Goal: Task Accomplishment & Management: Manage account settings

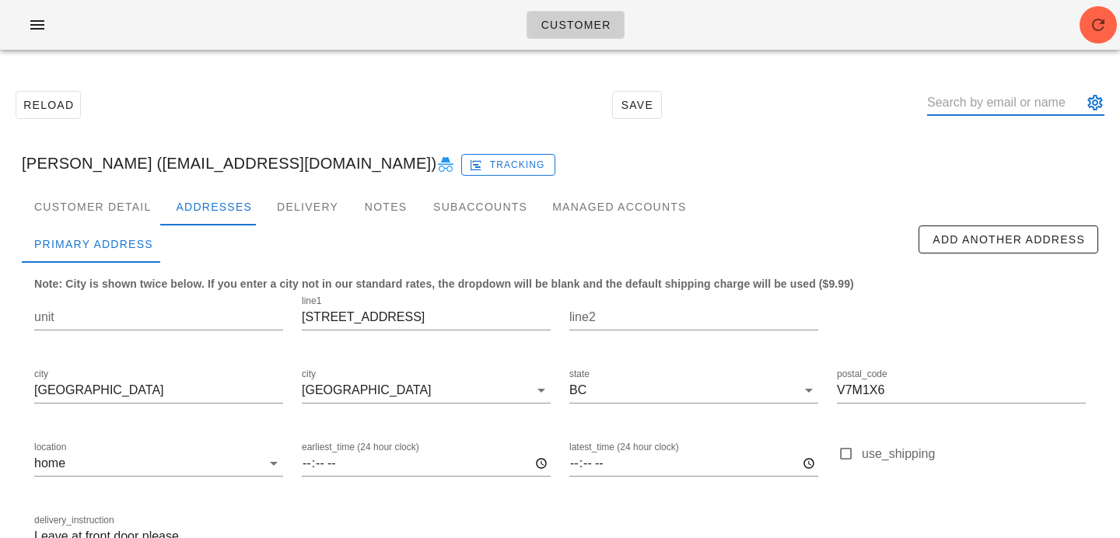
click at [1000, 104] on input "text" at bounding box center [1005, 102] width 156 height 25
paste input "[EMAIL_ADDRESS][PERSON_NAME][DOMAIN_NAME]"
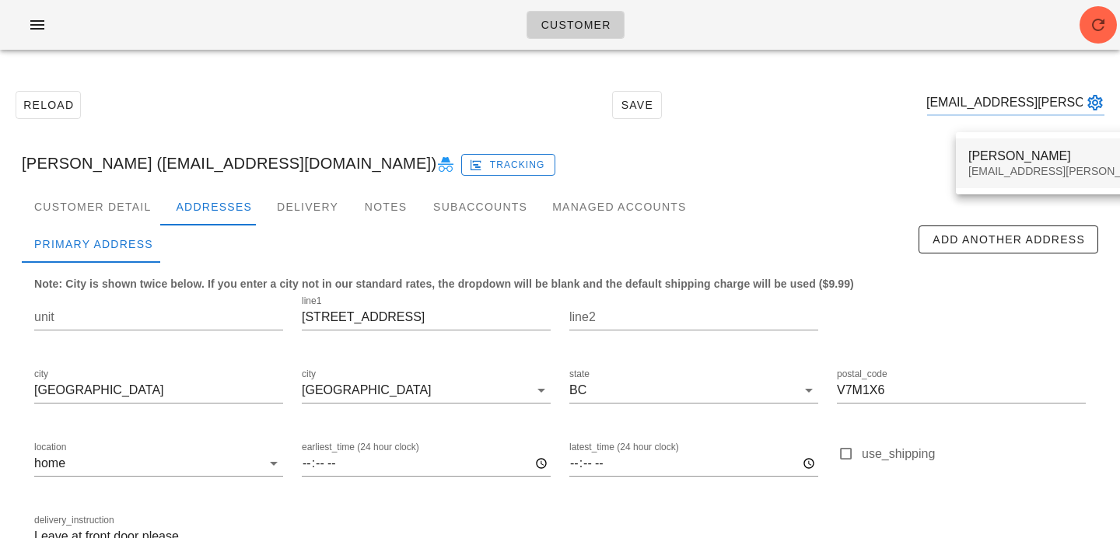
type input "[EMAIL_ADDRESS][PERSON_NAME][DOMAIN_NAME]"
click at [1043, 183] on div "Aliya Virani Aliya.virani@gmail.com" at bounding box center [1105, 163] width 274 height 48
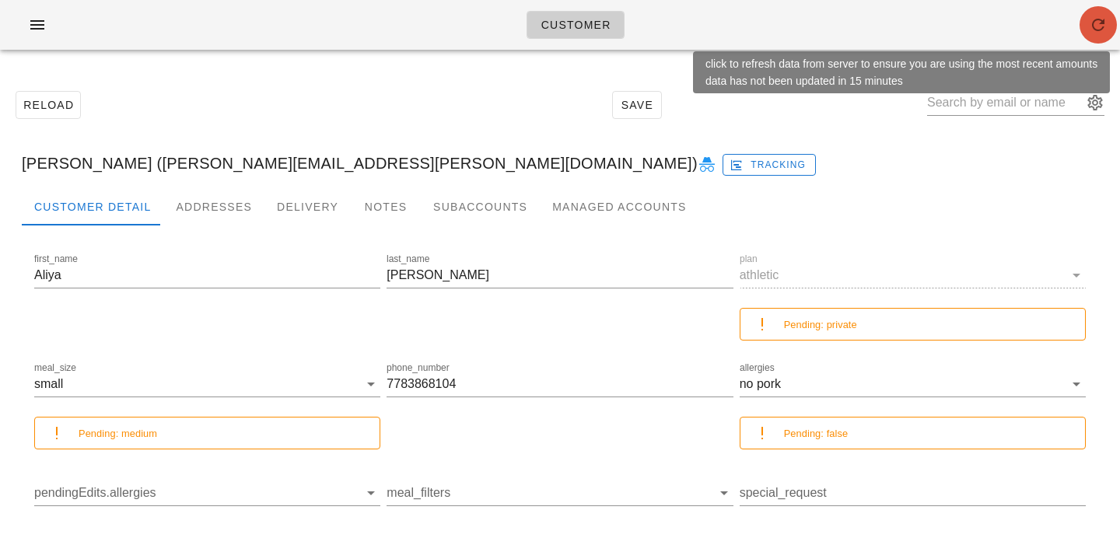
click at [1084, 27] on span "button" at bounding box center [1097, 25] width 37 height 19
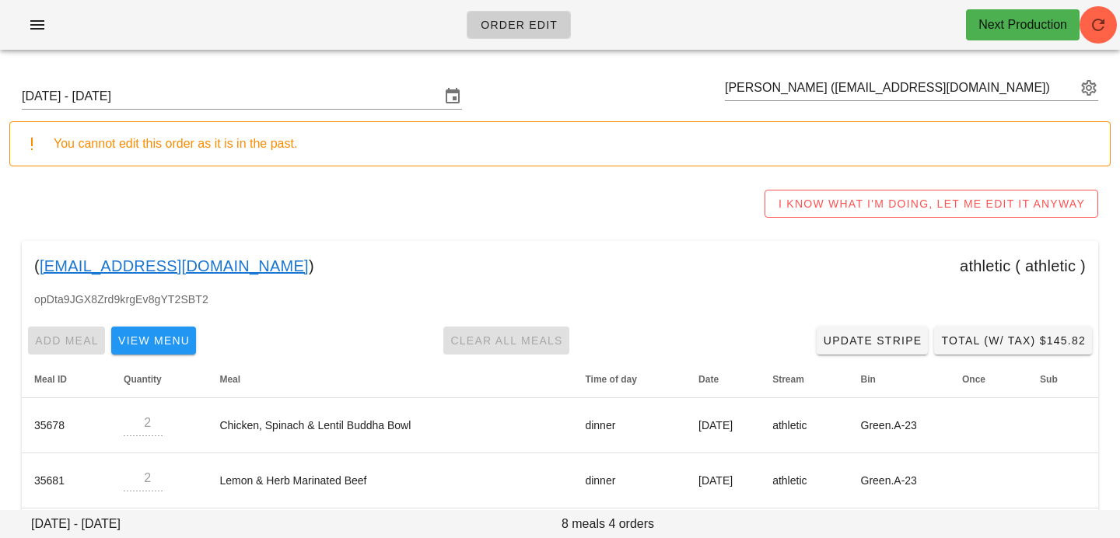
click at [886, 70] on div "[DATE] - [DATE] [PERSON_NAME] ([EMAIL_ADDRESS][DOMAIN_NAME]) You cannot edit th…" at bounding box center [560, 351] width 1120 height 578
click at [875, 84] on input "text" at bounding box center [900, 87] width 351 height 25
paste input "[EMAIL_ADDRESS][PERSON_NAME][DOMAIN_NAME]"
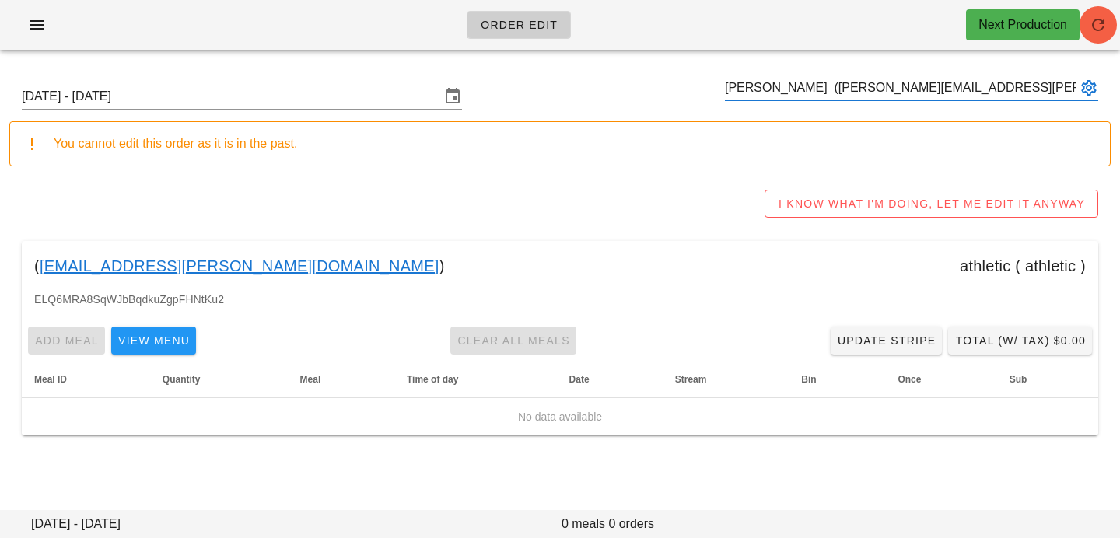
type input "[PERSON_NAME] ([PERSON_NAME][EMAIL_ADDRESS][PERSON_NAME][DOMAIN_NAME])"
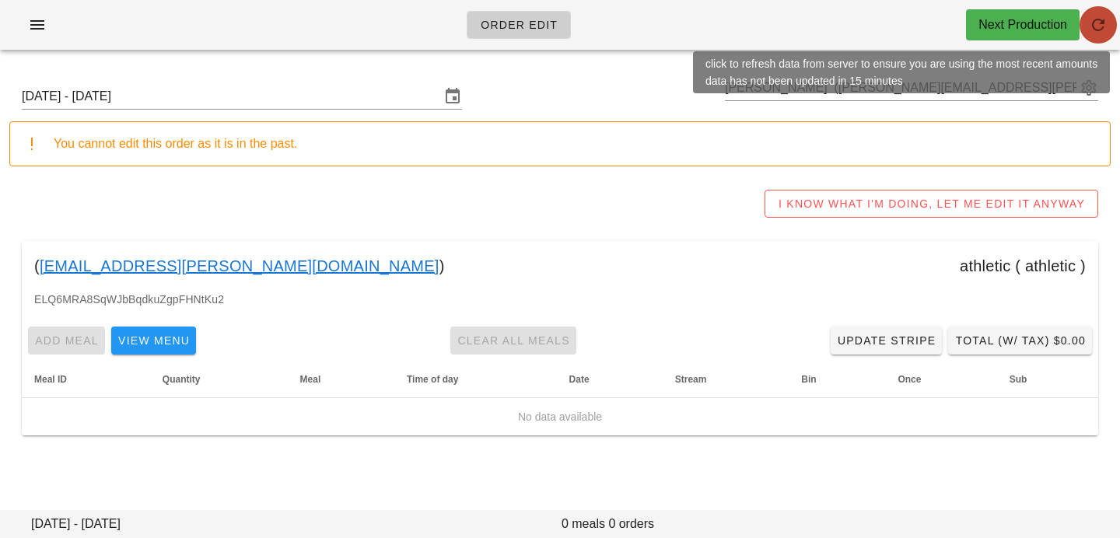
click at [1094, 28] on icon "button" at bounding box center [1098, 25] width 19 height 19
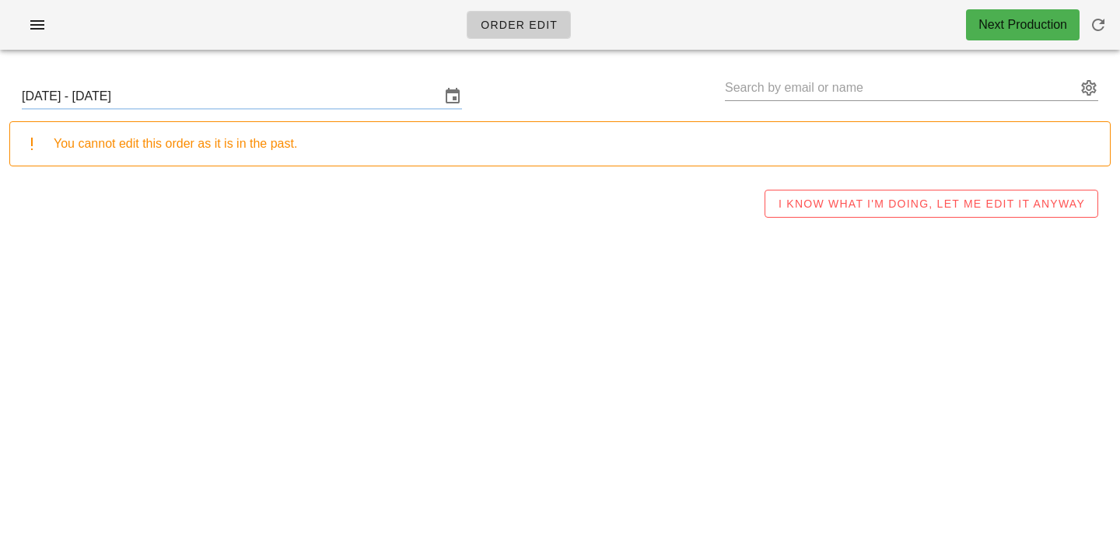
type input "[PERSON_NAME] ([PERSON_NAME][EMAIL_ADDRESS][PERSON_NAME][DOMAIN_NAME])"
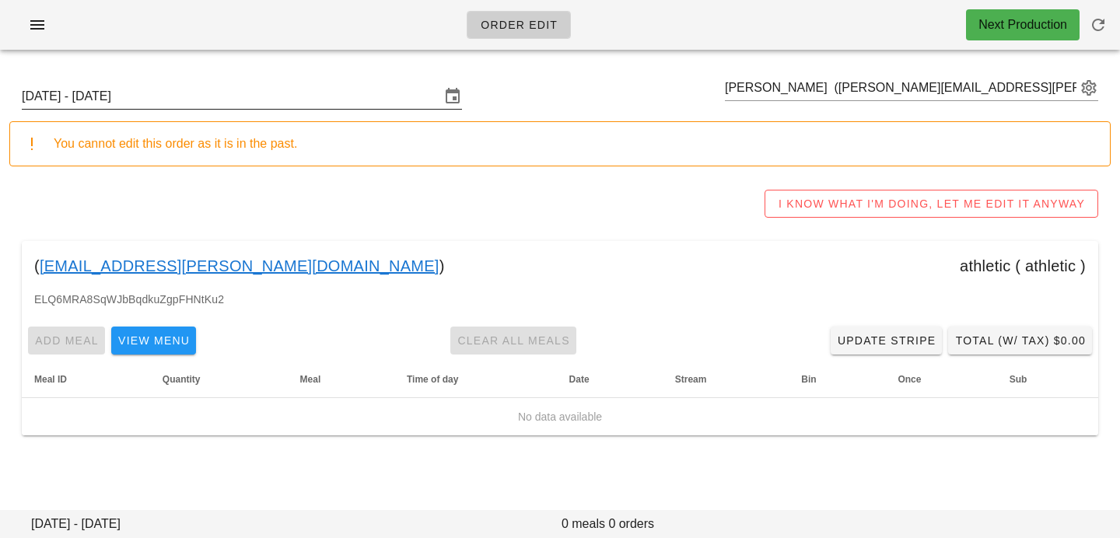
click at [327, 95] on input "[DATE] - [DATE]" at bounding box center [231, 96] width 418 height 25
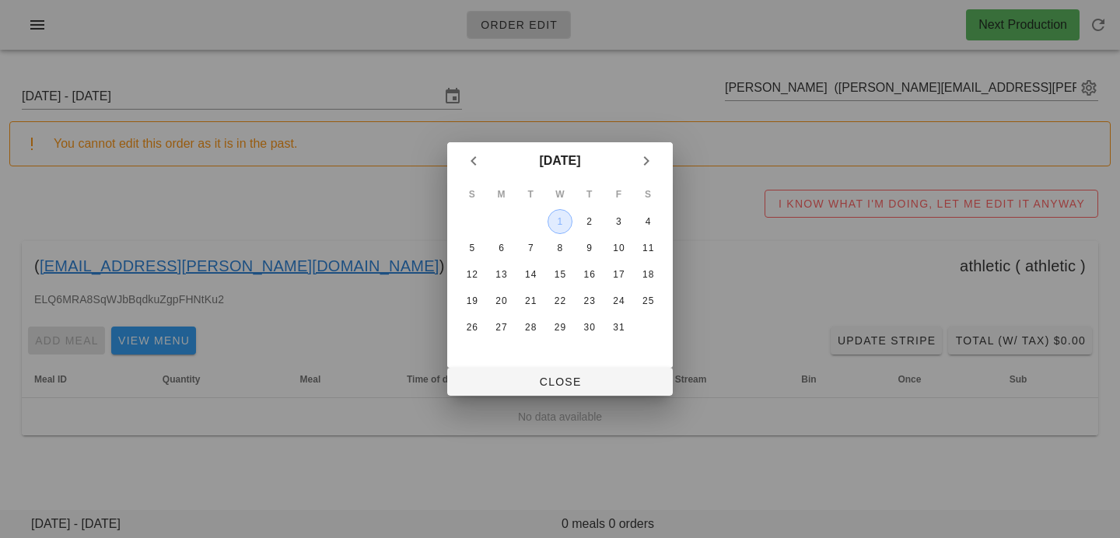
click at [559, 225] on div "1" at bounding box center [559, 221] width 23 height 11
click at [498, 247] on div "6" at bounding box center [501, 248] width 25 height 11
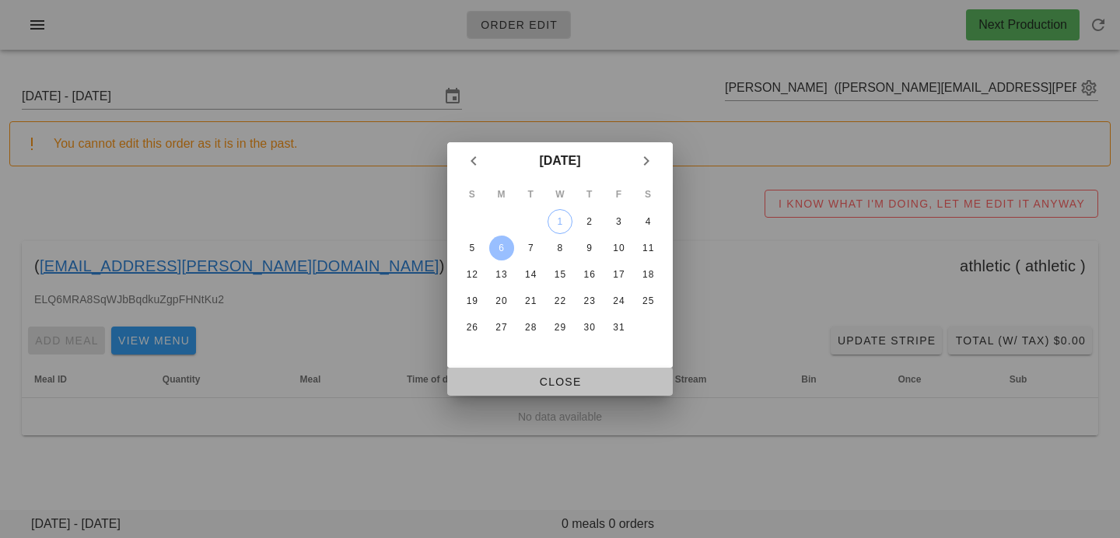
click at [503, 384] on span "Close" at bounding box center [560, 382] width 201 height 12
type input "Sunday October 5 - Saturday October 11"
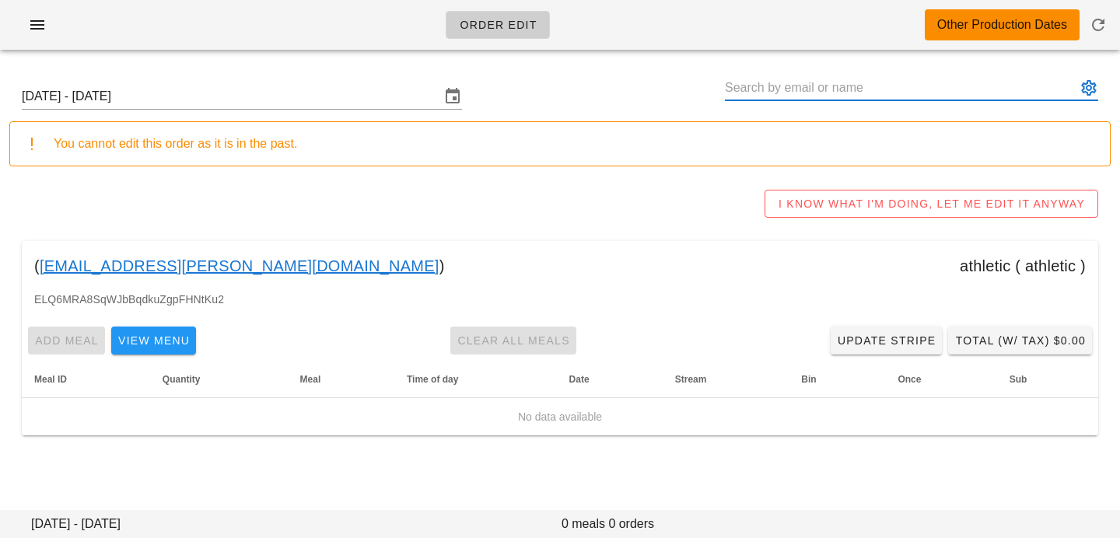
click at [809, 96] on input "text" at bounding box center [900, 87] width 351 height 25
paste input "[EMAIL_ADDRESS][DOMAIN_NAME]"
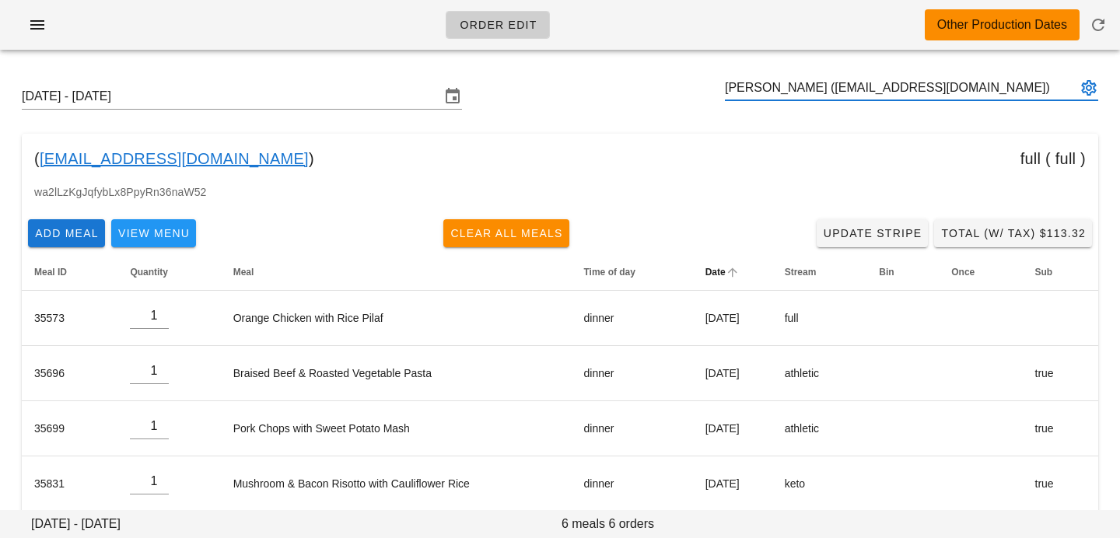
scroll to position [130, 0]
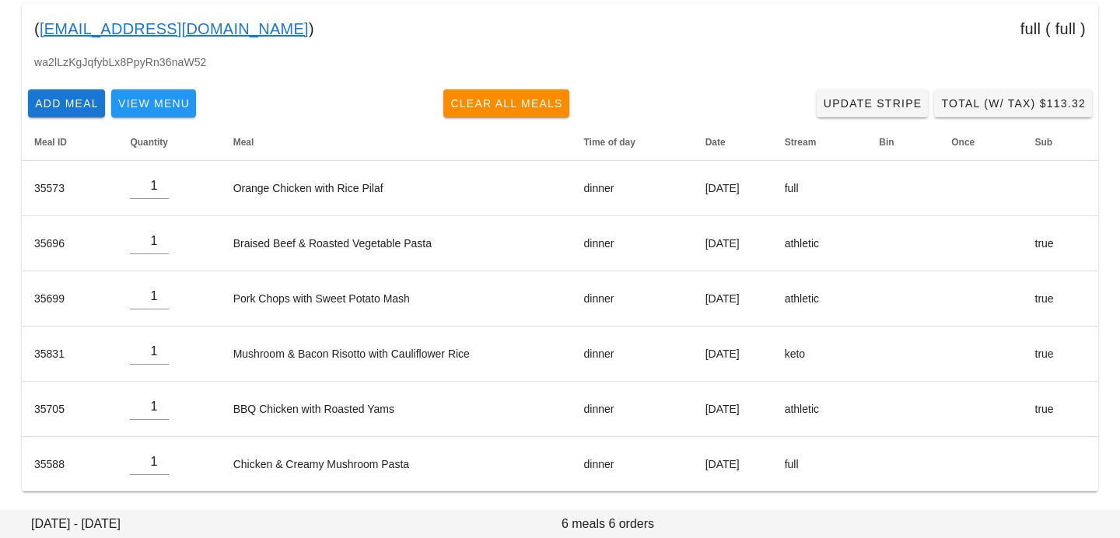
type input "[PERSON_NAME] ([EMAIL_ADDRESS][DOMAIN_NAME])"
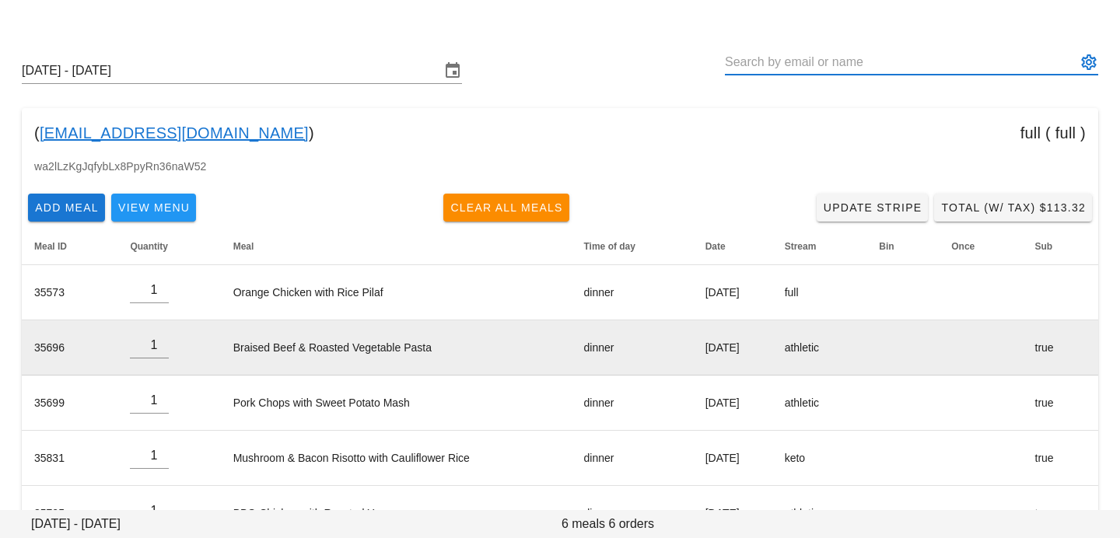
scroll to position [0, 0]
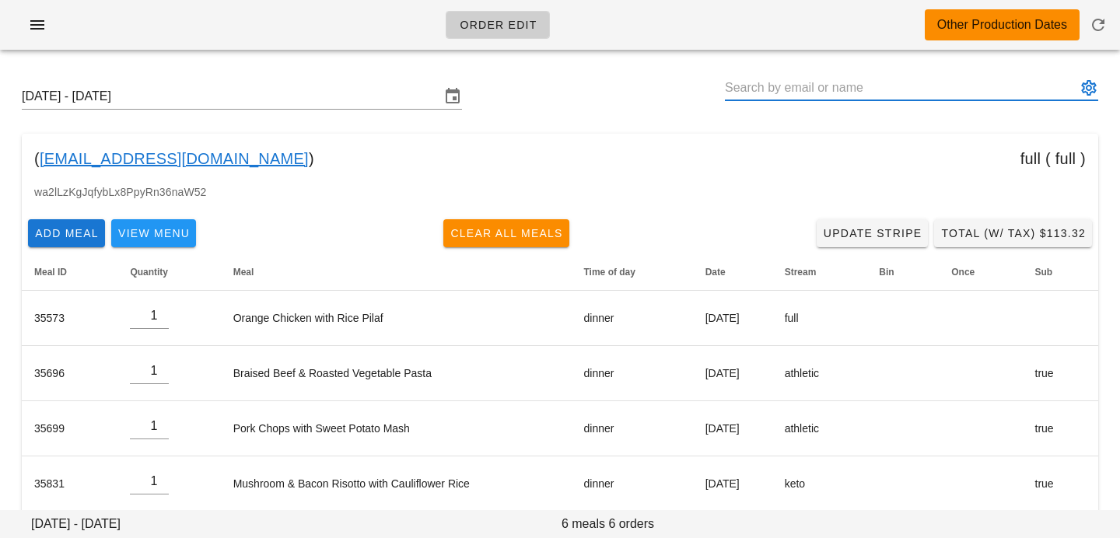
click at [1085, 86] on button "appended action" at bounding box center [1088, 88] width 19 height 19
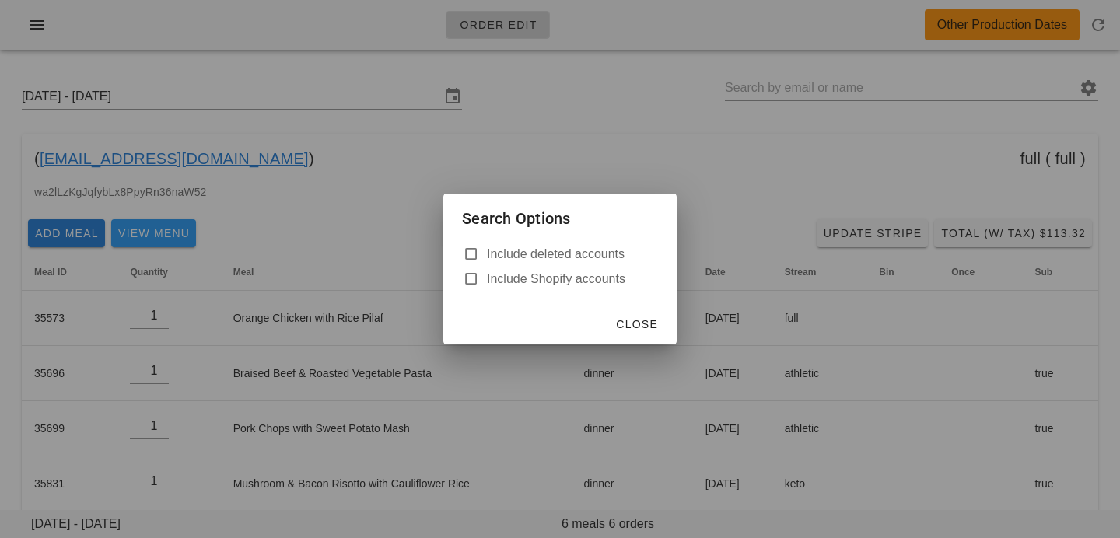
click at [600, 253] on label "Include deleted accounts" at bounding box center [572, 254] width 171 height 16
checkbox input "true"
click at [648, 324] on span "Close" at bounding box center [636, 324] width 43 height 12
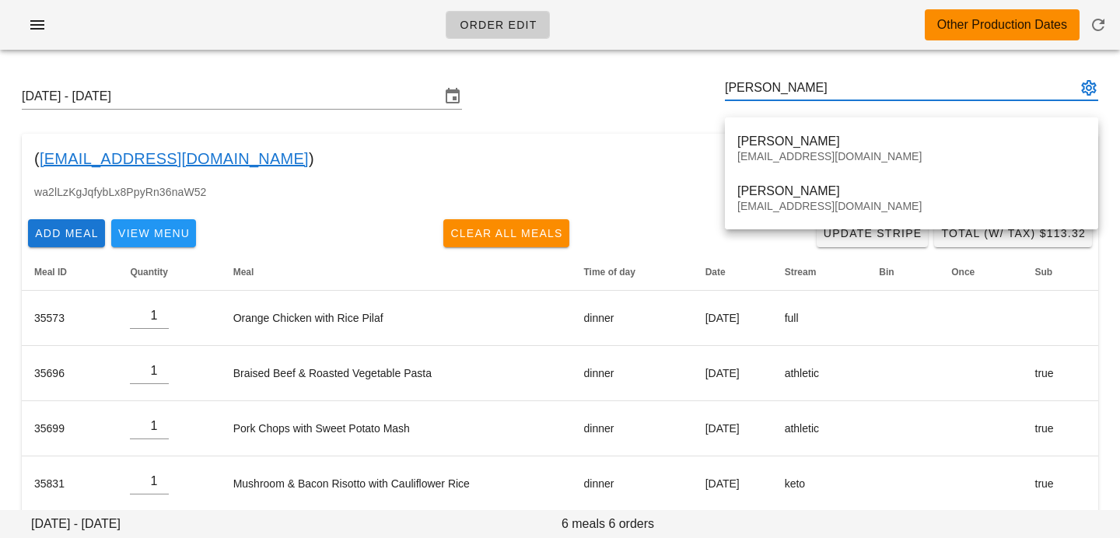
type input "mariana r"
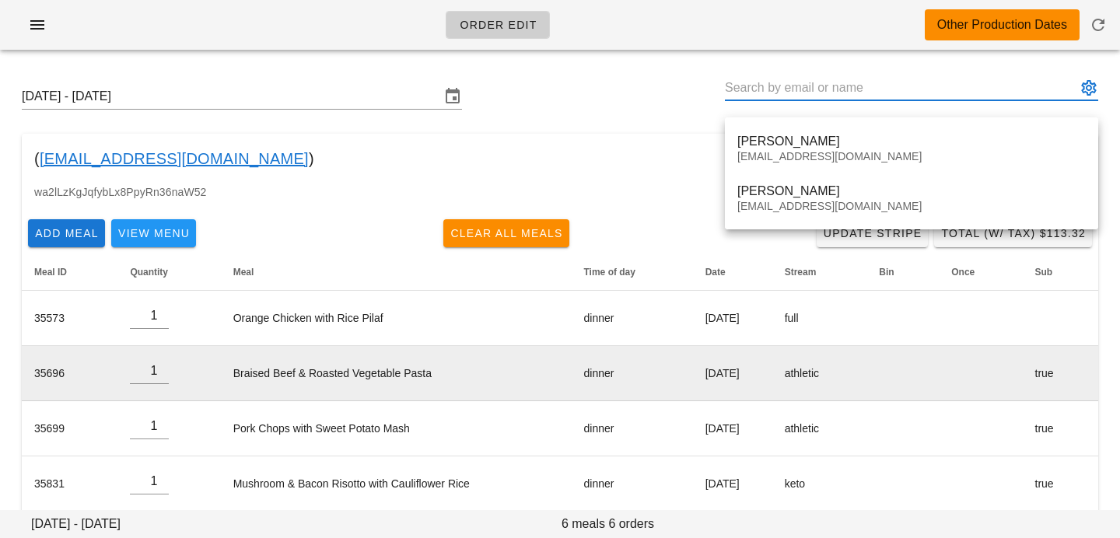
click at [438, 364] on td "Braised Beef & Roasted Vegetable Pasta" at bounding box center [396, 373] width 351 height 55
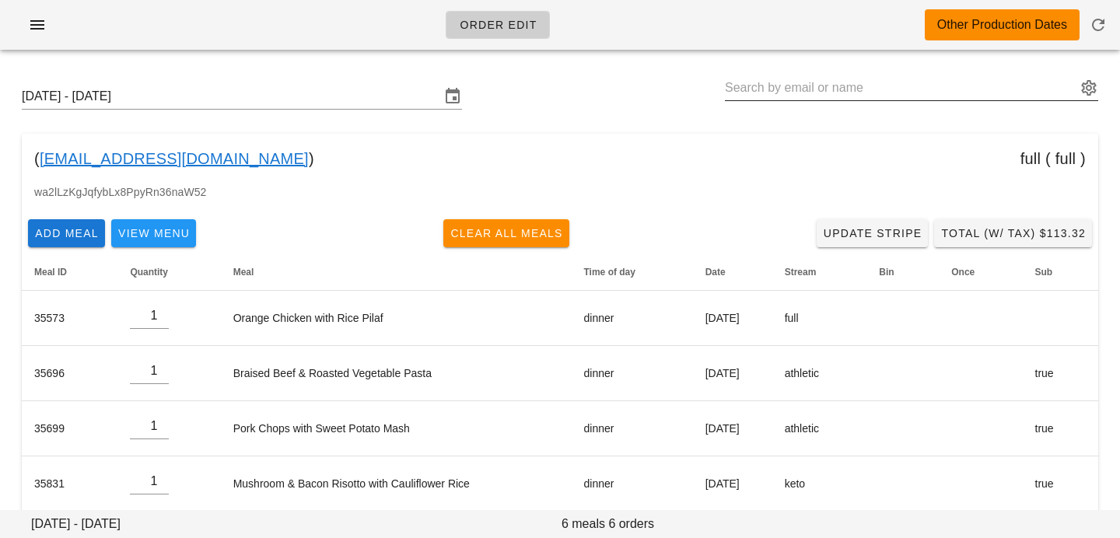
click at [1082, 93] on button "appended action" at bounding box center [1088, 88] width 19 height 19
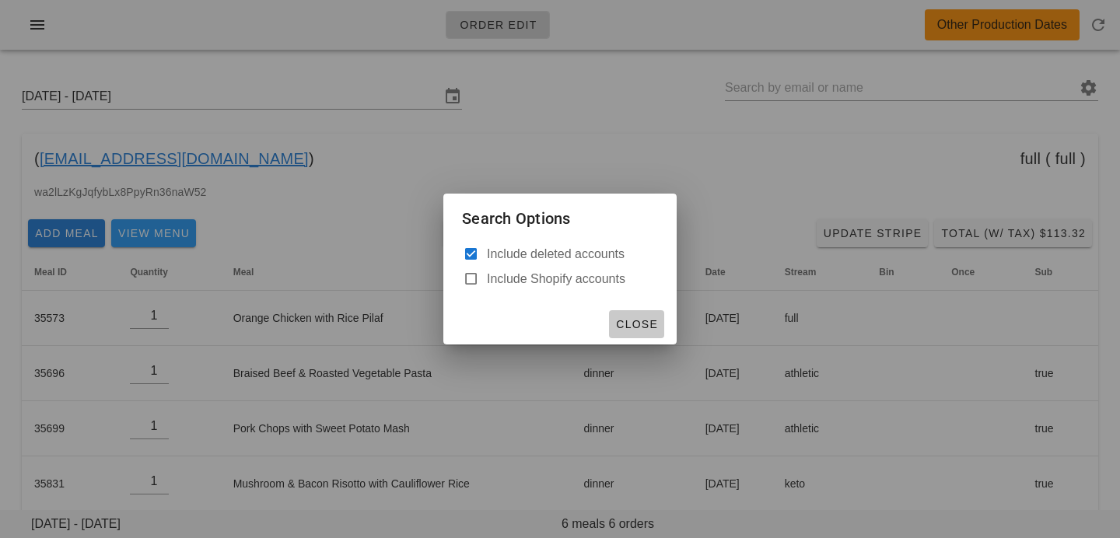
click at [652, 327] on span "Close" at bounding box center [636, 324] width 43 height 12
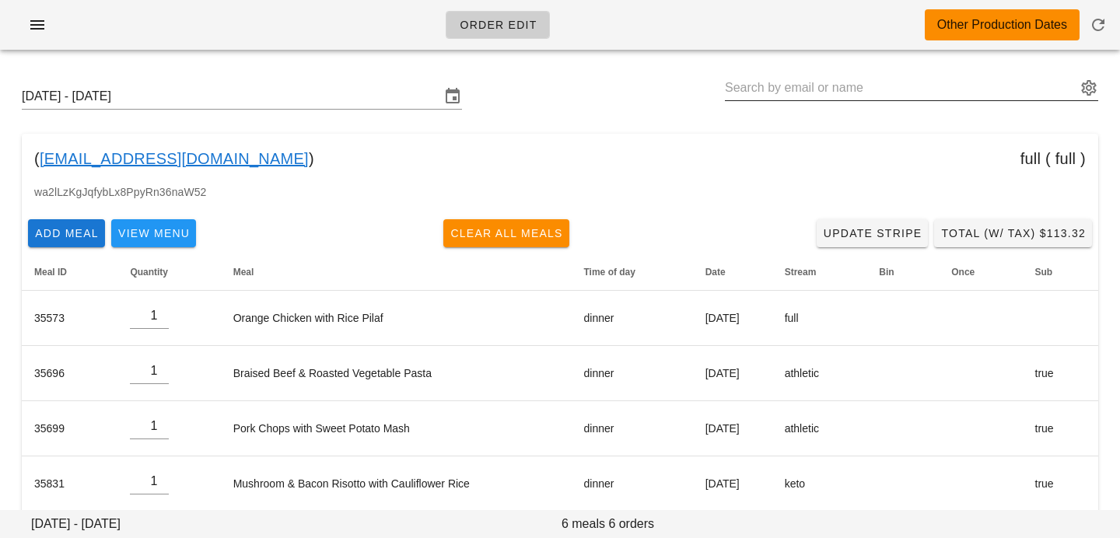
click at [790, 86] on input "text" at bounding box center [900, 87] width 351 height 25
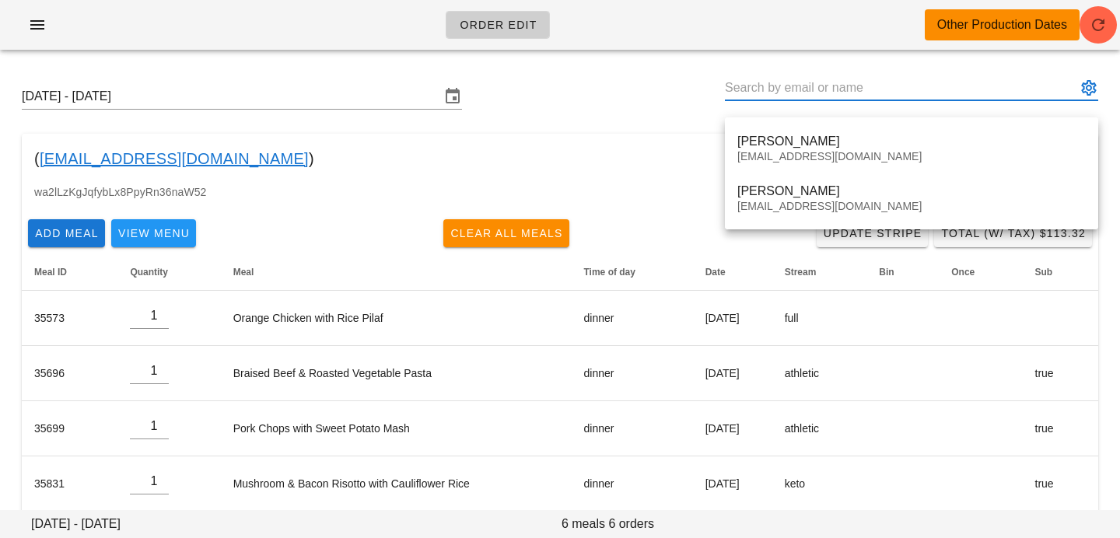
paste input "[EMAIL_ADDRESS][DOMAIN_NAME]"
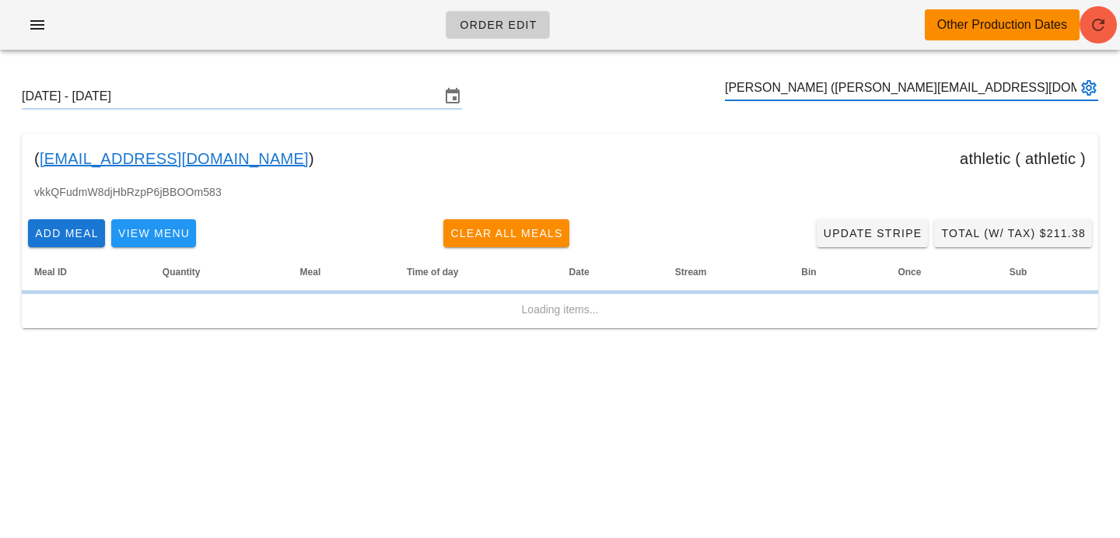
type input "[PERSON_NAME] ([PERSON_NAME][EMAIL_ADDRESS][DOMAIN_NAME])"
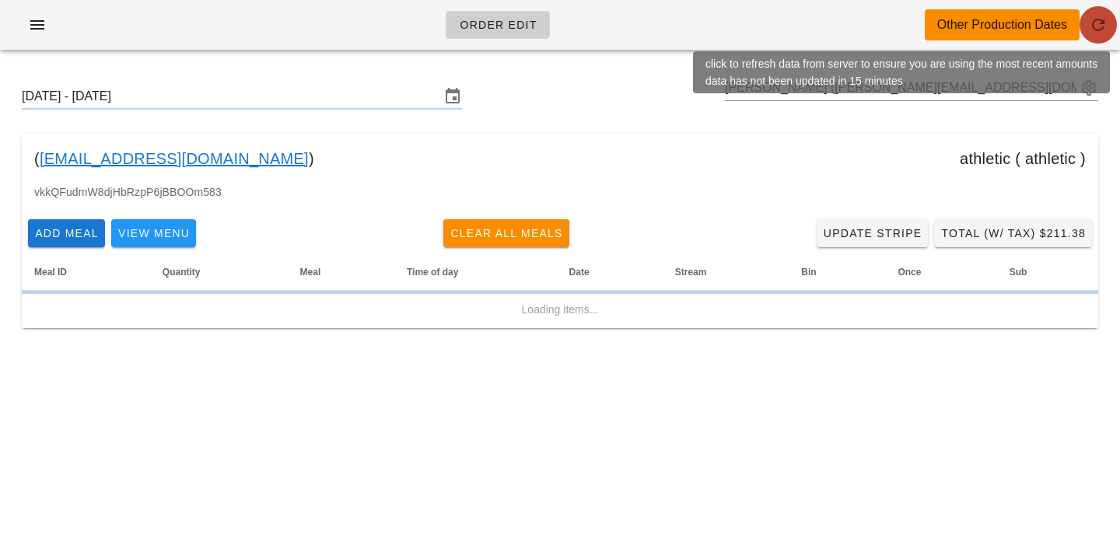
click at [1092, 26] on icon "button" at bounding box center [1098, 25] width 19 height 19
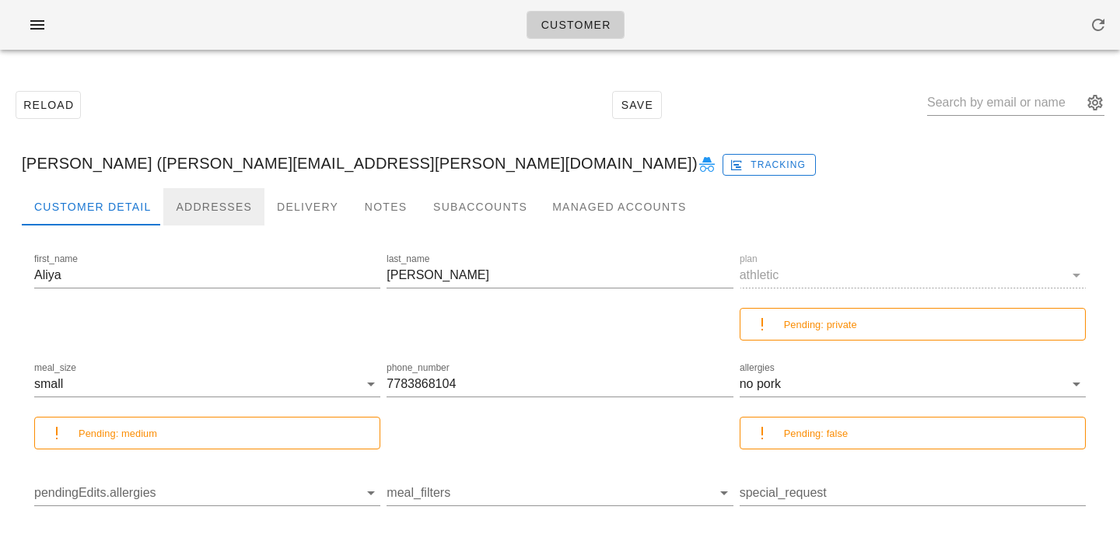
click at [228, 210] on div "Addresses" at bounding box center [213, 206] width 101 height 37
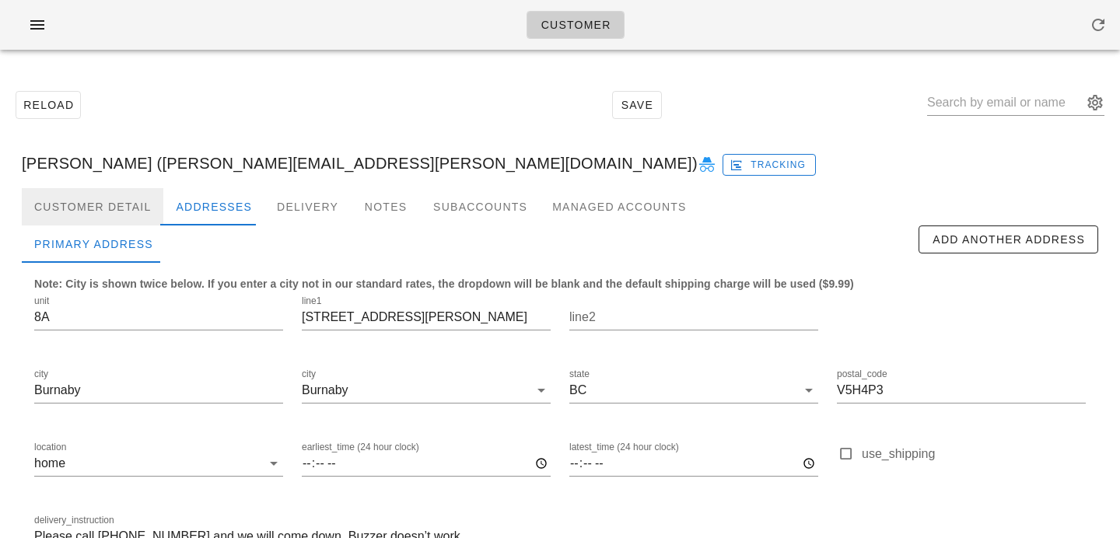
click at [132, 204] on div "Customer Detail" at bounding box center [93, 206] width 142 height 37
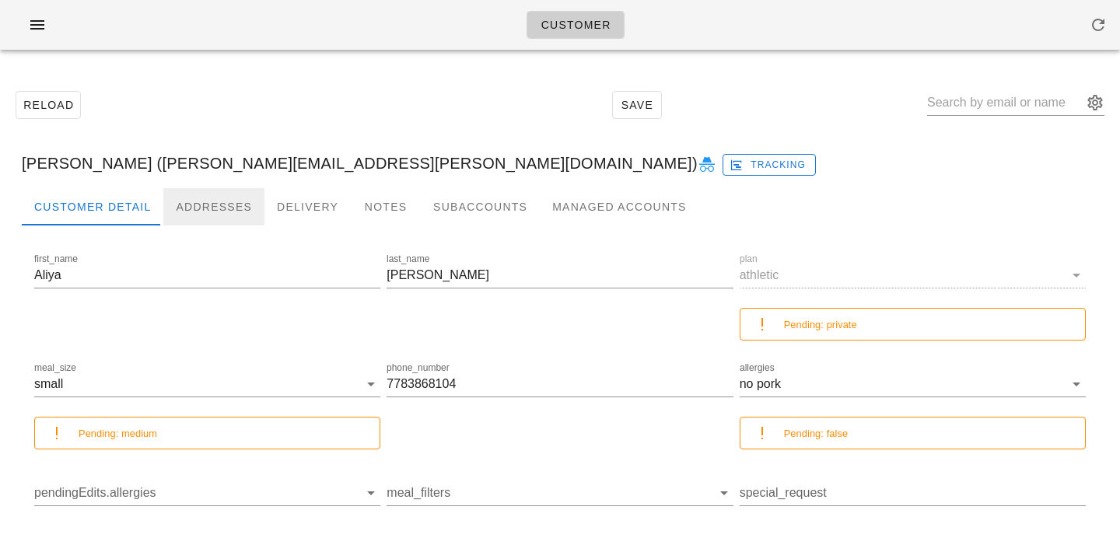
click at [172, 201] on div "Addresses" at bounding box center [213, 206] width 101 height 37
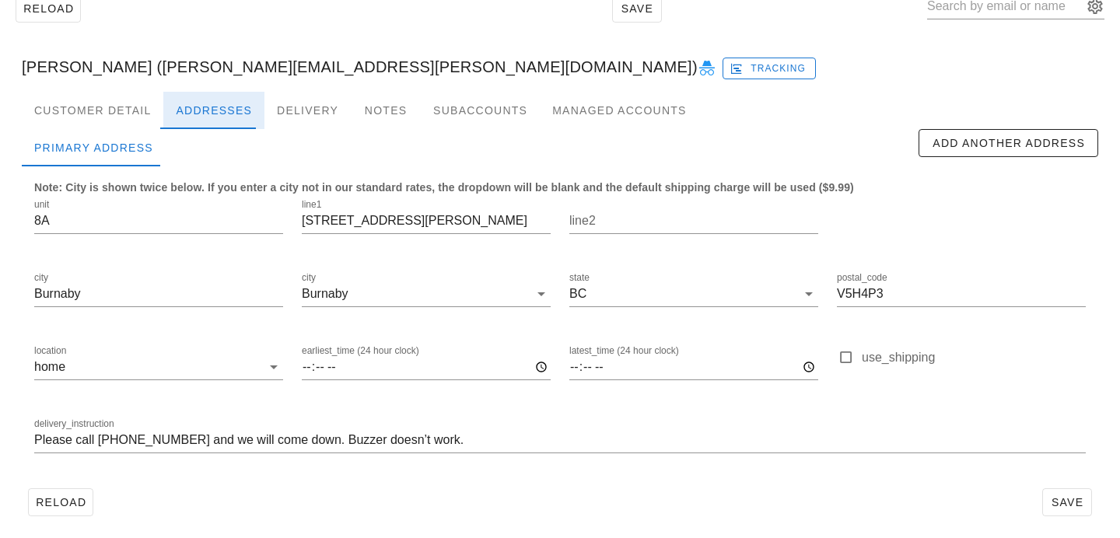
scroll to position [103, 0]
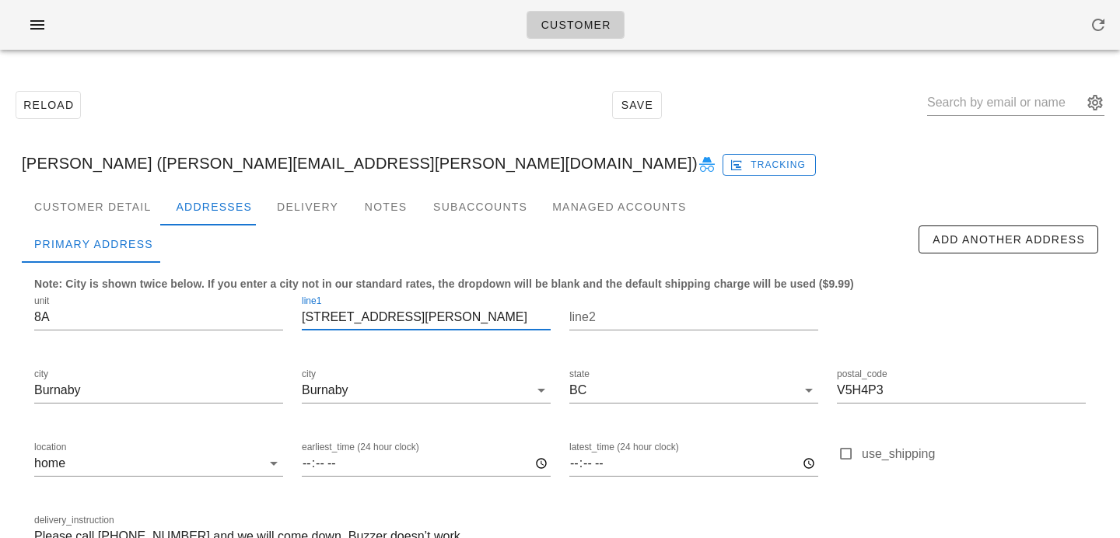
click at [396, 315] on input "[STREET_ADDRESS][PERSON_NAME]" at bounding box center [426, 317] width 249 height 25
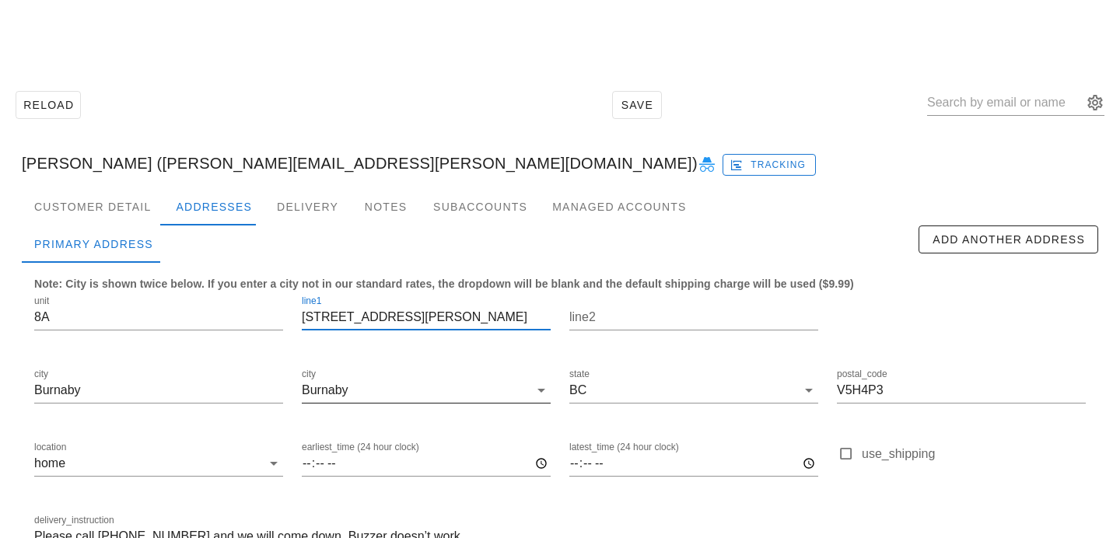
scroll to position [103, 0]
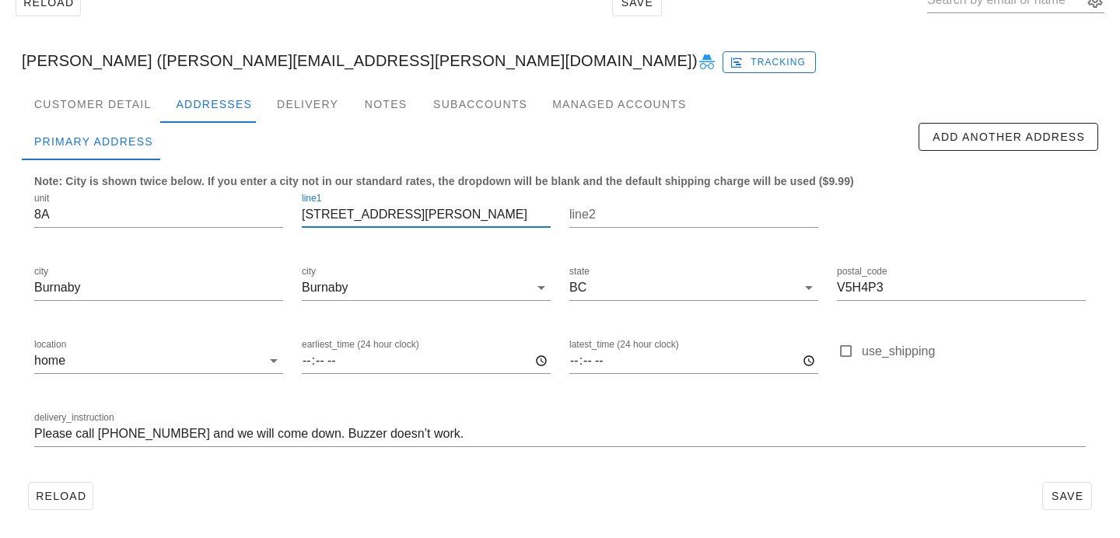
type input "[STREET_ADDRESS][PERSON_NAME]"
click at [33, 431] on div "delivery_instruction Please call 778-386-8104 and we will come down. Buzzer doe…" at bounding box center [560, 436] width 1070 height 73
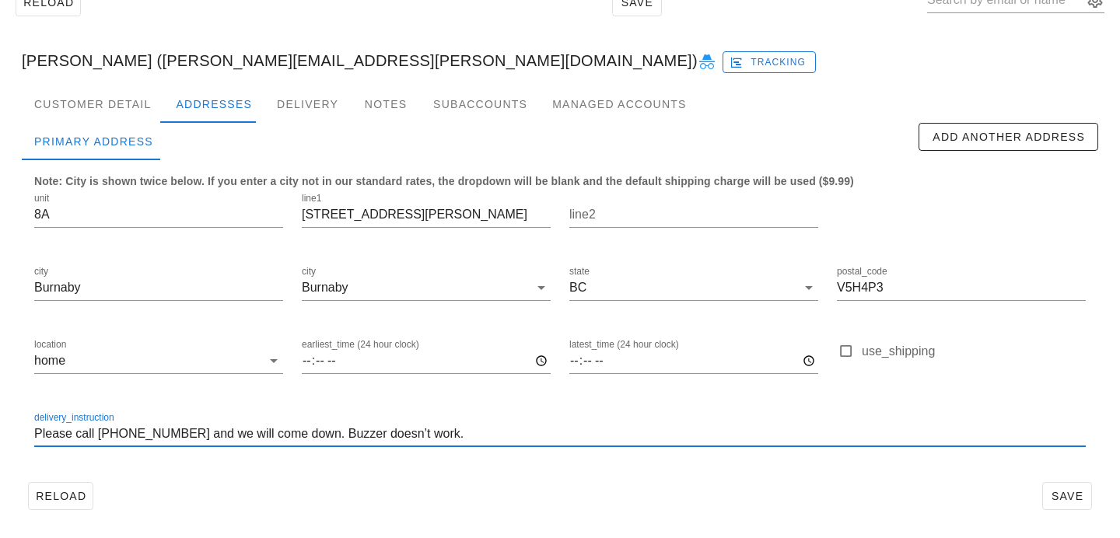
click at [37, 438] on input "Please call 778-386-8104 and we will come down. Buzzer doesn’t work." at bounding box center [559, 433] width 1051 height 25
type input "Unit 8A. Please call 778-386-8104 and we will come down. Buzzer doesn’t work."
click at [1068, 484] on button "Save" at bounding box center [1067, 496] width 50 height 28
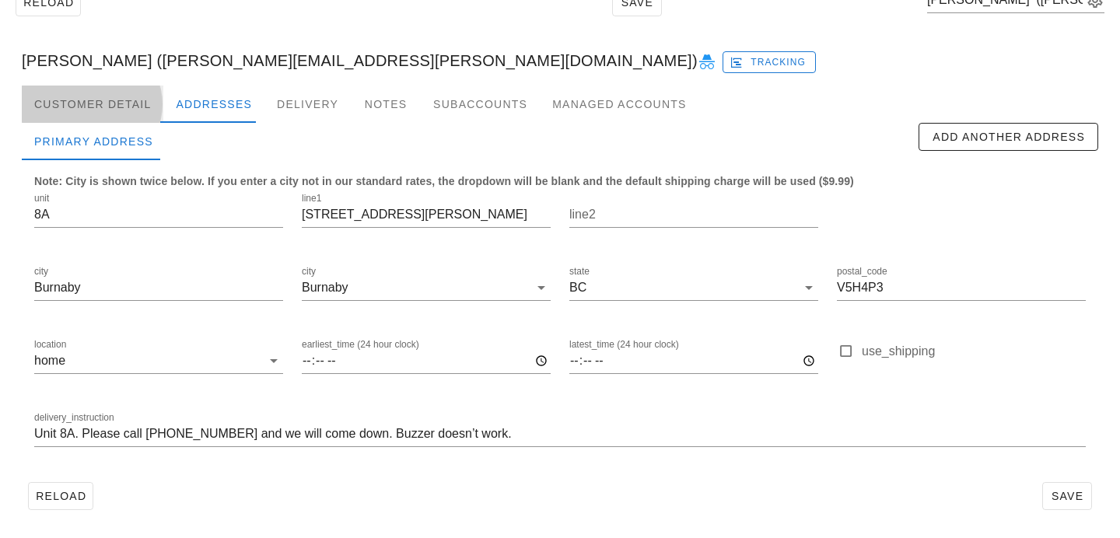
click at [104, 109] on div "Customer Detail" at bounding box center [93, 104] width 142 height 37
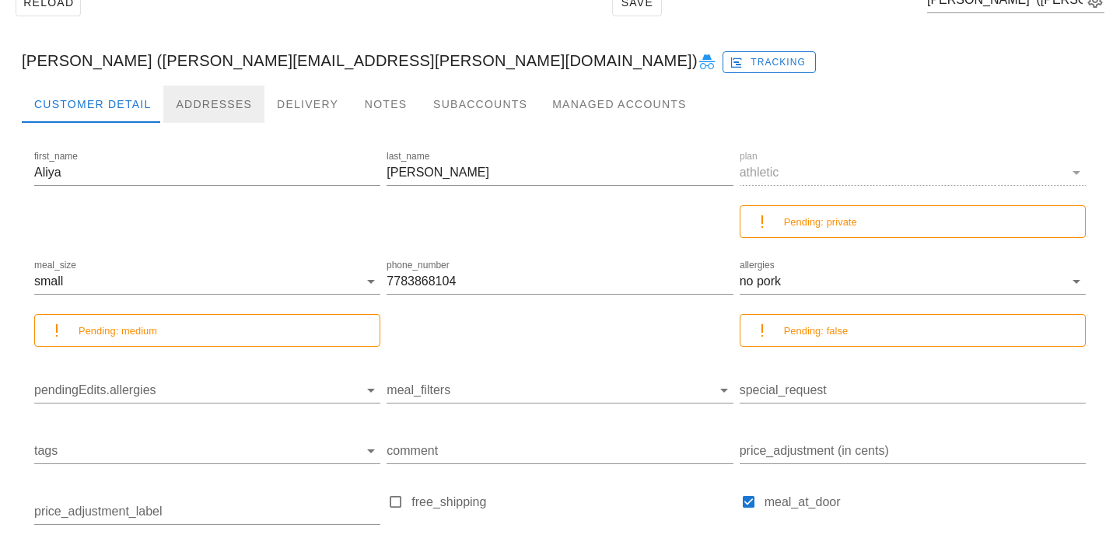
click at [185, 110] on div "Addresses" at bounding box center [213, 104] width 101 height 37
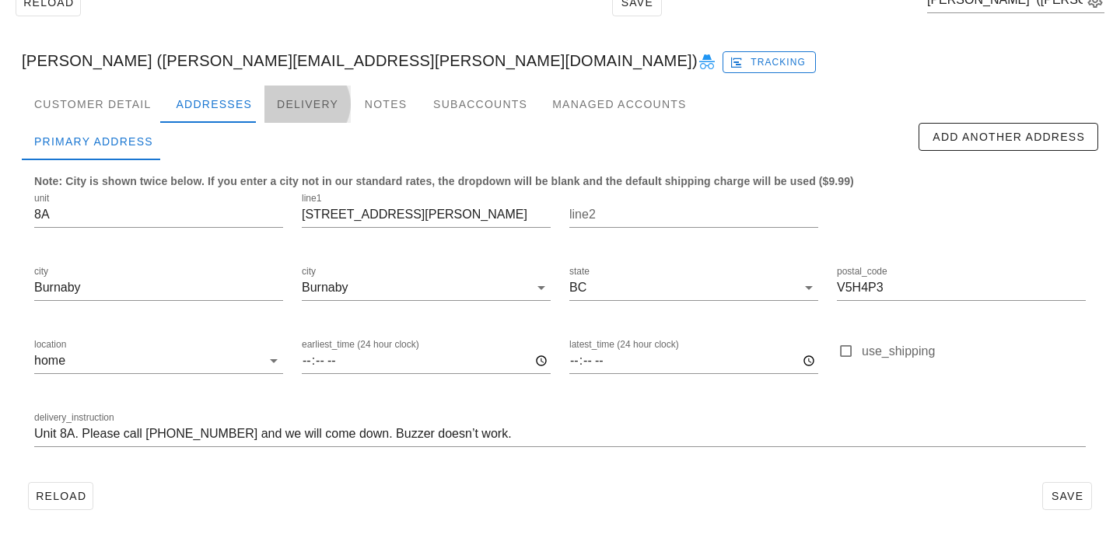
click at [273, 104] on div "Delivery" at bounding box center [307, 104] width 86 height 37
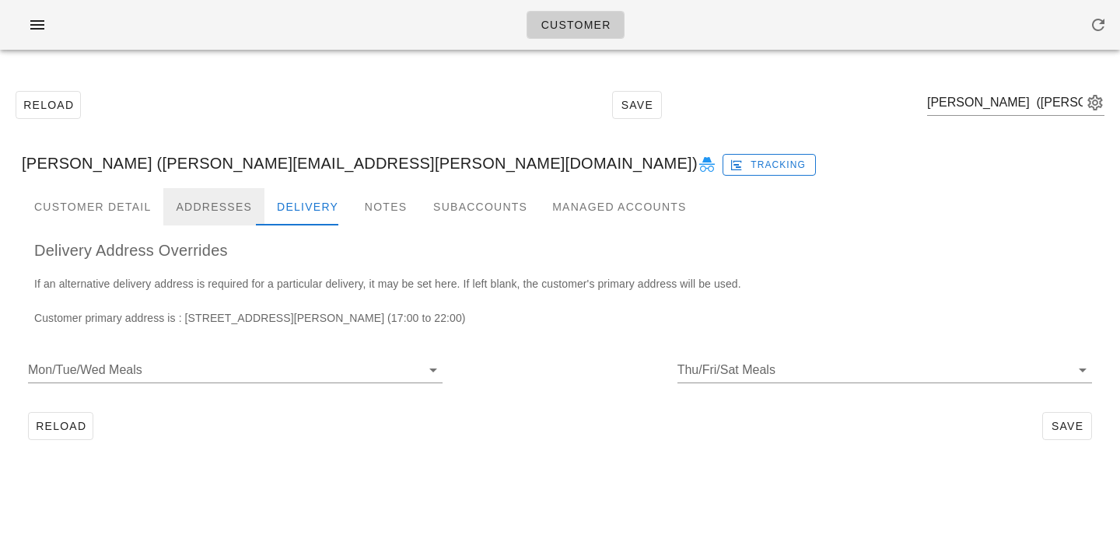
click at [211, 213] on div "Addresses" at bounding box center [213, 206] width 101 height 37
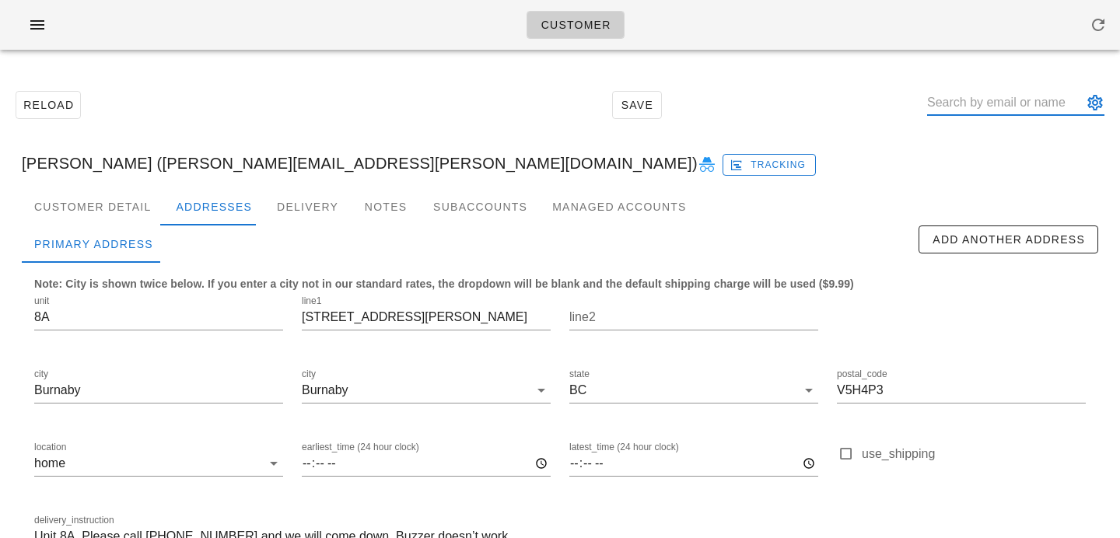
click at [1026, 102] on input "text" at bounding box center [1005, 102] width 156 height 25
paste input "Marianabetania@hotmail.com"
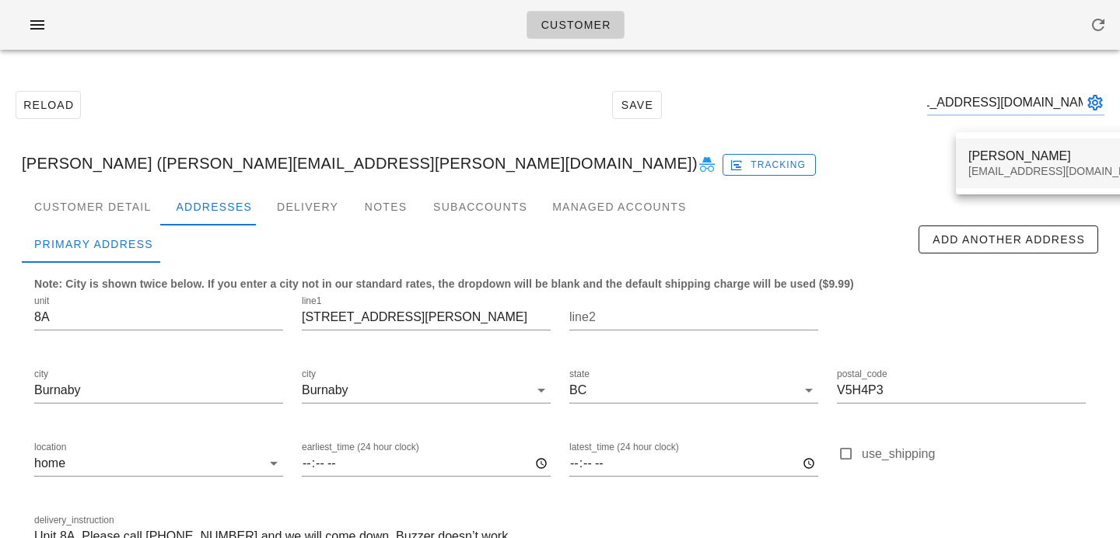
type input "Marianabetania@hotmail.com"
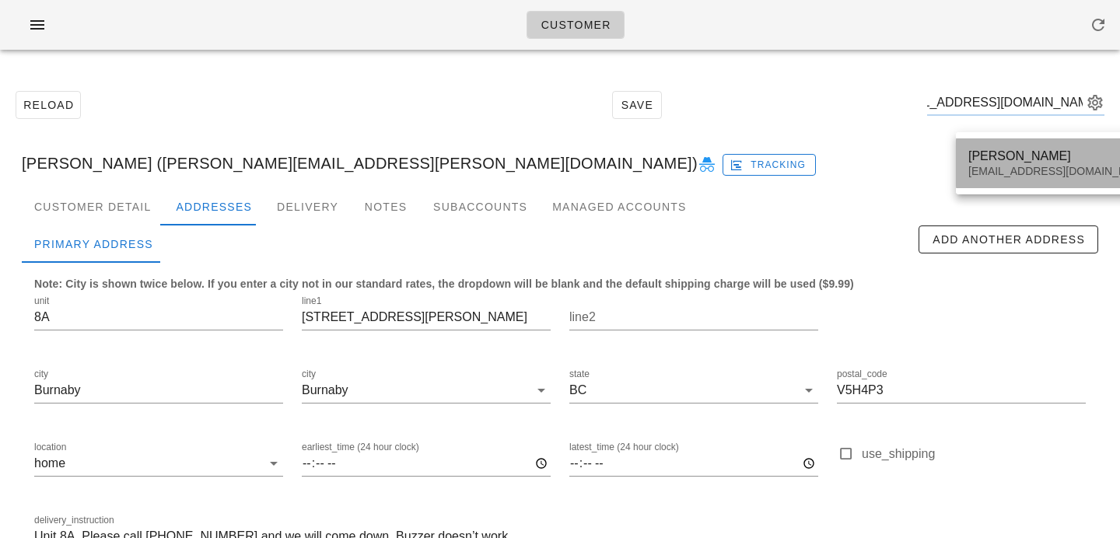
scroll to position [0, 0]
click at [984, 166] on div "Marianabetania@hotmail.com" at bounding box center [1060, 171] width 184 height 13
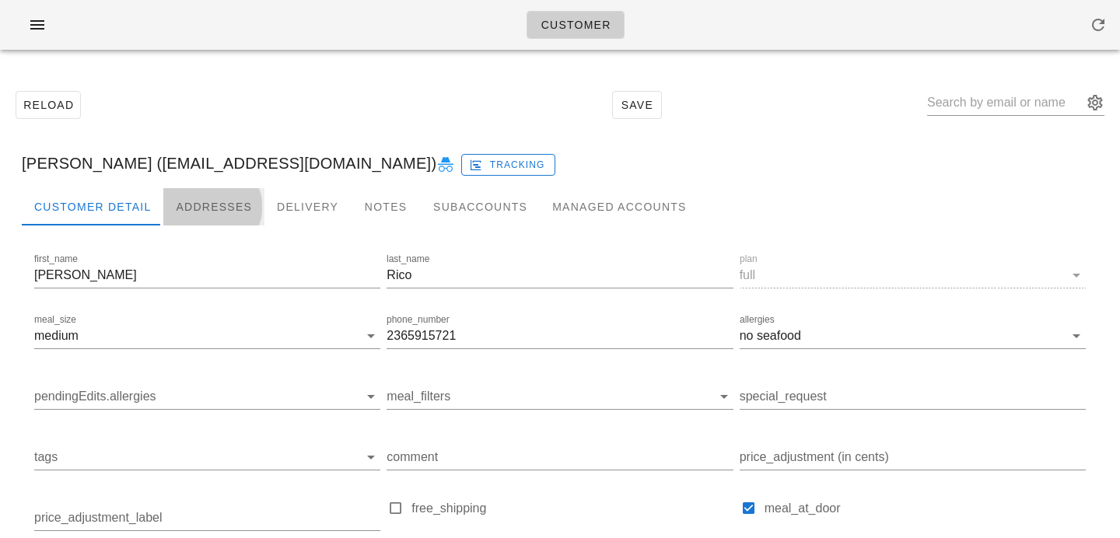
click at [197, 199] on div "Addresses" at bounding box center [213, 206] width 101 height 37
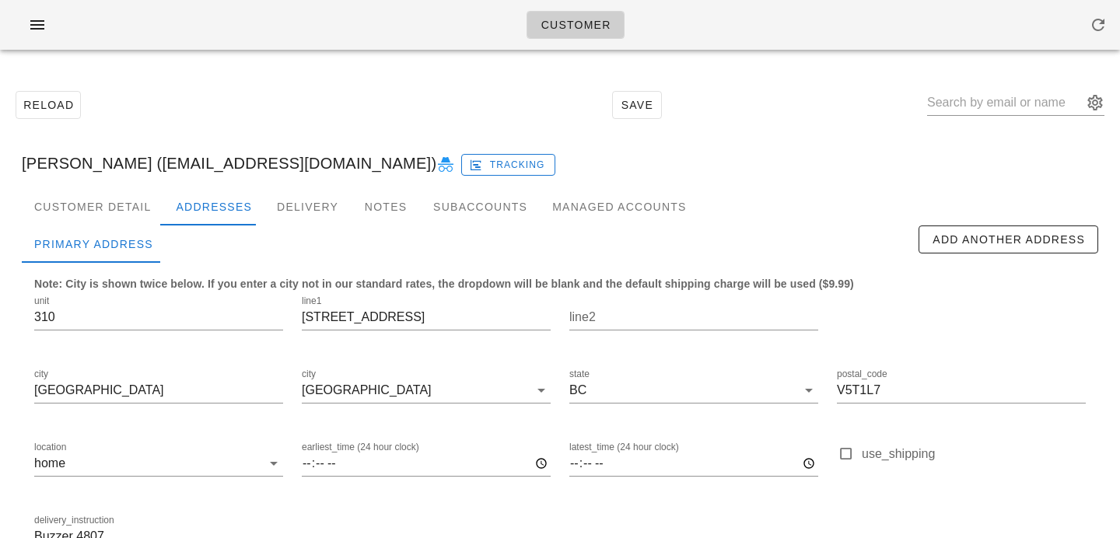
click at [237, 87] on div "Reload Save" at bounding box center [559, 105] width 1101 height 67
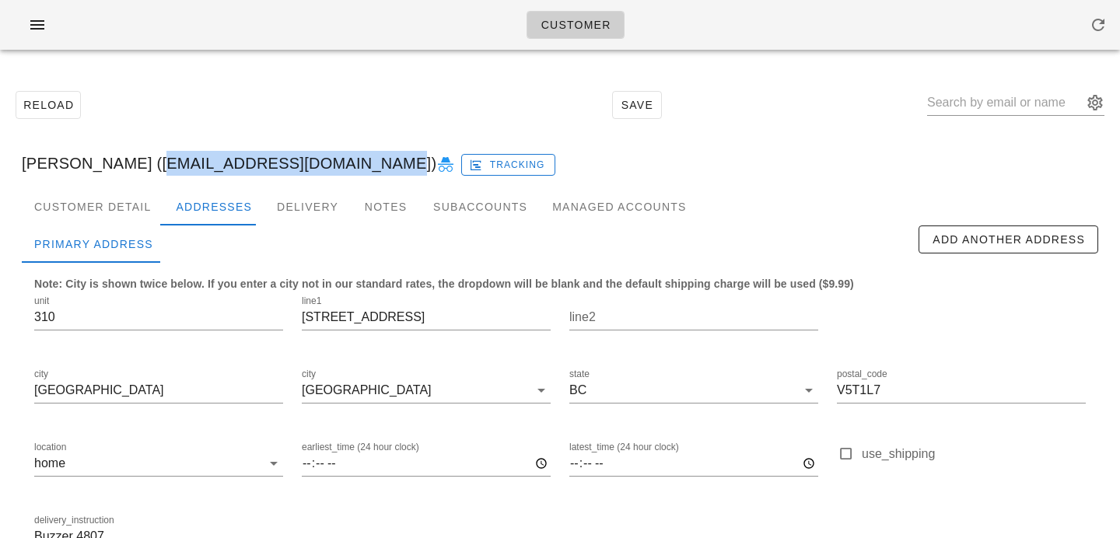
drag, startPoint x: 124, startPoint y: 162, endPoint x: 333, endPoint y: 162, distance: 208.4
click at [333, 162] on div "Mariana Rico (Marianabetania@hotmail.com) Tracking" at bounding box center [559, 163] width 1101 height 50
copy div "Marianabetania@hotmail.com"
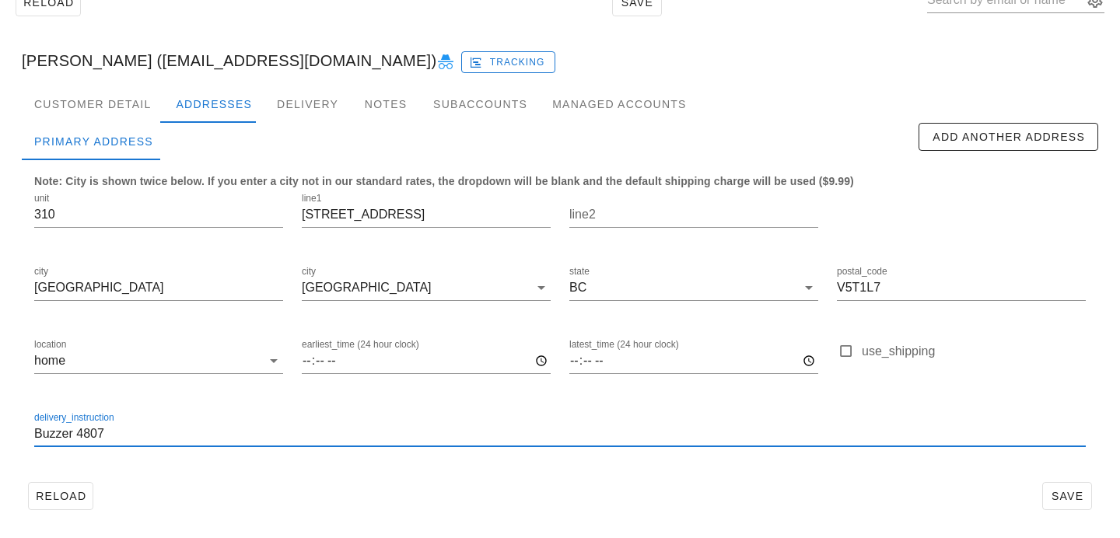
click at [35, 433] on input "Buzzer 4807" at bounding box center [559, 433] width 1051 height 25
type input "Unit 310. Buzzer 4807"
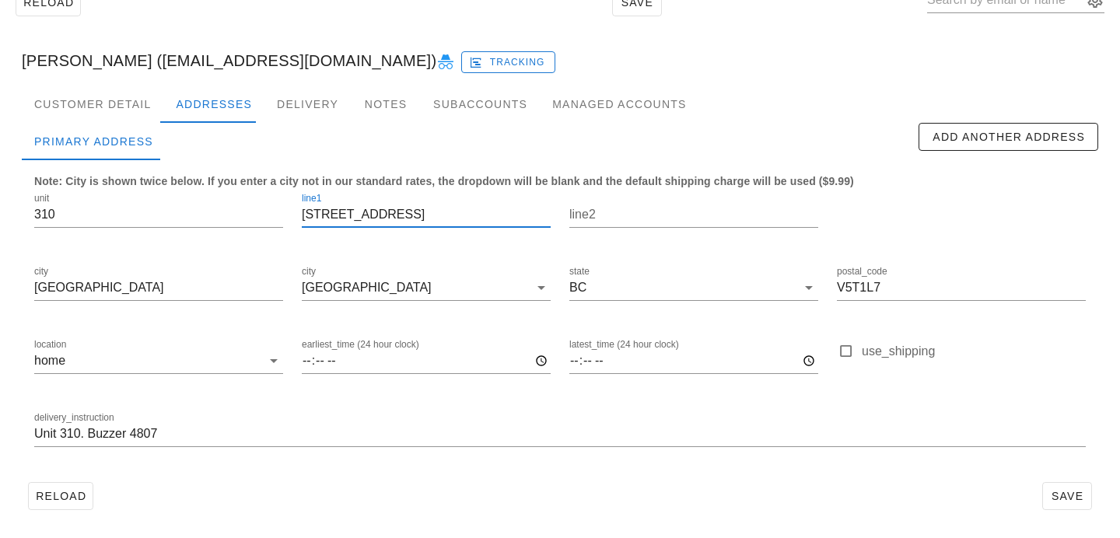
click at [362, 214] on input "711 E 6th ave" at bounding box center [426, 214] width 249 height 25
type input "711 E 6th Ave"
click at [1055, 486] on button "Save" at bounding box center [1067, 496] width 50 height 28
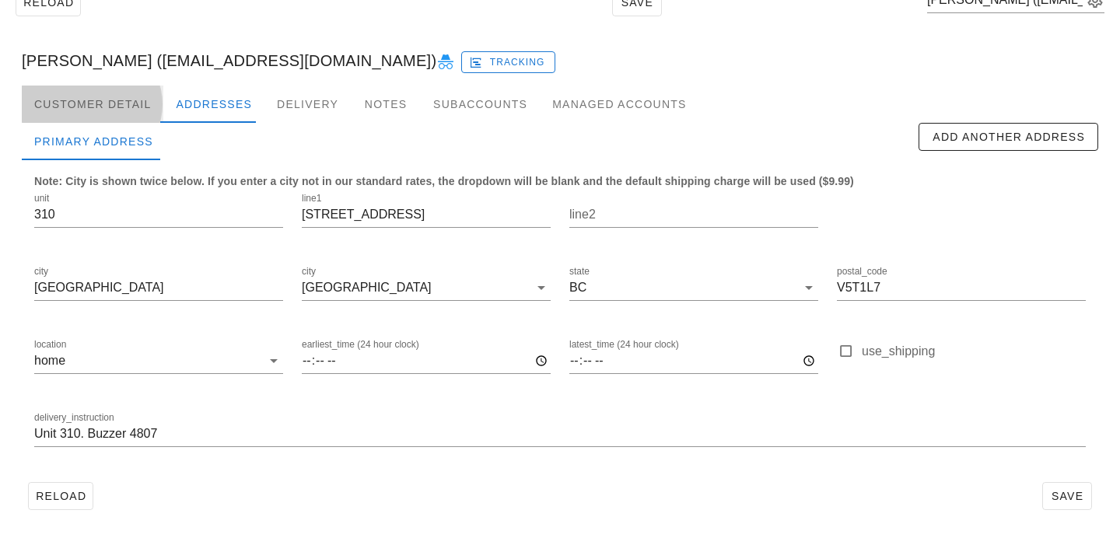
click at [107, 118] on div "Customer Detail" at bounding box center [93, 104] width 142 height 37
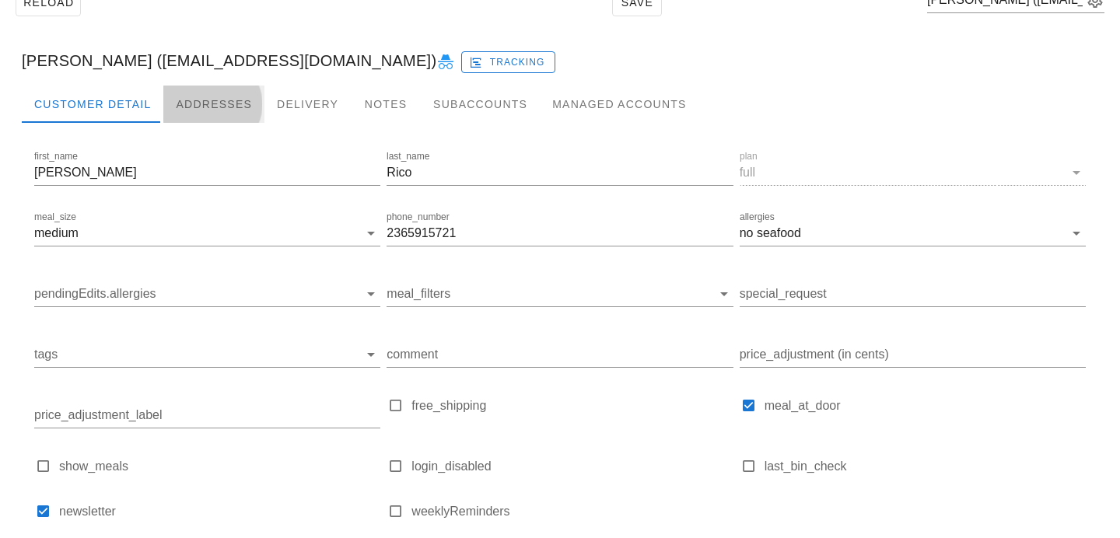
click at [180, 116] on div "Addresses" at bounding box center [213, 104] width 101 height 37
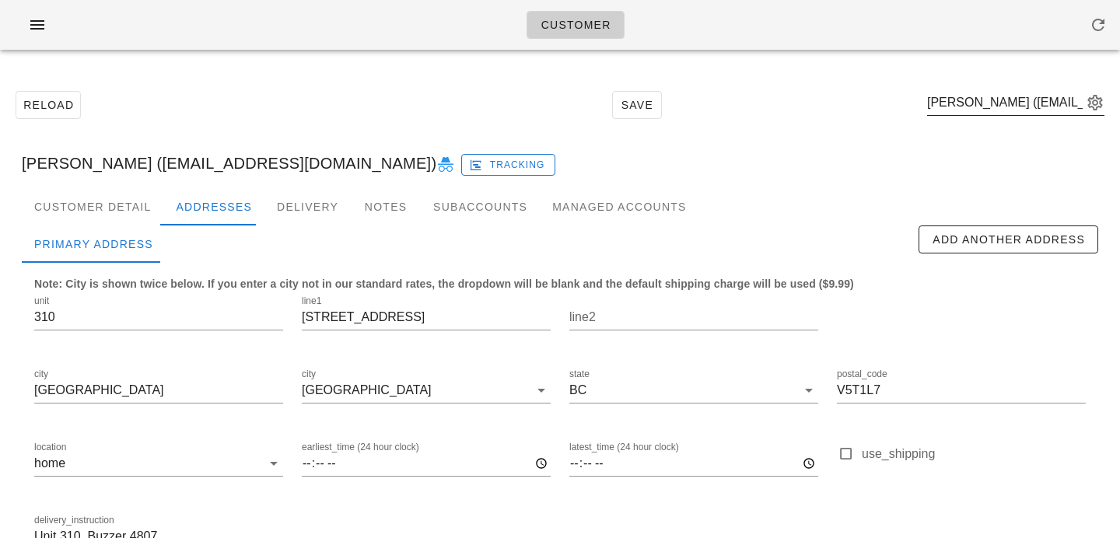
click at [975, 115] on div "Mariana Rico (Marianabetania@hotmail.com)" at bounding box center [1015, 102] width 177 height 25
paste input "Mdrozduk@gmail.com"
click at [1087, 100] on button "appended action" at bounding box center [1094, 102] width 19 height 19
type input "Mdrozduk@gmail.com"
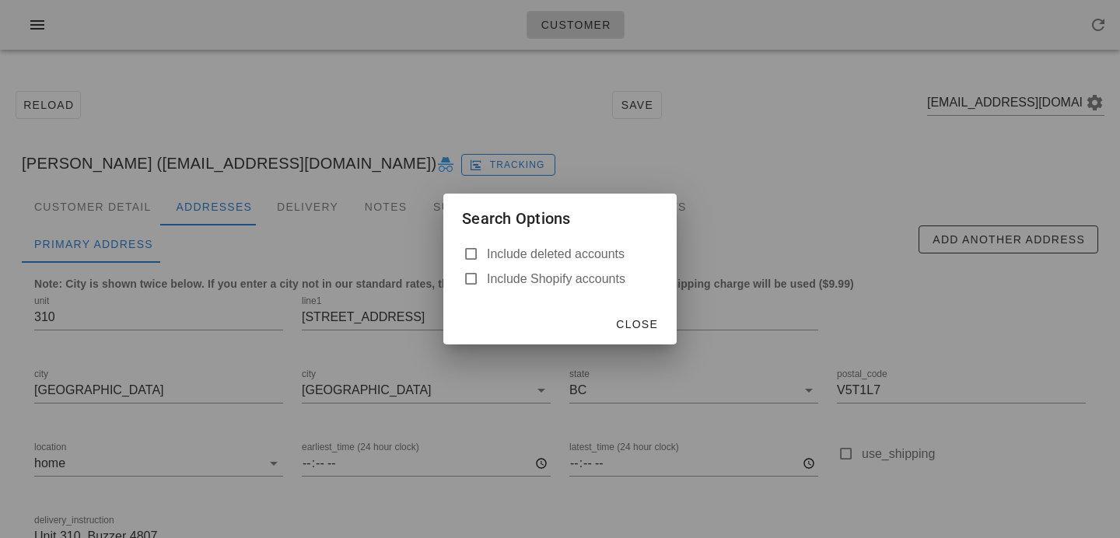
click at [572, 254] on label "Include deleted accounts" at bounding box center [572, 254] width 171 height 16
checkbox input "true"
click at [640, 314] on button "Close" at bounding box center [636, 324] width 55 height 28
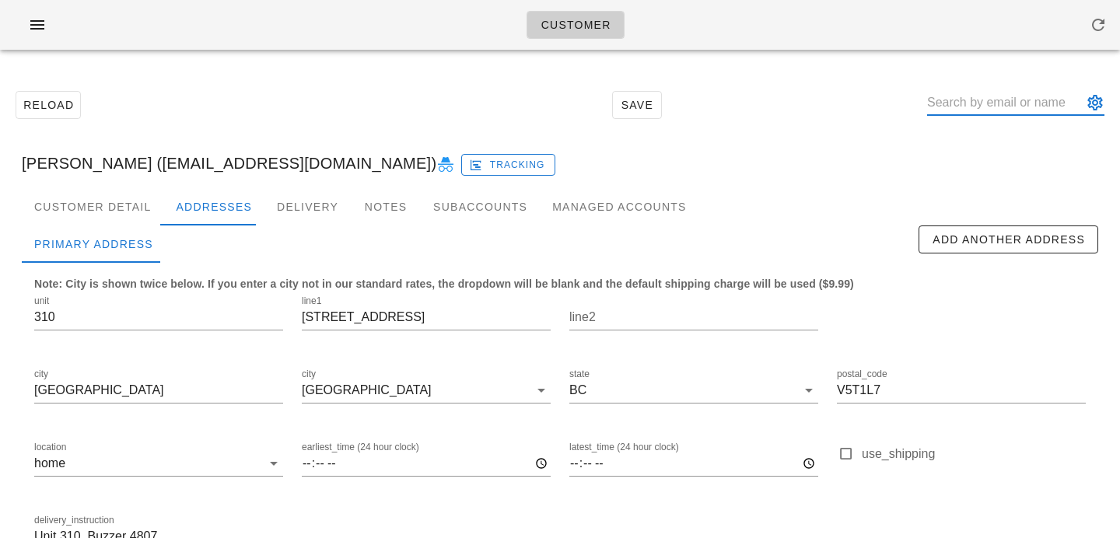
paste input "Mdrozduk@gmail.com"
drag, startPoint x: 1012, startPoint y: 101, endPoint x: 1119, endPoint y: 110, distance: 106.9
click at [1119, 110] on div "Reload Save Mdrozduk@gmail.com Mariana Rico (Marianabetania@hotmail.com) Tracki…" at bounding box center [560, 351] width 1120 height 578
type input "Mdrozduk"
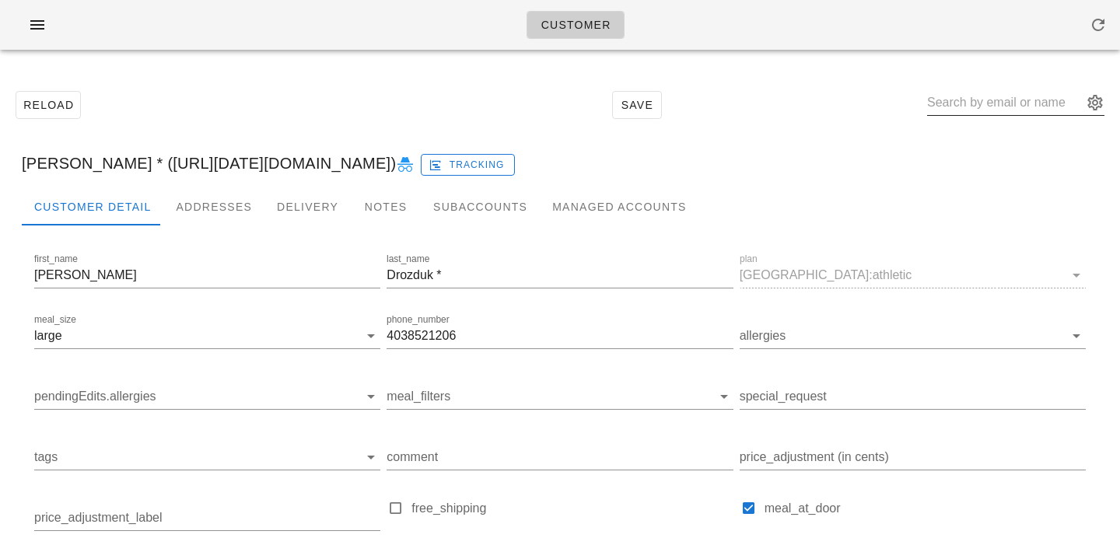
click at [1017, 107] on input "text" at bounding box center [1005, 102] width 156 height 25
paste input "Heidivand@hotmail.com"
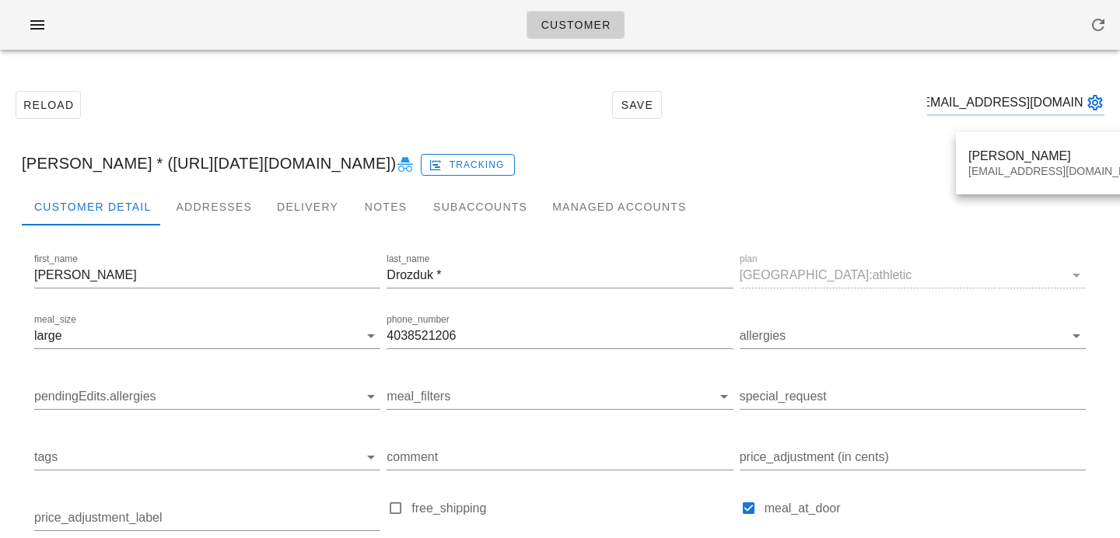
type input "Heidivand@hotmail.com"
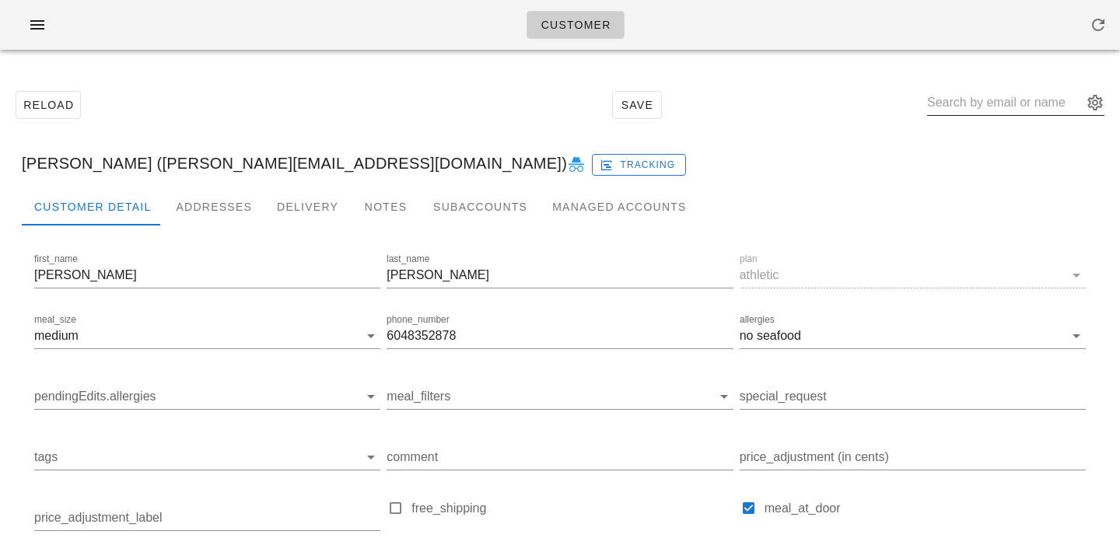
click at [996, 103] on input "text" at bounding box center [1005, 102] width 156 height 25
click at [1091, 101] on button "appended action" at bounding box center [1094, 102] width 19 height 19
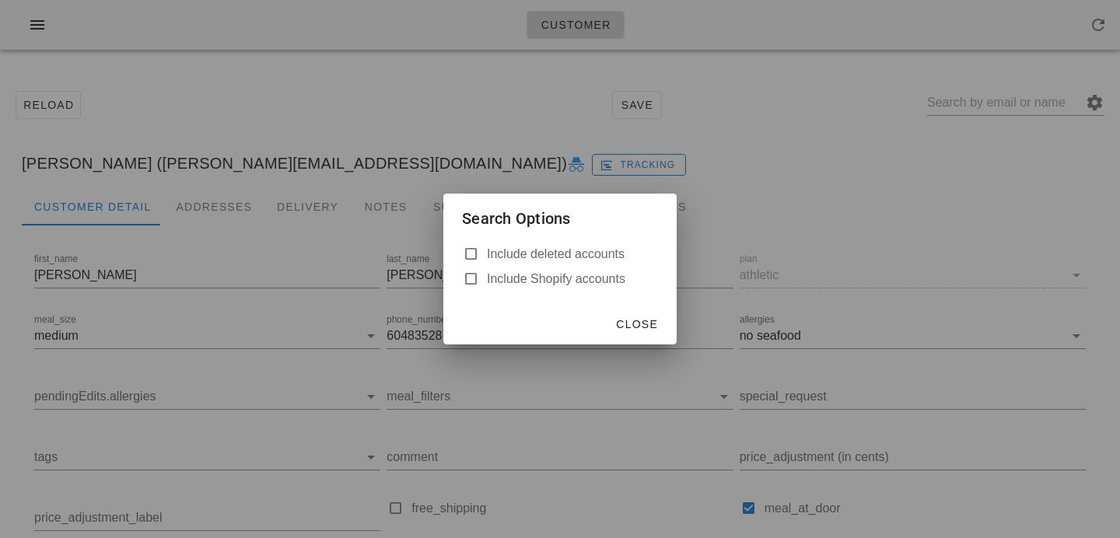
click at [599, 263] on div "Include deleted accounts" at bounding box center [560, 254] width 196 height 19
checkbox input "true"
click at [641, 326] on span "Close" at bounding box center [636, 324] width 43 height 12
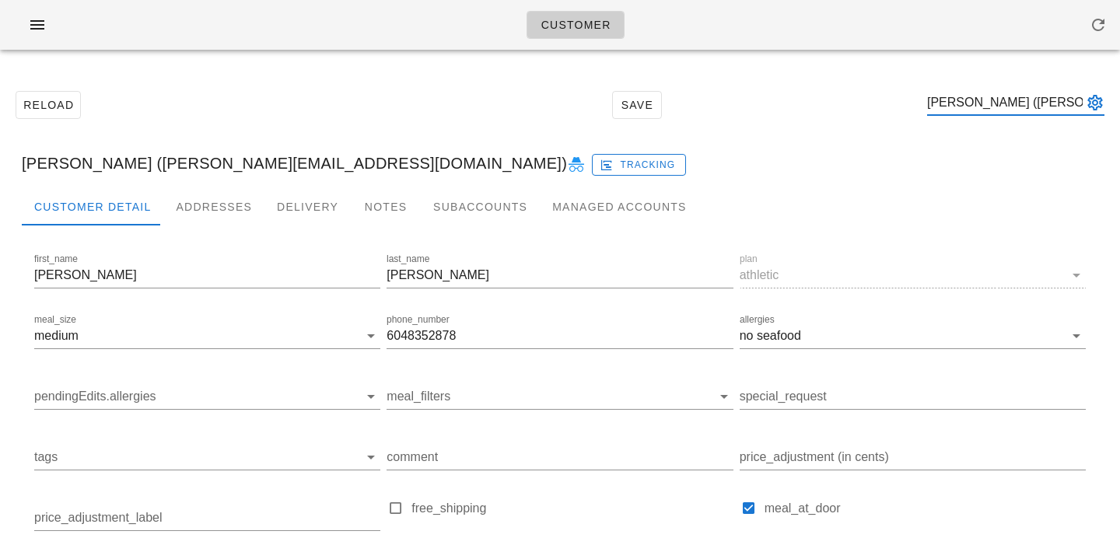
type input "Heidi Lundstrum (Heidivand@hotmail.com)"
click at [247, 203] on div "Addresses" at bounding box center [213, 206] width 101 height 37
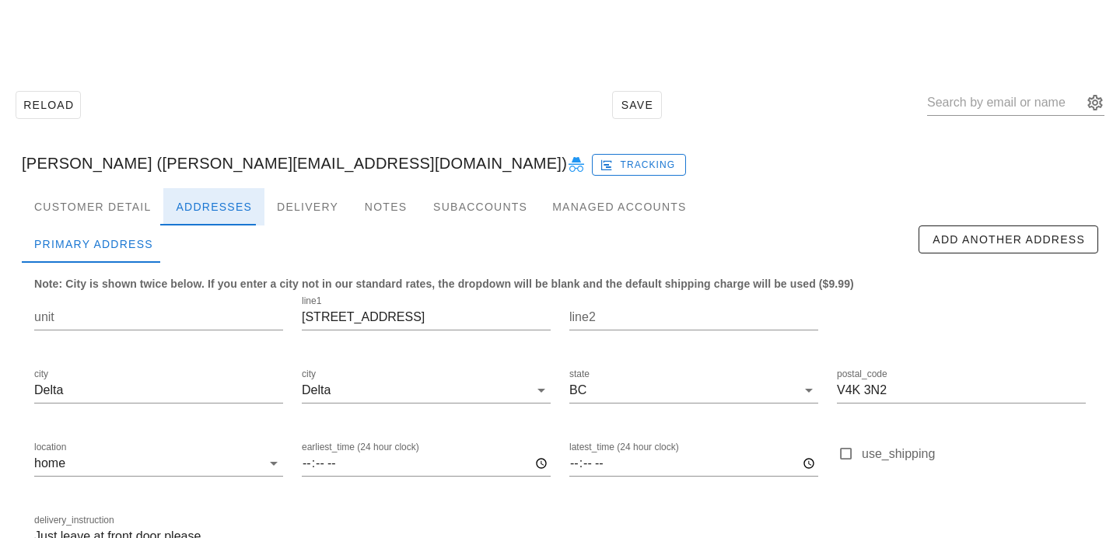
scroll to position [30, 0]
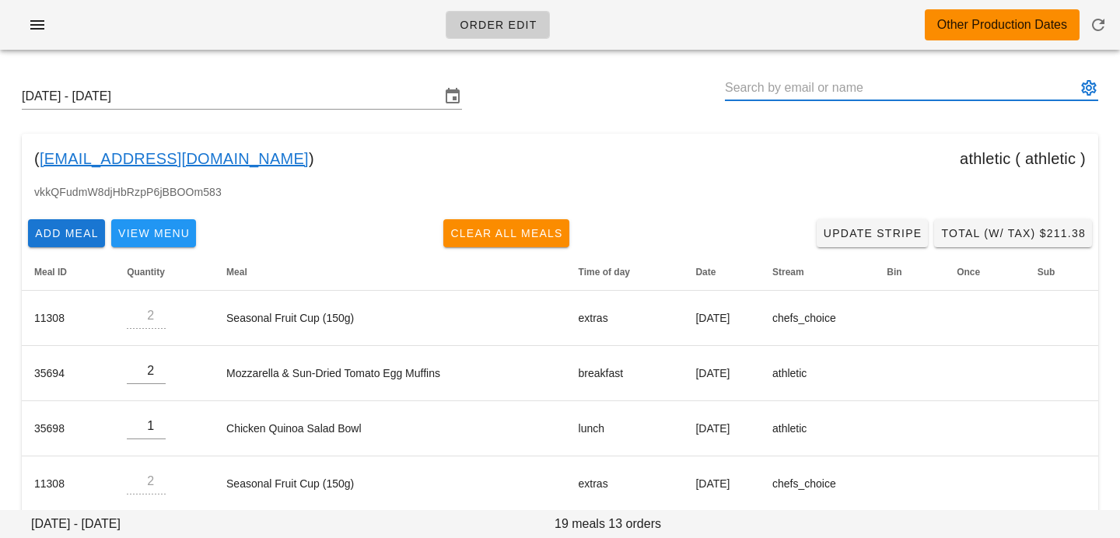
click at [935, 96] on input "text" at bounding box center [900, 87] width 351 height 25
paste input "[EMAIL_ADDRESS][DOMAIN_NAME]"
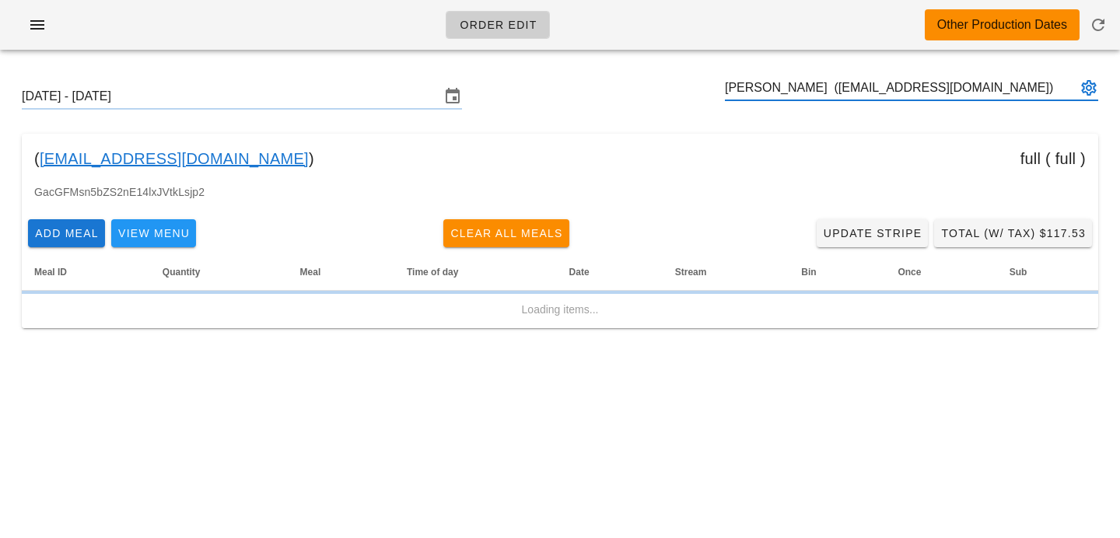
type input "[PERSON_NAME] ([EMAIL_ADDRESS][DOMAIN_NAME])"
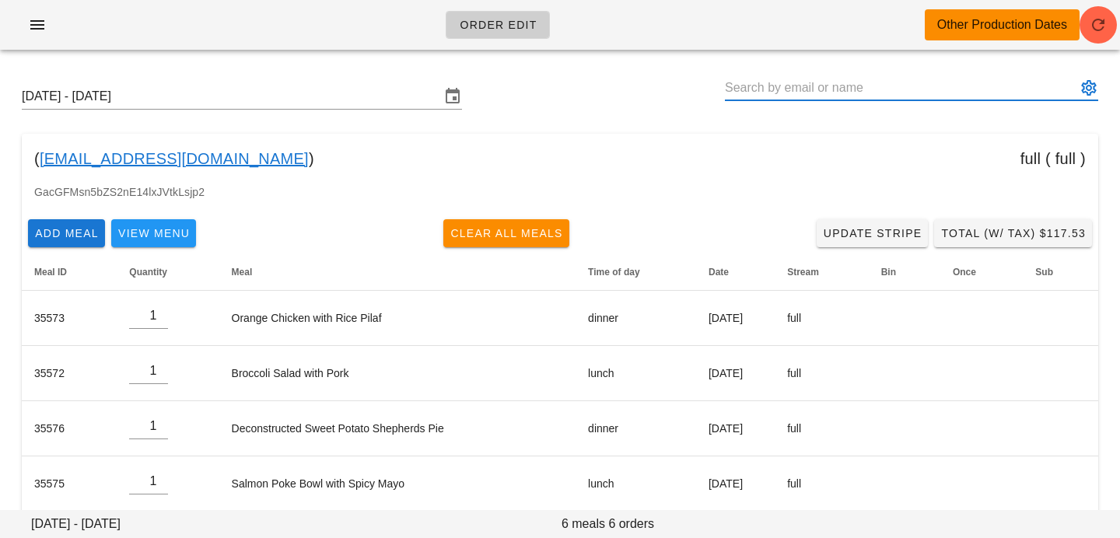
click at [939, 89] on input "text" at bounding box center [900, 87] width 351 height 25
paste input "[PERSON_NAME][EMAIL_ADDRESS][DOMAIN_NAME]"
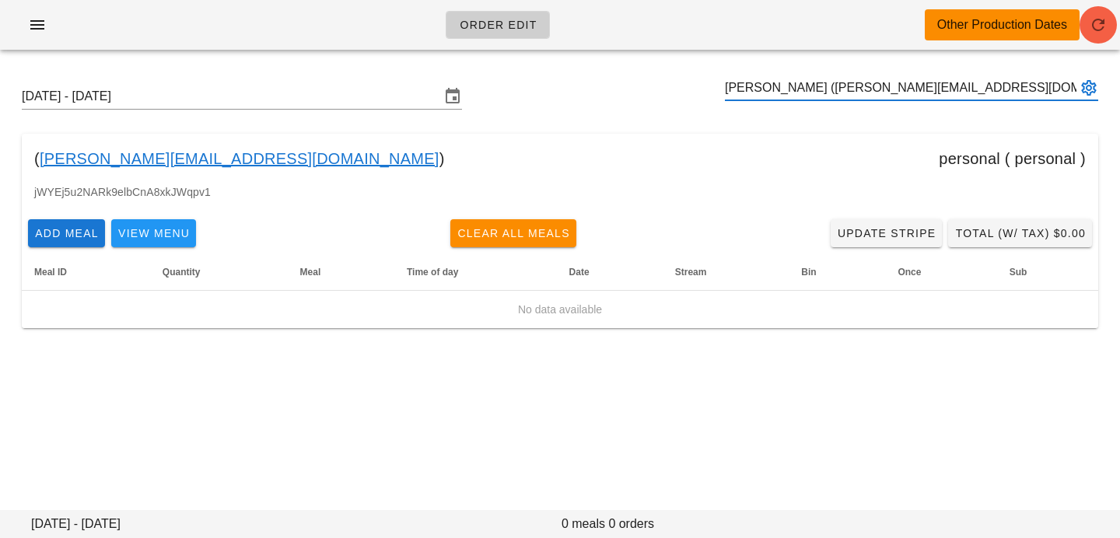
type input "[PERSON_NAME] ([PERSON_NAME][EMAIL_ADDRESS][DOMAIN_NAME])"
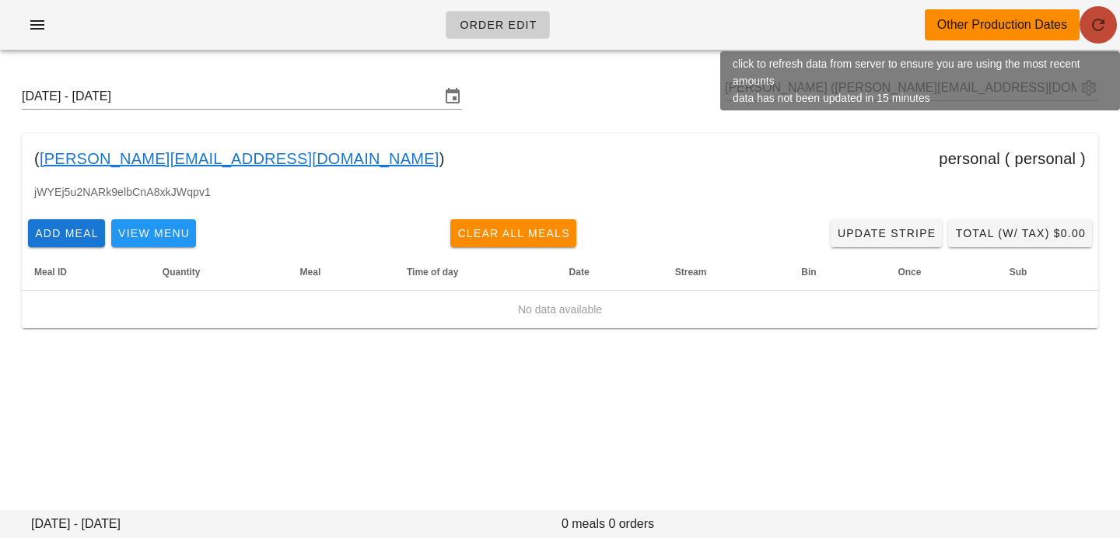
click at [1100, 24] on icon "button" at bounding box center [1098, 25] width 19 height 19
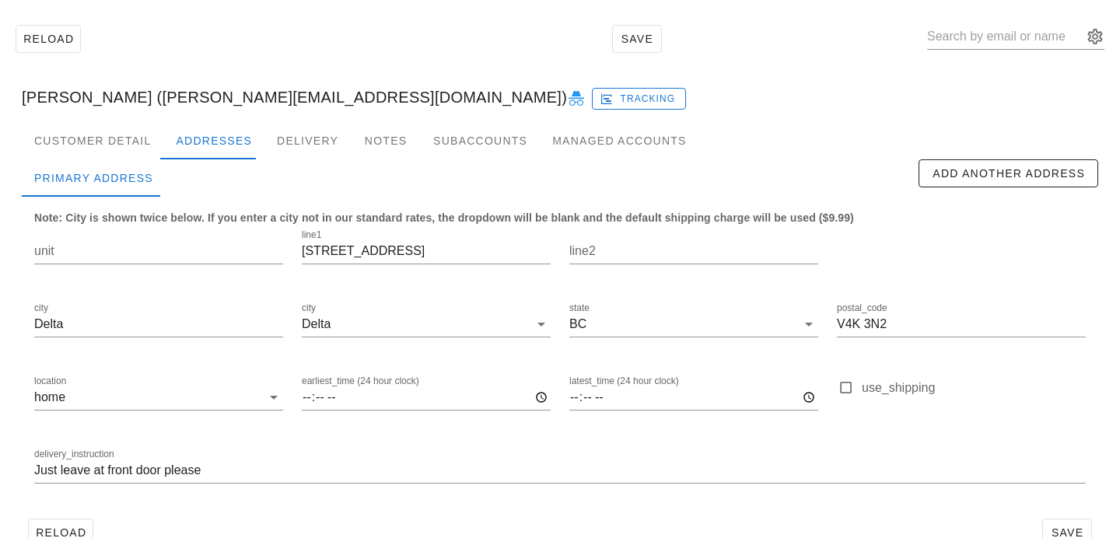
scroll to position [103, 0]
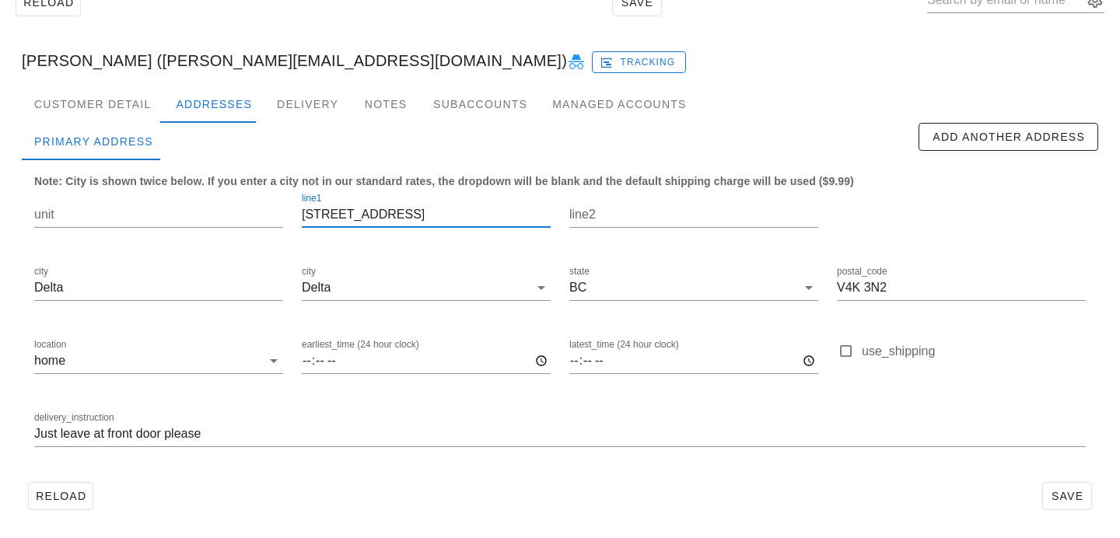
click at [390, 215] on input "2888 Westham island road" at bounding box center [426, 214] width 249 height 25
click at [426, 211] on input "2888 Westham Island road" at bounding box center [426, 214] width 249 height 25
type input "2888 Westham Island Road"
click at [1060, 490] on span "Save" at bounding box center [1067, 496] width 36 height 12
drag, startPoint x: 480, startPoint y: 211, endPoint x: 98, endPoint y: 179, distance: 383.2
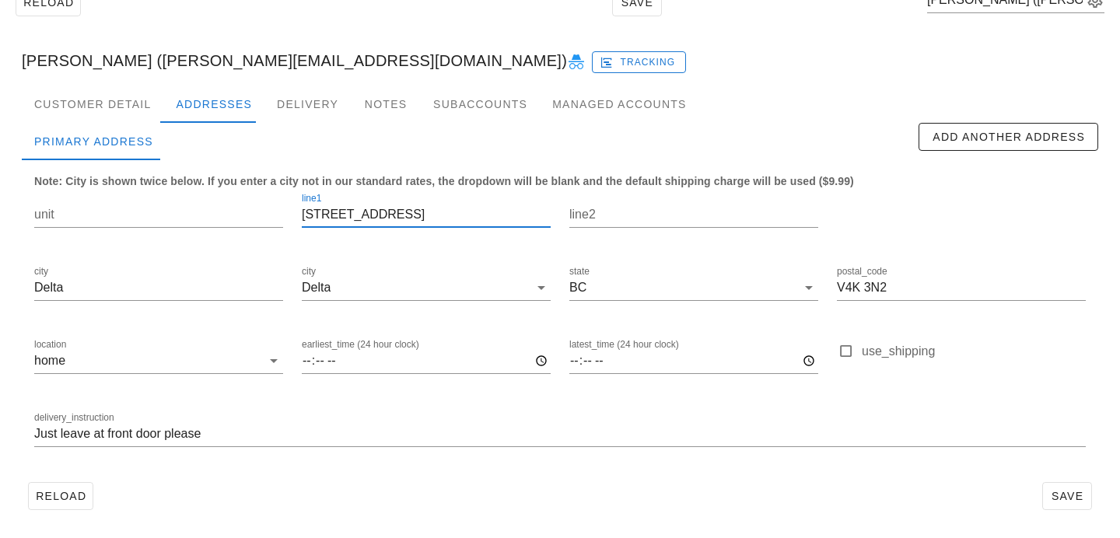
click at [114, 187] on div "unit line1 2888 Westham Island Road line2 city Delta city Delta state BC postal…" at bounding box center [560, 326] width 1070 height 292
click at [1078, 500] on span "Save" at bounding box center [1067, 496] width 36 height 12
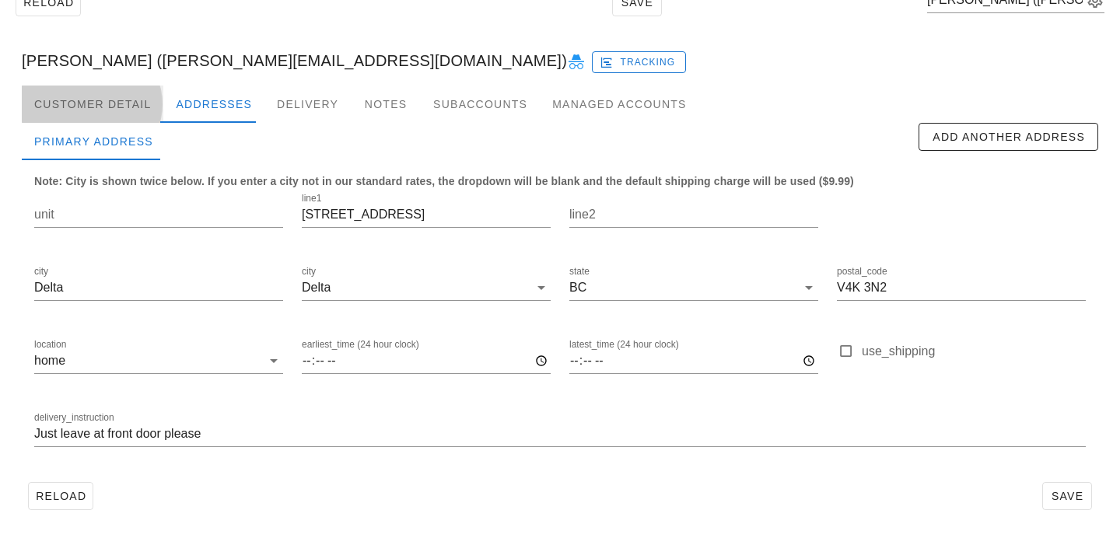
click at [133, 105] on div "Customer Detail" at bounding box center [93, 104] width 142 height 37
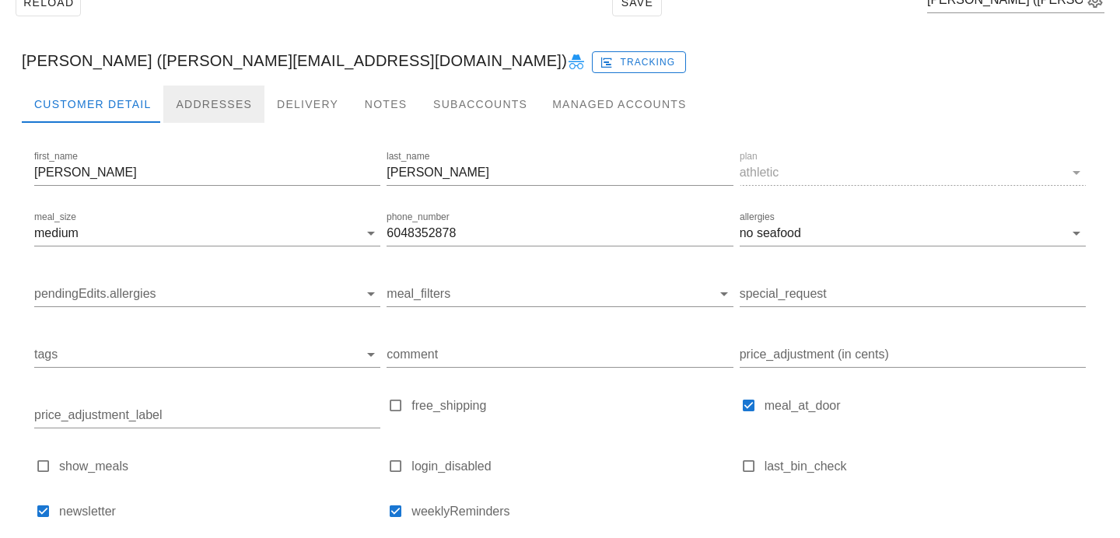
click at [201, 104] on div "Addresses" at bounding box center [213, 104] width 101 height 37
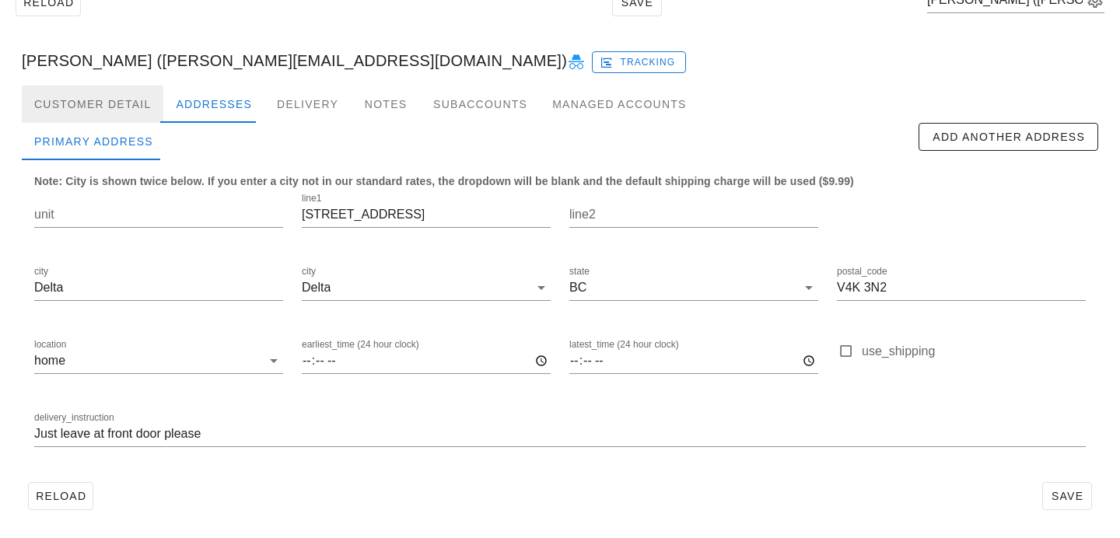
click at [135, 107] on div "Customer Detail" at bounding box center [93, 104] width 142 height 37
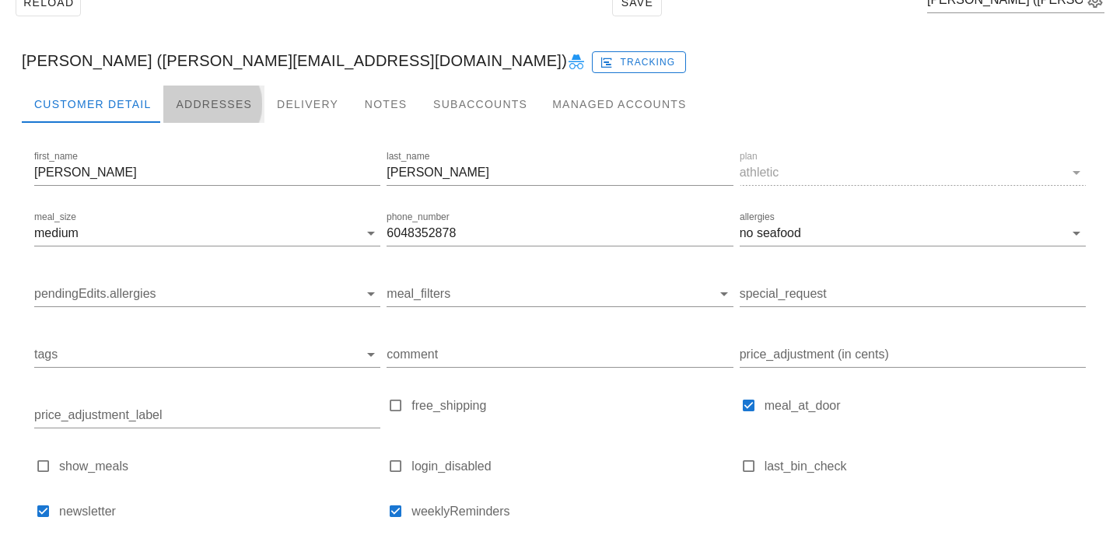
click at [205, 117] on div "Addresses" at bounding box center [213, 104] width 101 height 37
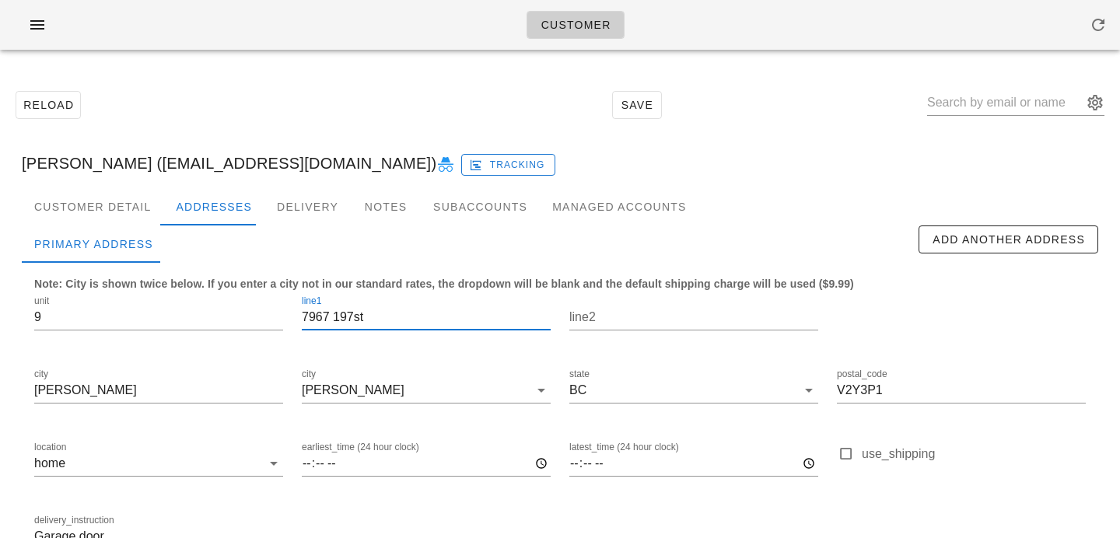
click at [353, 318] on input "7967 197st" at bounding box center [426, 317] width 249 height 25
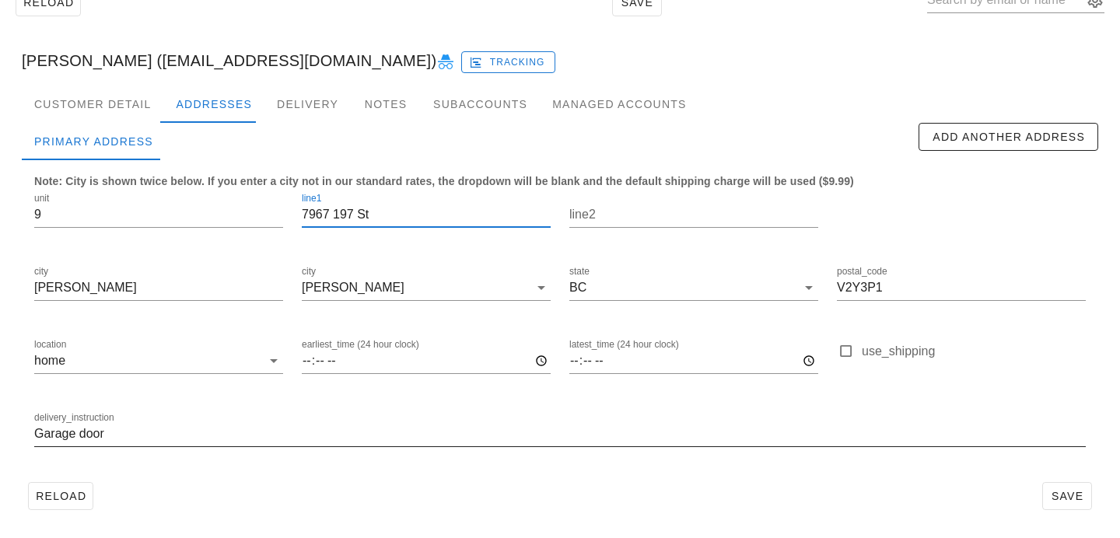
type input "7967 197 St"
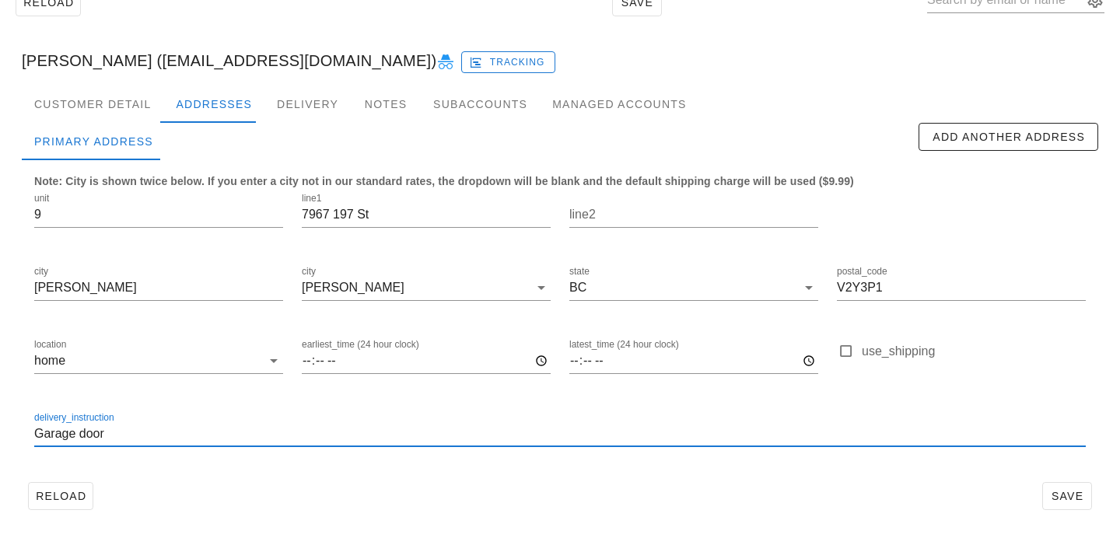
click at [36, 440] on input "Garage door" at bounding box center [559, 433] width 1051 height 25
type input "Unit 9. Garage door"
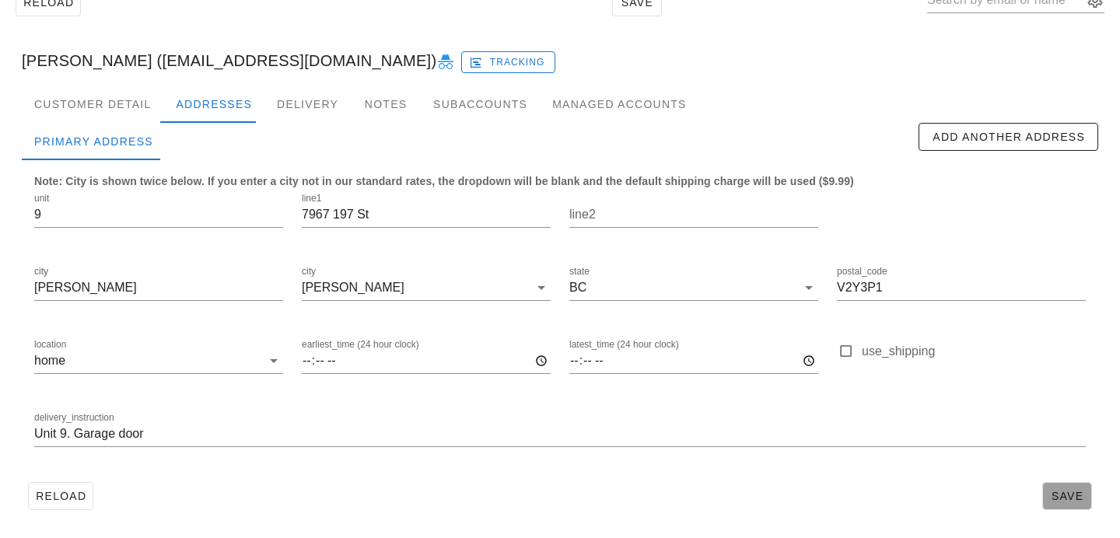
click at [1062, 495] on span "Save" at bounding box center [1067, 496] width 36 height 12
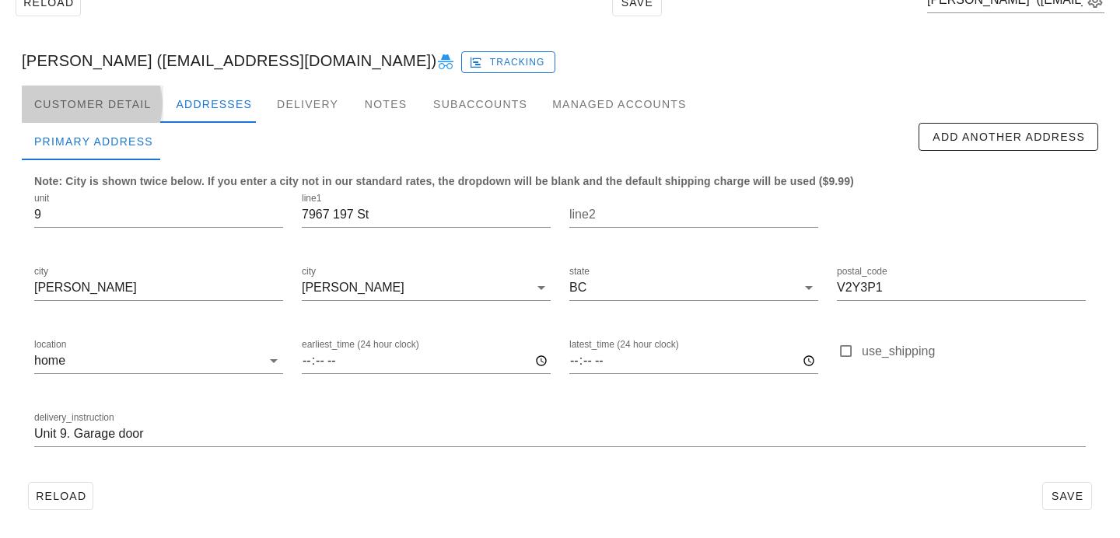
click at [123, 120] on div "Customer Detail" at bounding box center [93, 104] width 142 height 37
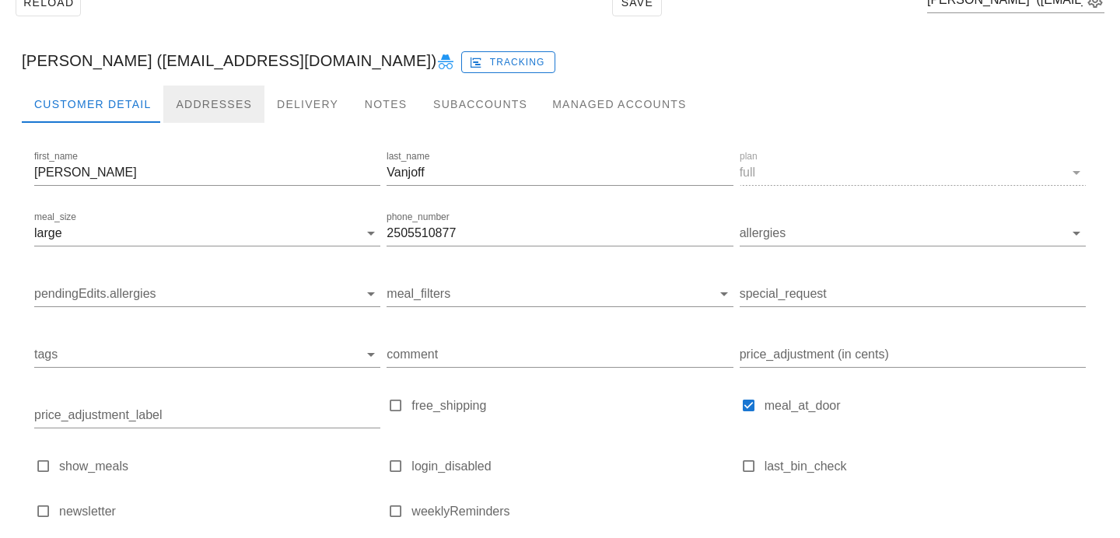
click at [170, 107] on div "Addresses" at bounding box center [213, 104] width 101 height 37
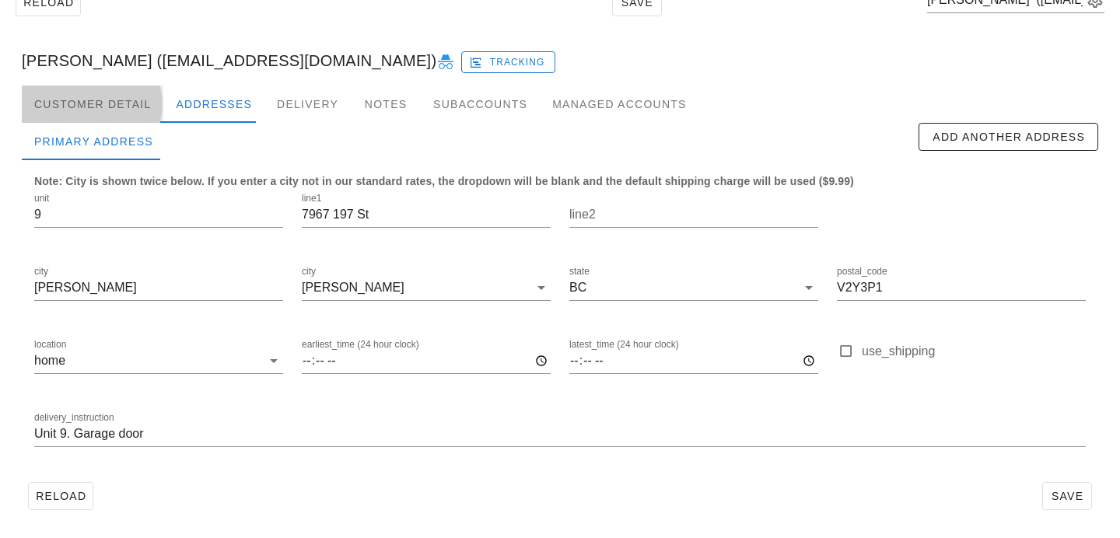
click at [117, 88] on div "Customer Detail" at bounding box center [93, 104] width 142 height 37
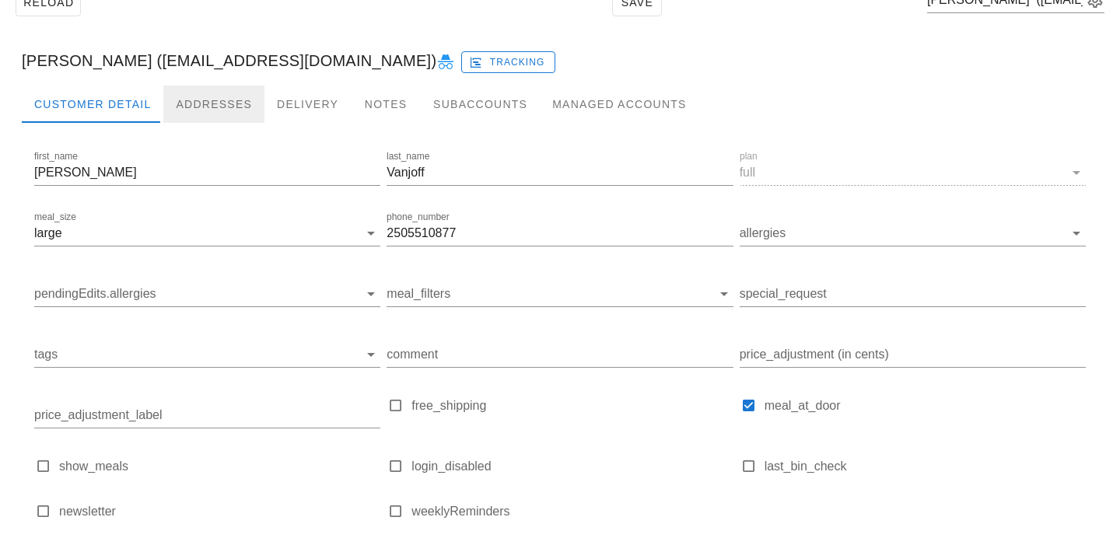
click at [176, 107] on div "Addresses" at bounding box center [213, 104] width 101 height 37
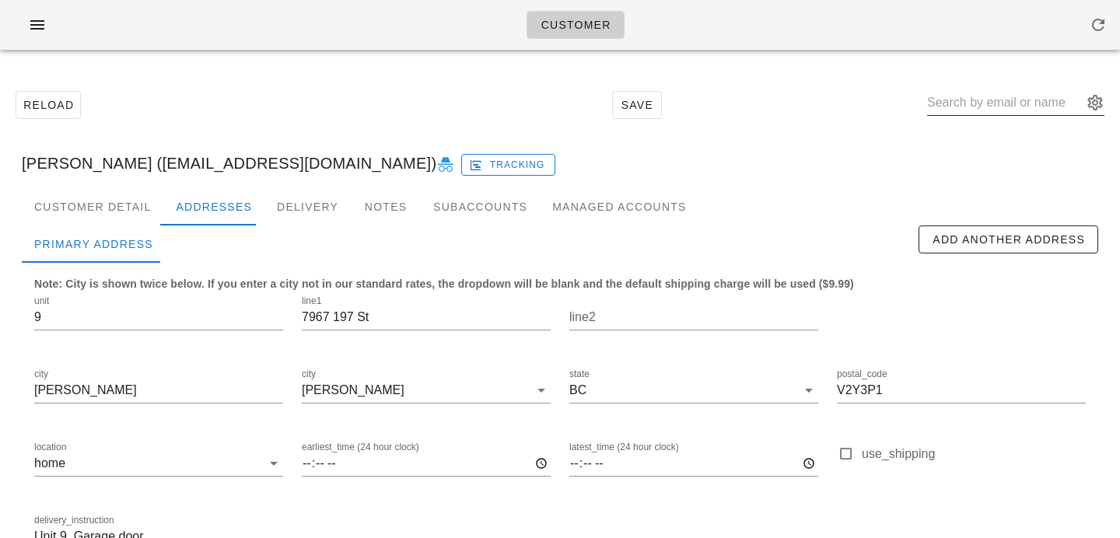
click at [981, 102] on input "text" at bounding box center [1005, 102] width 156 height 25
paste input "corinnea@worldexposure.net"
type input "corinnea@worldexposure.net"
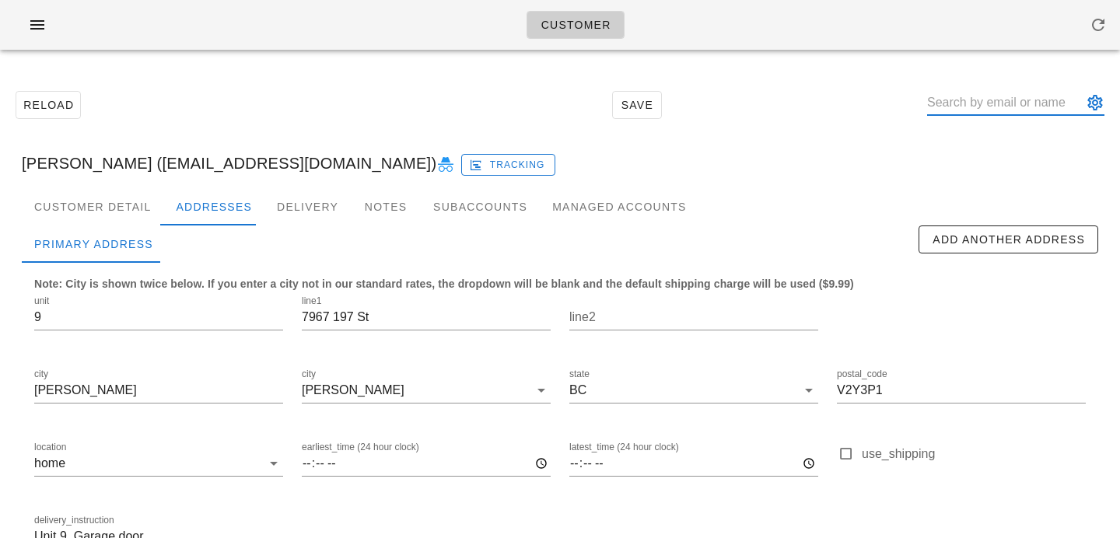
click at [1020, 103] on input "text" at bounding box center [1005, 102] width 156 height 25
paste input "greggreg2112@gmail.com"
type input "greggreg2112@gmail.com"
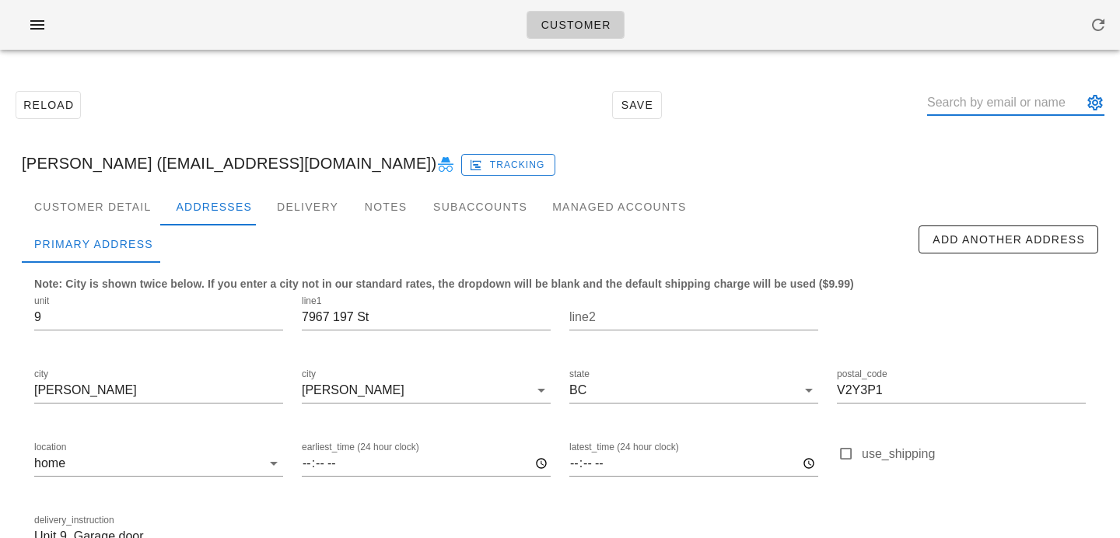
click at [1026, 96] on input "text" at bounding box center [1005, 102] width 156 height 25
paste input "kathy_ross@hotmail.com"
type input "kathy_ross@hotmail.com"
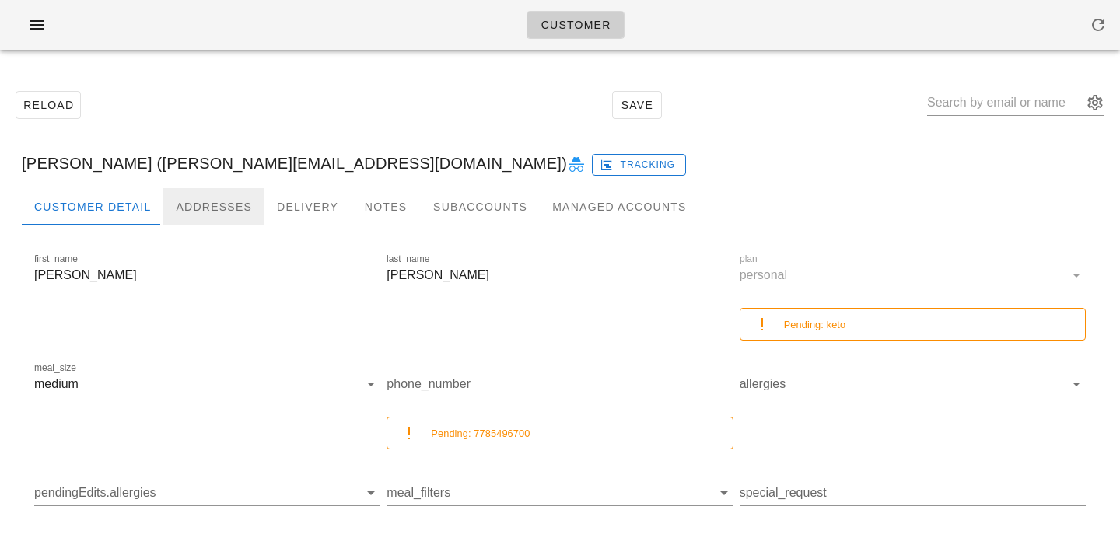
click at [199, 204] on div "Addresses" at bounding box center [213, 206] width 101 height 37
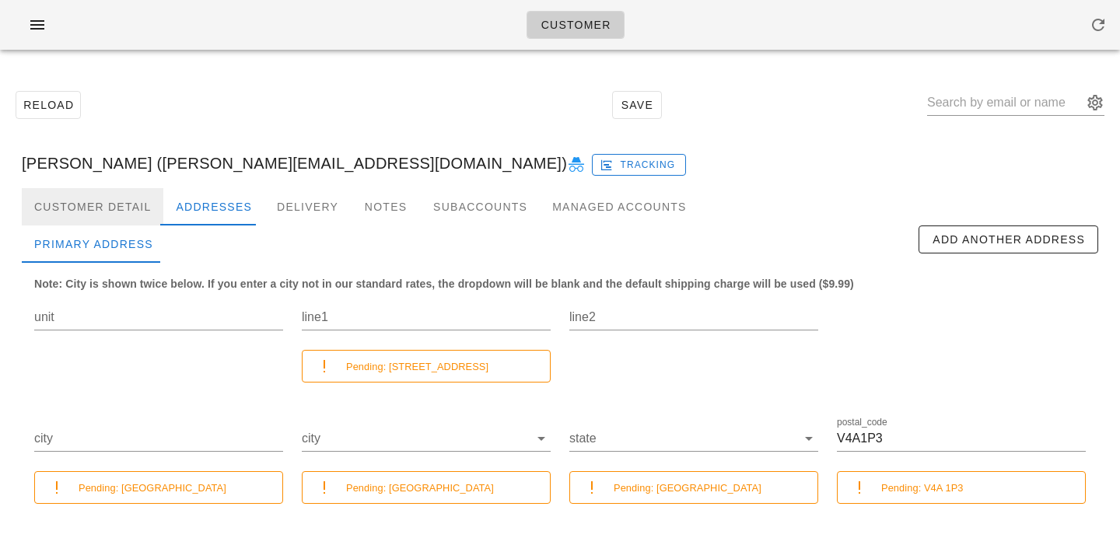
click at [124, 202] on div "Customer Detail" at bounding box center [93, 206] width 142 height 37
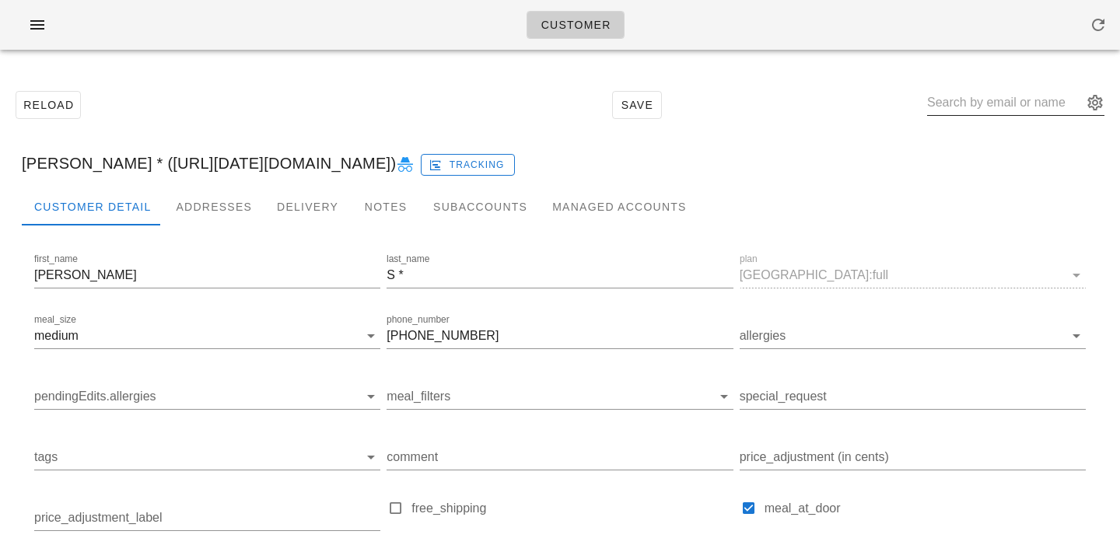
click at [1033, 108] on input "text" at bounding box center [1005, 102] width 156 height 25
paste input "[PERSON_NAME][EMAIL_ADDRESS][DOMAIN_NAME]"
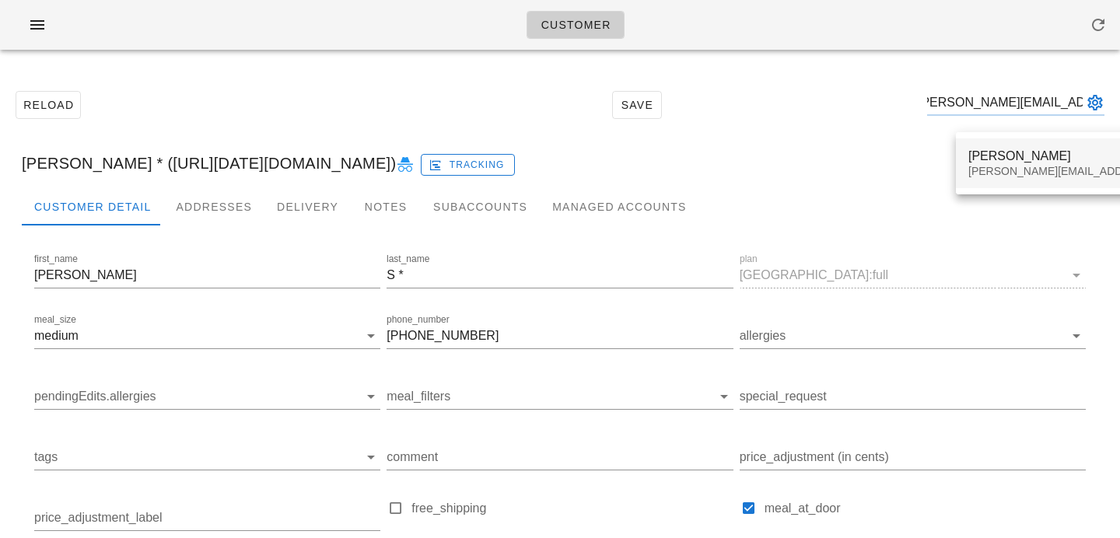
type input "[PERSON_NAME][EMAIL_ADDRESS][DOMAIN_NAME]"
click at [1003, 161] on div "Kathy Ross" at bounding box center [1105, 156] width 274 height 15
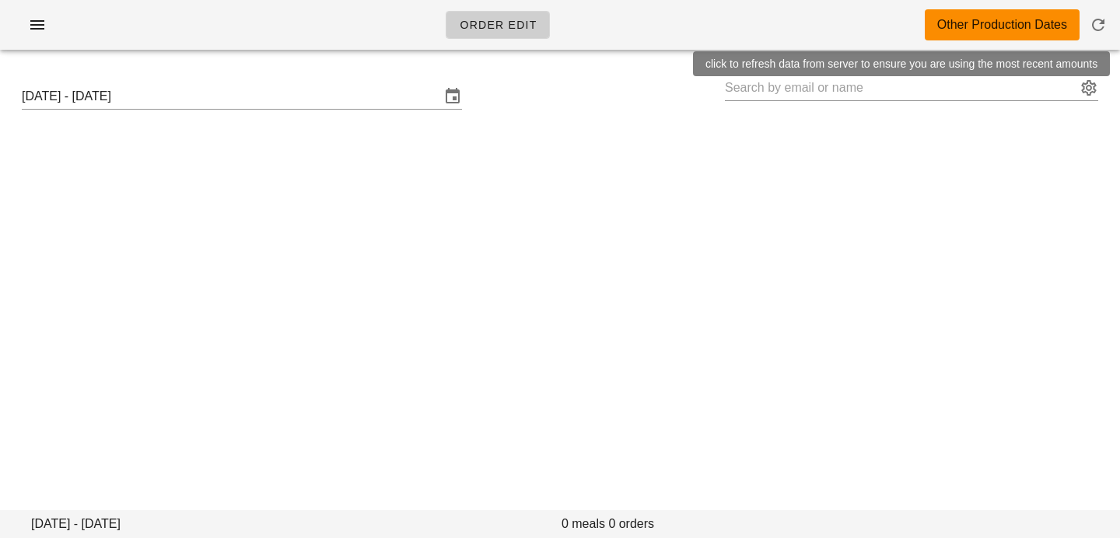
type input "[PERSON_NAME] ([PERSON_NAME][EMAIL_ADDRESS][DOMAIN_NAME])"
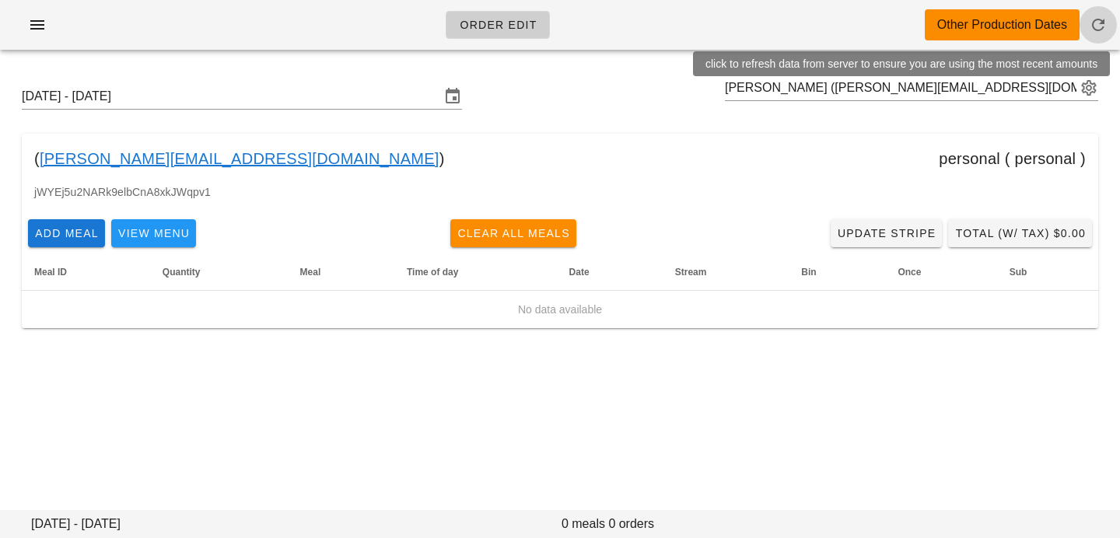
click at [1107, 33] on span "button" at bounding box center [1097, 25] width 37 height 19
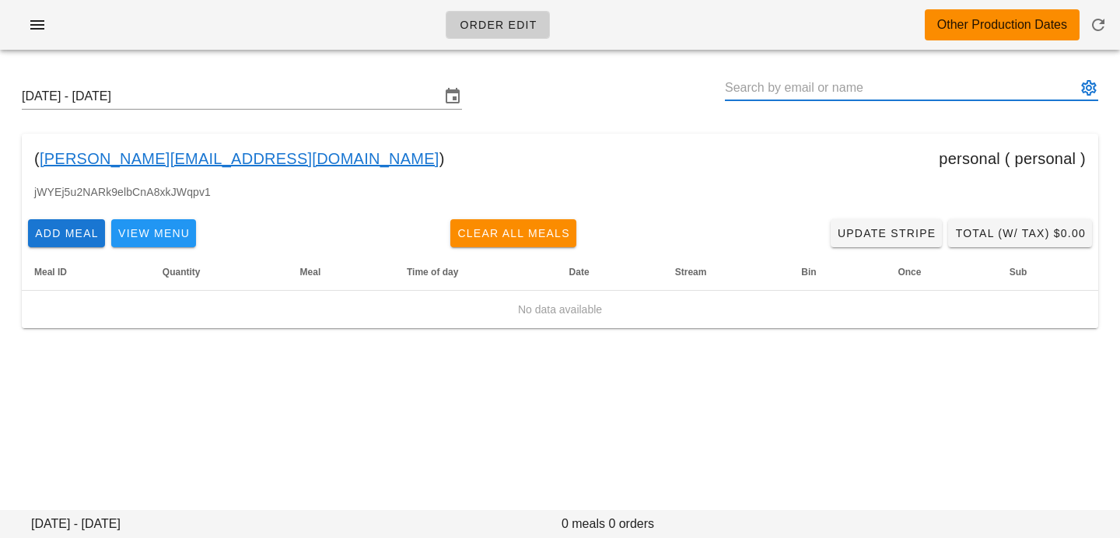
click at [781, 75] on input "text" at bounding box center [900, 87] width 351 height 25
paste input "[EMAIL_ADDRESS][DOMAIN_NAME]"
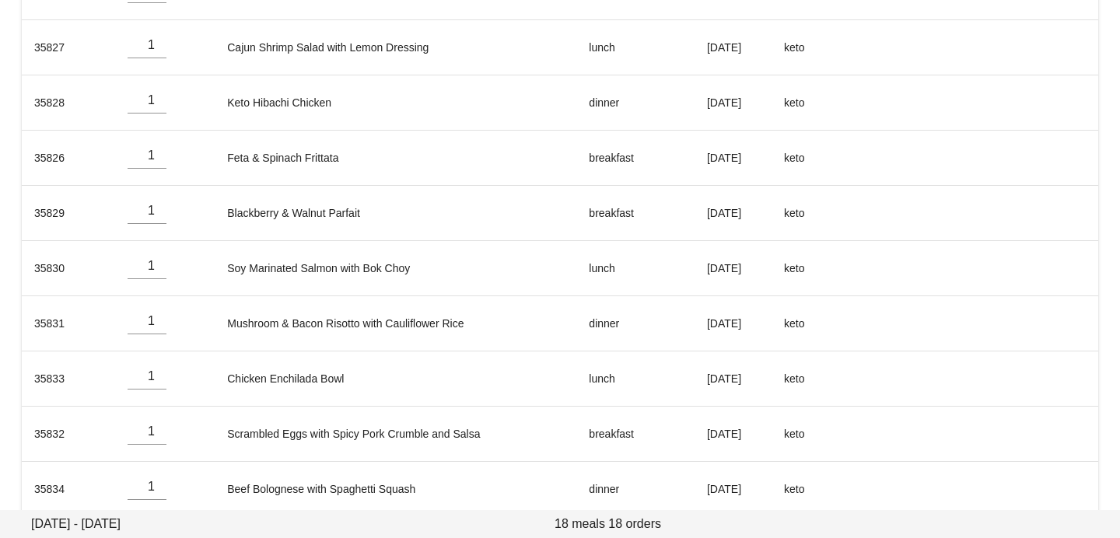
scroll to position [792, 0]
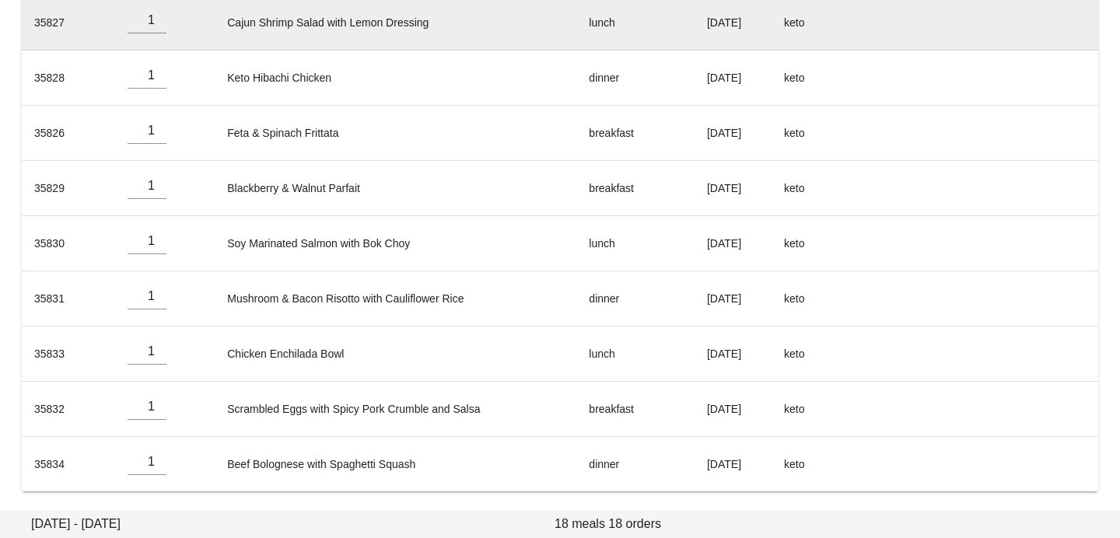
type input "[PERSON_NAME] ([EMAIL_ADDRESS][DOMAIN_NAME])"
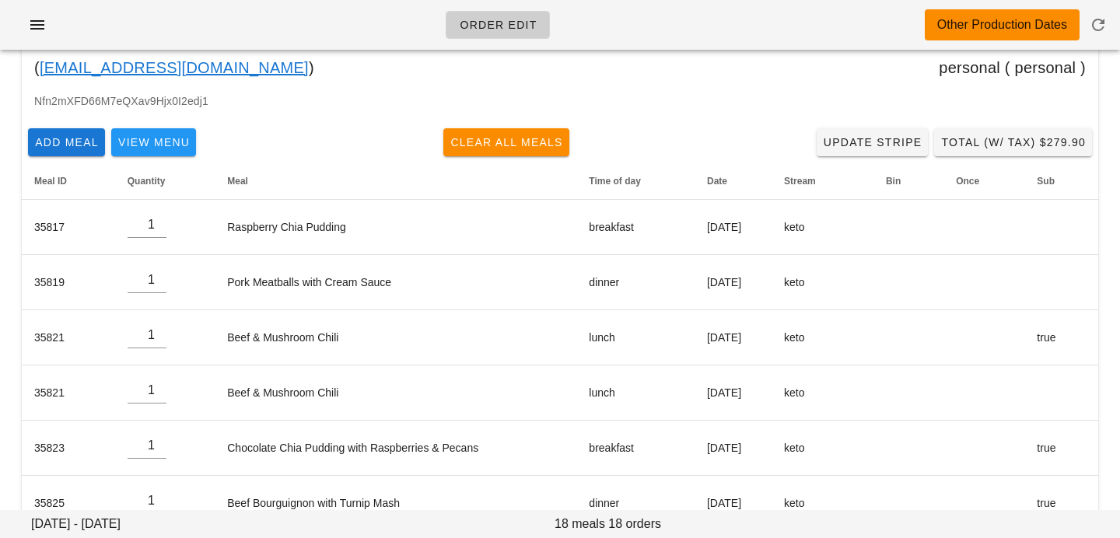
scroll to position [0, 0]
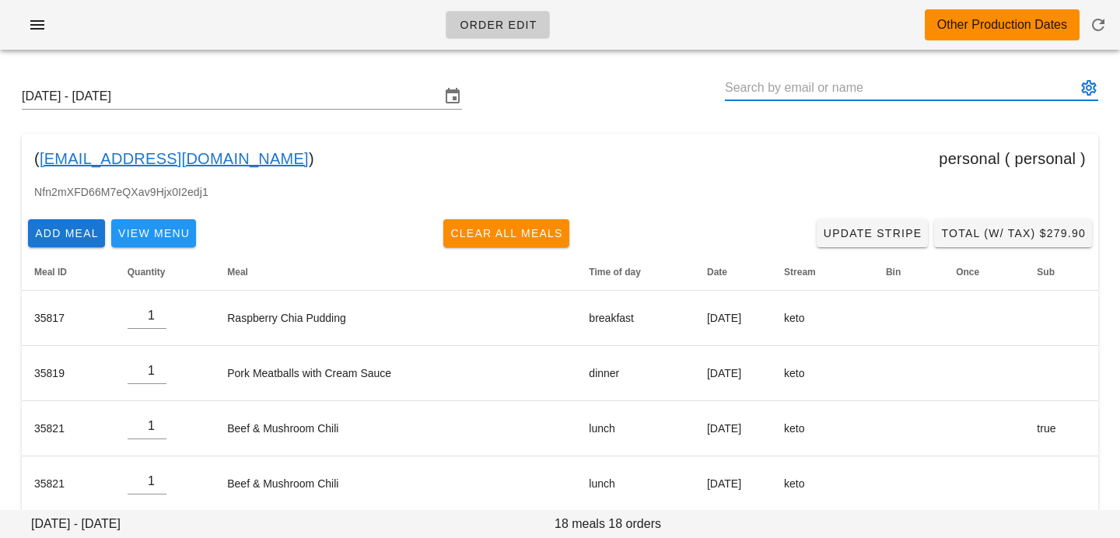
click at [858, 93] on input "text" at bounding box center [900, 87] width 351 height 25
paste input "[EMAIL_ADDRESS][DOMAIN_NAME]"
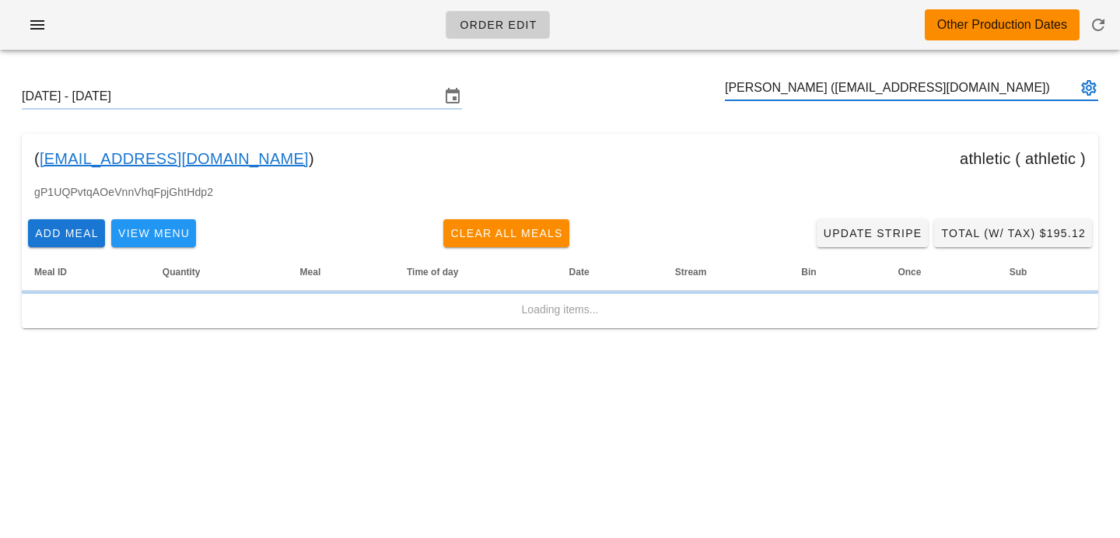
type input "[PERSON_NAME] ([EMAIL_ADDRESS][DOMAIN_NAME])"
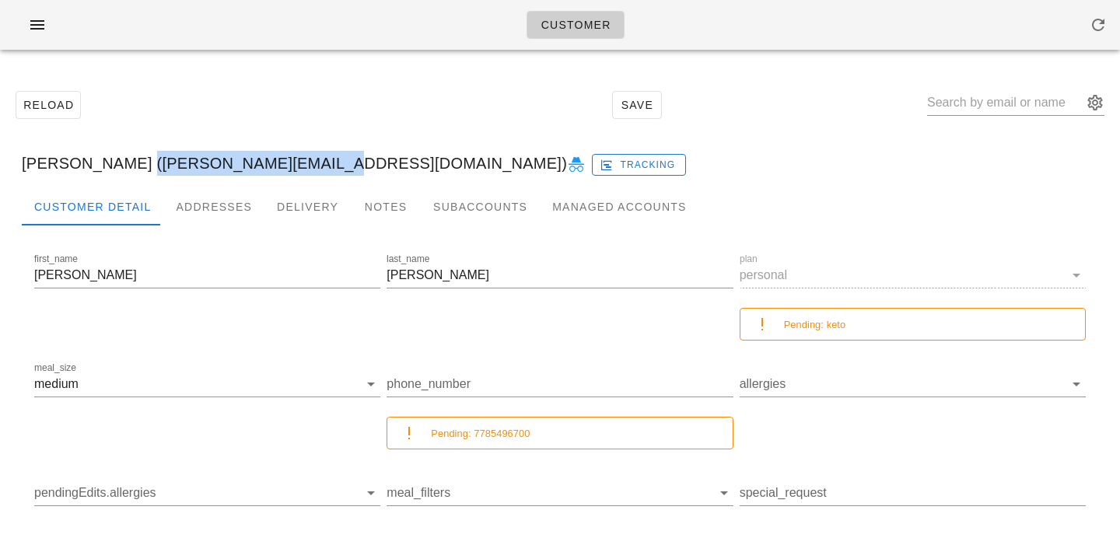
drag, startPoint x: 108, startPoint y: 168, endPoint x: 285, endPoint y: 155, distance: 177.8
click at [285, 155] on div "[PERSON_NAME] ([PERSON_NAME][EMAIL_ADDRESS][DOMAIN_NAME]) Tracking" at bounding box center [559, 163] width 1101 height 50
copy div "[PERSON_NAME][EMAIL_ADDRESS][DOMAIN_NAME]"
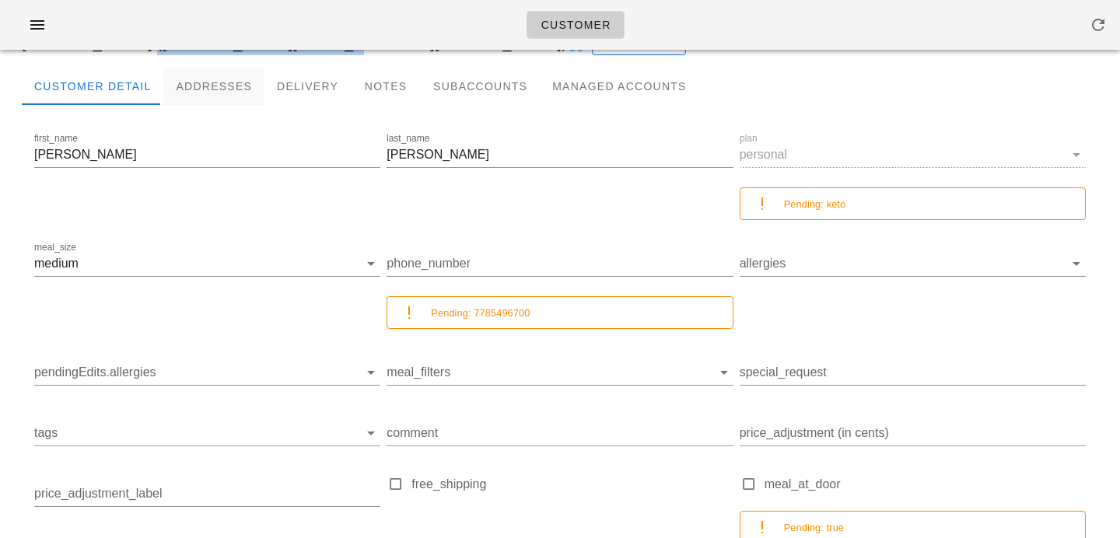
scroll to position [89, 0]
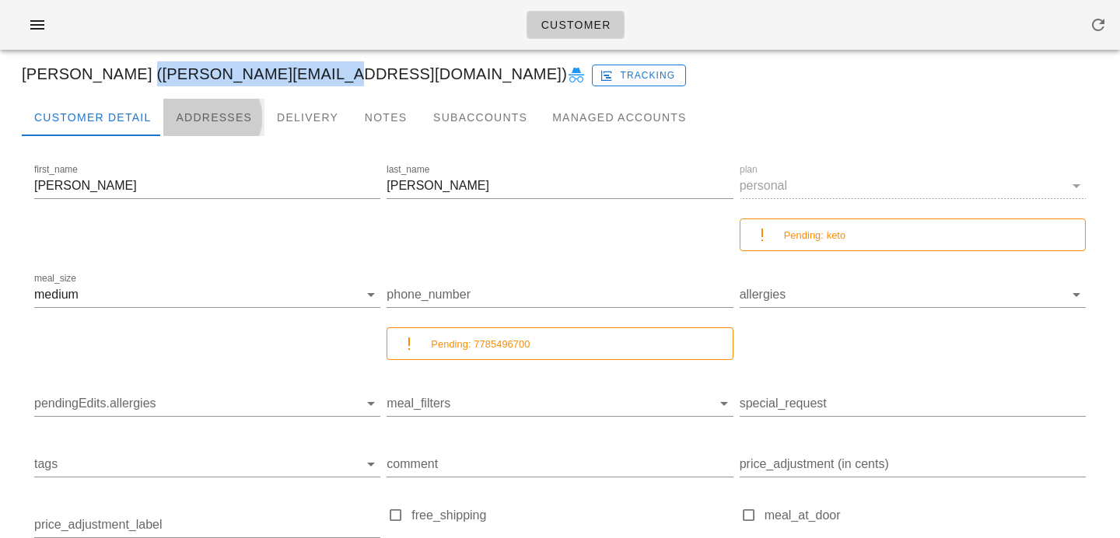
click at [212, 113] on div "Addresses" at bounding box center [213, 117] width 101 height 37
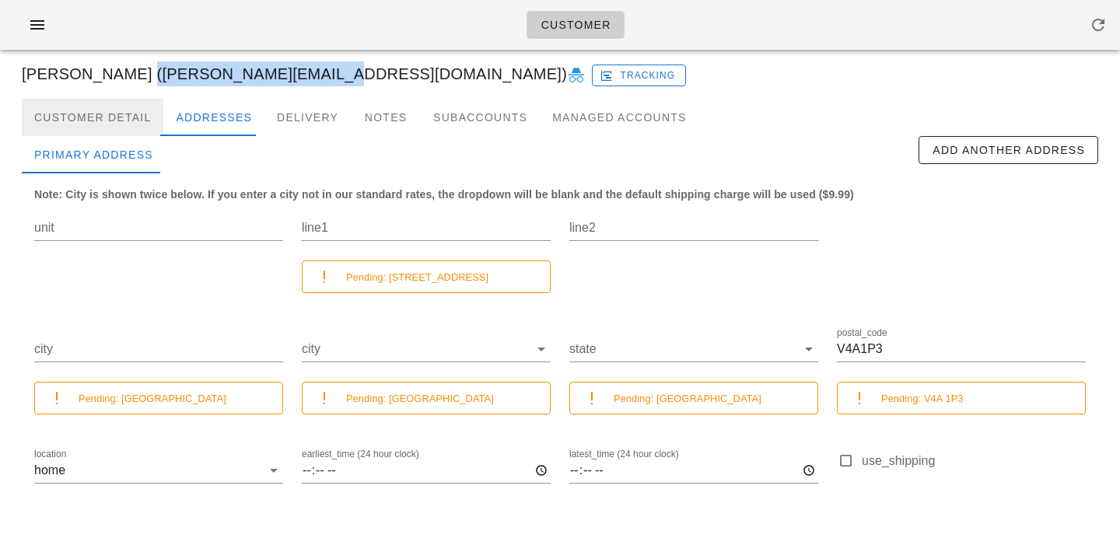
click at [142, 107] on div "Customer Detail" at bounding box center [93, 117] width 142 height 37
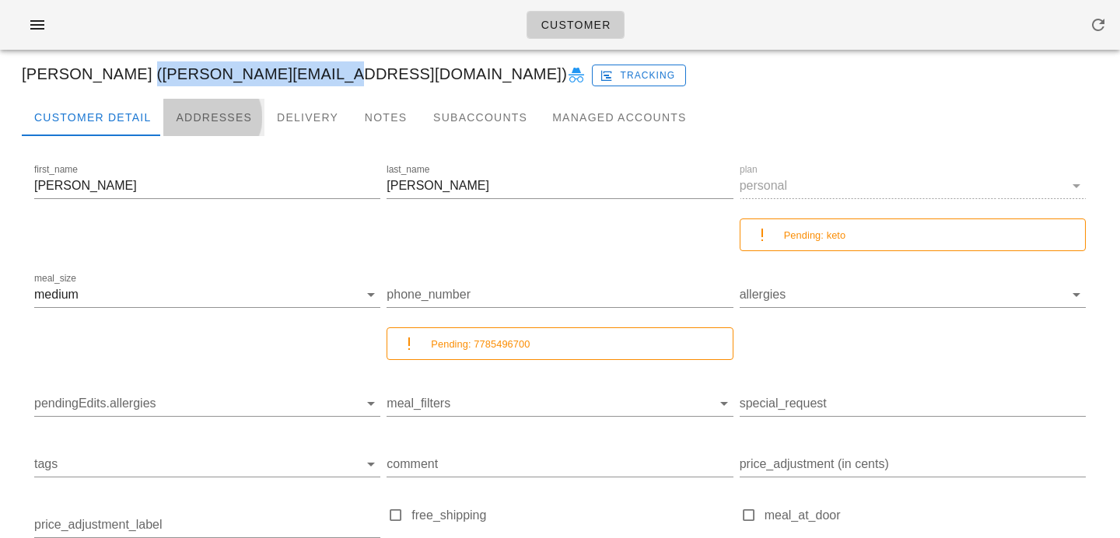
click at [227, 99] on div "Addresses" at bounding box center [213, 117] width 101 height 37
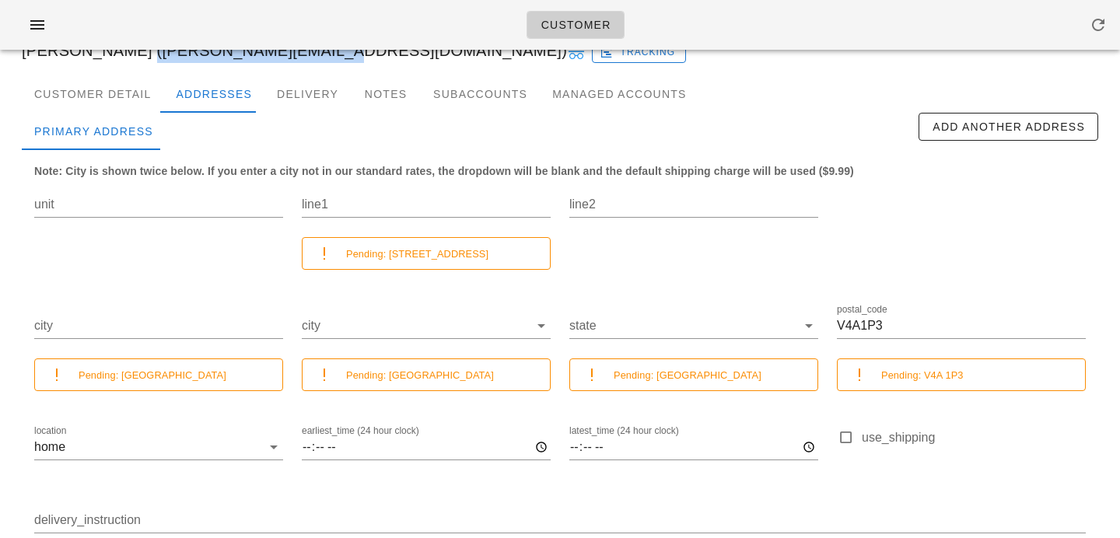
scroll to position [128, 0]
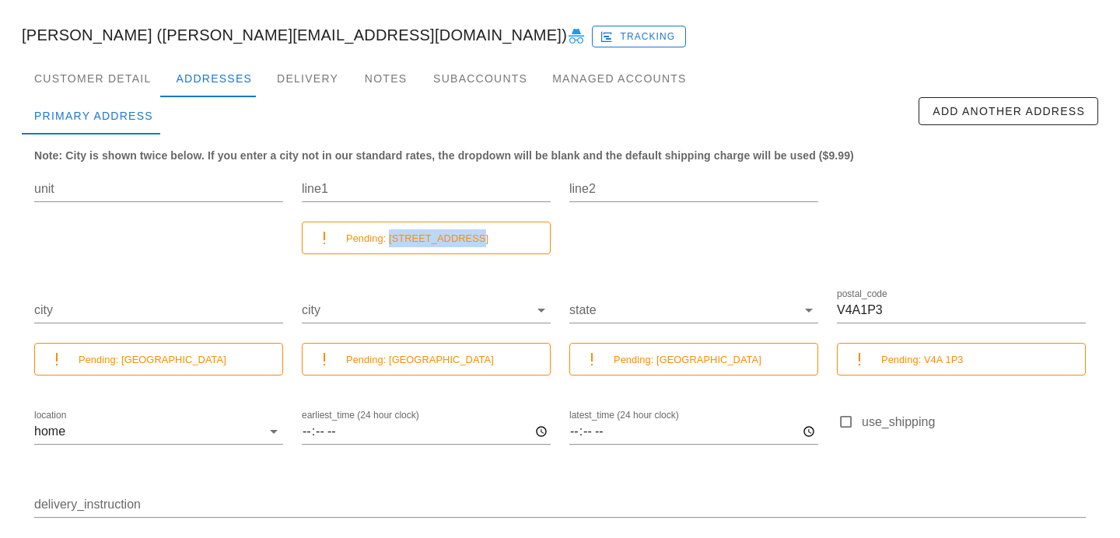
drag, startPoint x: 474, startPoint y: 237, endPoint x: 389, endPoint y: 246, distance: 86.0
click at [389, 246] on div "Pending: [STREET_ADDRESS]" at bounding box center [441, 238] width 191 height 18
copy small "[STREET_ADDRESS]"
click at [149, 72] on div "Customer Detail" at bounding box center [93, 78] width 142 height 37
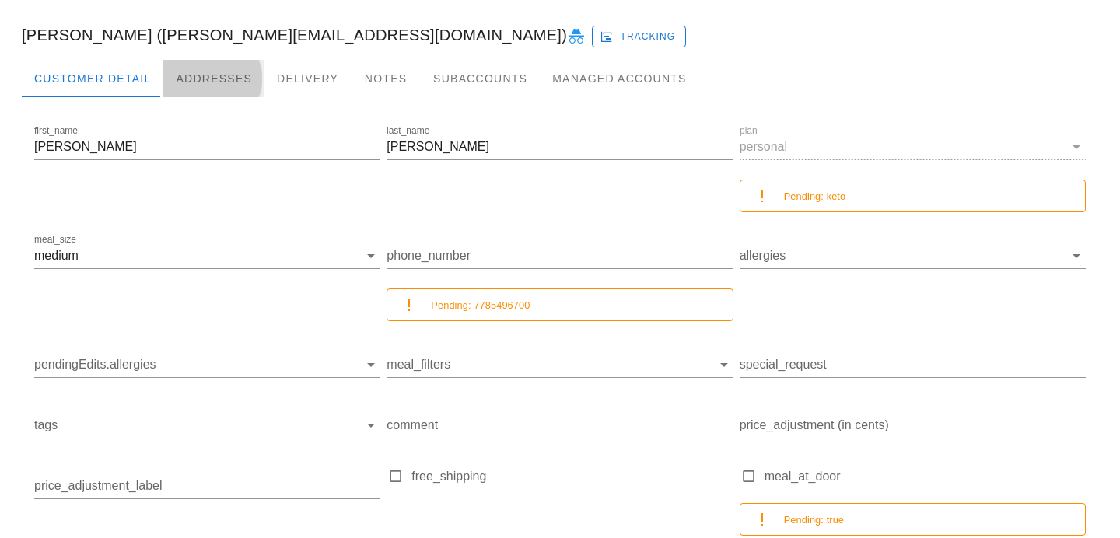
click at [197, 86] on div "Addresses" at bounding box center [213, 78] width 101 height 37
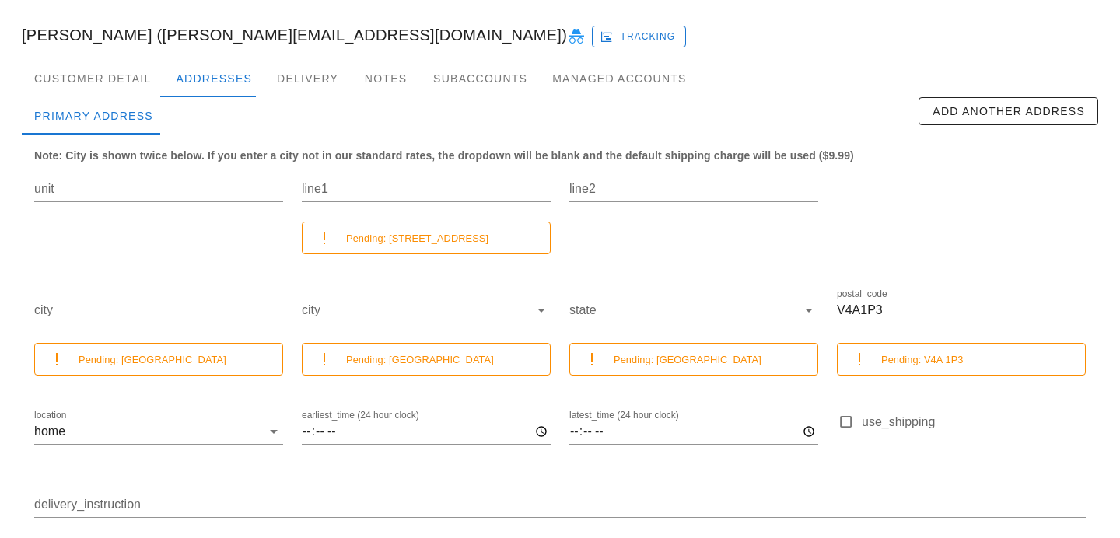
click at [361, 247] on div "Pending: 13250 16 Avenue" at bounding box center [426, 238] width 249 height 33
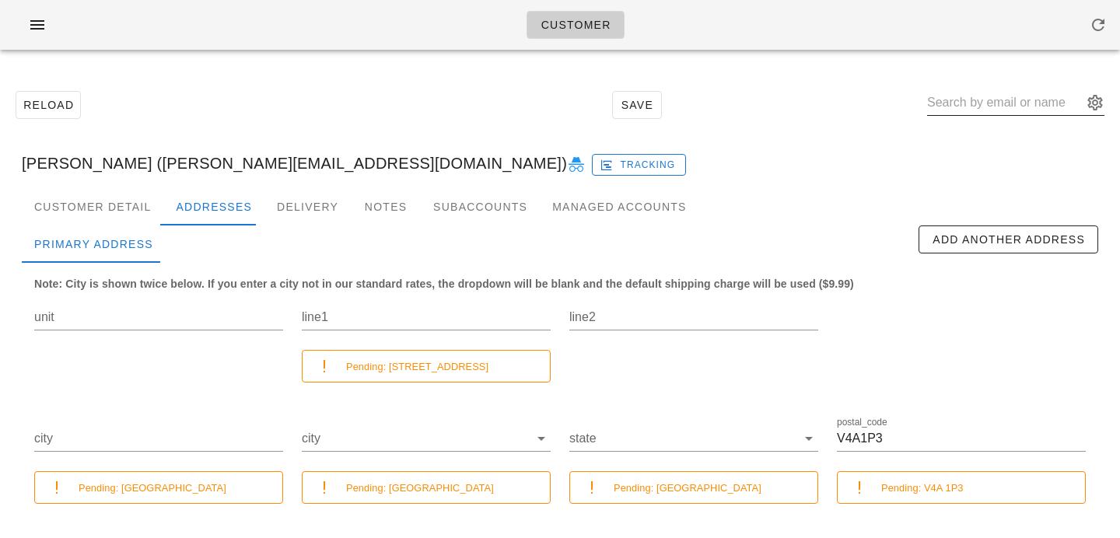
click at [1000, 100] on input "text" at bounding box center [1005, 102] width 156 height 25
paste input "denisenadredre@gmail.com"
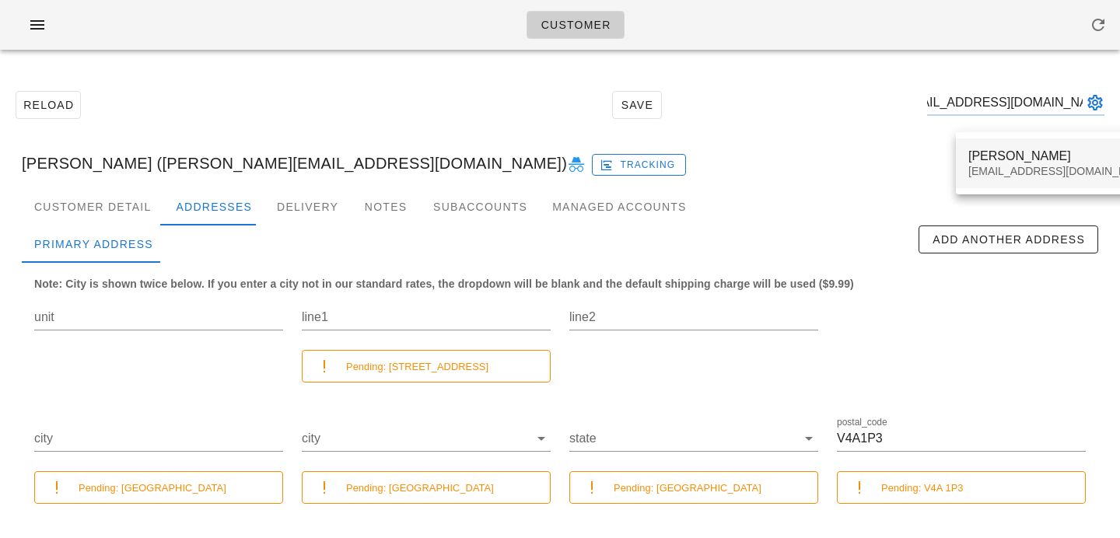
type input "denisenadredre@gmail.com"
click at [995, 149] on div "Denise Nadredre" at bounding box center [1060, 156] width 184 height 15
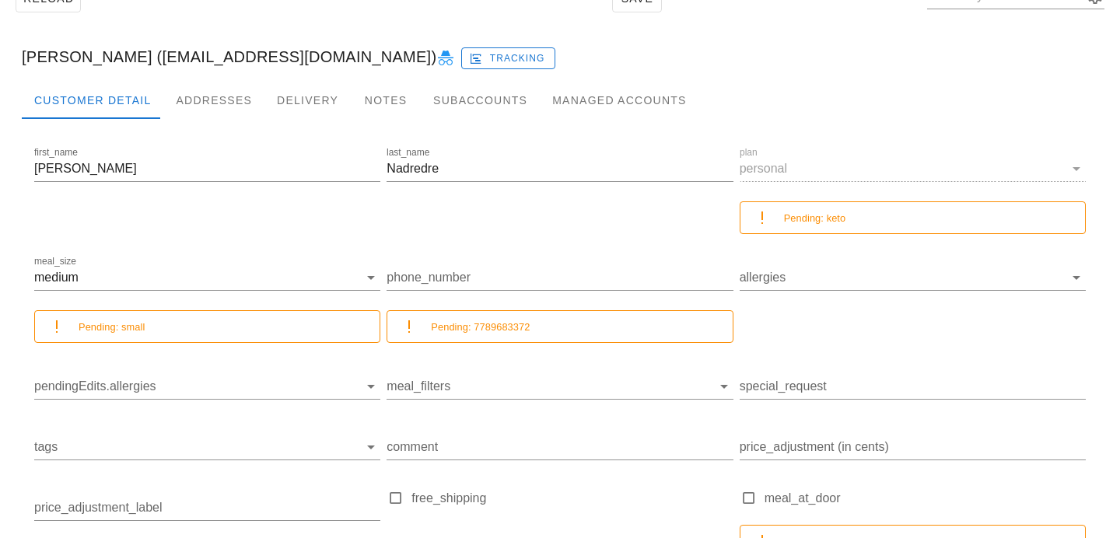
scroll to position [109, 0]
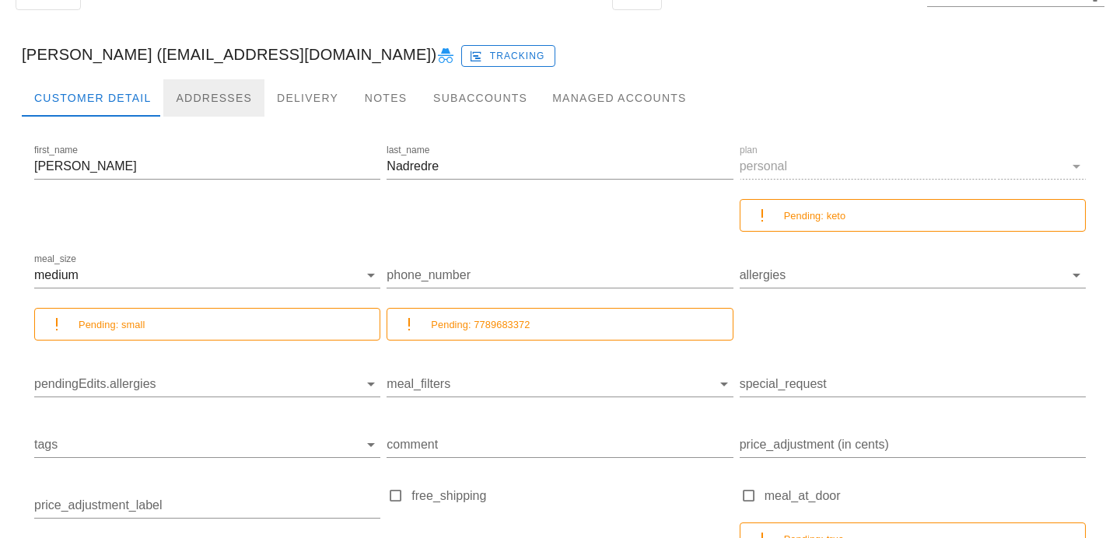
click at [226, 91] on div "Addresses" at bounding box center [213, 97] width 101 height 37
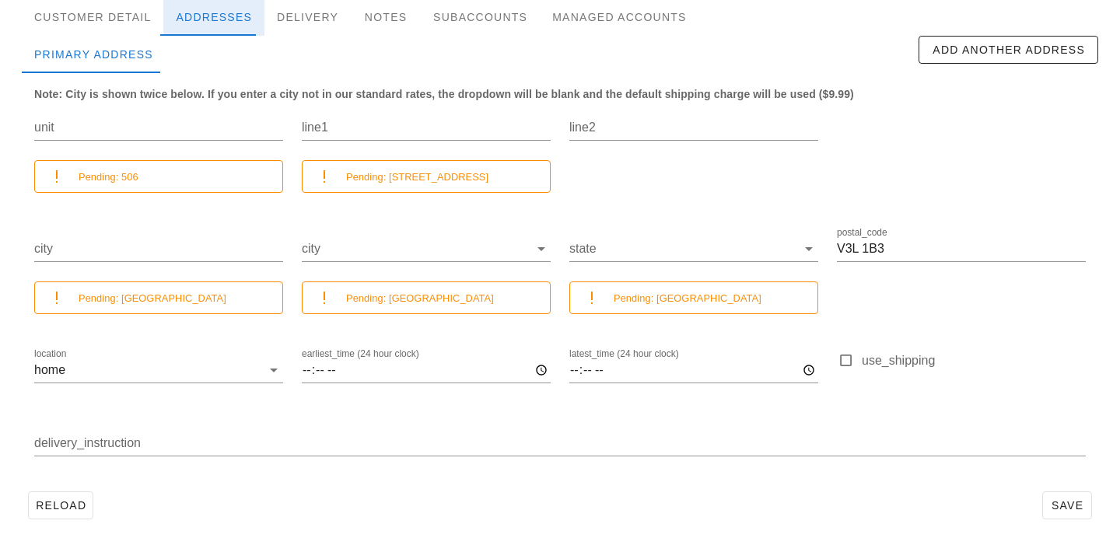
scroll to position [199, 0]
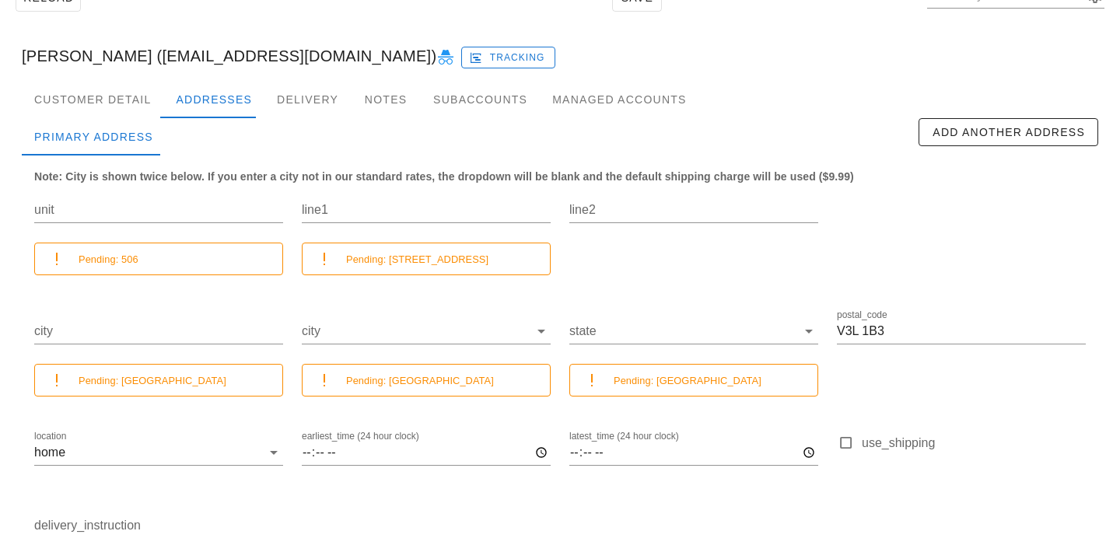
scroll to position [142, 0]
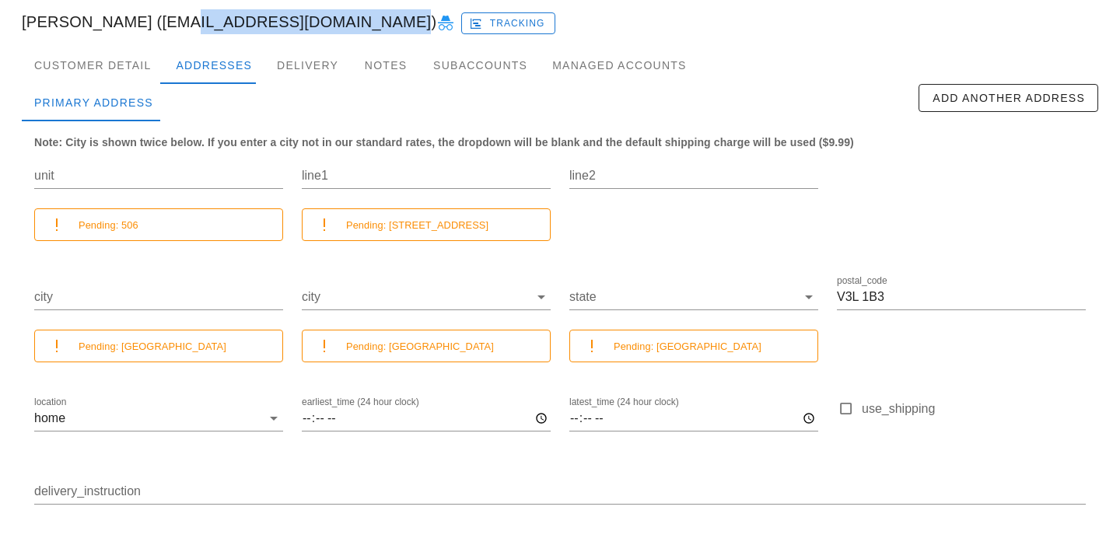
drag, startPoint x: 154, startPoint y: 20, endPoint x: 347, endPoint y: 16, distance: 192.9
click at [350, 21] on div "[PERSON_NAME] ([PERSON_NAME][EMAIL_ADDRESS][DOMAIN_NAME]) Tracking" at bounding box center [559, 22] width 1101 height 50
copy div "[EMAIL_ADDRESS][DOMAIN_NAME]"
drag, startPoint x: 486, startPoint y: 229, endPoint x: 388, endPoint y: 218, distance: 98.6
click at [388, 218] on div "Pending: 549 Columbia Street" at bounding box center [441, 225] width 191 height 18
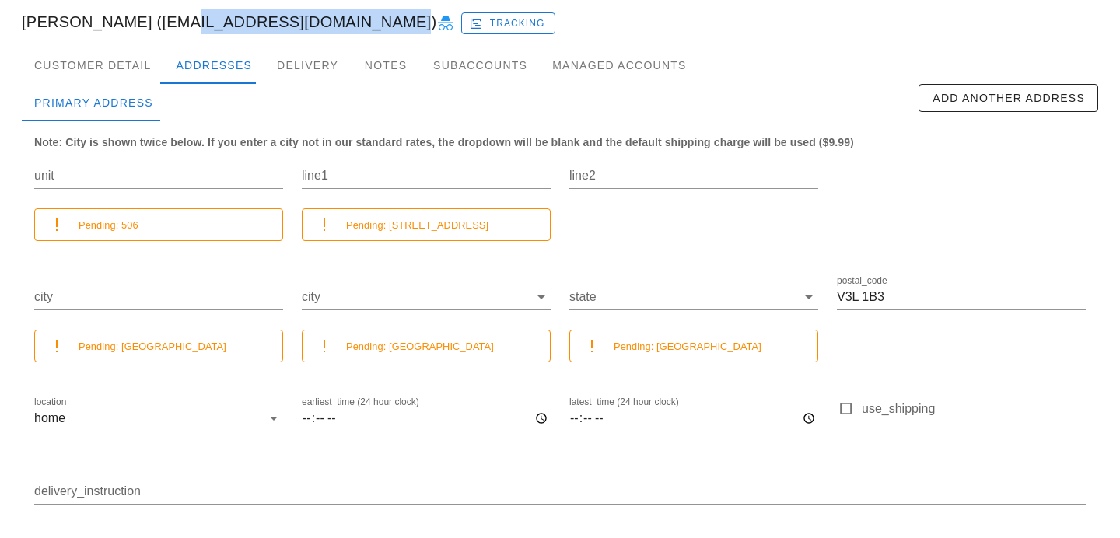
copy small "549 Columbia Street"
click at [188, 30] on div "Denise Nadredre (denisenadredre@gmail.com) Tracking" at bounding box center [559, 22] width 1101 height 50
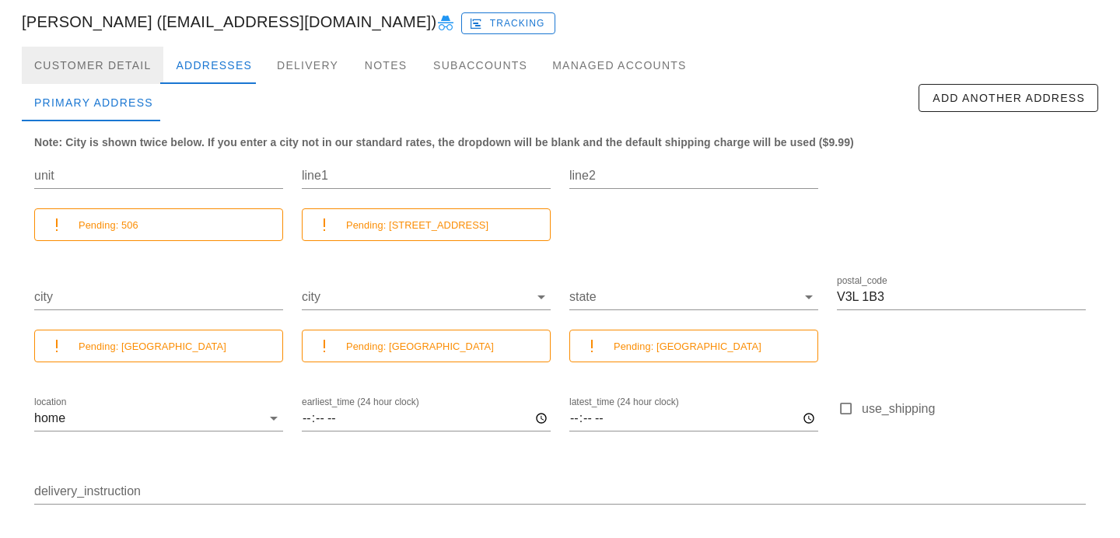
click at [104, 72] on div "Customer Detail" at bounding box center [93, 65] width 142 height 37
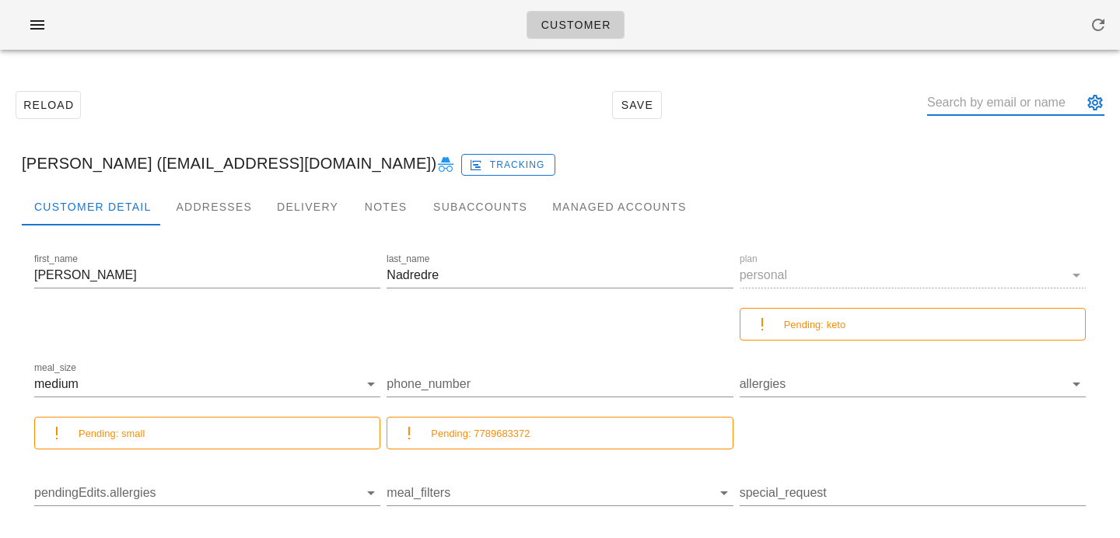
click at [987, 106] on input "text" at bounding box center [1005, 102] width 156 height 25
paste input "Kristinebaz@gmail.com"
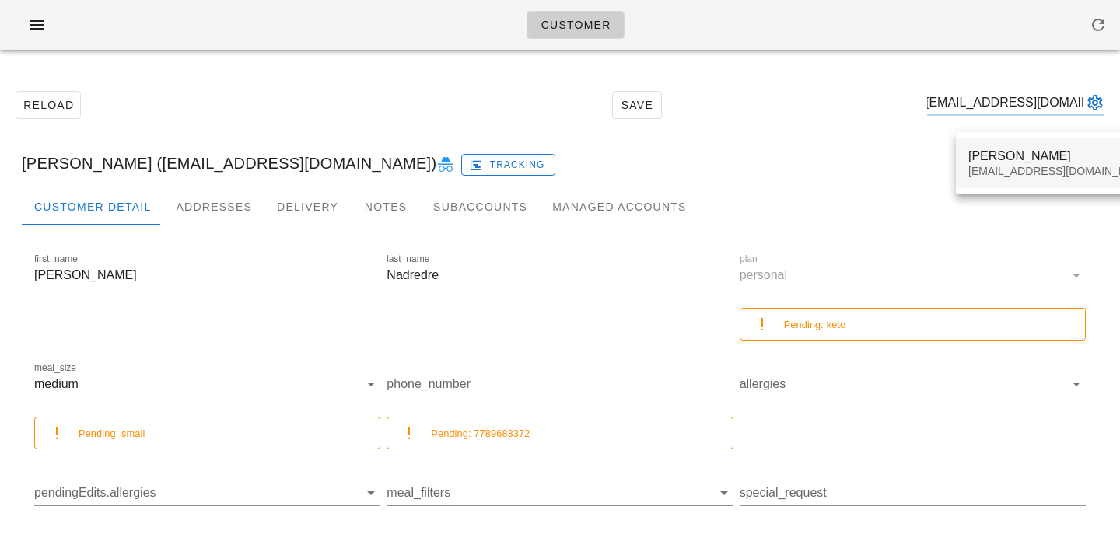
type input "Kristinebaz@gmail.com"
click at [996, 165] on div "Kristinebaz@gmail.com" at bounding box center [1060, 171] width 184 height 13
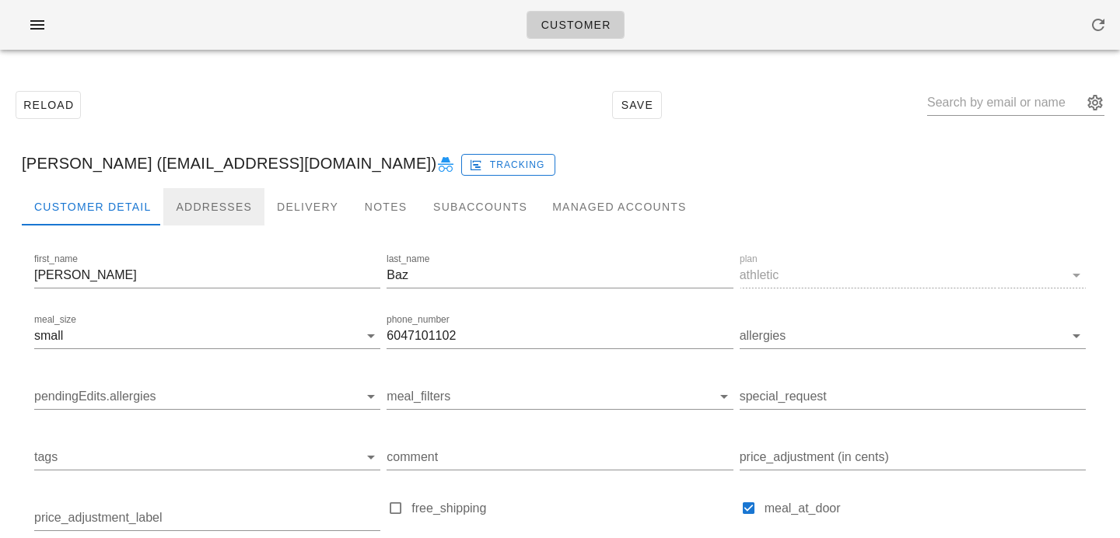
click at [178, 204] on div "Addresses" at bounding box center [213, 206] width 101 height 37
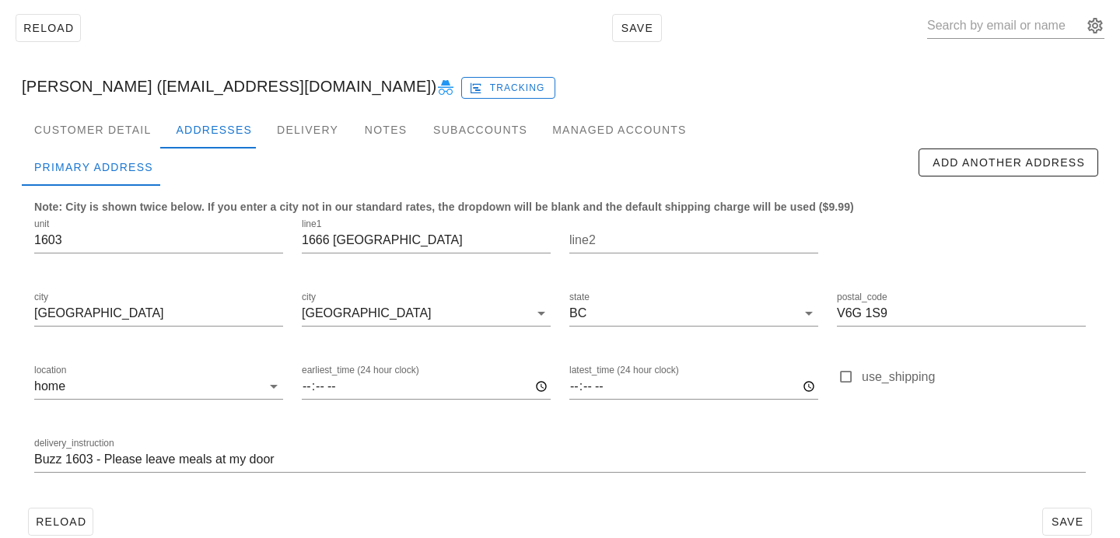
scroll to position [103, 0]
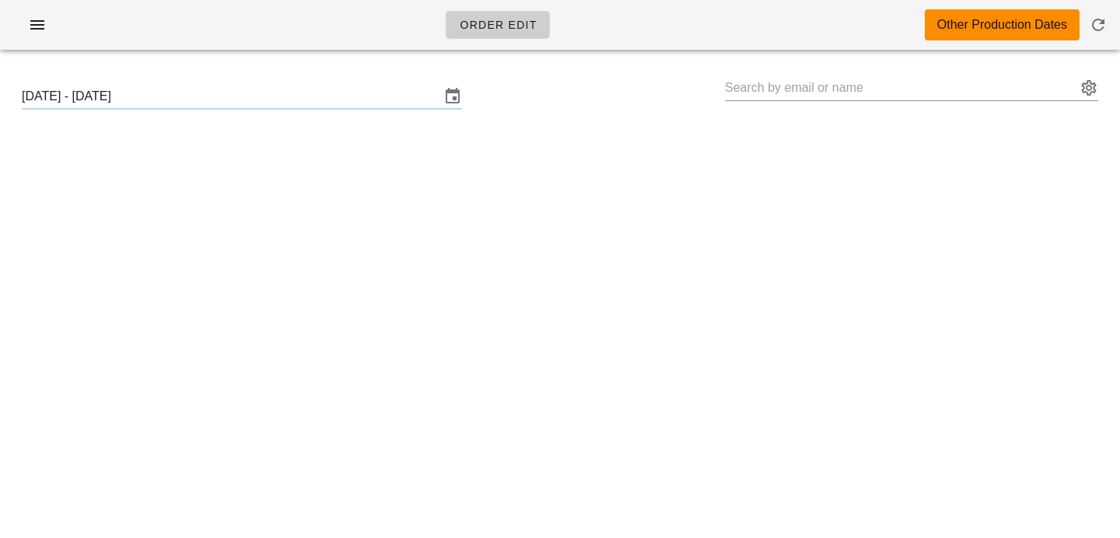
type input "[PERSON_NAME] ([EMAIL_ADDRESS][DOMAIN_NAME])"
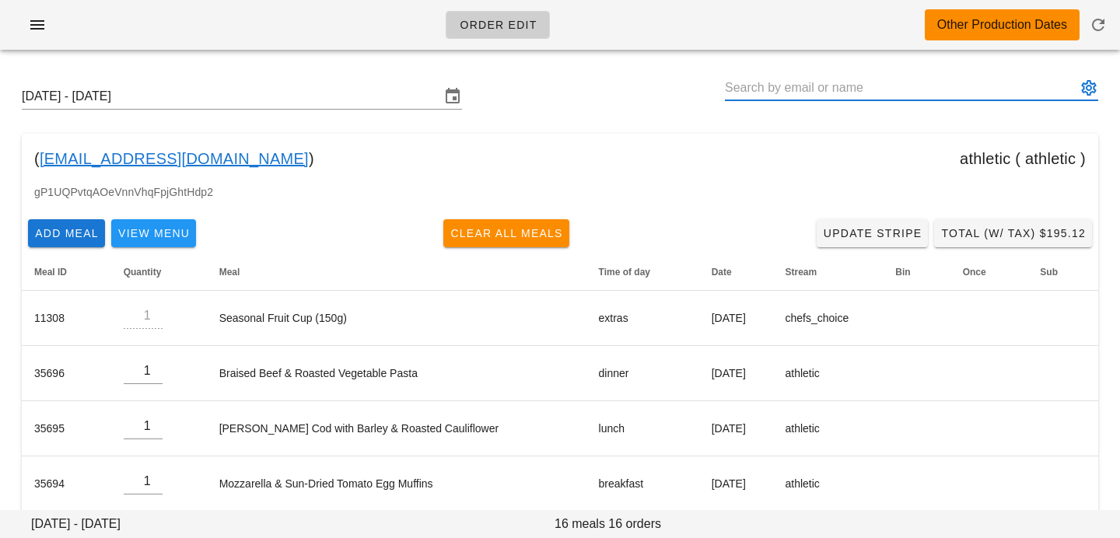
click at [830, 85] on input "text" at bounding box center [900, 87] width 351 height 25
paste input "[EMAIL_ADDRESS][DOMAIN_NAME]"
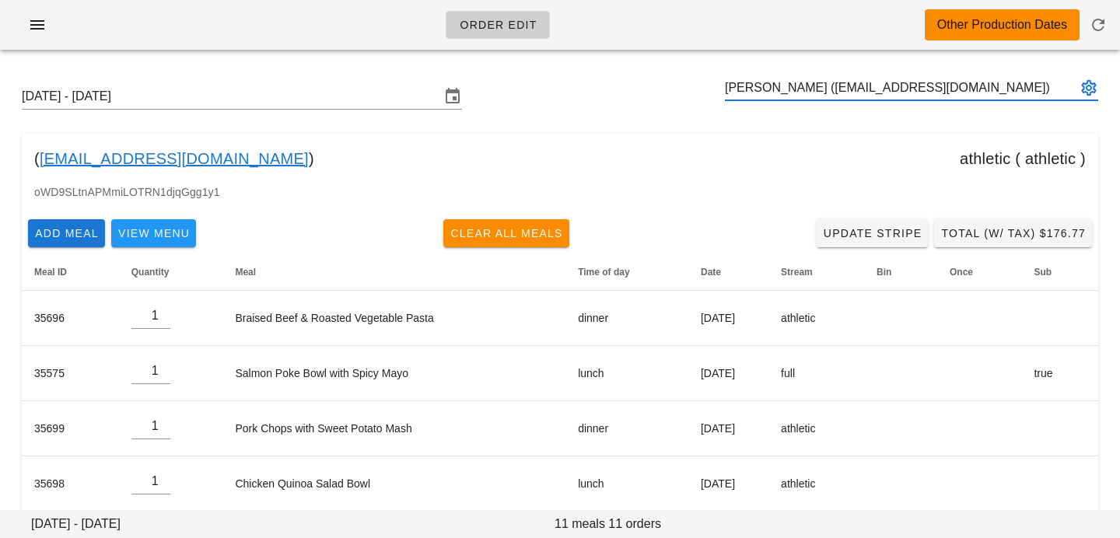
type input "[PERSON_NAME] ([EMAIL_ADDRESS][DOMAIN_NAME])"
click at [788, 77] on input "text" at bounding box center [900, 87] width 351 height 25
paste input "[EMAIL_ADDRESS][DOMAIN_NAME]"
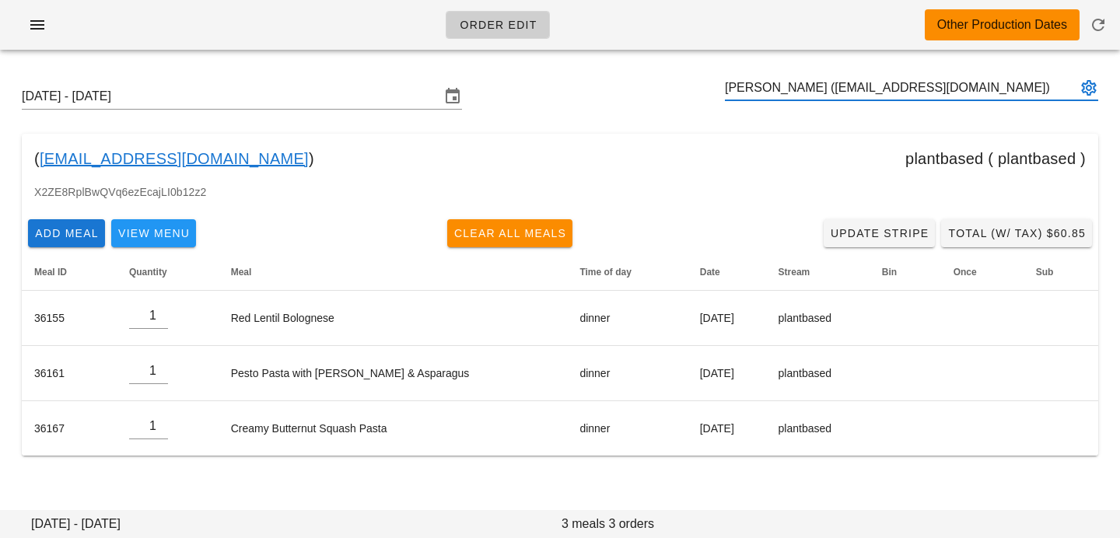
type input "[PERSON_NAME] ([EMAIL_ADDRESS][DOMAIN_NAME])"
paste input "[EMAIL_ADDRESS][DOMAIN_NAME]"
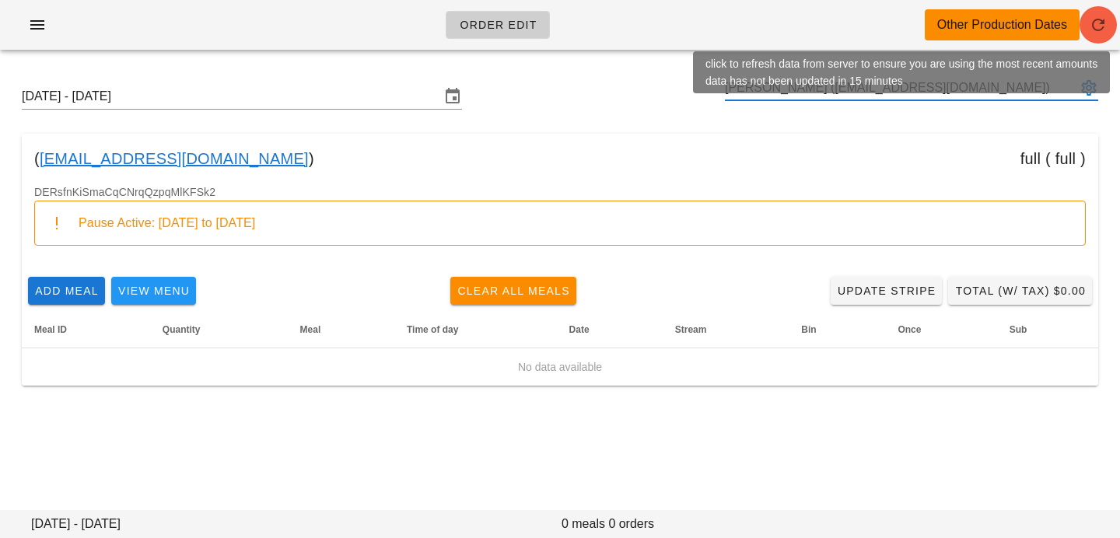
type input "[PERSON_NAME] ([EMAIL_ADDRESS][DOMAIN_NAME])"
click at [1107, 30] on span "button" at bounding box center [1097, 25] width 37 height 19
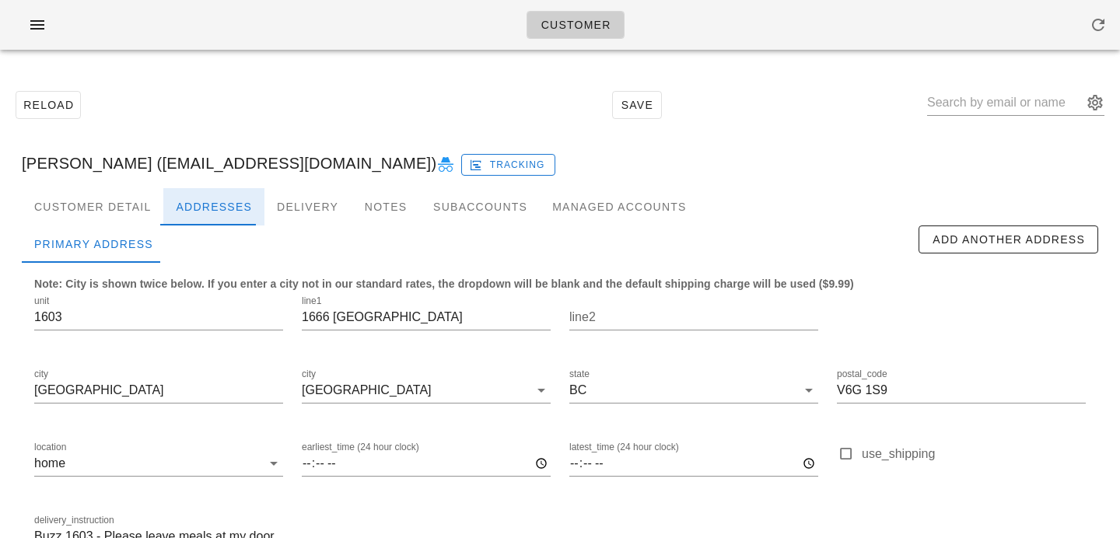
scroll to position [103, 0]
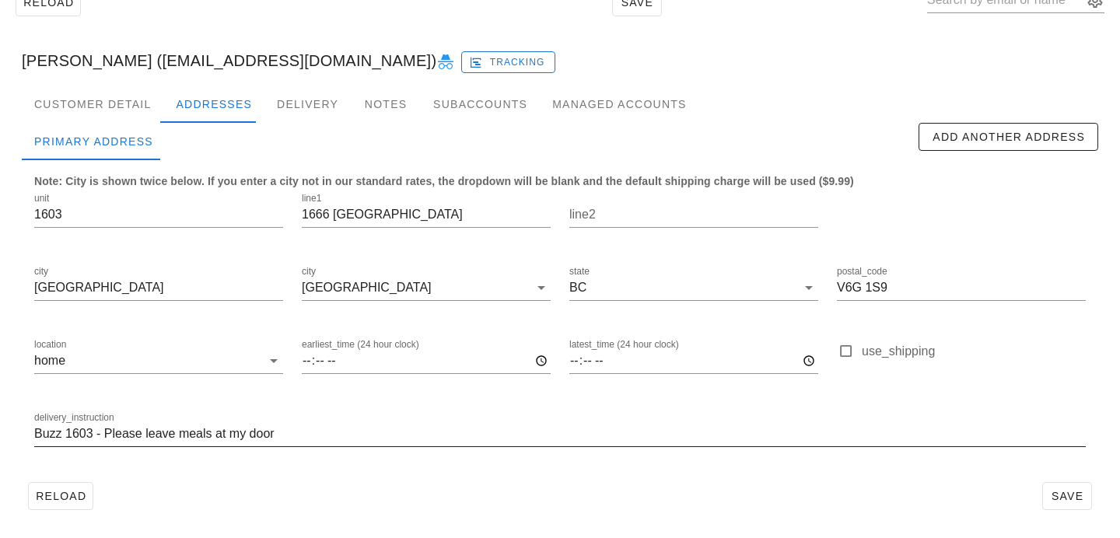
click at [33, 433] on div "delivery_instruction Buzz 1603 - Please leave meals at my door" at bounding box center [560, 436] width 1070 height 73
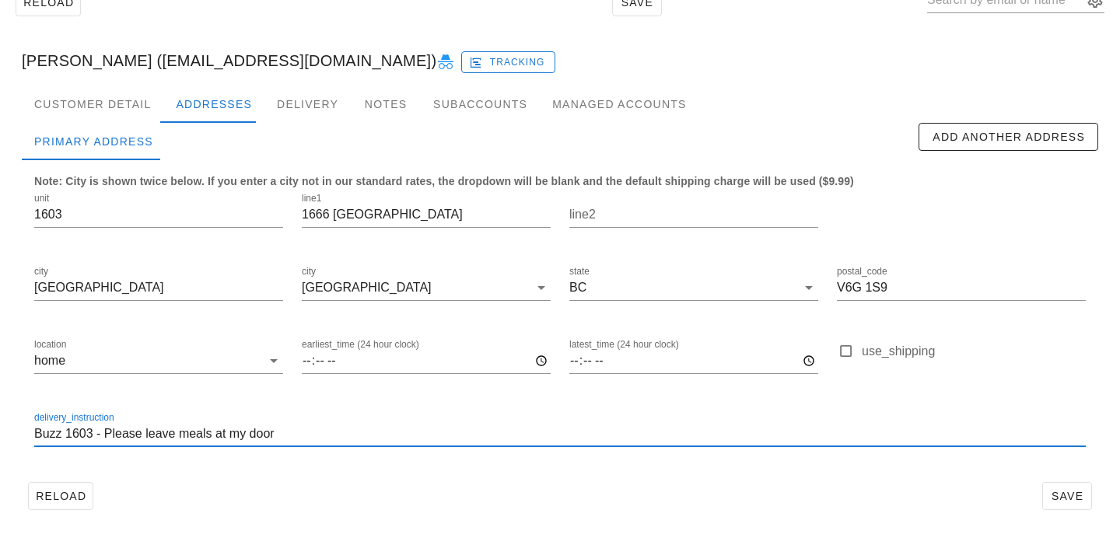
click at [36, 433] on input "Buzz 1603 - Please leave meals at my door" at bounding box center [559, 433] width 1051 height 25
type input "Unit 1603. [PERSON_NAME] 1603 - Please leave meals at my door"
click at [1101, 496] on div "Customer Detail Addresses Delivery Notes Subaccounts Managed Accounts Primary A…" at bounding box center [559, 307] width 1101 height 443
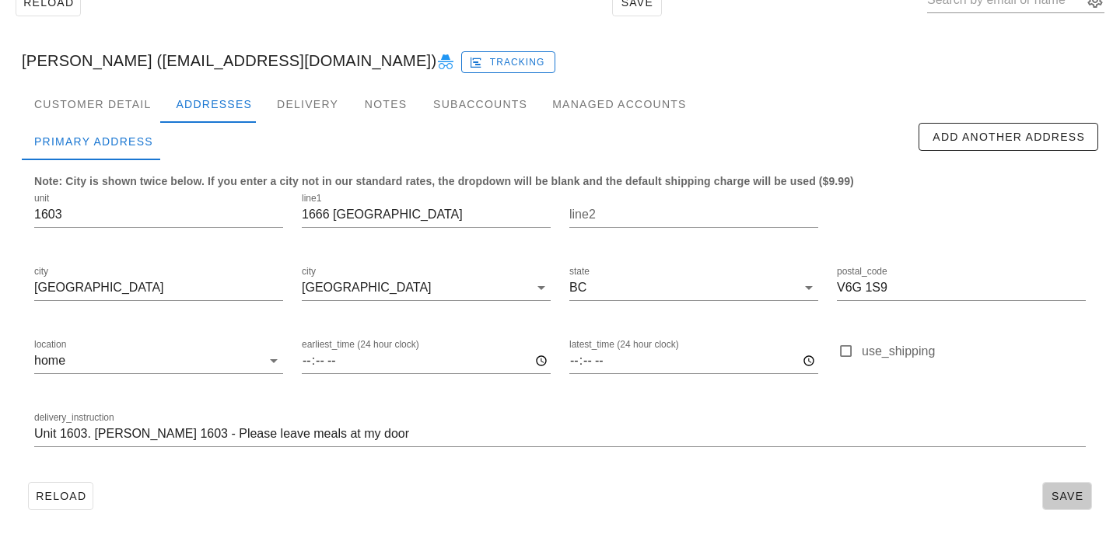
click at [1083, 498] on span "Save" at bounding box center [1067, 496] width 36 height 12
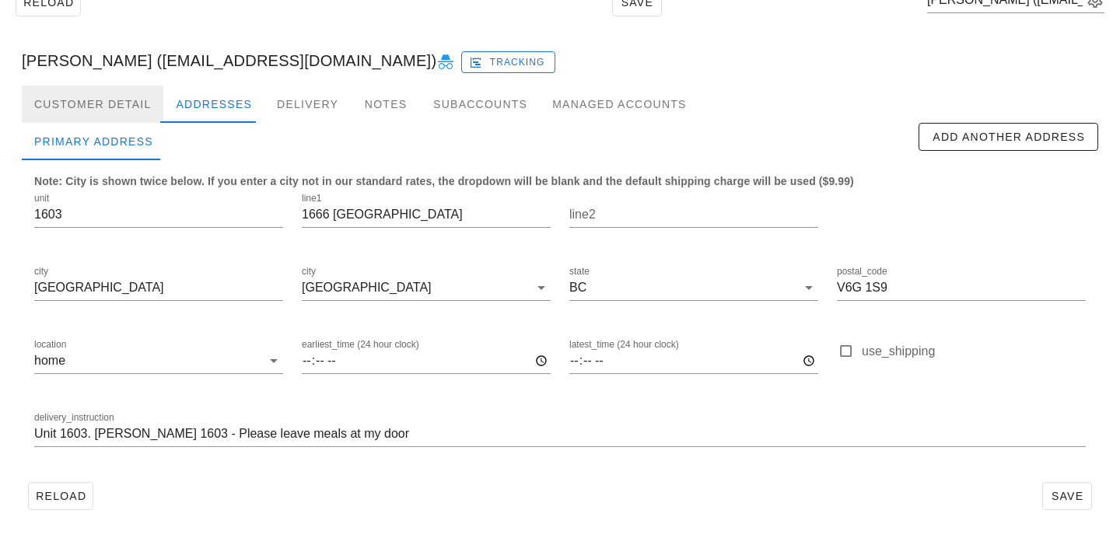
click at [114, 108] on div "Customer Detail" at bounding box center [93, 104] width 142 height 37
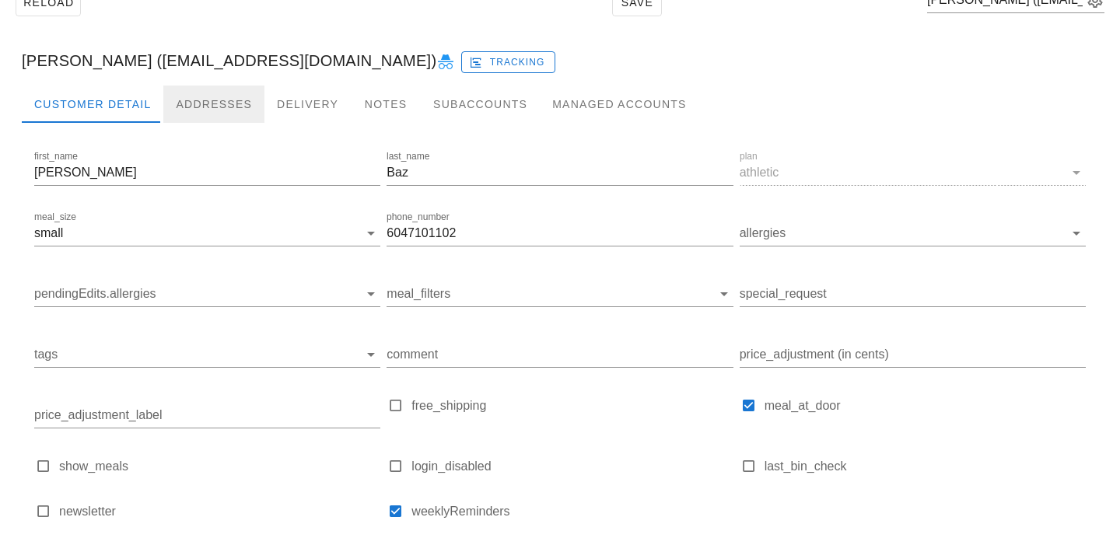
click at [192, 109] on div "Addresses" at bounding box center [213, 104] width 101 height 37
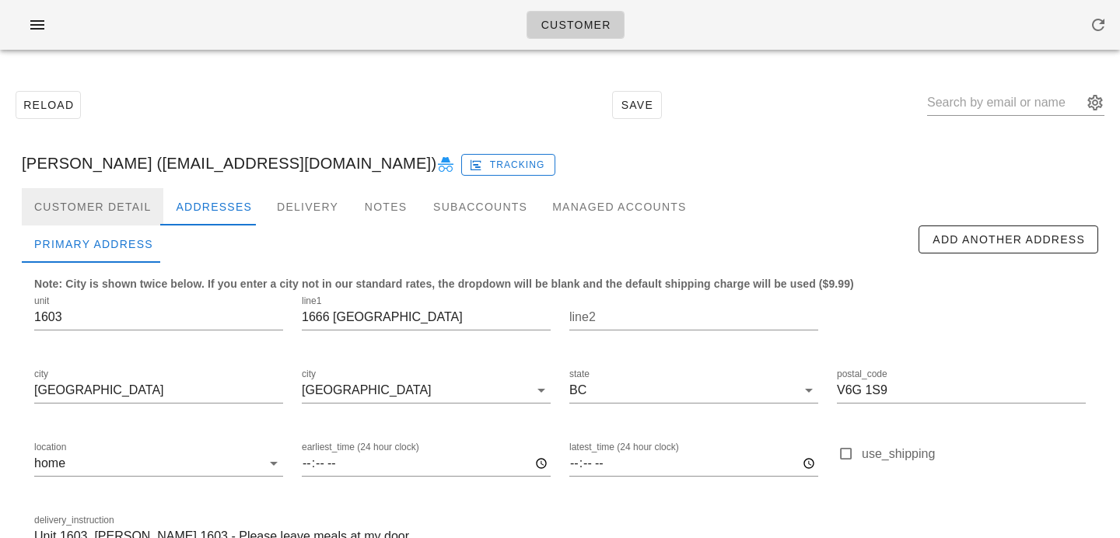
click at [136, 194] on div "Customer Detail" at bounding box center [93, 206] width 142 height 37
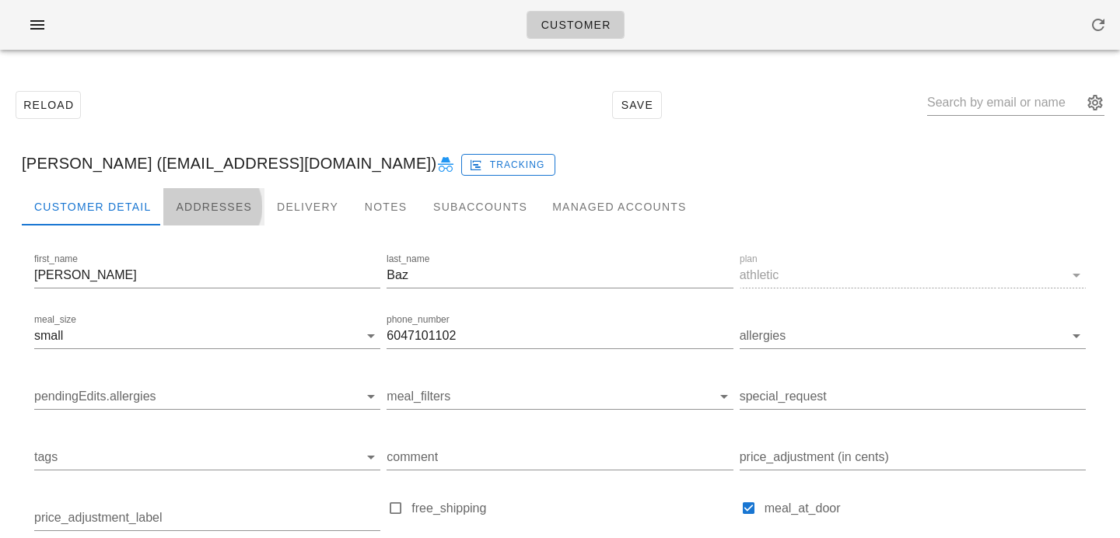
click at [186, 211] on div "Addresses" at bounding box center [213, 206] width 101 height 37
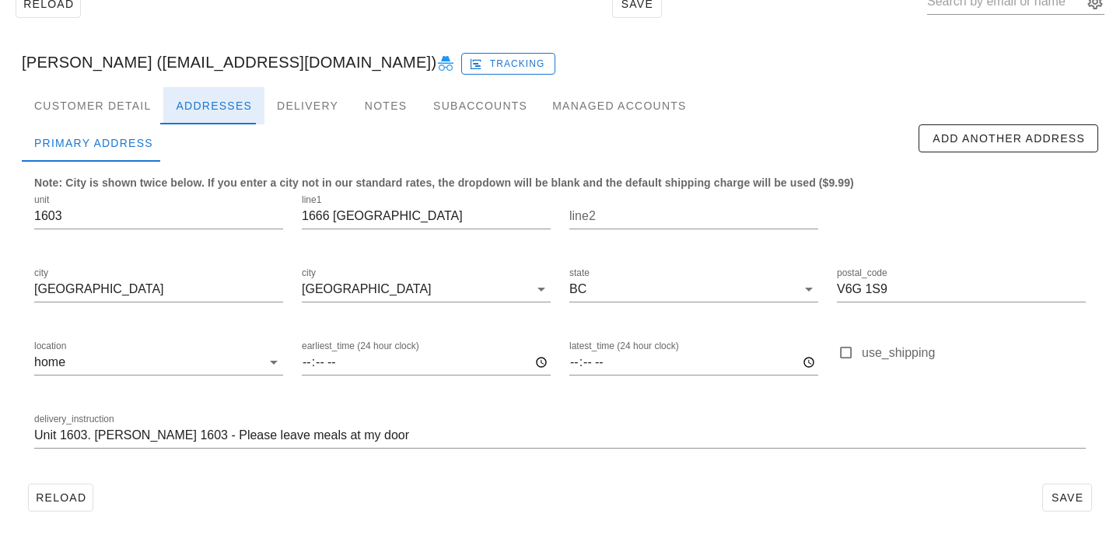
scroll to position [103, 0]
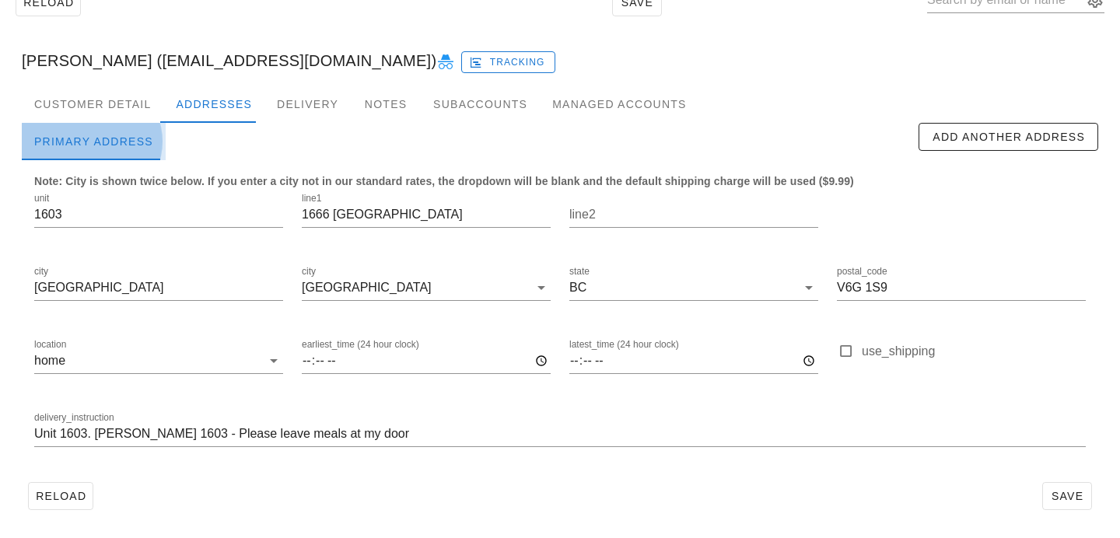
click at [110, 134] on div "Primary Address" at bounding box center [94, 141] width 144 height 37
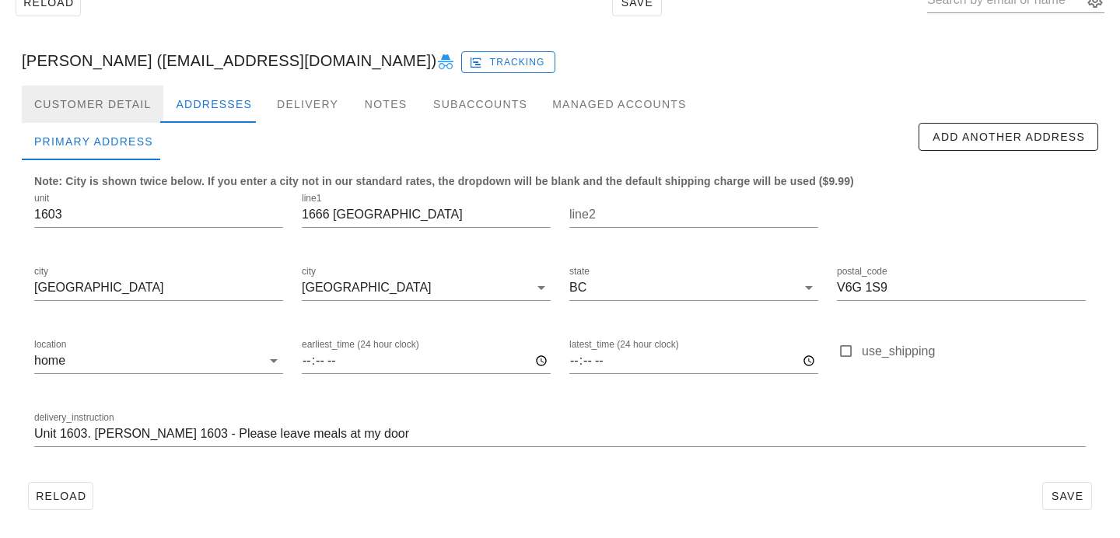
click at [113, 113] on div "Customer Detail" at bounding box center [93, 104] width 142 height 37
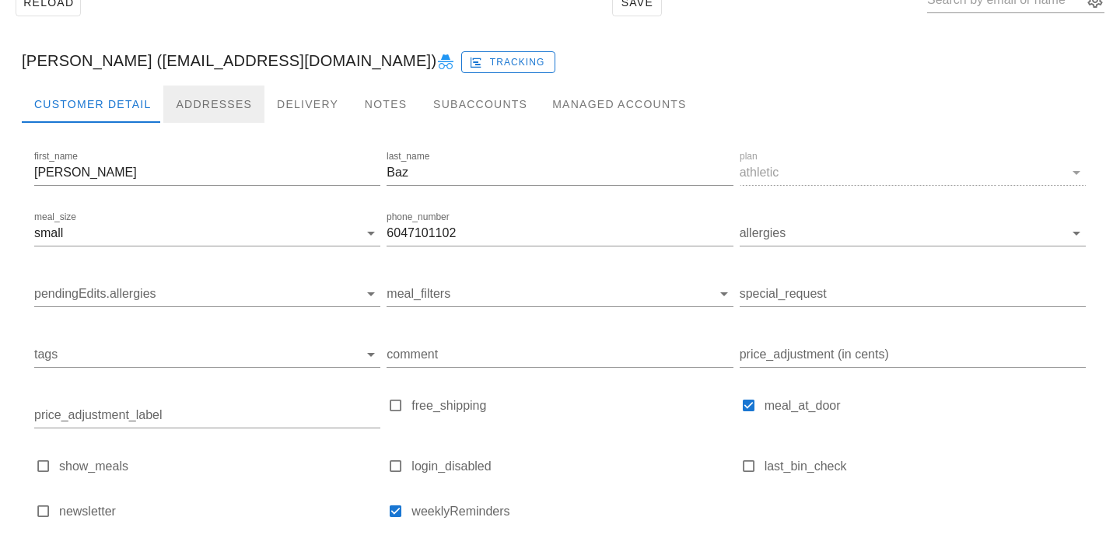
click at [176, 109] on div "Addresses" at bounding box center [213, 104] width 101 height 37
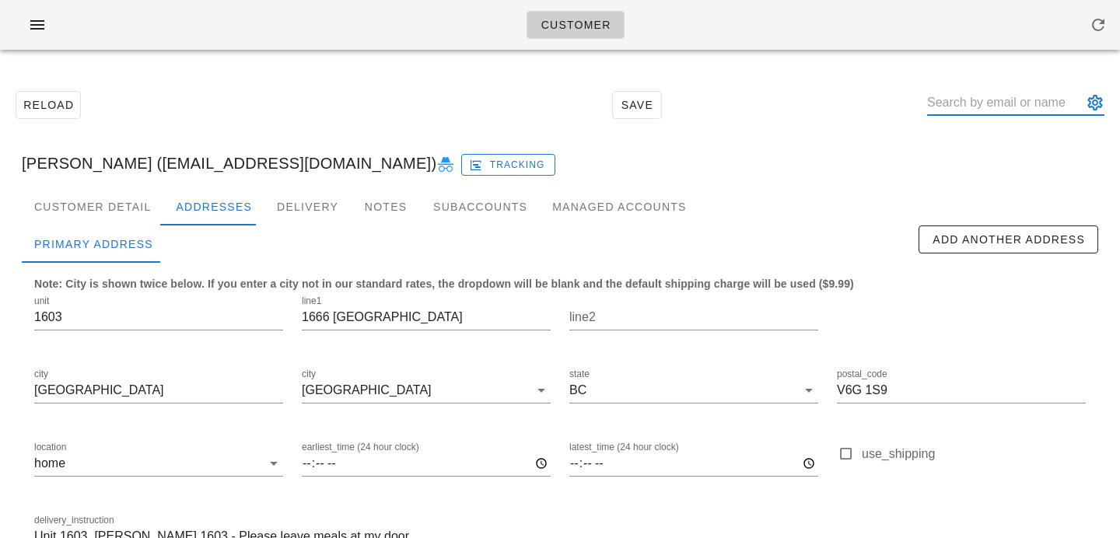
click at [1037, 93] on input "text" at bounding box center [1005, 102] width 156 height 25
paste input "jameshkd@gmail.com"
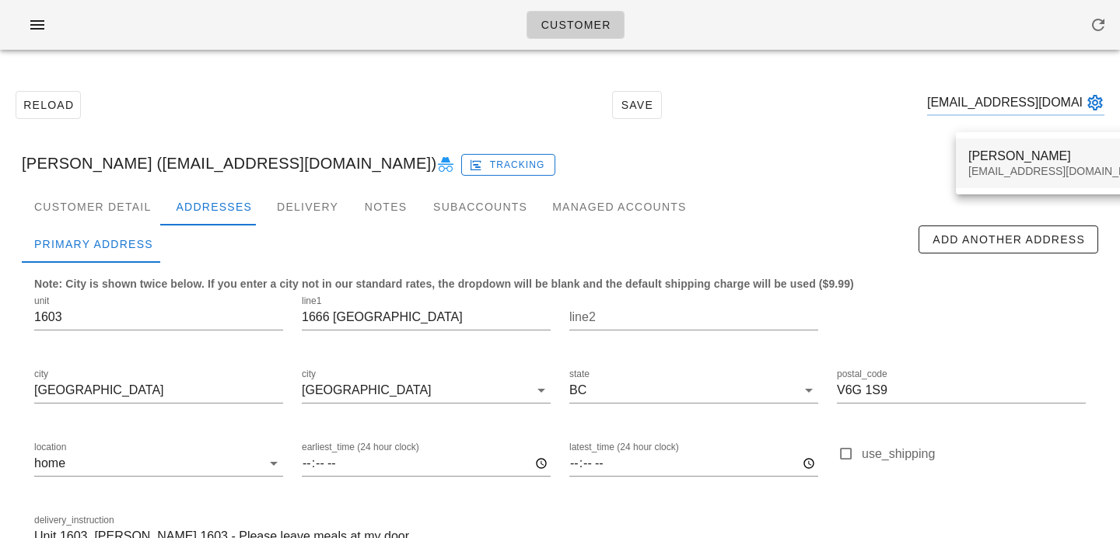
type input "jameshkd@gmail.com"
click at [998, 171] on div "jameshkd@gmail.com" at bounding box center [1060, 171] width 184 height 13
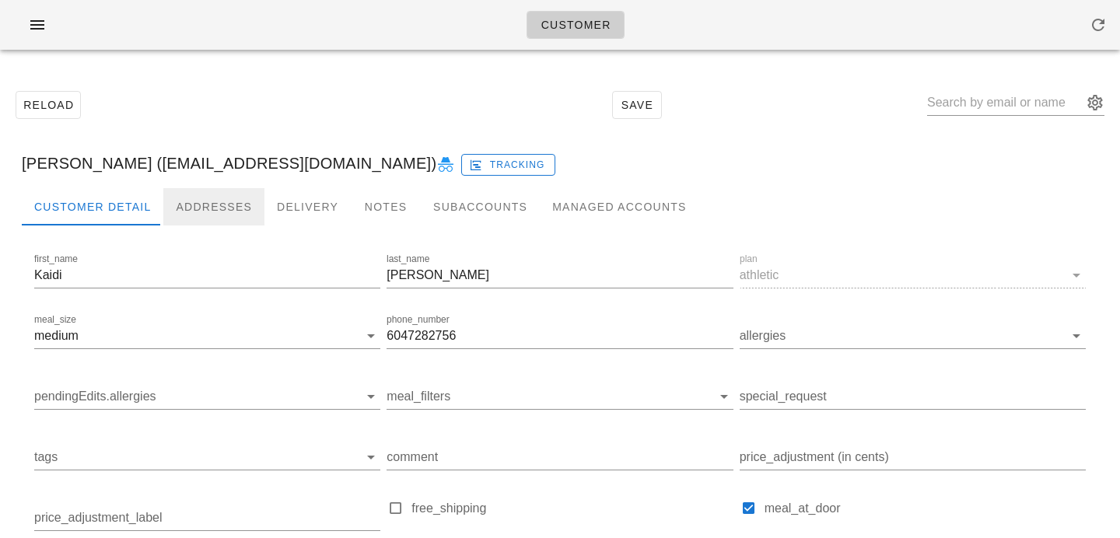
click at [189, 210] on div "Addresses" at bounding box center [213, 206] width 101 height 37
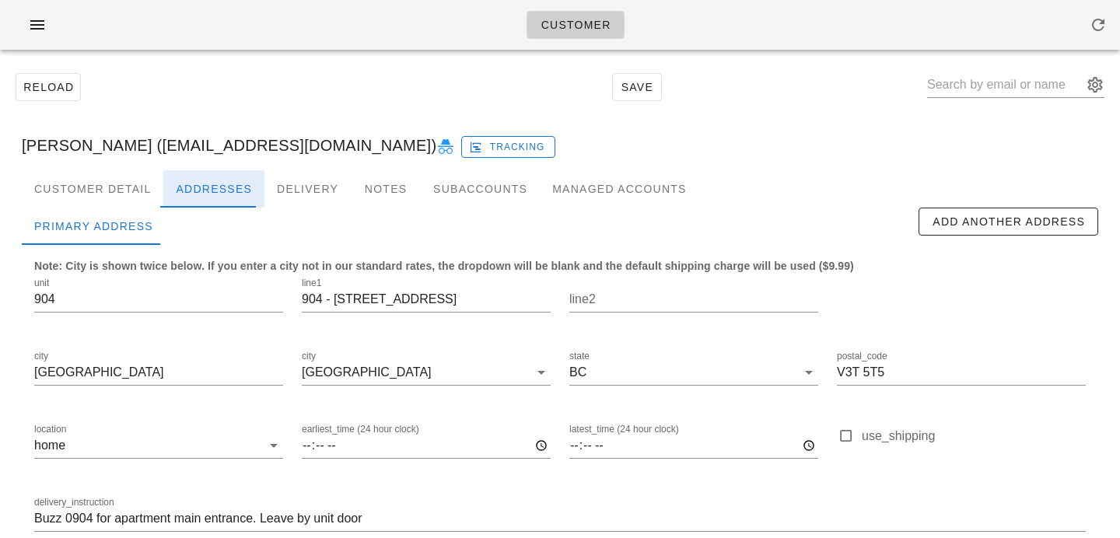
scroll to position [103, 0]
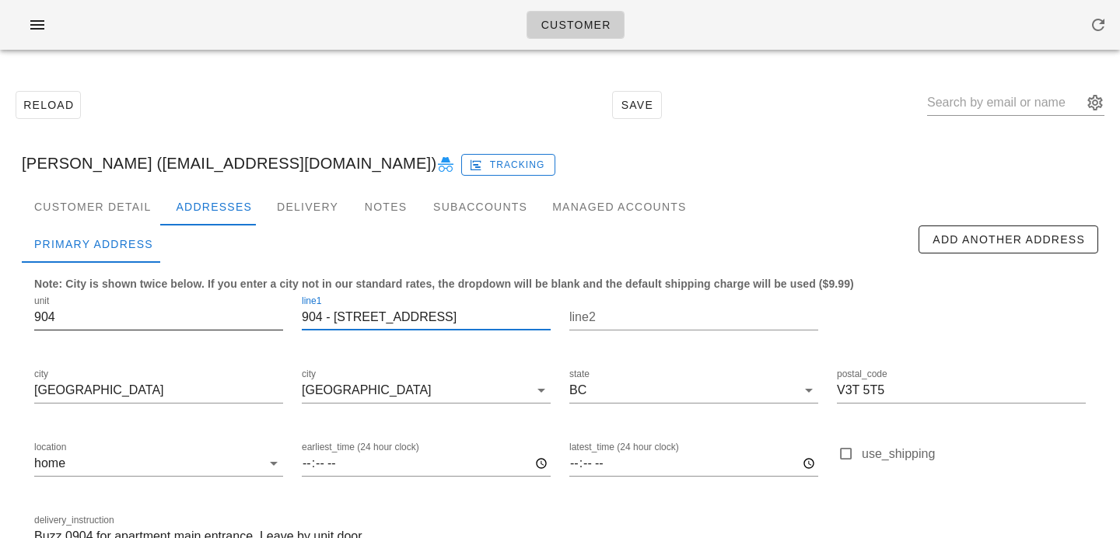
drag, startPoint x: 337, startPoint y: 316, endPoint x: 266, endPoint y: 315, distance: 70.8
click at [266, 316] on div "unit 904 line1 904 - [STREET_ADDRESS] postal_code V3T 5T5 location home earlies…" at bounding box center [560, 429] width 1070 height 292
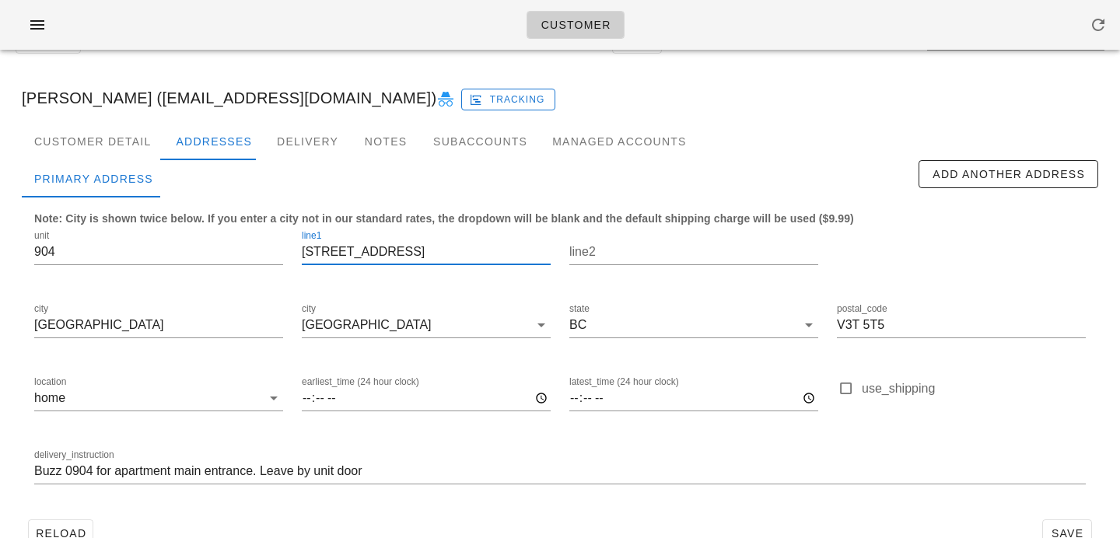
scroll to position [103, 0]
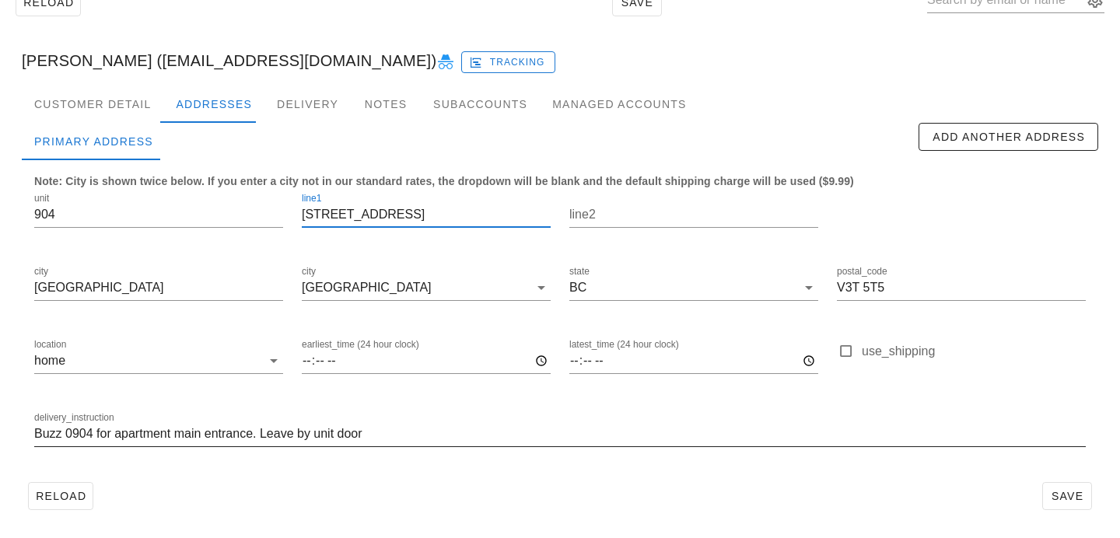
type input "[STREET_ADDRESS]"
click at [35, 432] on input "Buzz 0904 for apartment main entrance. Leave by unit door" at bounding box center [559, 433] width 1051 height 25
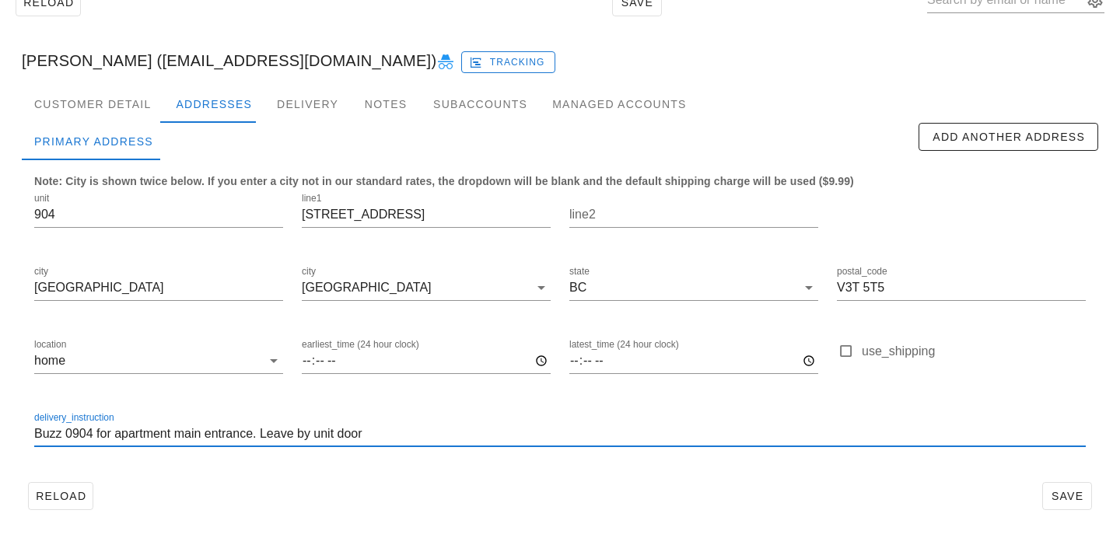
paste input "904 -"
type input "Unit 904, Buzz 0904 for apartment main entrance. Leave by unit door"
click at [1065, 502] on span "Save" at bounding box center [1067, 496] width 36 height 12
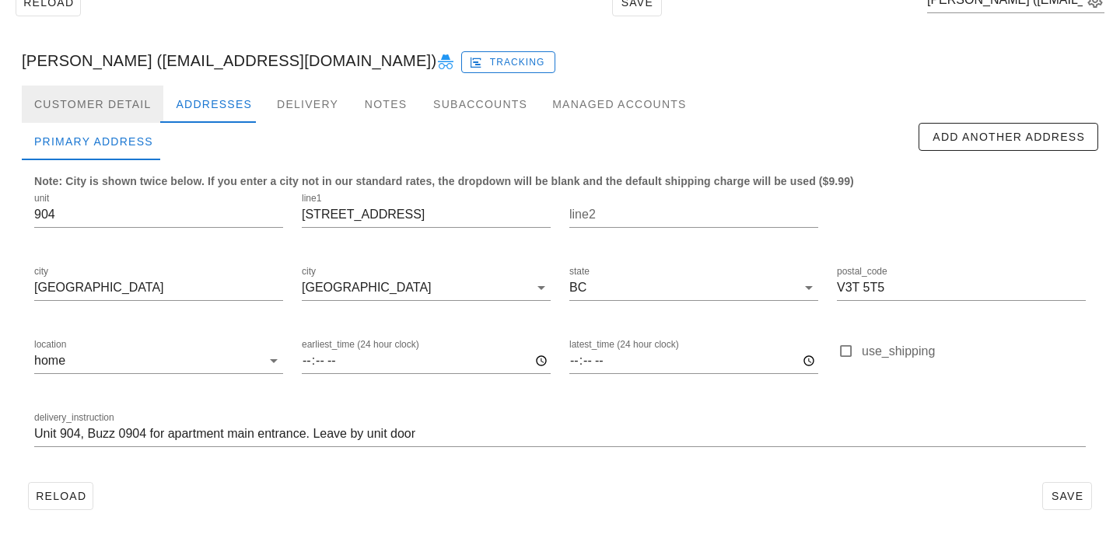
click at [128, 106] on div "Customer Detail" at bounding box center [93, 104] width 142 height 37
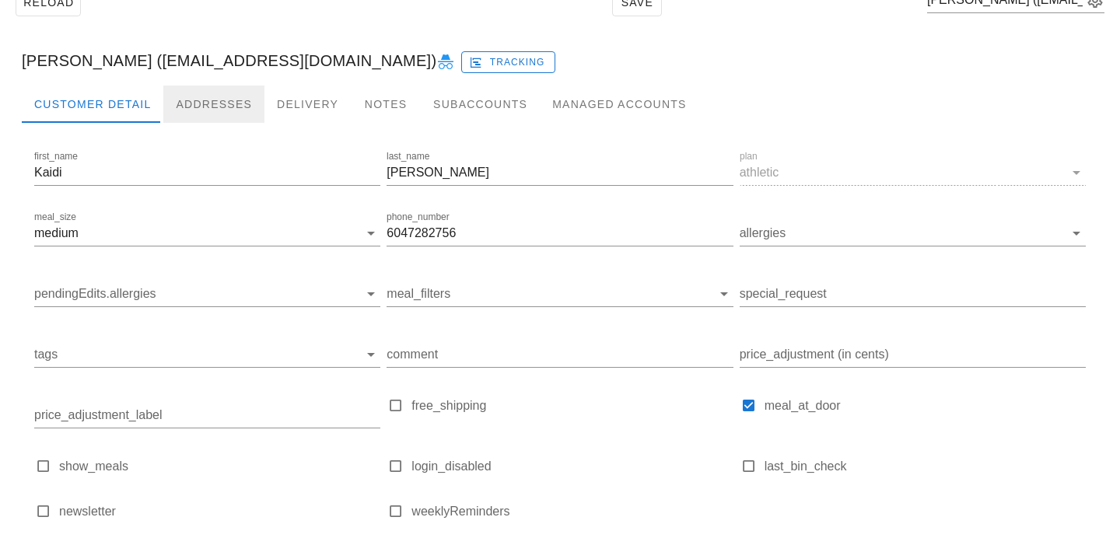
click at [204, 111] on div "Addresses" at bounding box center [213, 104] width 101 height 37
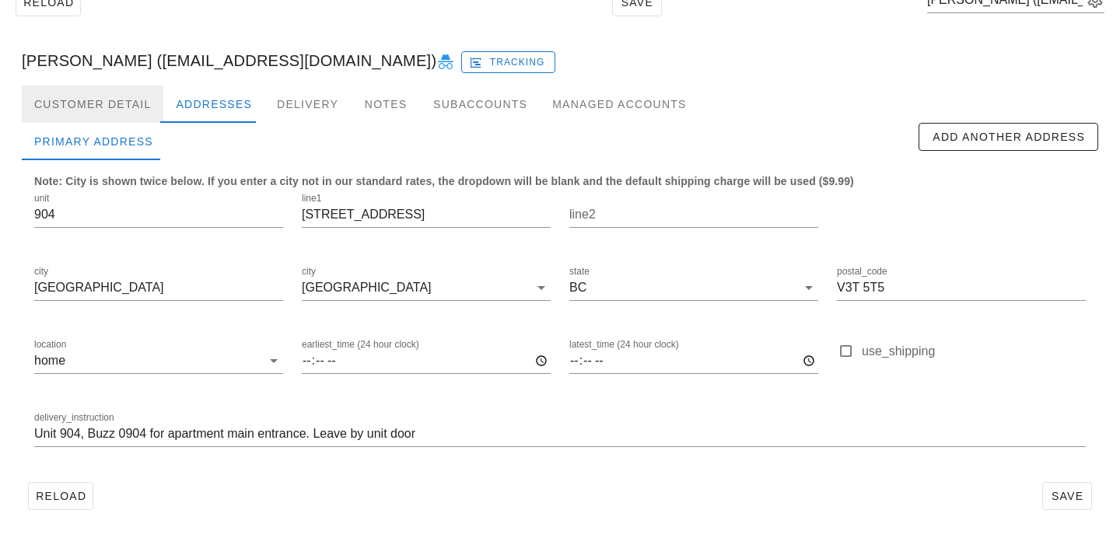
click at [110, 121] on div "Customer Detail" at bounding box center [93, 104] width 142 height 37
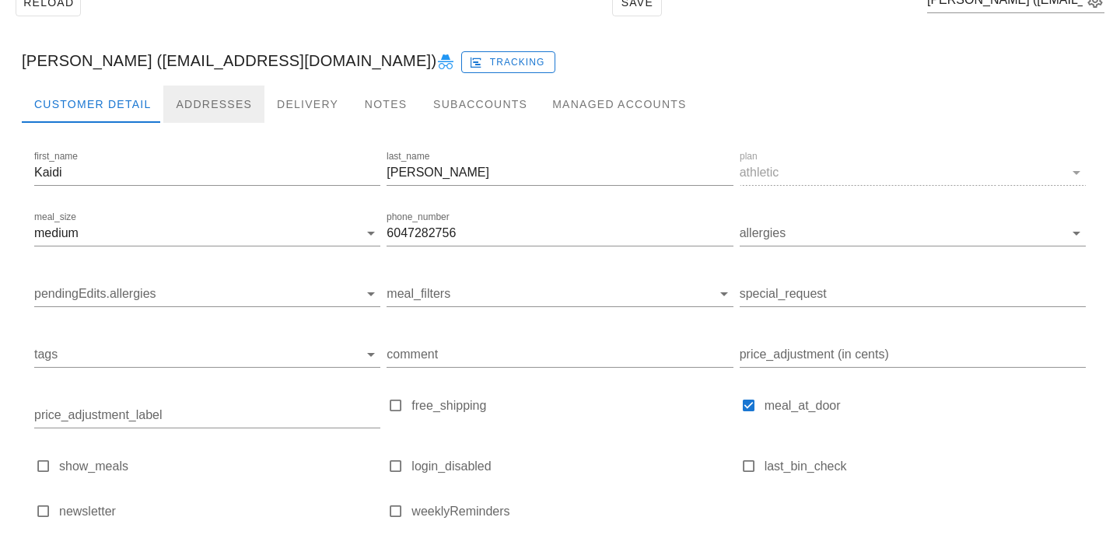
click at [180, 113] on div "Addresses" at bounding box center [213, 104] width 101 height 37
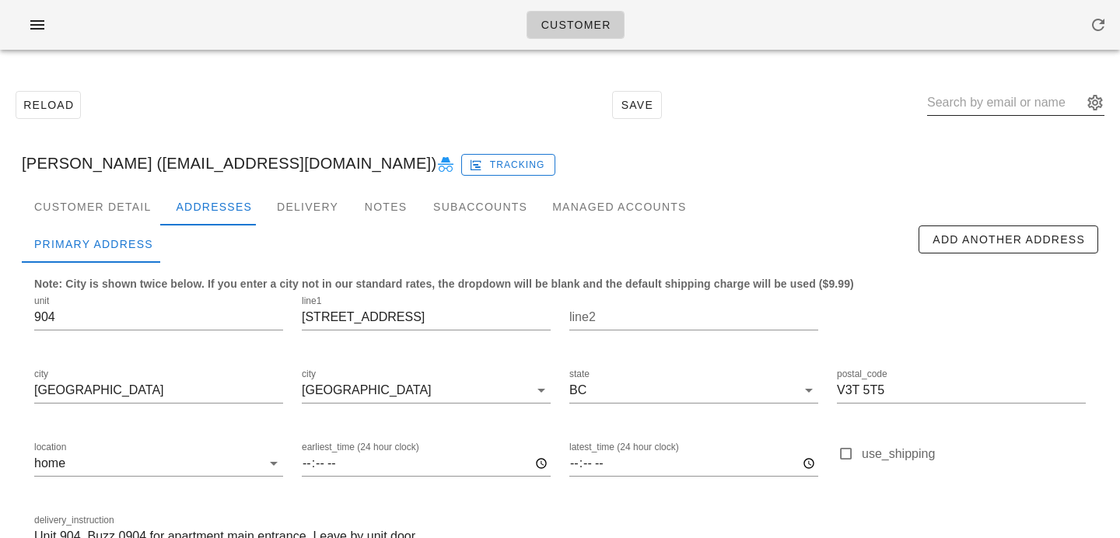
click at [977, 99] on input "text" at bounding box center [1005, 102] width 156 height 25
paste input "[EMAIL_ADDRESS][DOMAIN_NAME]"
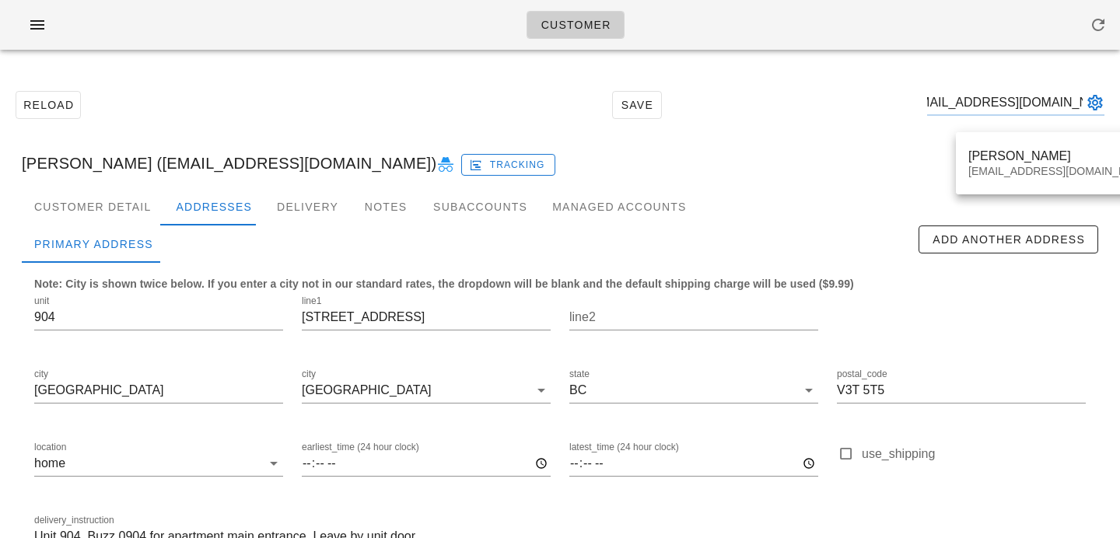
type input "[EMAIL_ADDRESS][DOMAIN_NAME]"
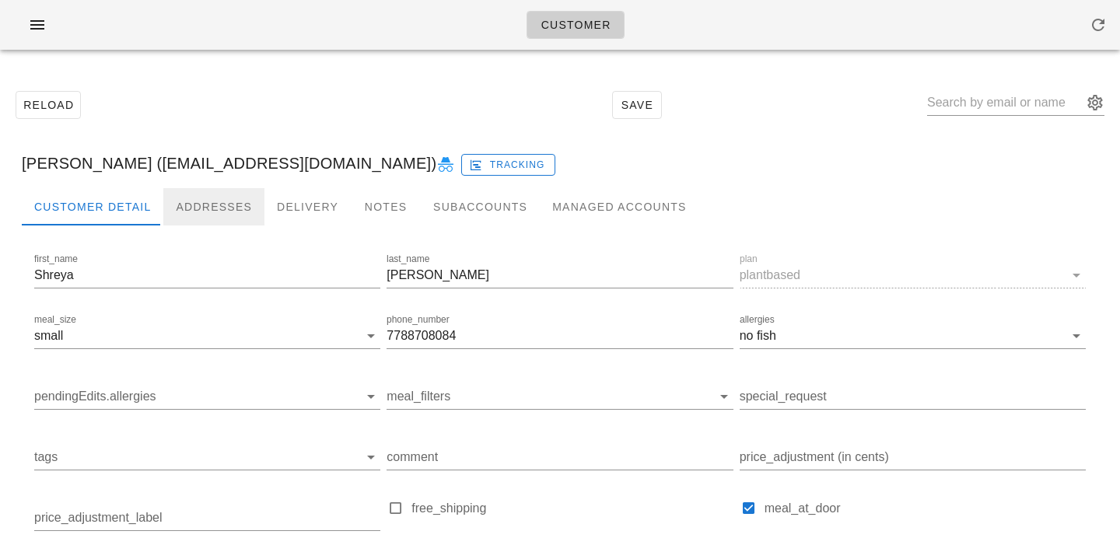
click at [197, 201] on div "Addresses" at bounding box center [213, 206] width 101 height 37
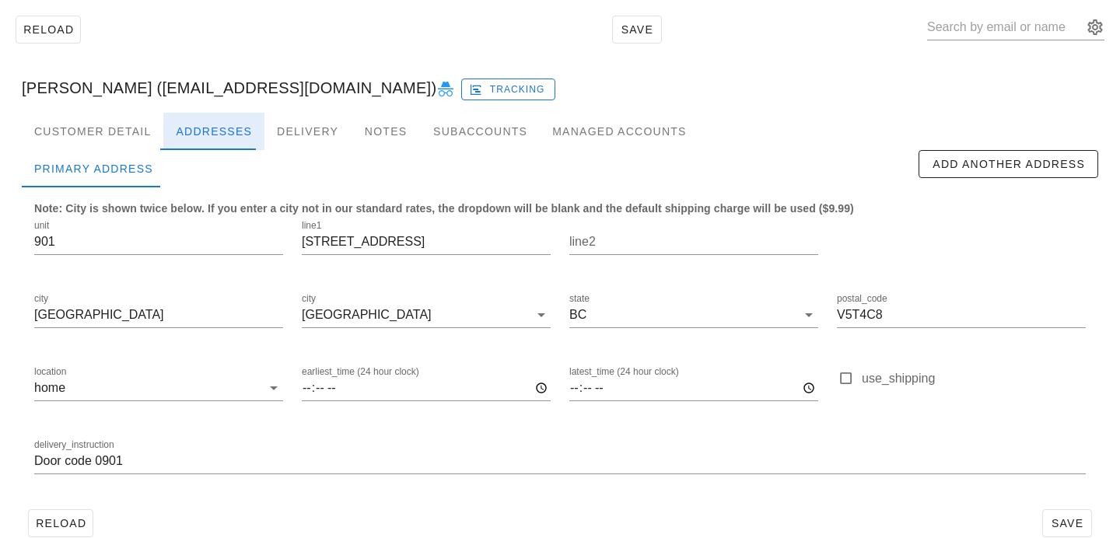
scroll to position [103, 0]
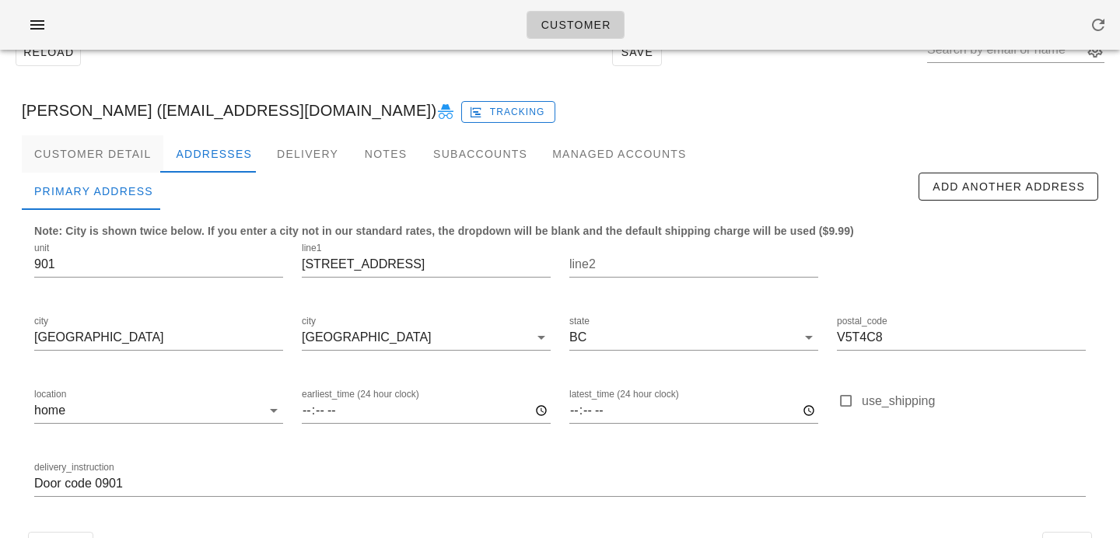
scroll to position [103, 0]
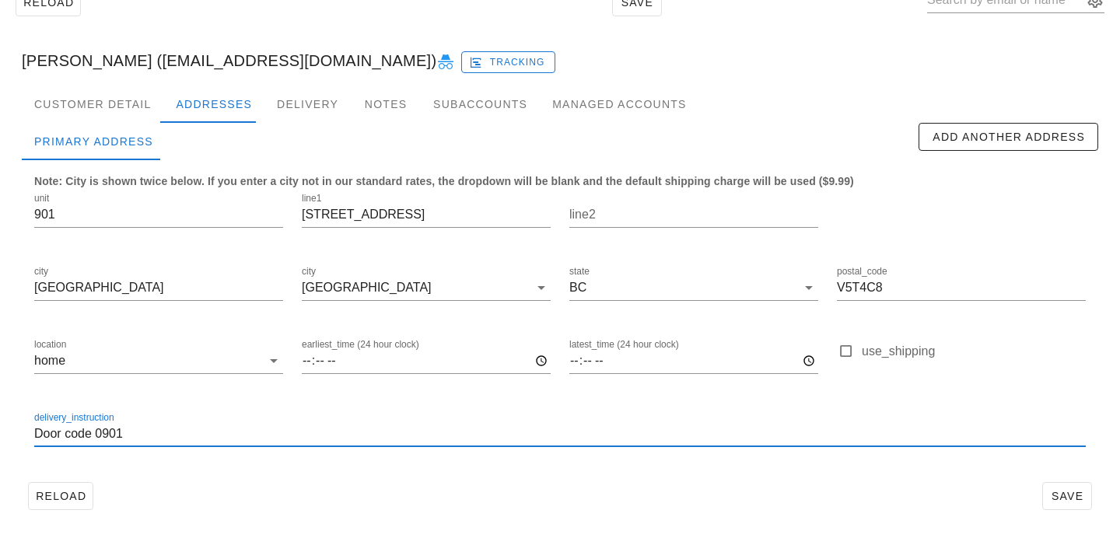
click at [35, 430] on input "Door code 0901" at bounding box center [559, 433] width 1051 height 25
click at [40, 433] on input "unit 901. Door code 0901" at bounding box center [559, 433] width 1051 height 25
type input "Unit 901. Door code 0901"
click at [139, 102] on div "Customer Detail" at bounding box center [93, 104] width 142 height 37
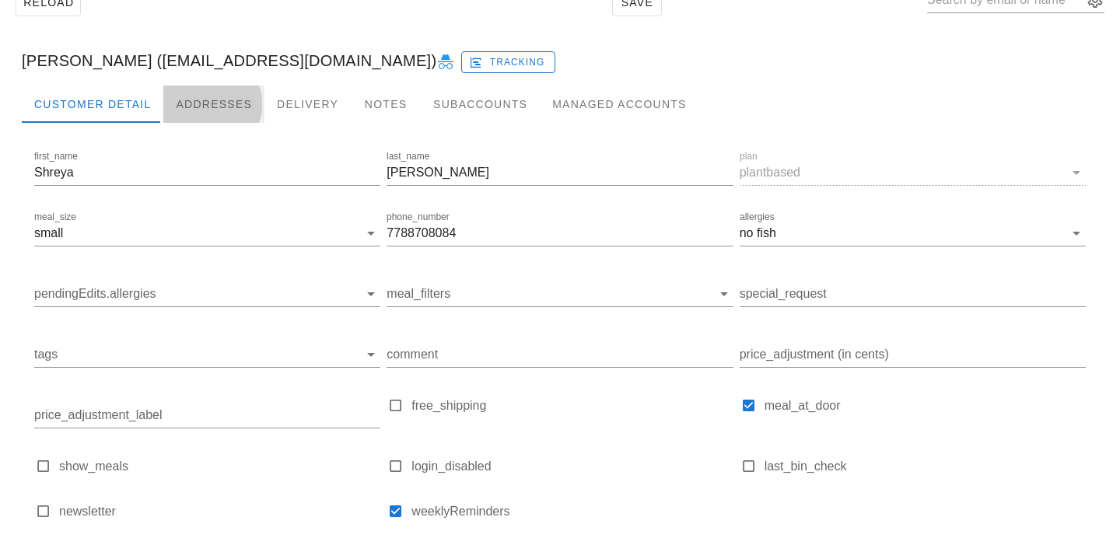
click at [198, 96] on div "Addresses" at bounding box center [213, 104] width 101 height 37
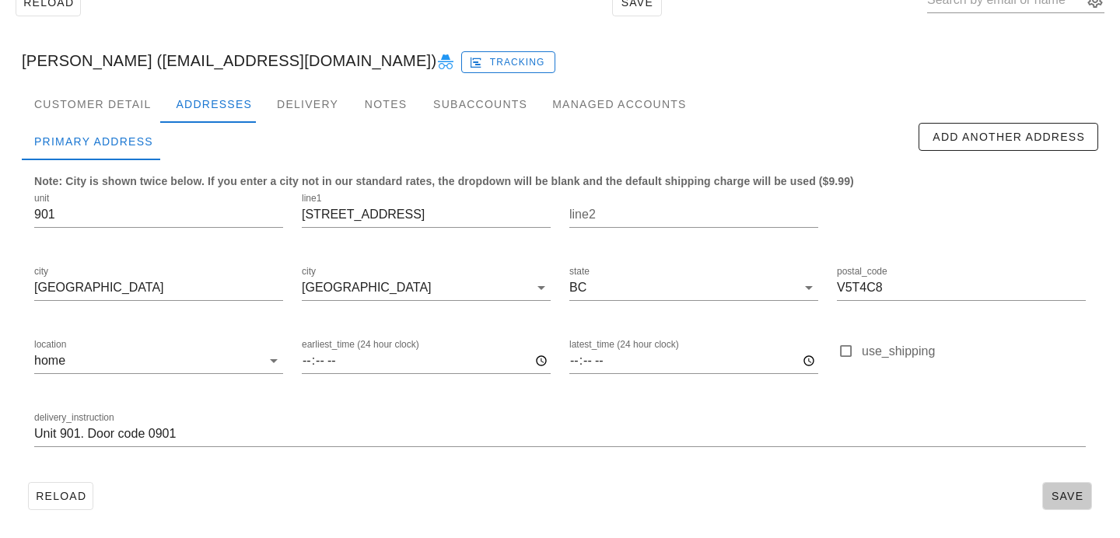
click at [1082, 498] on span "Save" at bounding box center [1067, 496] width 36 height 12
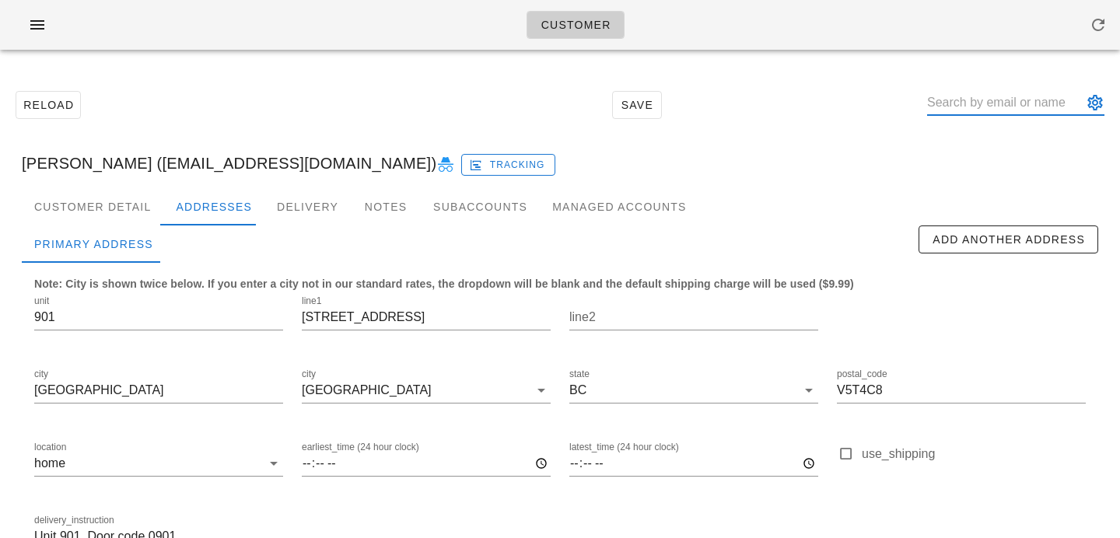
click at [998, 111] on input "text" at bounding box center [1005, 102] width 156 height 25
paste input "abbyycomeau@gmail.com"
type input "abbyycomeau@gmail.com"
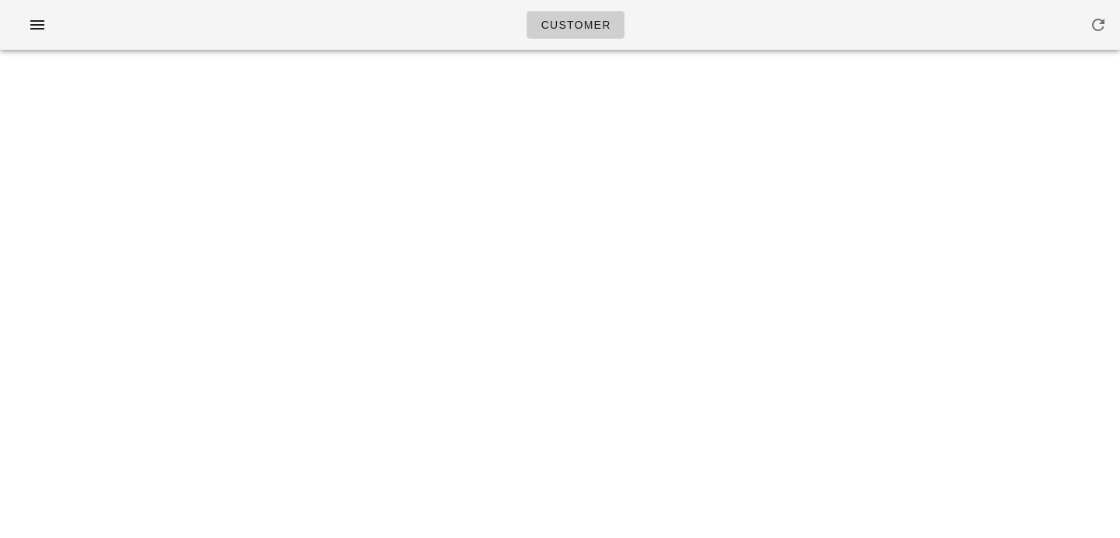
click at [1001, 167] on div "Customer Something unexpected happened. Please refresh the page and check your …" at bounding box center [560, 269] width 1120 height 538
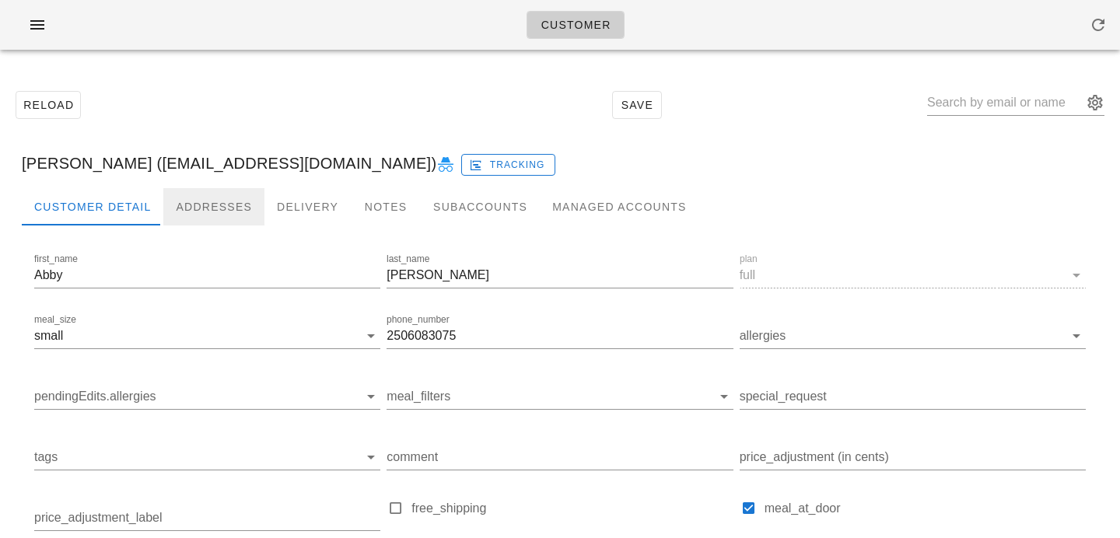
click at [186, 211] on div "Addresses" at bounding box center [213, 206] width 101 height 37
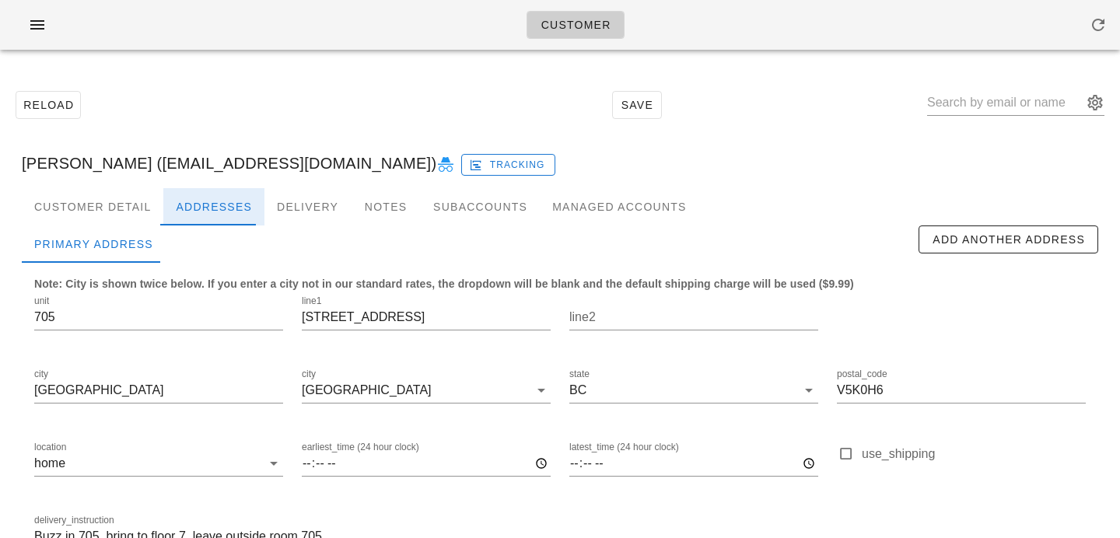
scroll to position [103, 0]
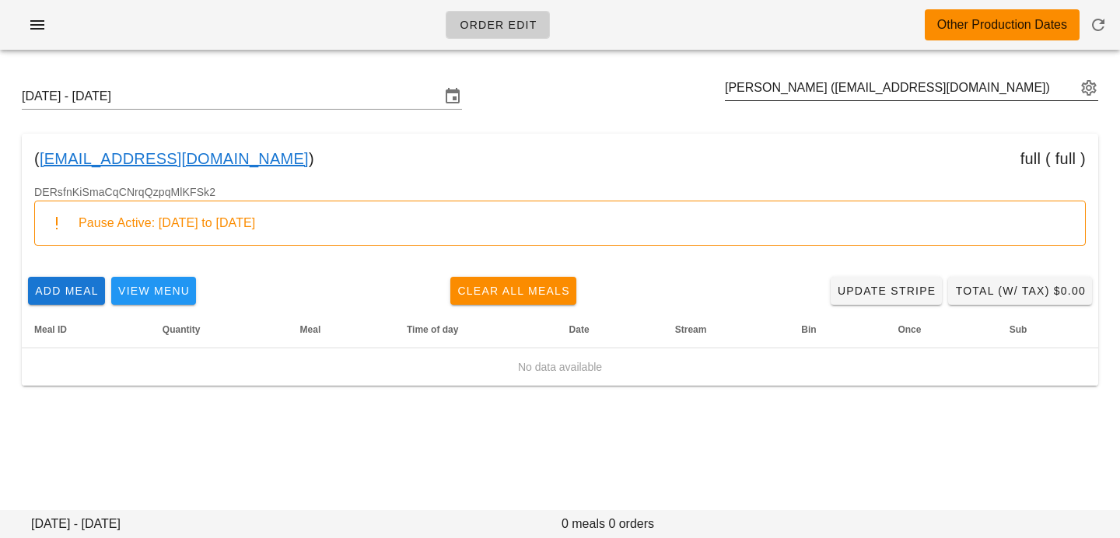
click at [1083, 85] on button "appended action" at bounding box center [1088, 88] width 19 height 19
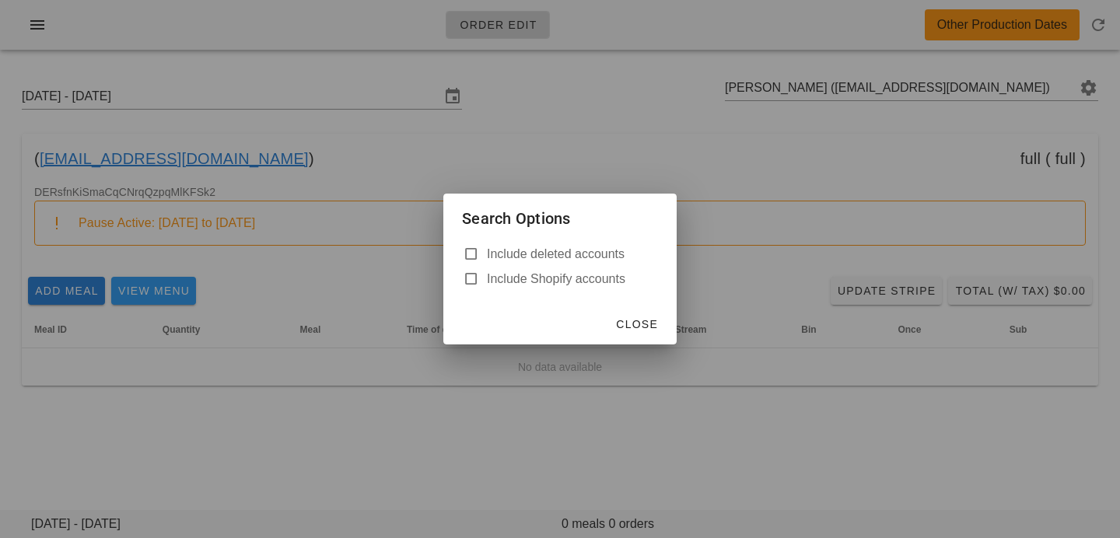
click at [531, 261] on label "Include deleted accounts" at bounding box center [572, 254] width 171 height 16
checkbox input "true"
click at [634, 319] on span "Close" at bounding box center [636, 324] width 43 height 12
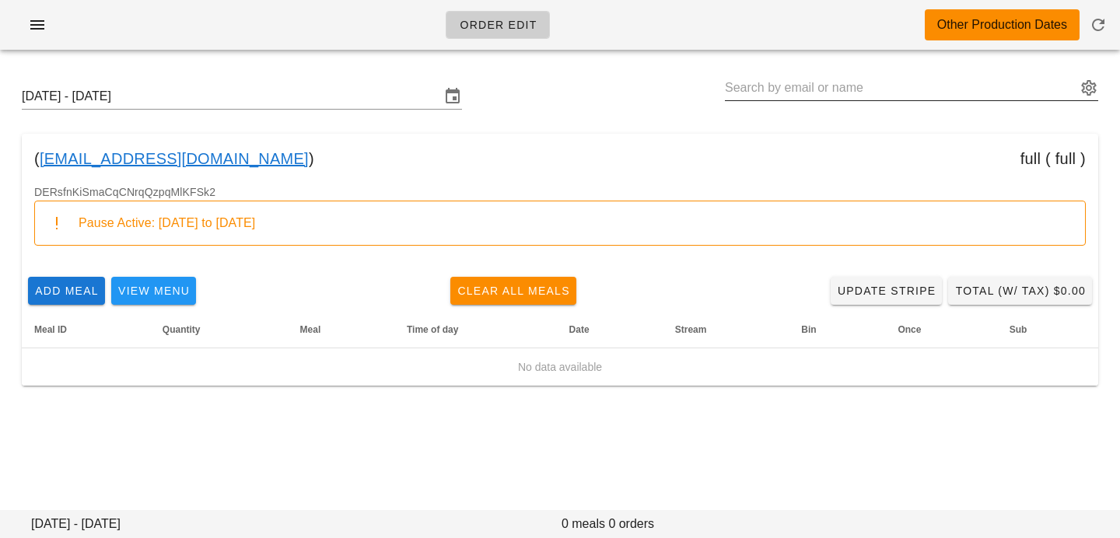
click at [856, 86] on input "text" at bounding box center [900, 87] width 351 height 25
type input "Abby Comeau (abbyycomeau@gmail.com)"
paste input "meriem@erleba.ch"
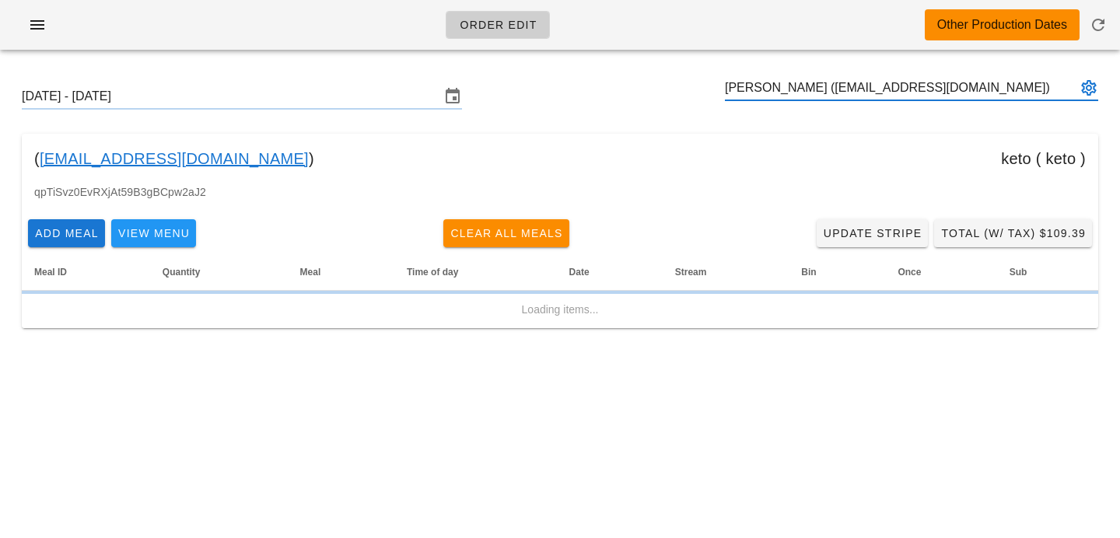
type input "Meriem Erlebach (meriem@erleba.ch)"
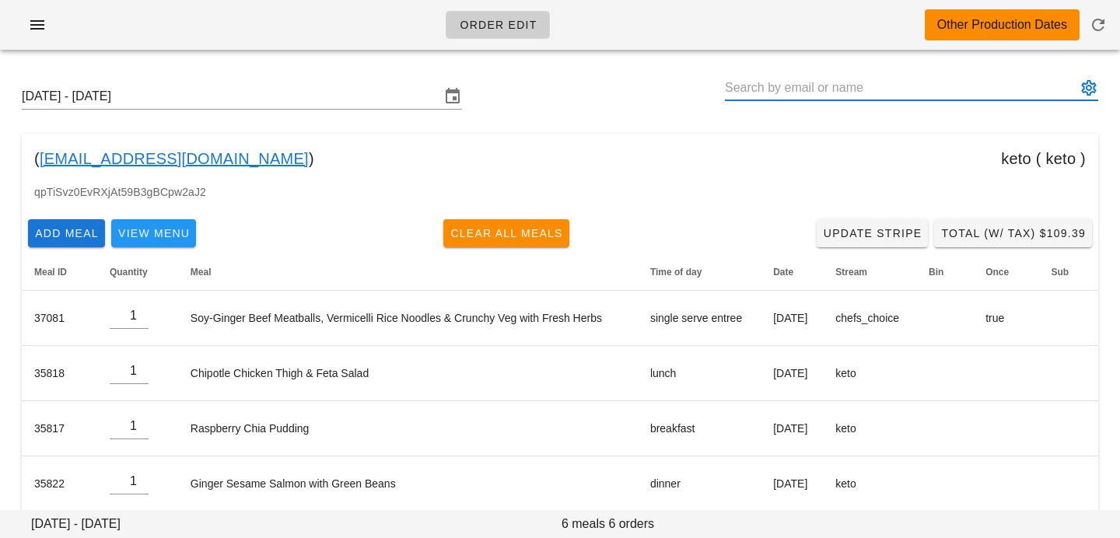
click at [844, 88] on input "text" at bounding box center [900, 87] width 351 height 25
paste input "joshua947300@gmail.com"
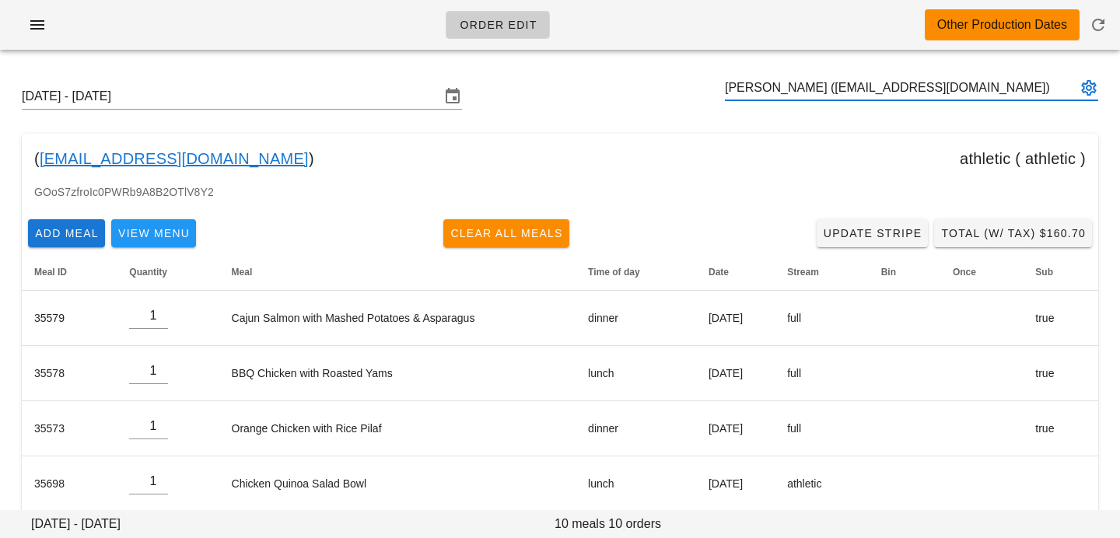
type input "JOSHUA LI (joshua947300@gmail.com)"
paste input "joshua947300@gmail.com"
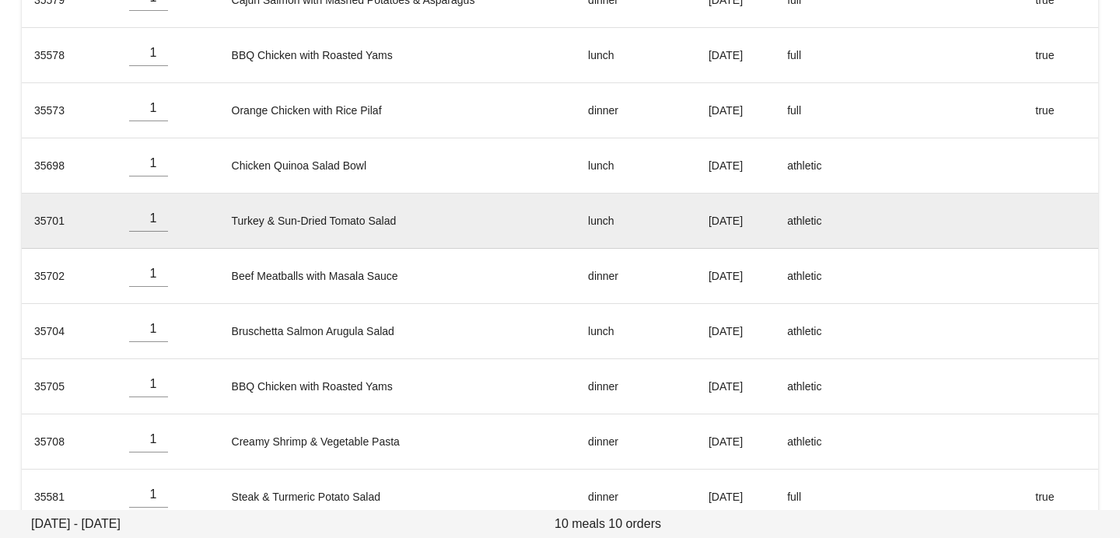
scroll to position [351, 0]
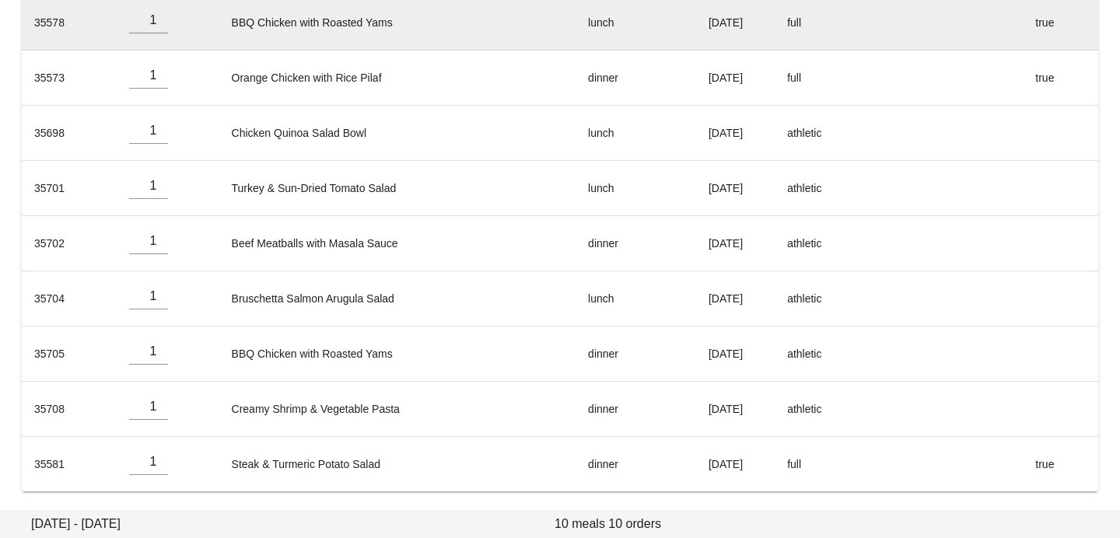
type input "JOSHUA LI (joshua947300@gmail.com)"
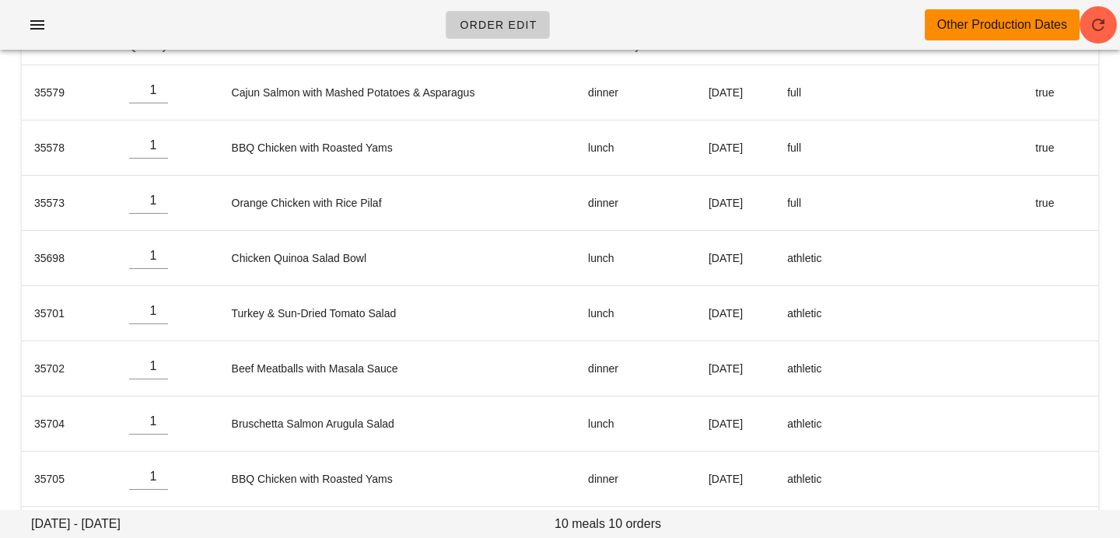
scroll to position [0, 0]
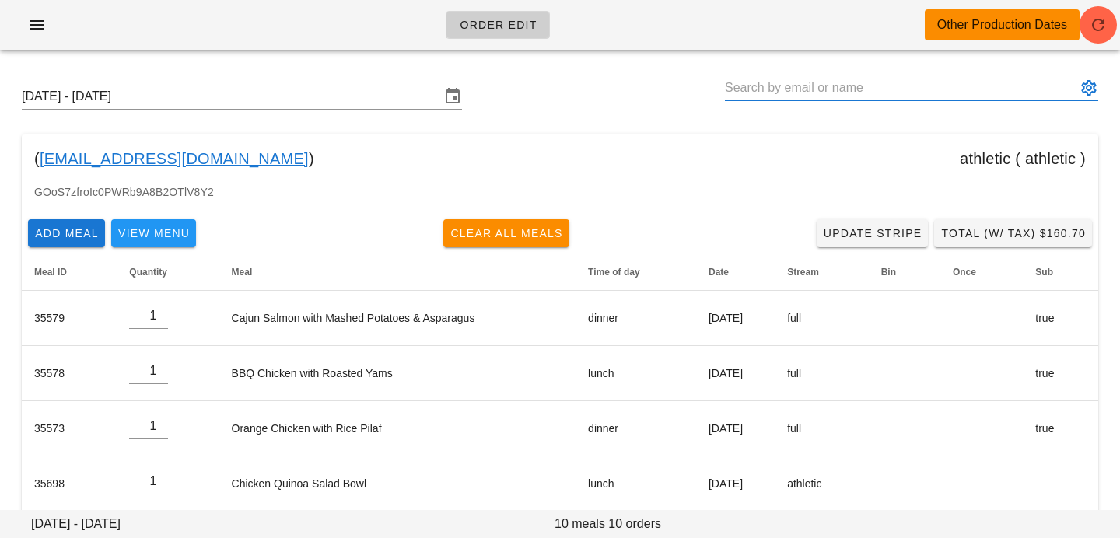
click at [1078, 23] on div "Other Production Dates" at bounding box center [1001, 24] width 155 height 31
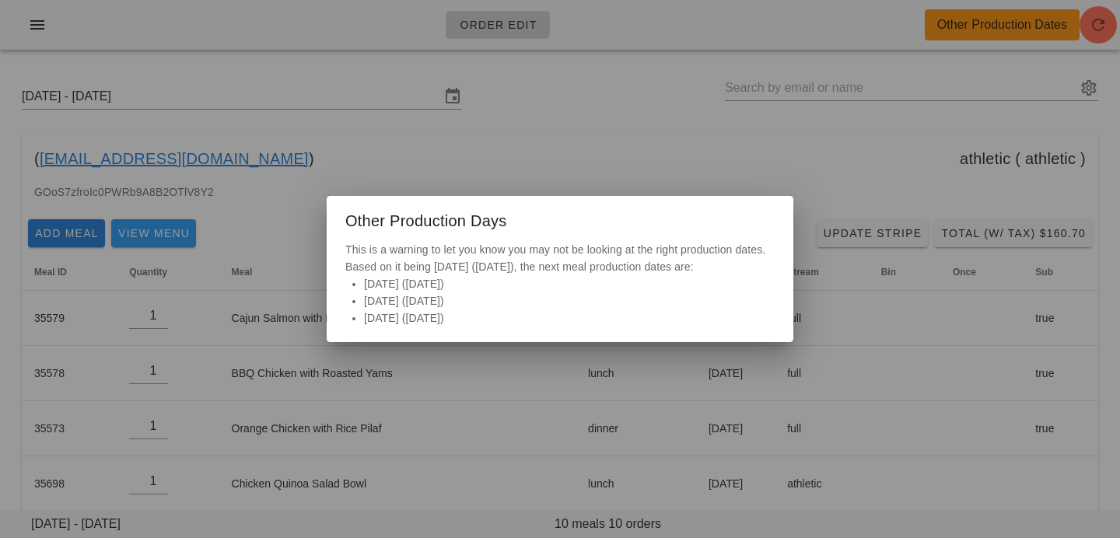
click at [612, 125] on div at bounding box center [560, 269] width 1120 height 538
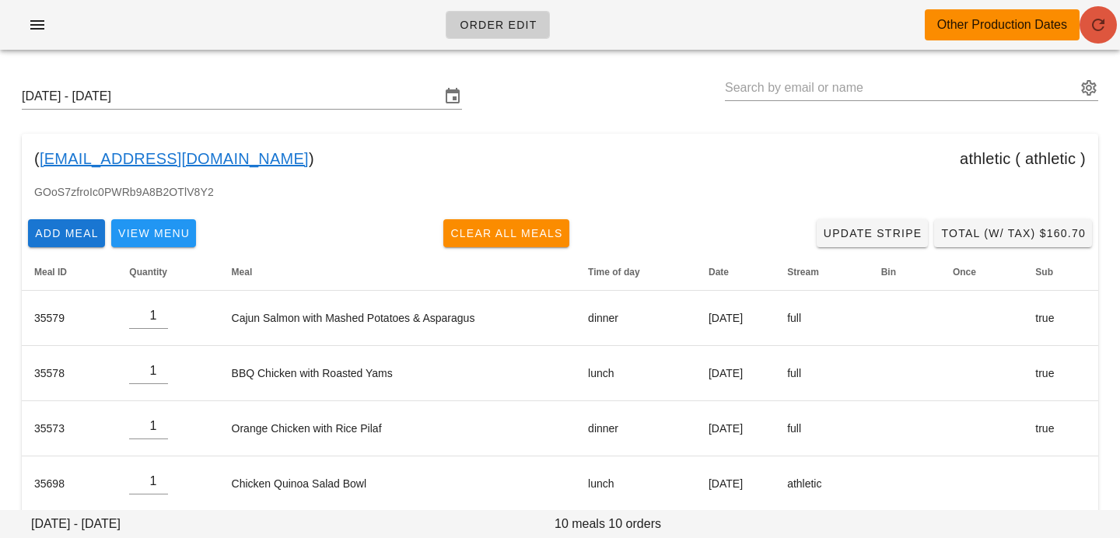
click at [1087, 28] on span "button" at bounding box center [1097, 25] width 37 height 19
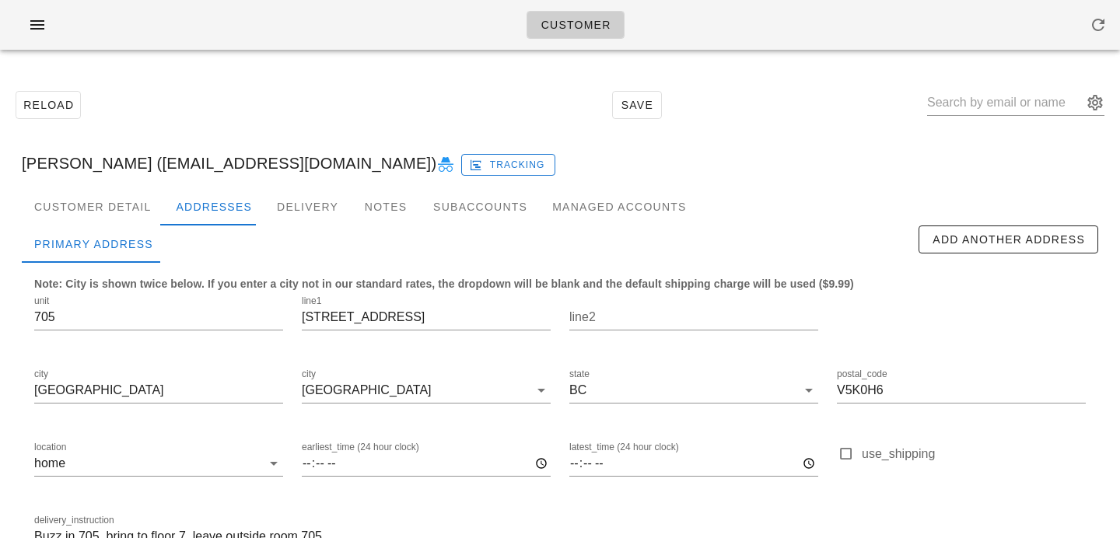
scroll to position [103, 0]
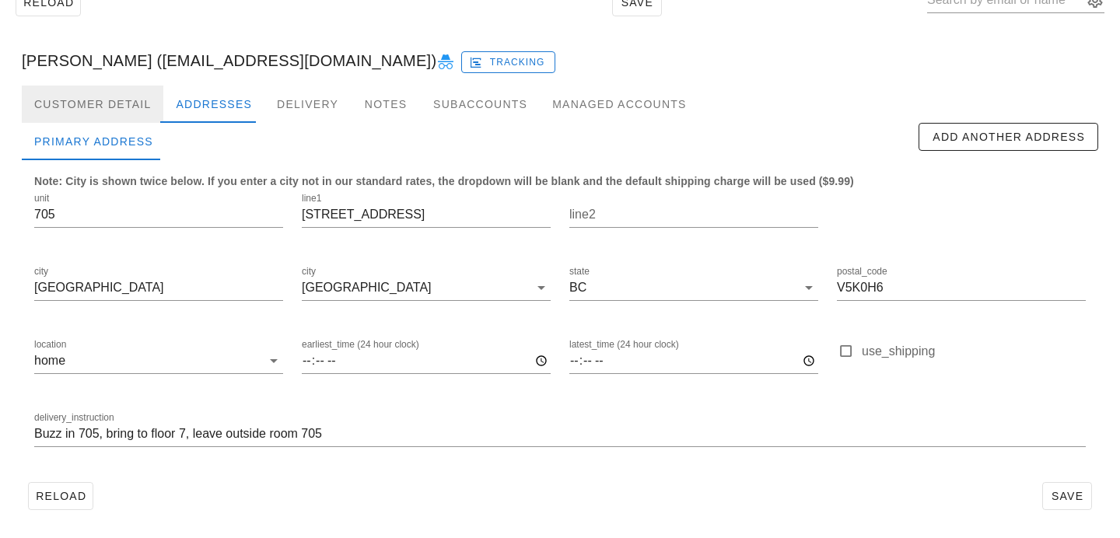
click at [111, 101] on div "Customer Detail" at bounding box center [93, 104] width 142 height 37
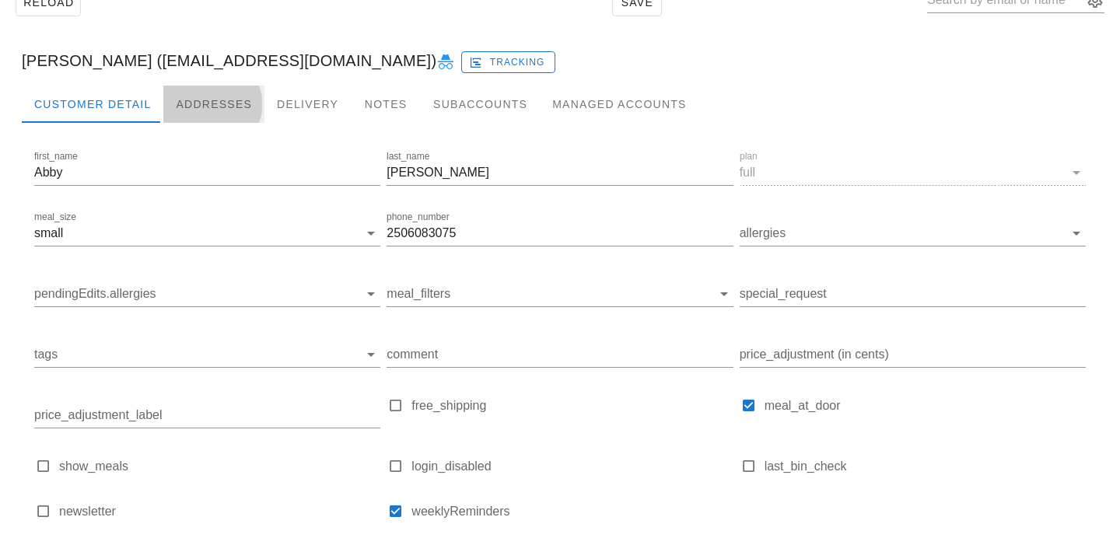
click at [190, 94] on div "Addresses" at bounding box center [213, 104] width 101 height 37
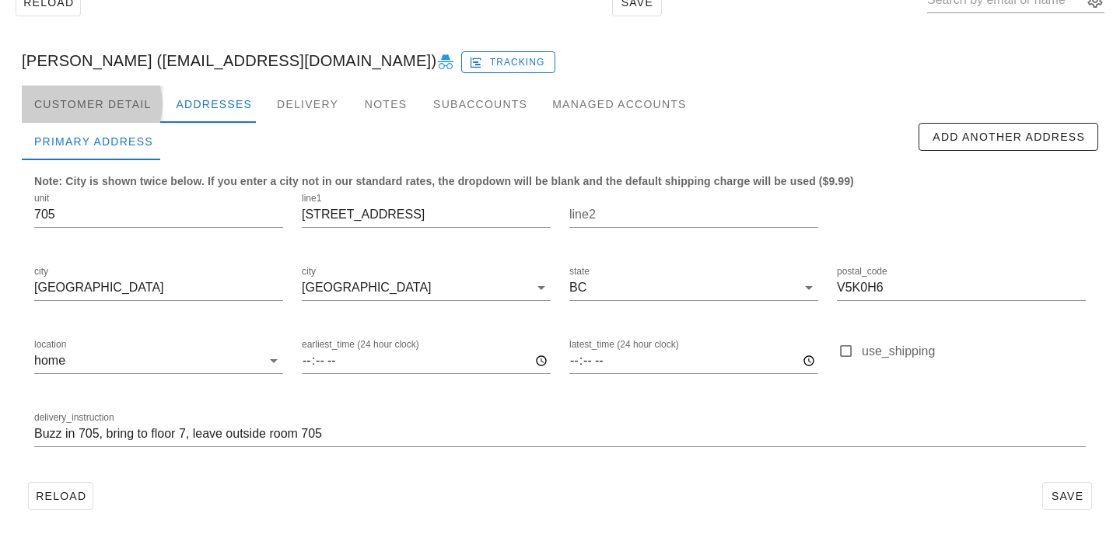
click at [148, 96] on div "Customer Detail" at bounding box center [93, 104] width 142 height 37
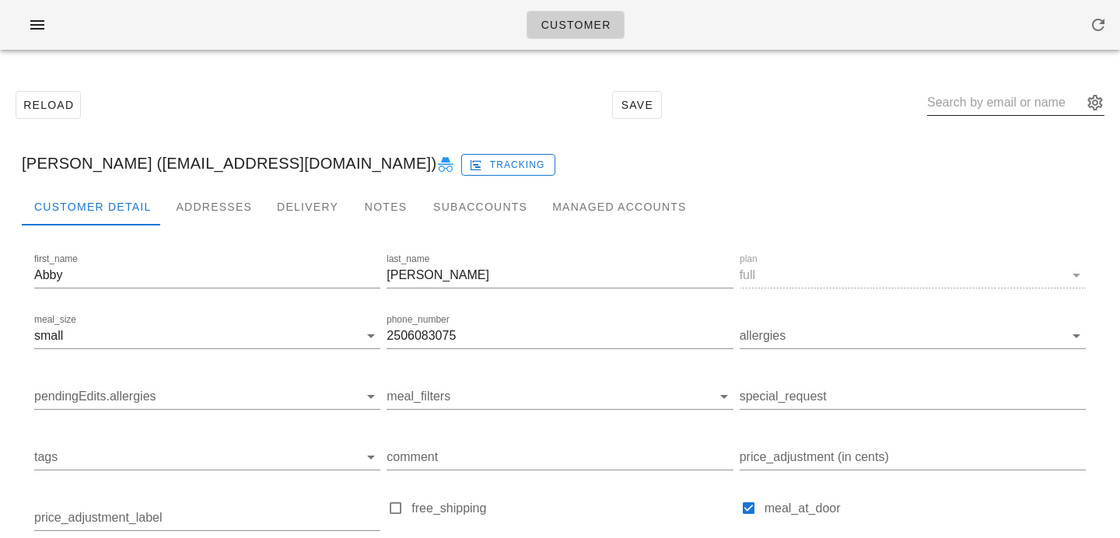
click at [961, 100] on input "text" at bounding box center [1005, 102] width 156 height 25
paste input "meriem@erleba.ch"
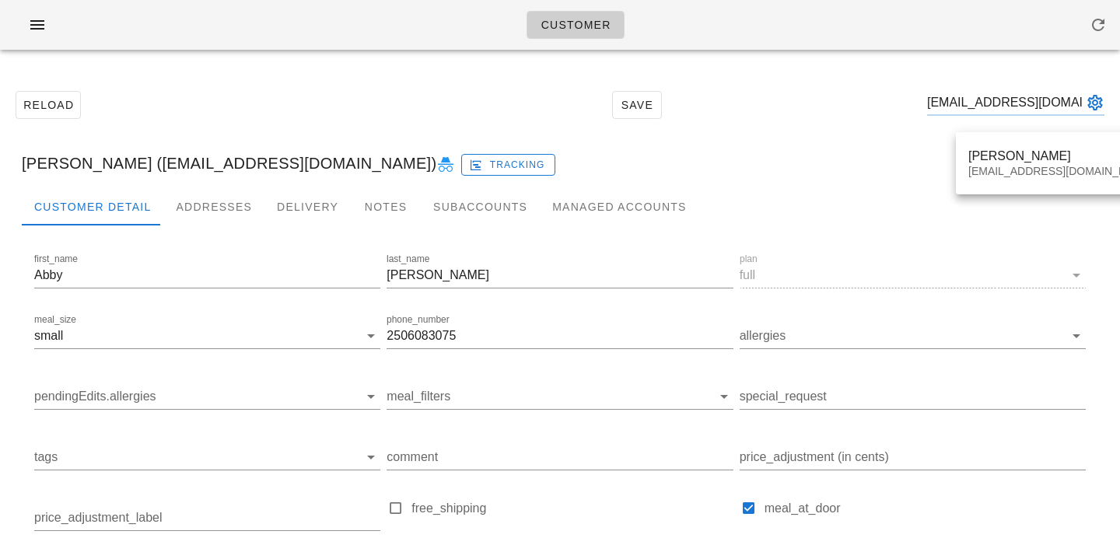
type input "meriem@erleba.ch"
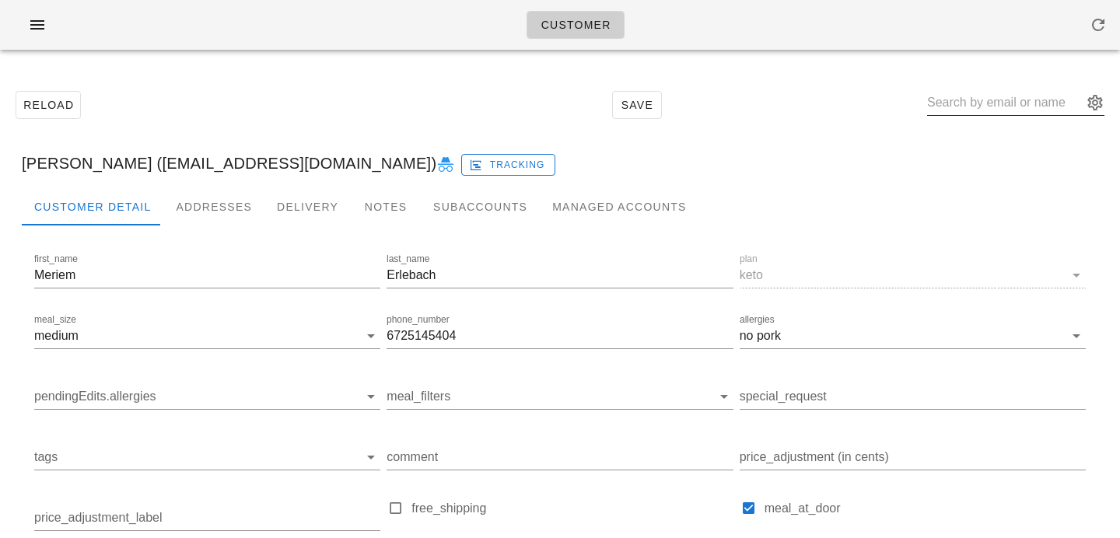
click at [1096, 96] on button "appended action" at bounding box center [1094, 102] width 19 height 19
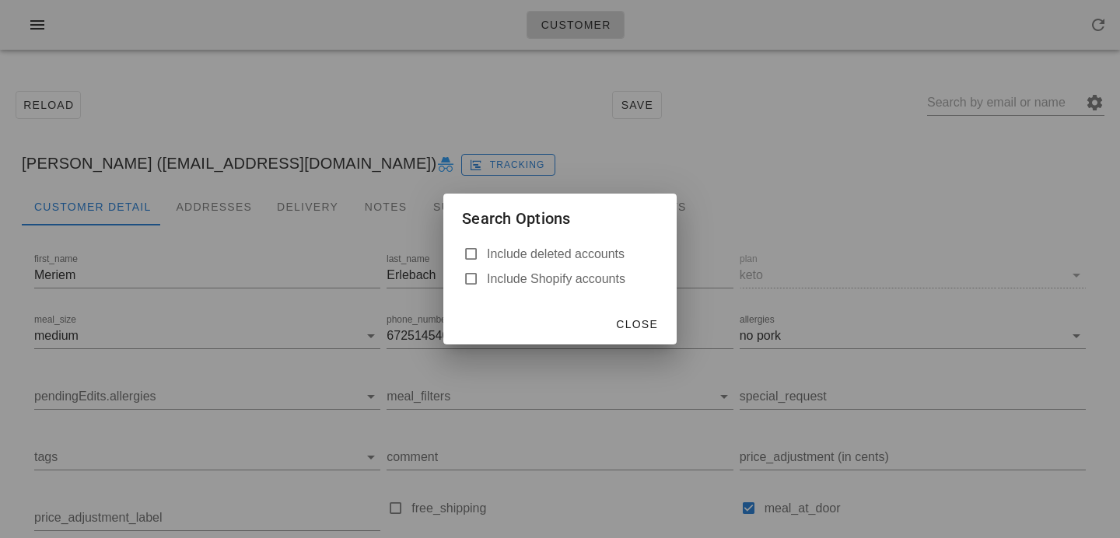
click at [560, 264] on div "Include deleted accounts Include Shopify accounts" at bounding box center [559, 273] width 233 height 62
click at [566, 258] on label "Include deleted accounts" at bounding box center [572, 254] width 171 height 16
checkbox input "true"
click at [617, 311] on button "Close" at bounding box center [636, 324] width 55 height 28
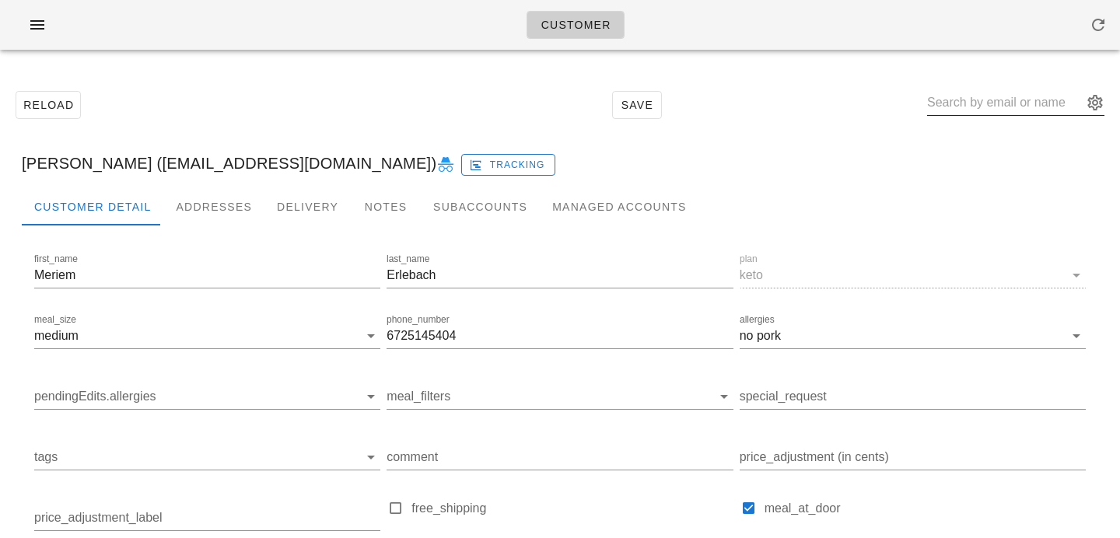
click at [991, 100] on input "text" at bounding box center [1005, 102] width 156 height 25
type input "[PERSON_NAME] ([EMAIL_ADDRESS][DOMAIN_NAME])"
click at [746, 142] on div "Meriem Erlebach (meriem@erleba.ch) Tracking" at bounding box center [559, 163] width 1101 height 50
click at [213, 206] on div "Addresses" at bounding box center [213, 206] width 101 height 37
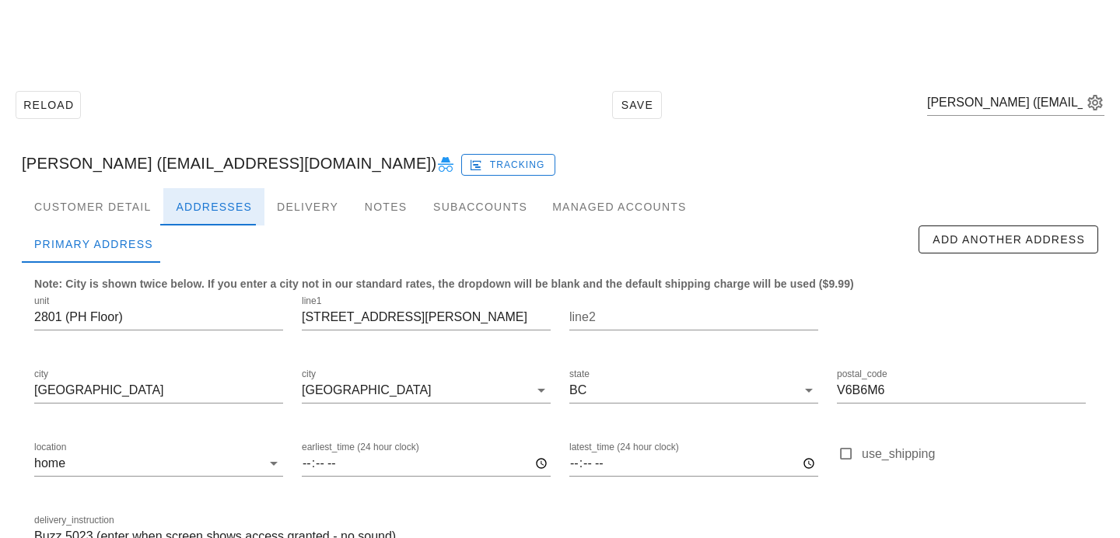
scroll to position [103, 0]
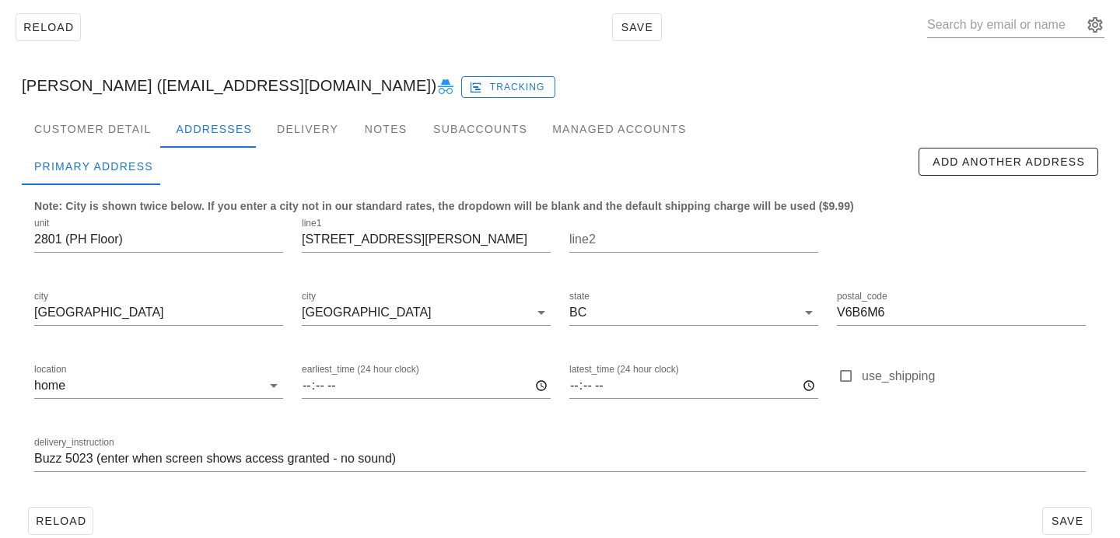
scroll to position [103, 0]
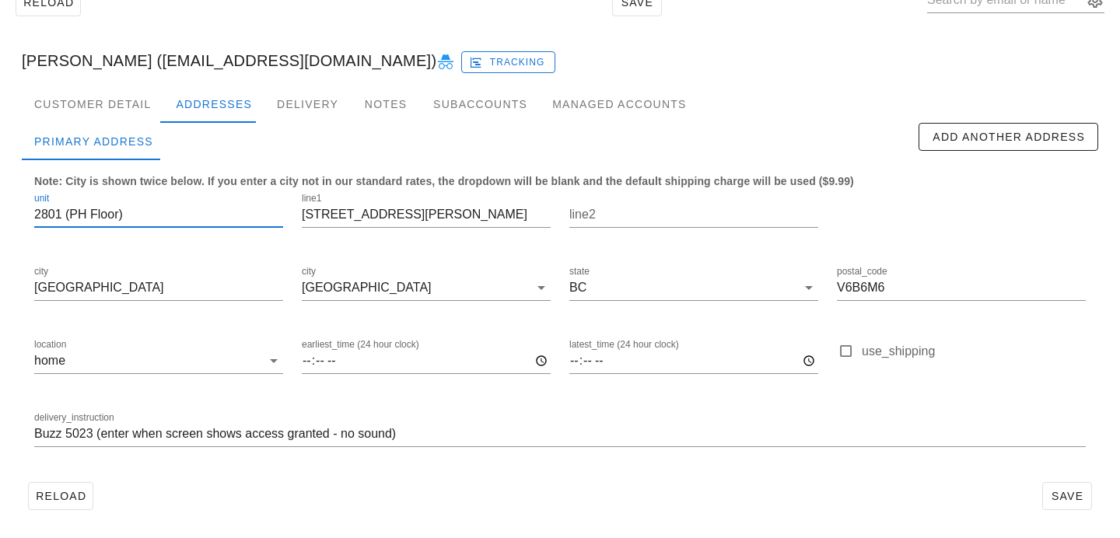
drag, startPoint x: 141, startPoint y: 213, endPoint x: 0, endPoint y: 204, distance: 141.0
click at [0, 204] on div "Reload Save [PERSON_NAME] ([EMAIL_ADDRESS][DOMAIN_NAME]) Tracking Customer Deta…" at bounding box center [560, 249] width 1120 height 578
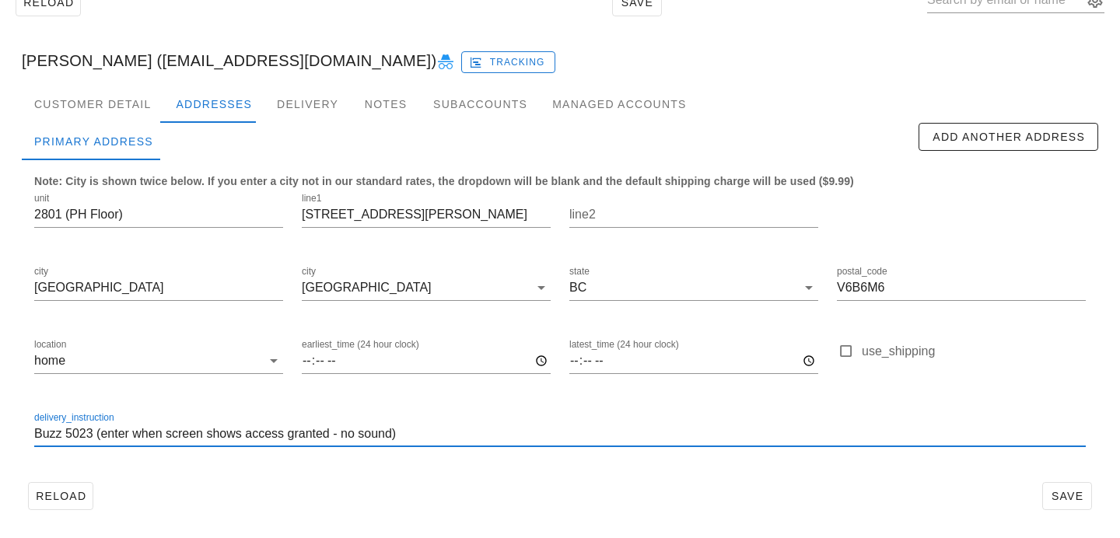
click at [35, 435] on input "Buzz 5023 (enter when screen shows access granted - no sound)" at bounding box center [559, 433] width 1051 height 25
paste input "2801 (PH Floor)"
type input "2801 (PH Floor). Buzz 5023 (enter when screen shows access granted - no sound)"
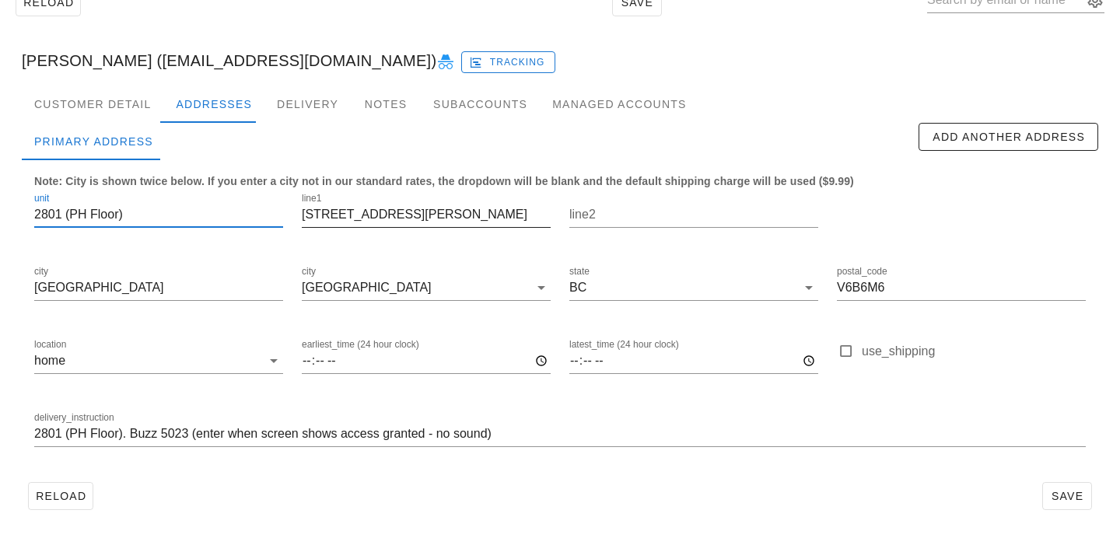
scroll to position [1, 0]
drag, startPoint x: 61, startPoint y: 213, endPoint x: 325, endPoint y: 217, distance: 264.4
click at [325, 217] on div "unit 2801 (PH Floor) line1 [STREET_ADDRESS][PERSON_NAME] postal_code V6B6M6 loc…" at bounding box center [560, 326] width 1070 height 292
type input "2801"
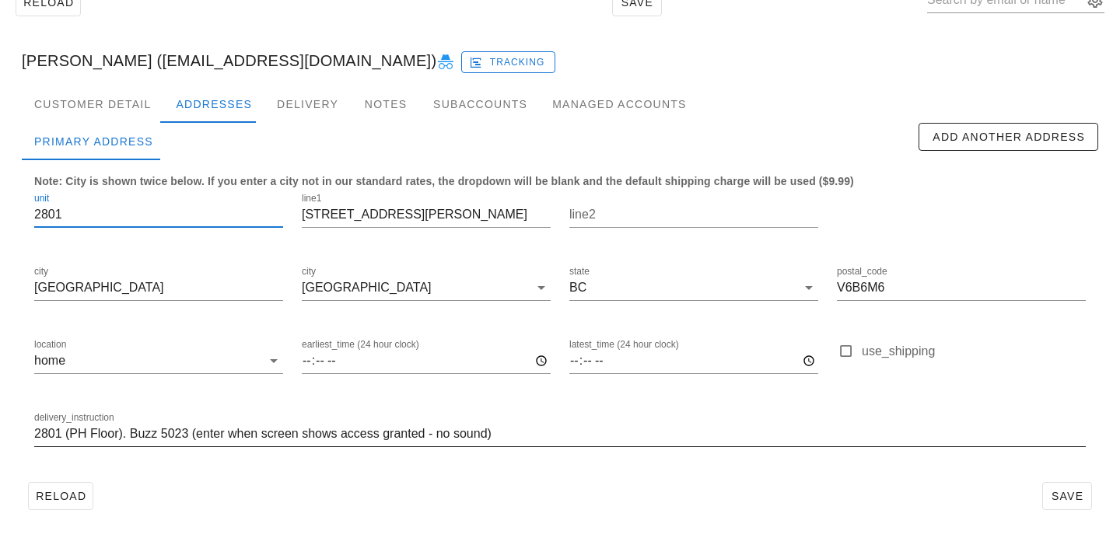
click at [35, 434] on input "2801 (PH Floor). Buzz 5023 (enter when screen shows access granted - no sound)" at bounding box center [559, 433] width 1051 height 25
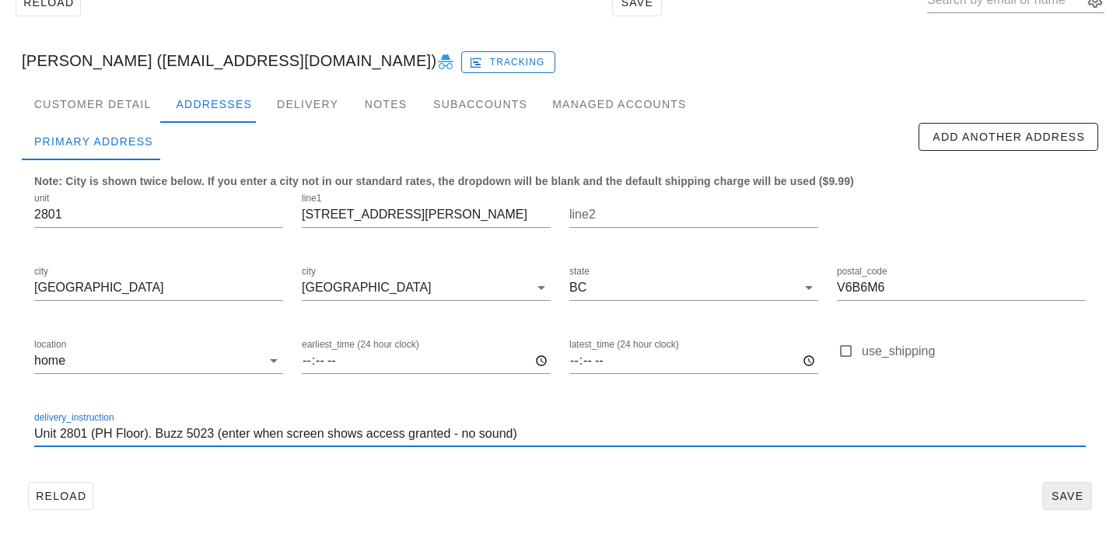
type input "Unit 2801 (PH Floor). Buzz 5023 (enter when screen shows access granted - no so…"
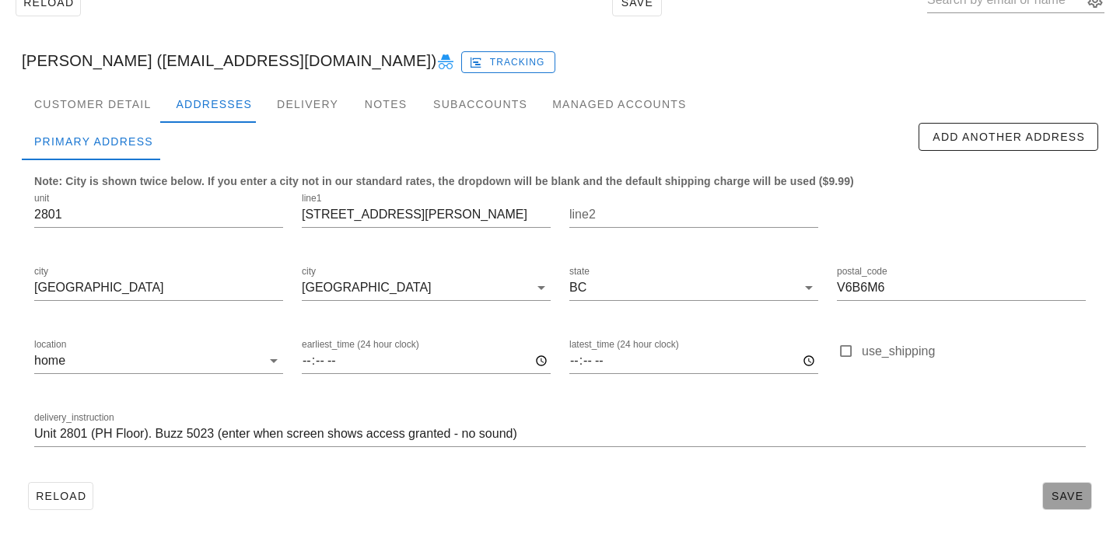
click at [1072, 501] on span "Save" at bounding box center [1067, 496] width 36 height 12
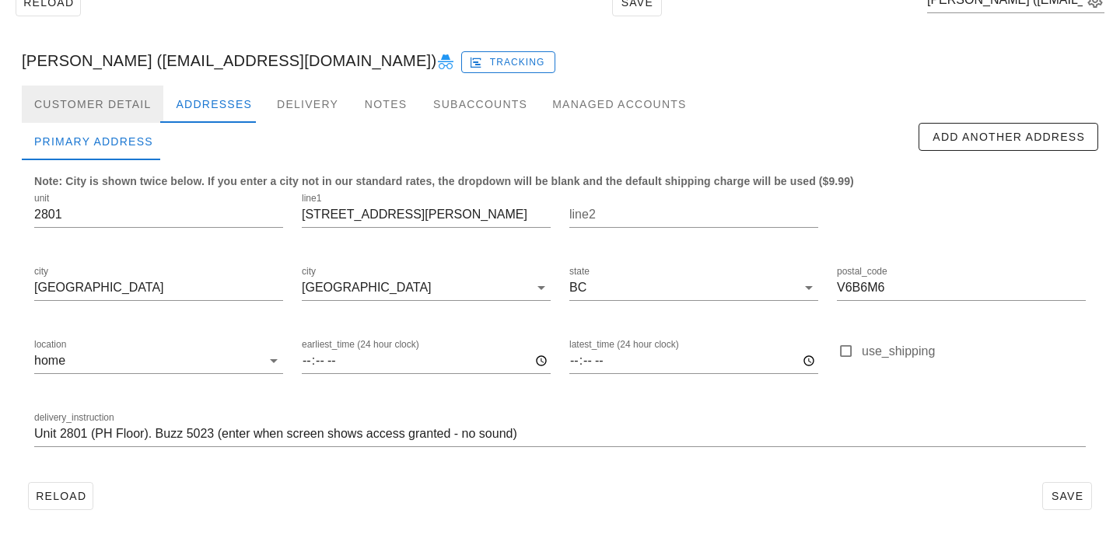
click at [148, 98] on div "Customer Detail" at bounding box center [93, 104] width 142 height 37
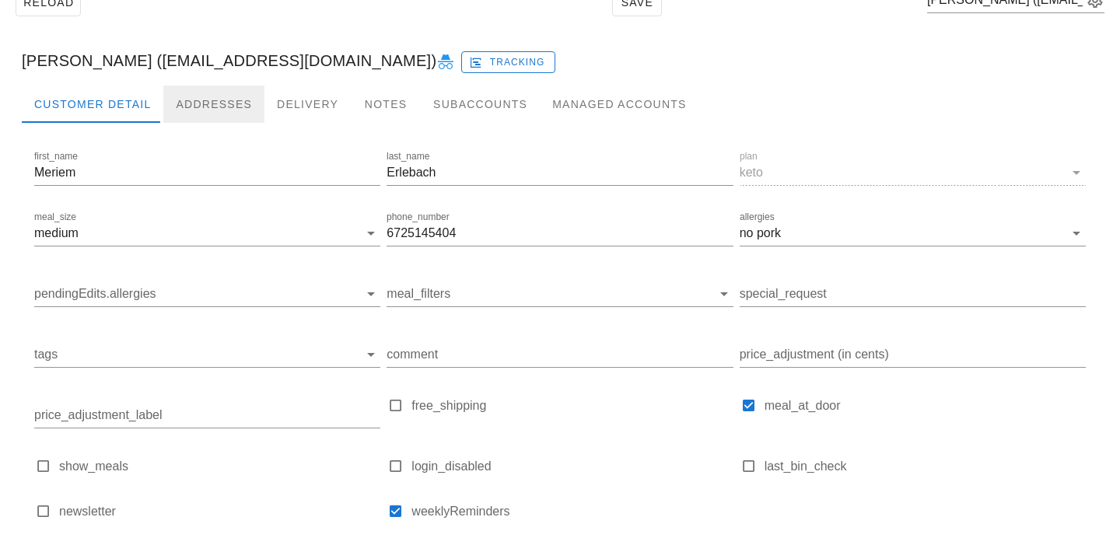
click at [206, 103] on div "Addresses" at bounding box center [213, 104] width 101 height 37
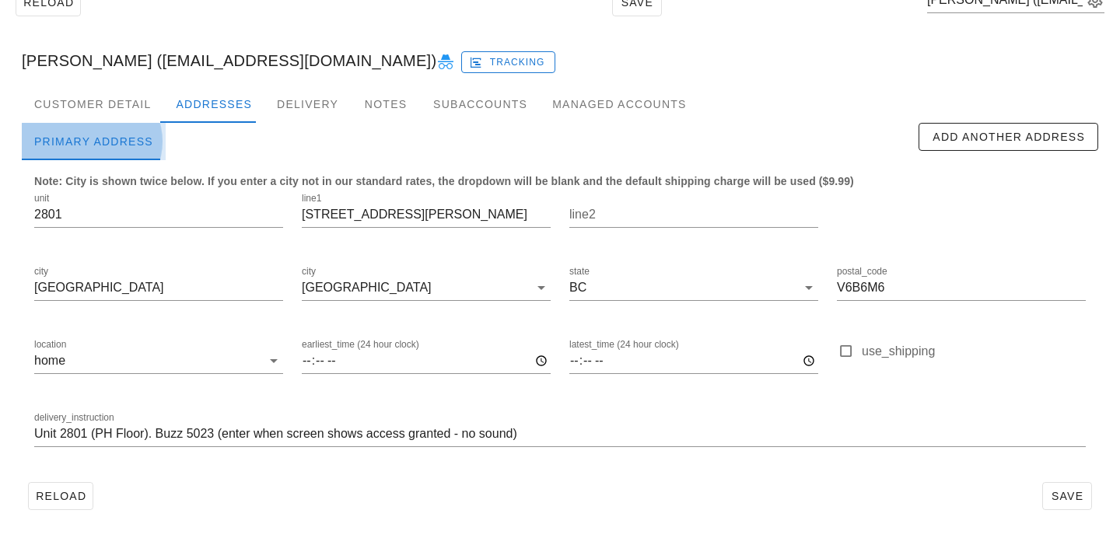
click at [84, 130] on div "Primary Address" at bounding box center [94, 141] width 144 height 37
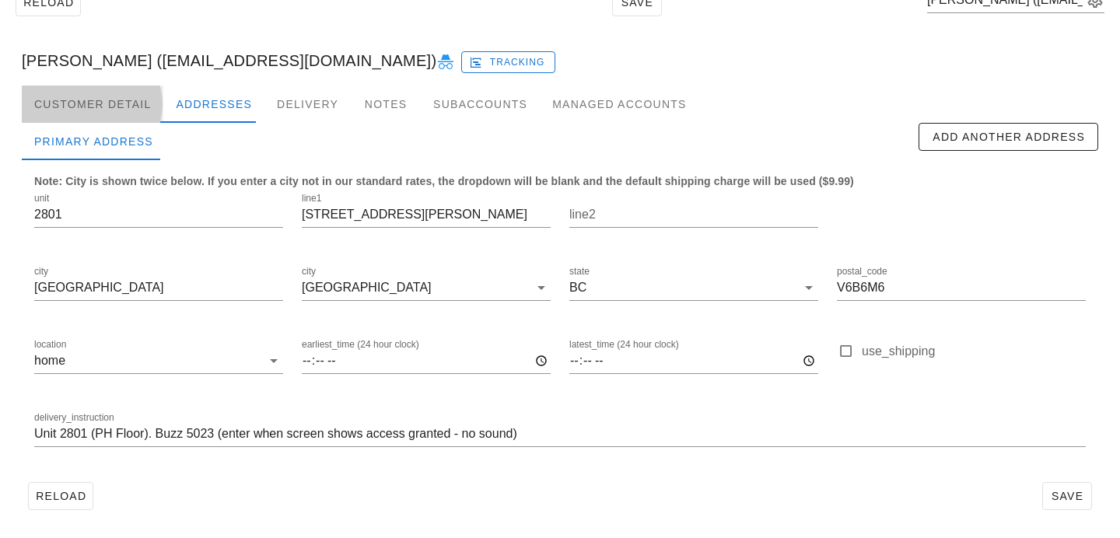
click at [114, 110] on div "Customer Detail" at bounding box center [93, 104] width 142 height 37
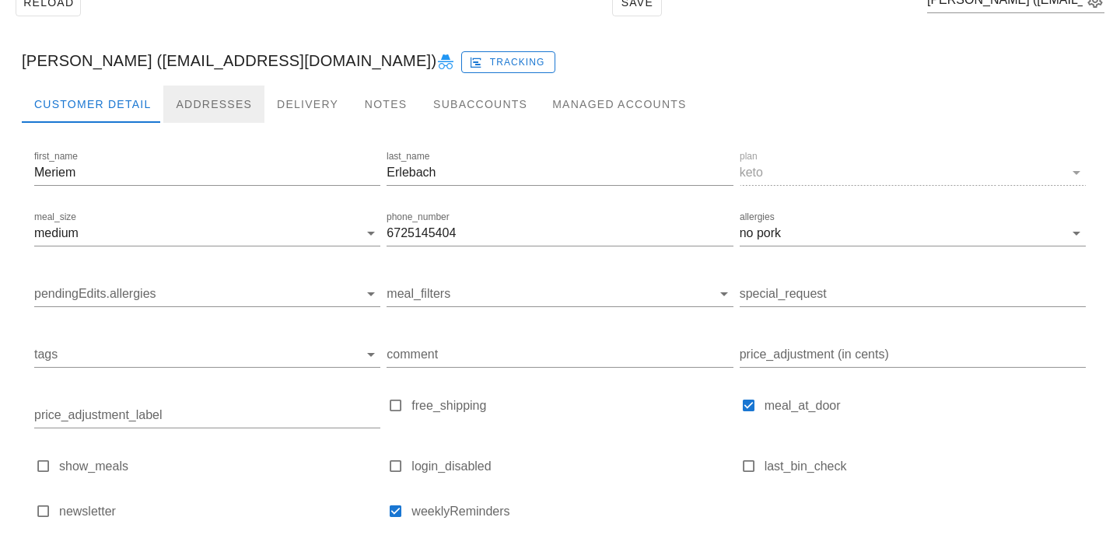
click at [185, 100] on div "Addresses" at bounding box center [213, 104] width 101 height 37
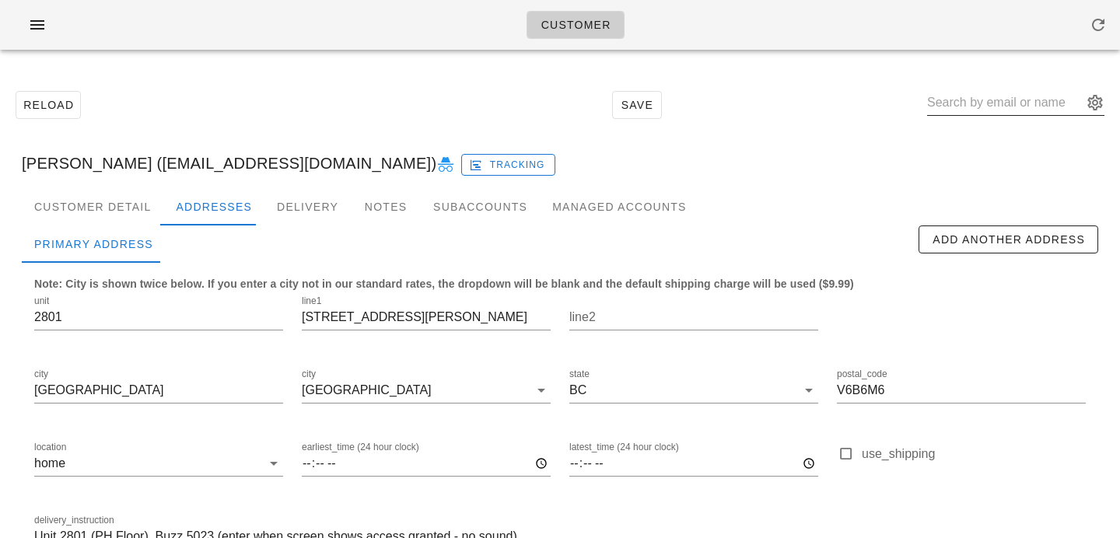
click at [984, 97] on input "text" at bounding box center [1005, 102] width 156 height 25
paste input "[EMAIL_ADDRESS][DOMAIN_NAME]"
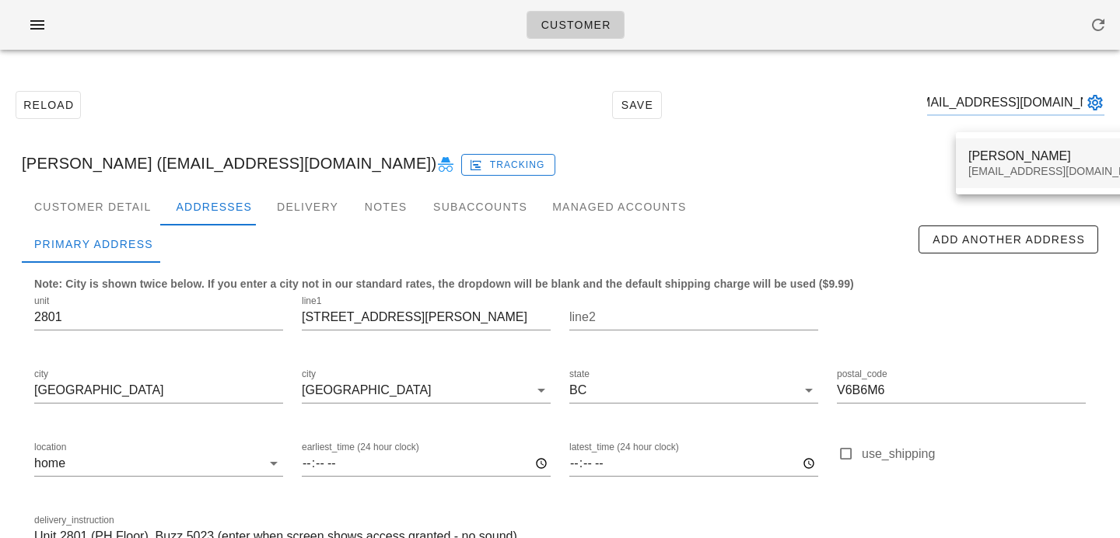
type input "[EMAIL_ADDRESS][DOMAIN_NAME]"
click at [987, 170] on div "[EMAIL_ADDRESS][DOMAIN_NAME]" at bounding box center [1060, 171] width 184 height 13
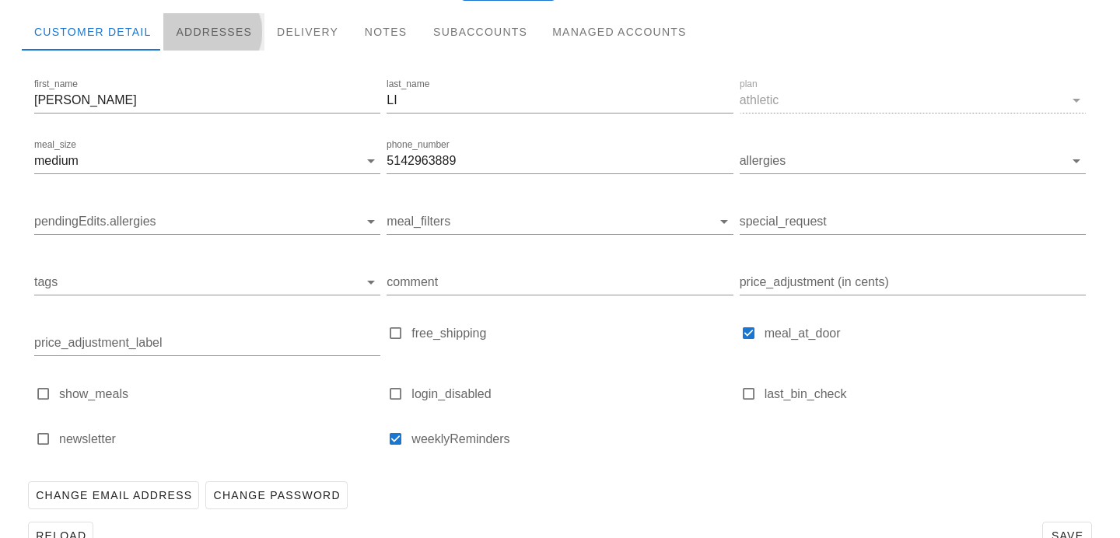
click at [246, 27] on div "Addresses" at bounding box center [213, 31] width 101 height 37
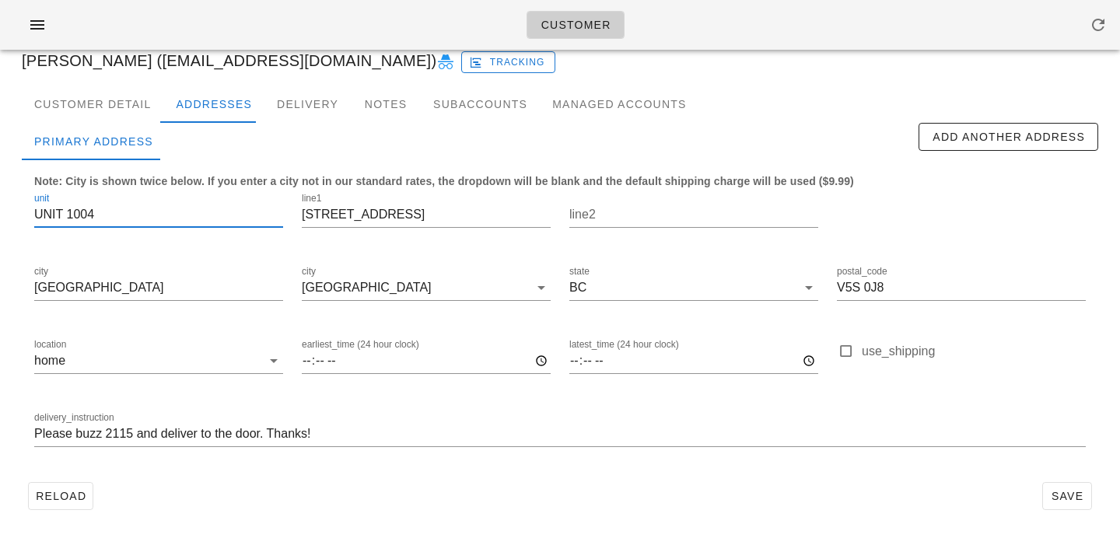
scroll to position [1, 0]
drag, startPoint x: 111, startPoint y: 220, endPoint x: 0, endPoint y: 211, distance: 111.5
click at [0, 214] on div "Reload Save JOSHUA LI (joshua947300@gmail.com) Tracking Customer Detail Address…" at bounding box center [560, 249] width 1120 height 578
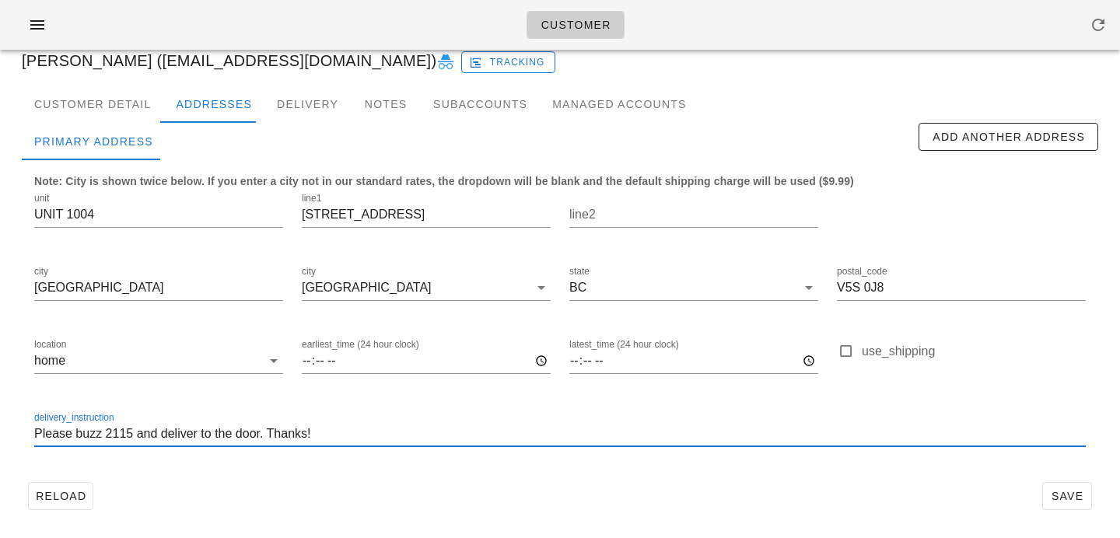
scroll to position [0, 0]
click at [37, 436] on input "Please buzz 2115 and deliver to the door. Thanks!" at bounding box center [559, 433] width 1051 height 25
paste input "UNIT 1004"
type input "UNIT 1004. Please buzz 2115 and deliver to the door. Thanks!"
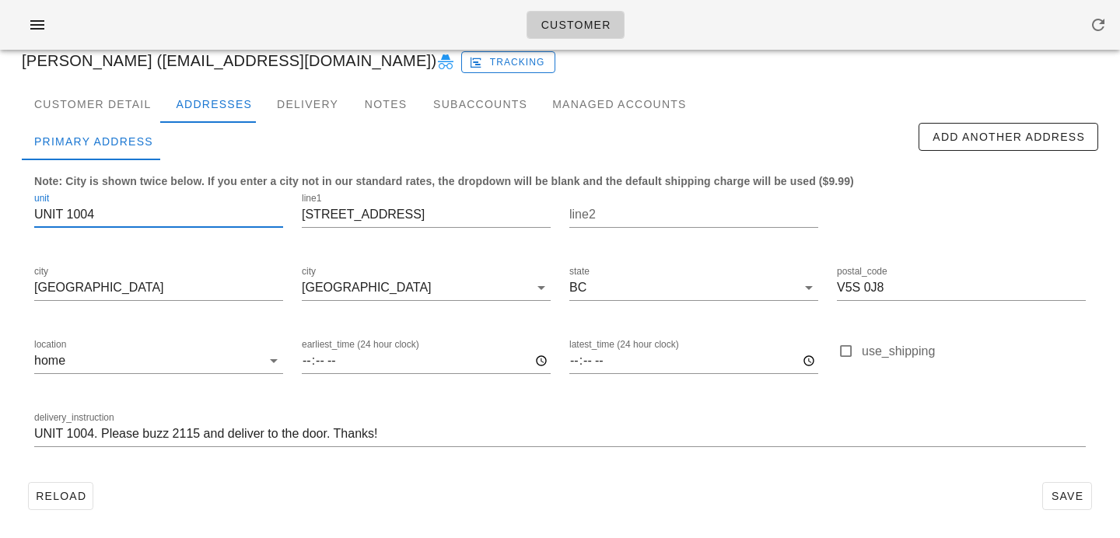
scroll to position [1, 0]
drag, startPoint x: 65, startPoint y: 215, endPoint x: 0, endPoint y: 211, distance: 64.7
click at [0, 211] on div "Reload Save JOSHUA LI (joshua947300@gmail.com) Tracking Customer Detail Address…" at bounding box center [560, 249] width 1120 height 578
type input "1004"
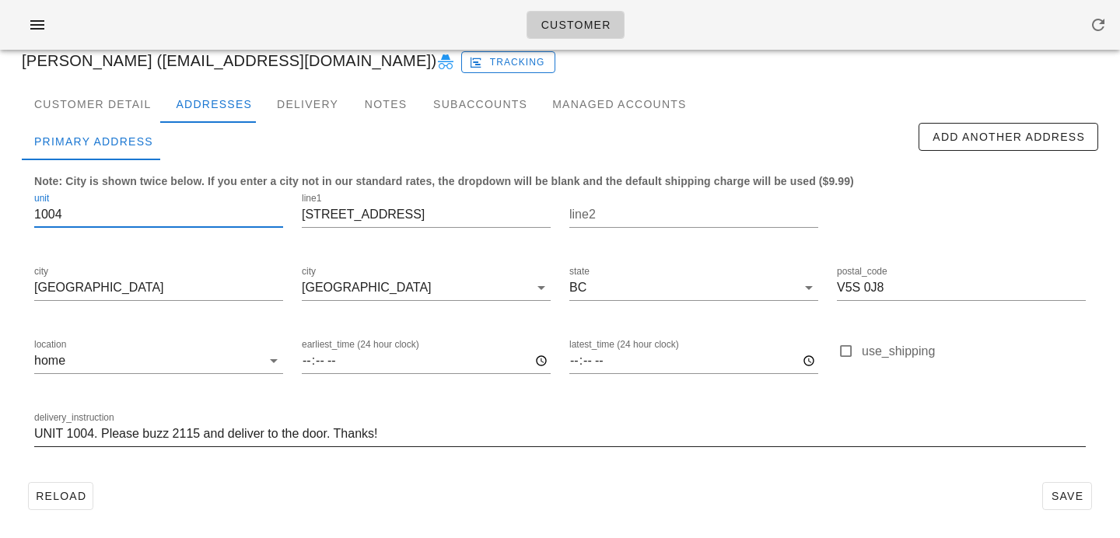
click at [425, 446] on div "delivery_instruction UNIT 1004. Please buzz 2115 and deliver to the door. Thank…" at bounding box center [559, 433] width 1051 height 25
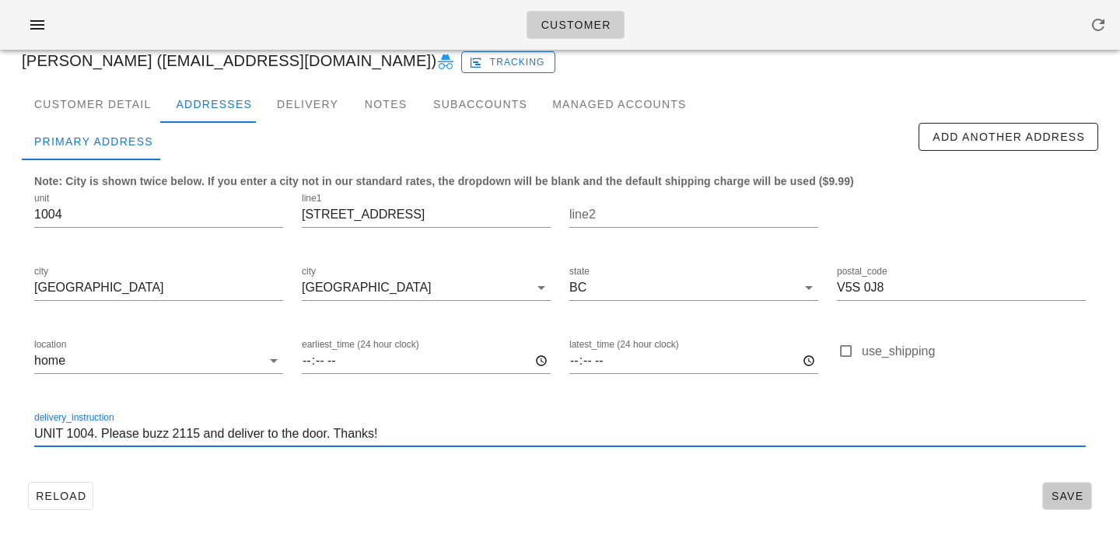
click at [1062, 481] on div "Reload Save" at bounding box center [560, 496] width 1076 height 40
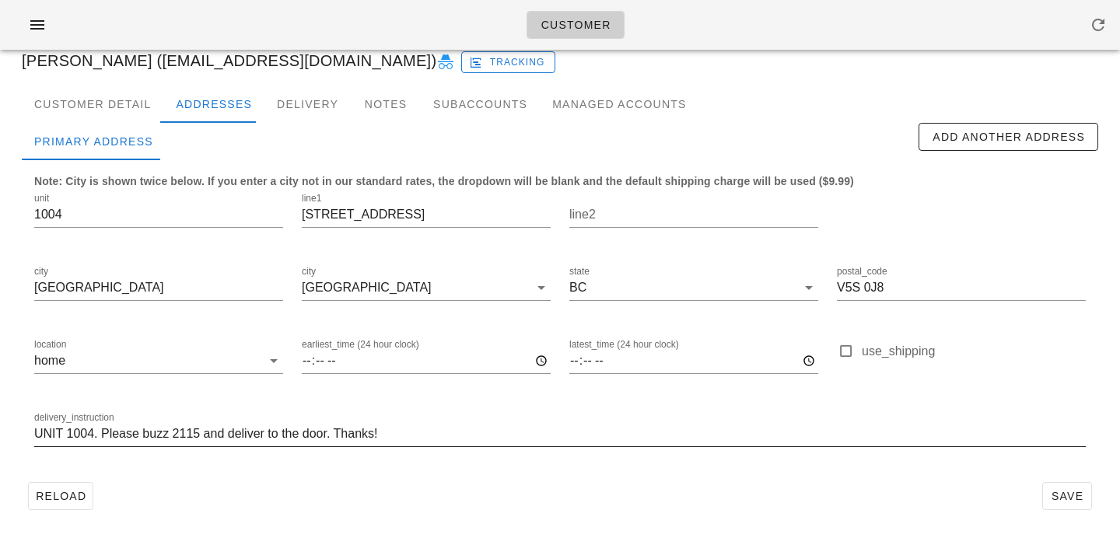
click at [909, 454] on div at bounding box center [559, 458] width 1051 height 11
click at [1057, 487] on button "Save" at bounding box center [1067, 496] width 50 height 28
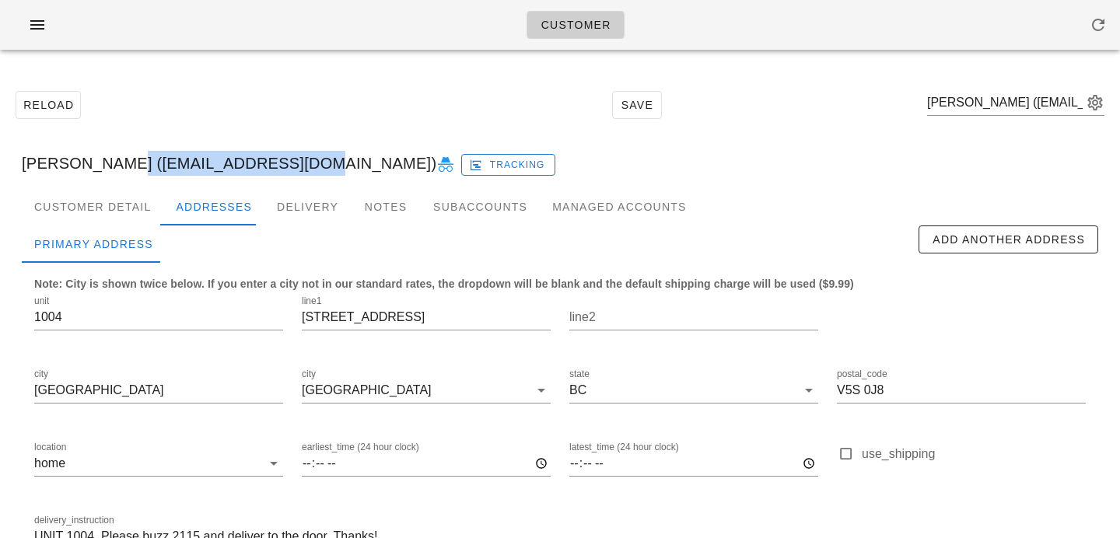
drag, startPoint x: 111, startPoint y: 163, endPoint x: 295, endPoint y: 158, distance: 183.6
click at [295, 158] on div "JOSHUA LI (joshua947300@gmail.com) Tracking" at bounding box center [559, 163] width 1101 height 50
copy div "joshua947300@gmail.com"
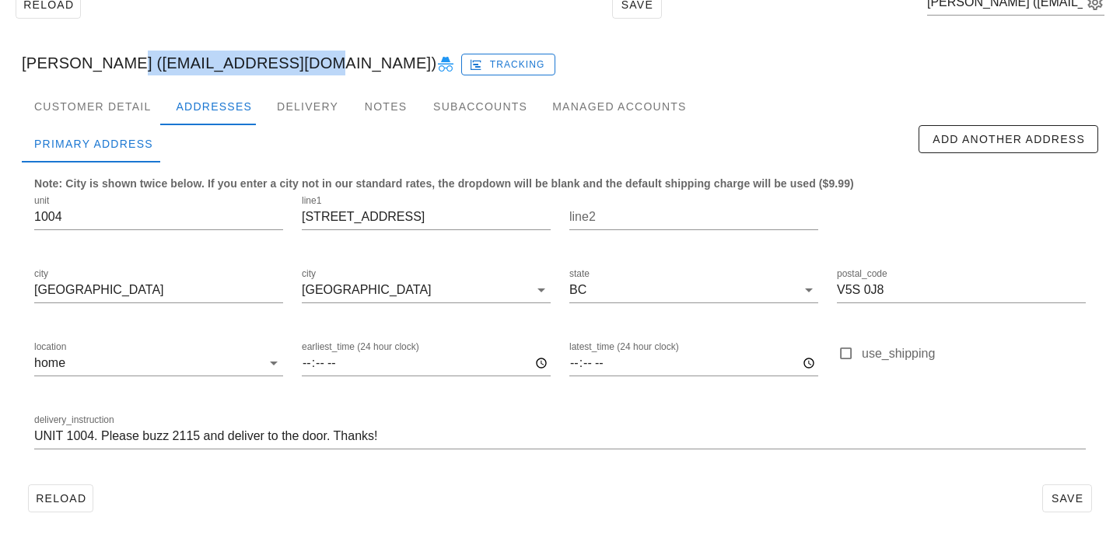
scroll to position [103, 0]
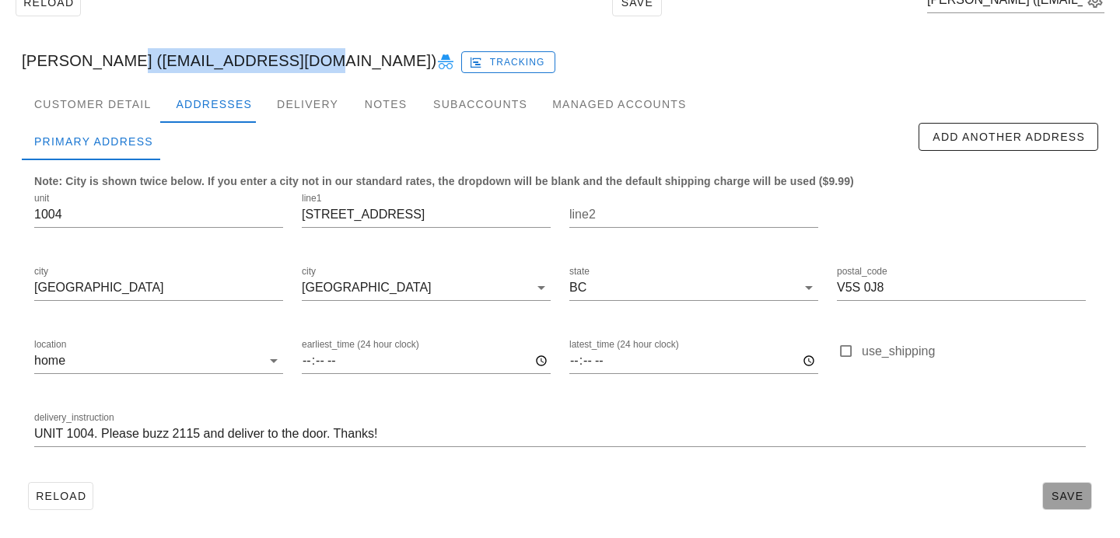
click at [1069, 491] on span "Save" at bounding box center [1067, 496] width 36 height 12
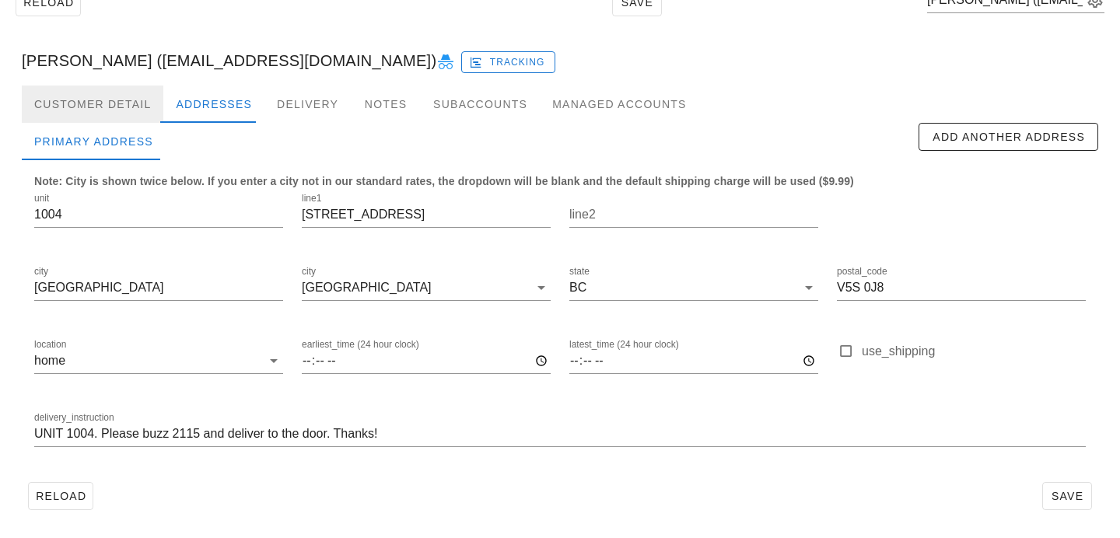
click at [142, 112] on div "Customer Detail" at bounding box center [93, 104] width 142 height 37
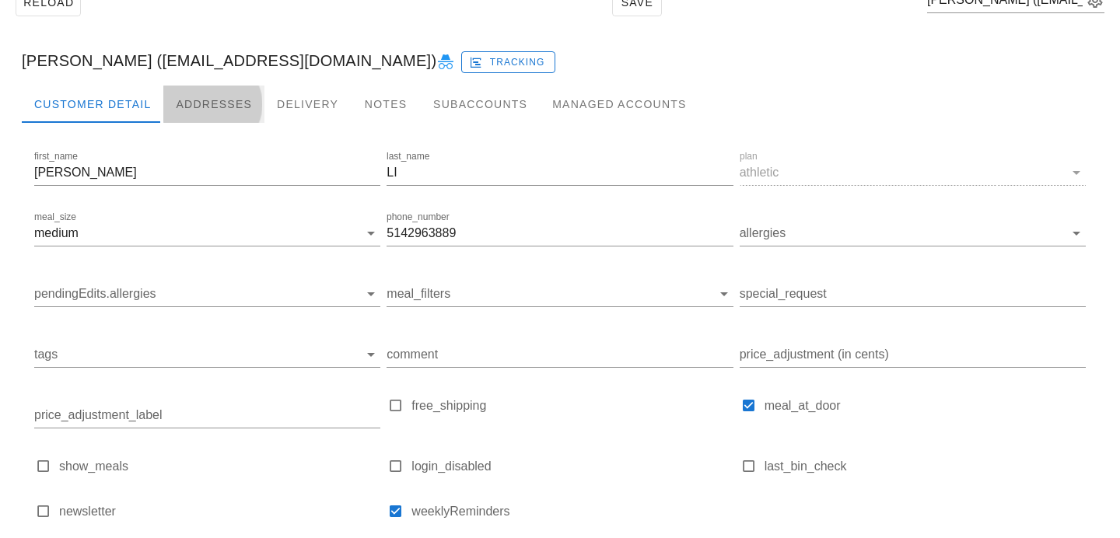
click at [203, 110] on div "Addresses" at bounding box center [213, 104] width 101 height 37
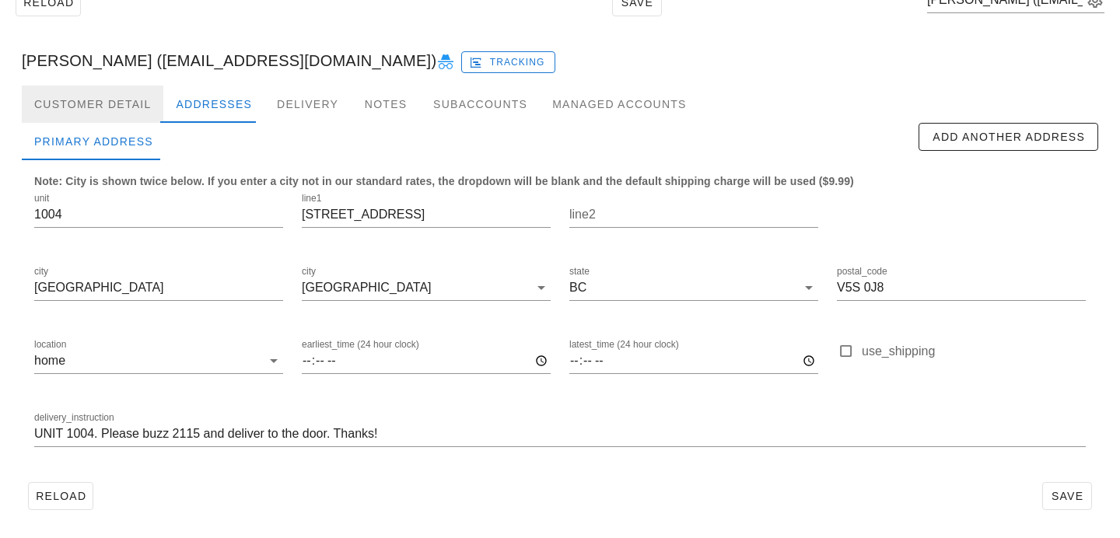
click at [140, 105] on div "Customer Detail" at bounding box center [93, 104] width 142 height 37
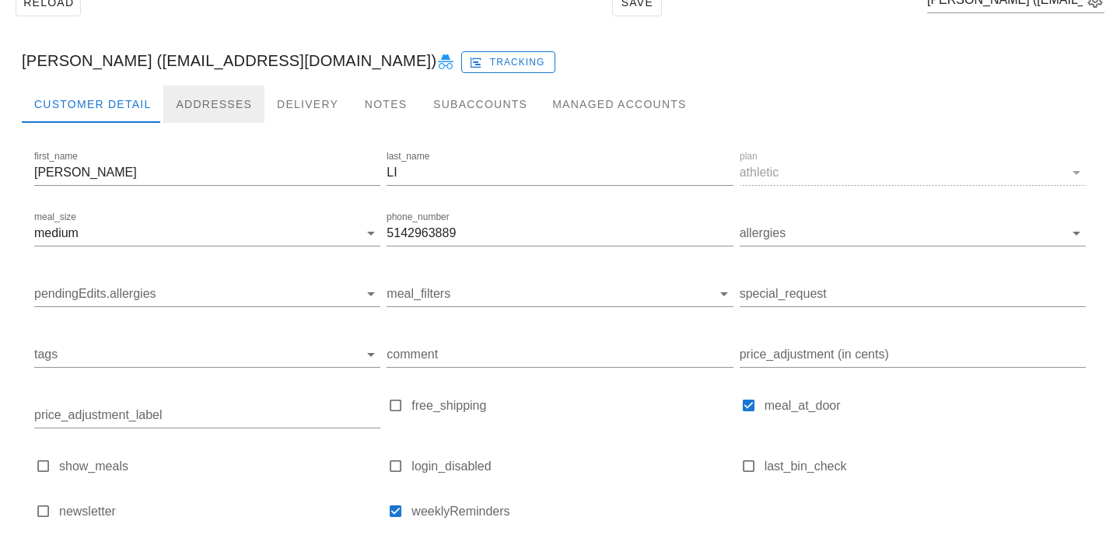
click at [189, 107] on div "Addresses" at bounding box center [213, 104] width 101 height 37
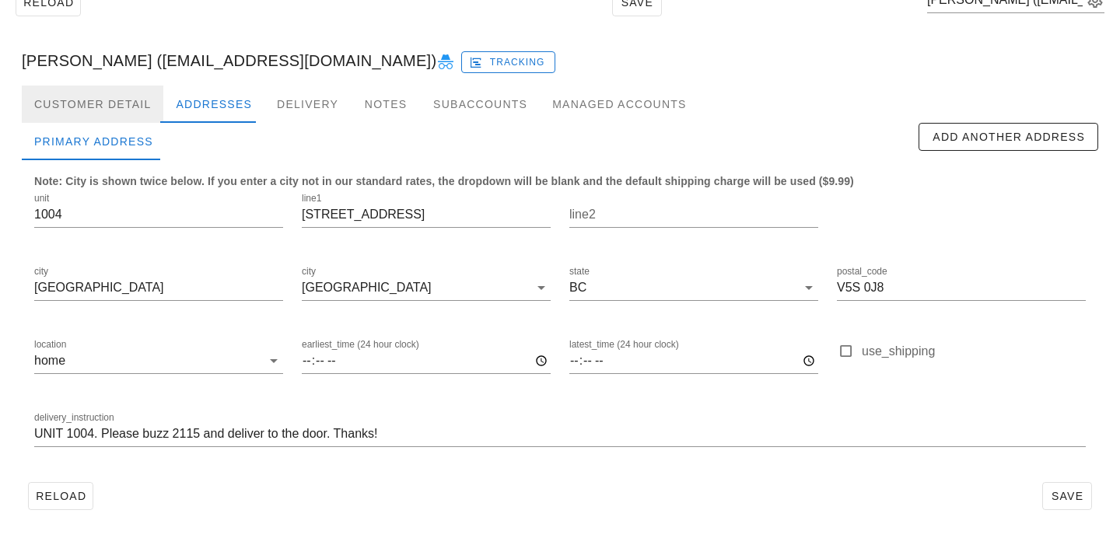
click at [140, 107] on div "Customer Detail" at bounding box center [93, 104] width 142 height 37
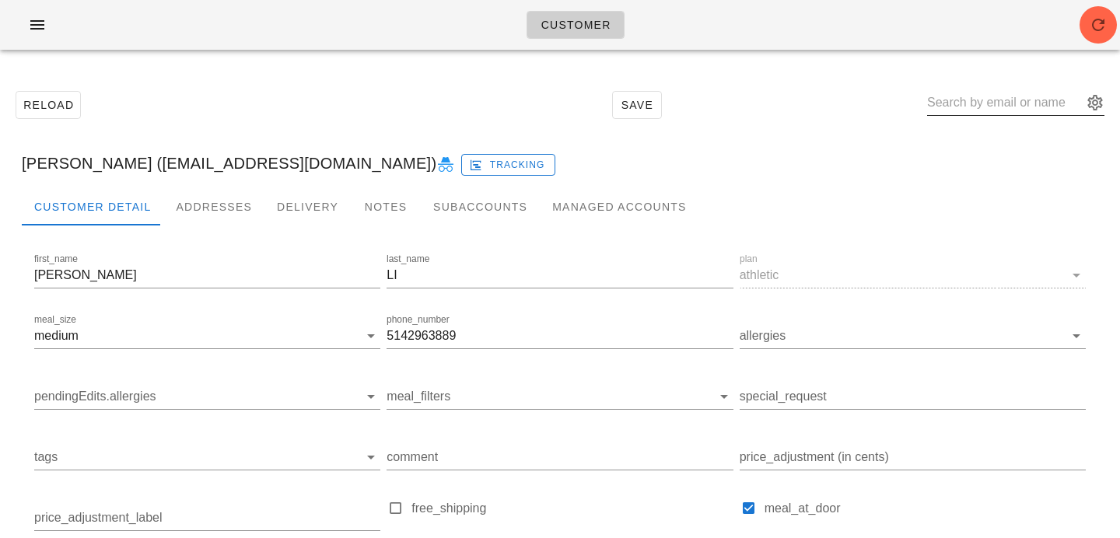
click at [995, 106] on input "text" at bounding box center [1005, 102] width 156 height 25
paste input "monii_dip@yahoo.ca"
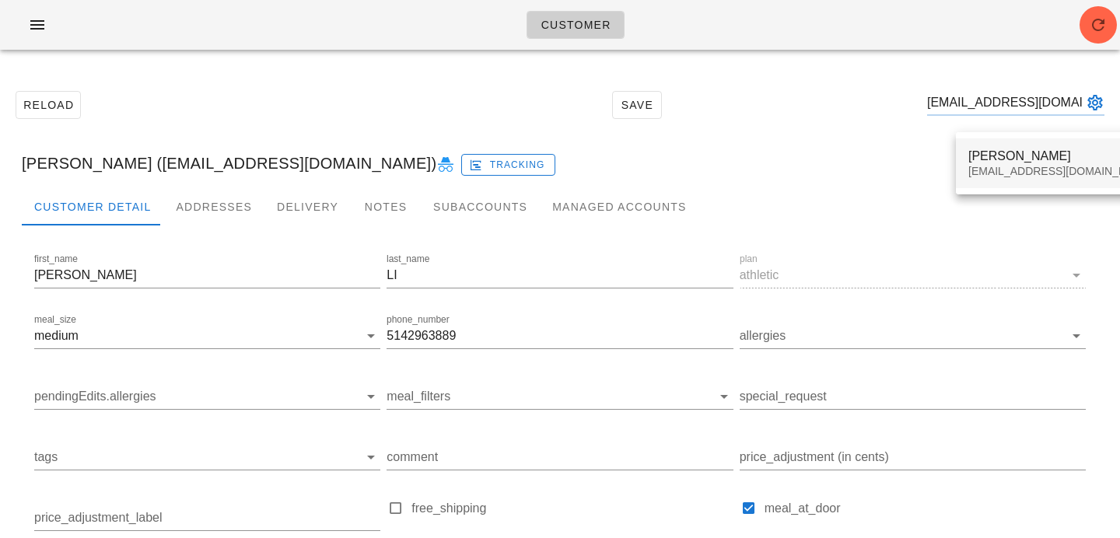
type input "monii_dip@yahoo.ca"
click at [1002, 162] on div "Monica Diputado" at bounding box center [1060, 156] width 184 height 15
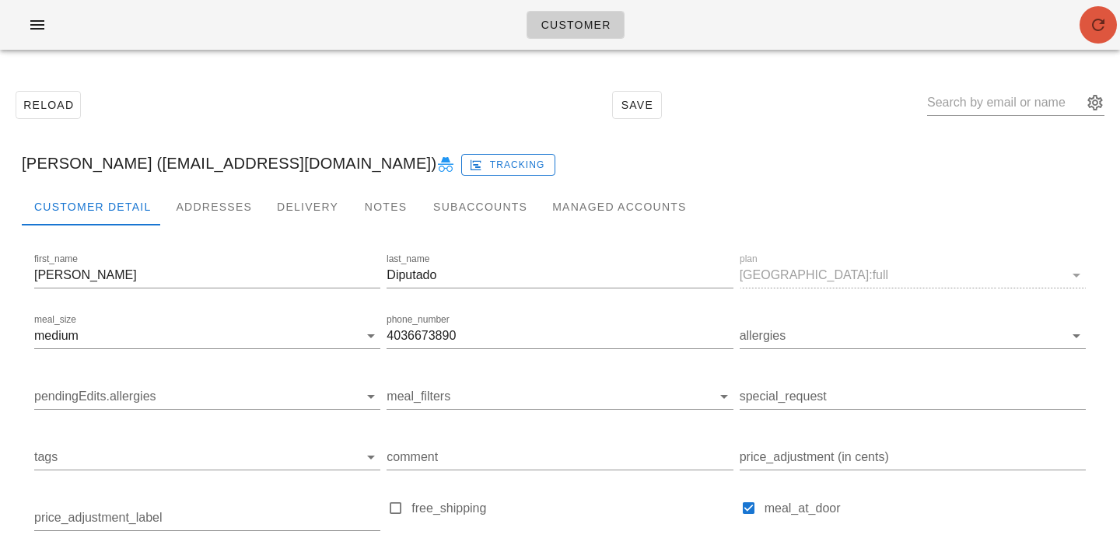
click at [1095, 16] on icon "button" at bounding box center [1098, 25] width 19 height 19
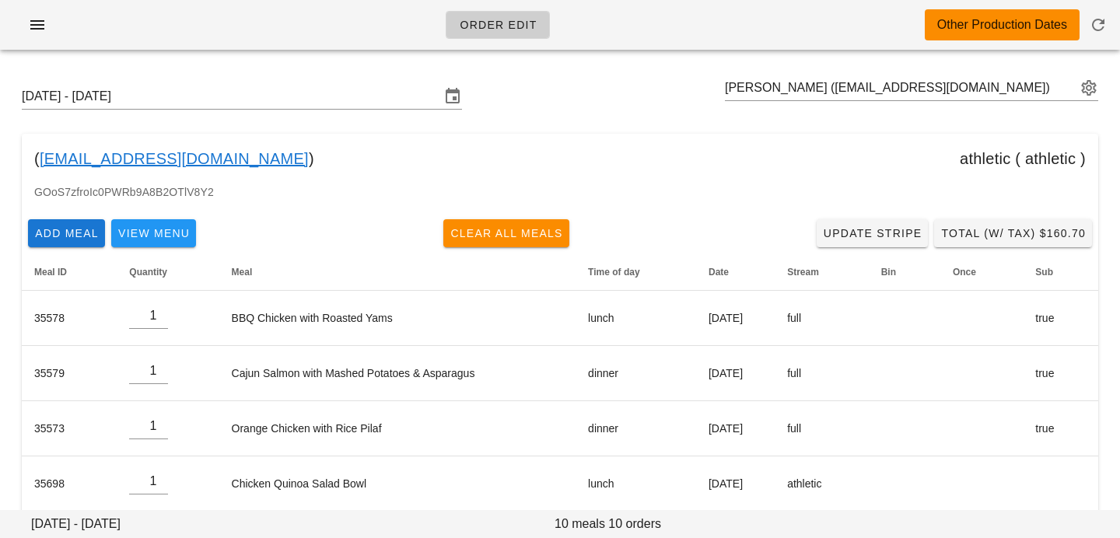
click at [911, 68] on div "[DATE] - [DATE] [PERSON_NAME] ([EMAIL_ADDRESS][DOMAIN_NAME]) ( [EMAIL_ADDRESS][…" at bounding box center [560, 463] width 1120 height 802
click at [905, 82] on input "text" at bounding box center [900, 87] width 351 height 25
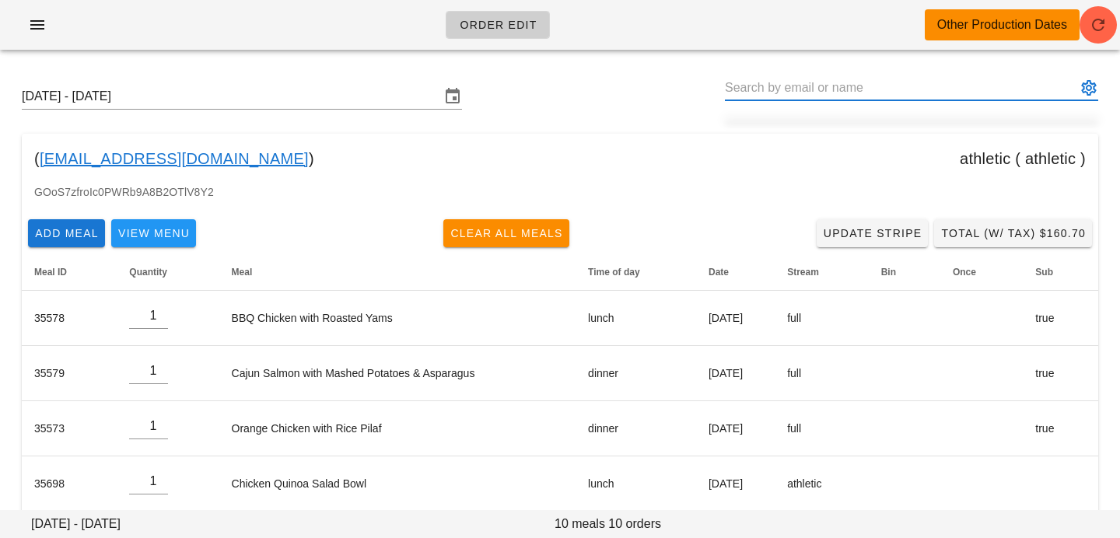
paste input "[EMAIL_ADDRESS][DOMAIN_NAME]"
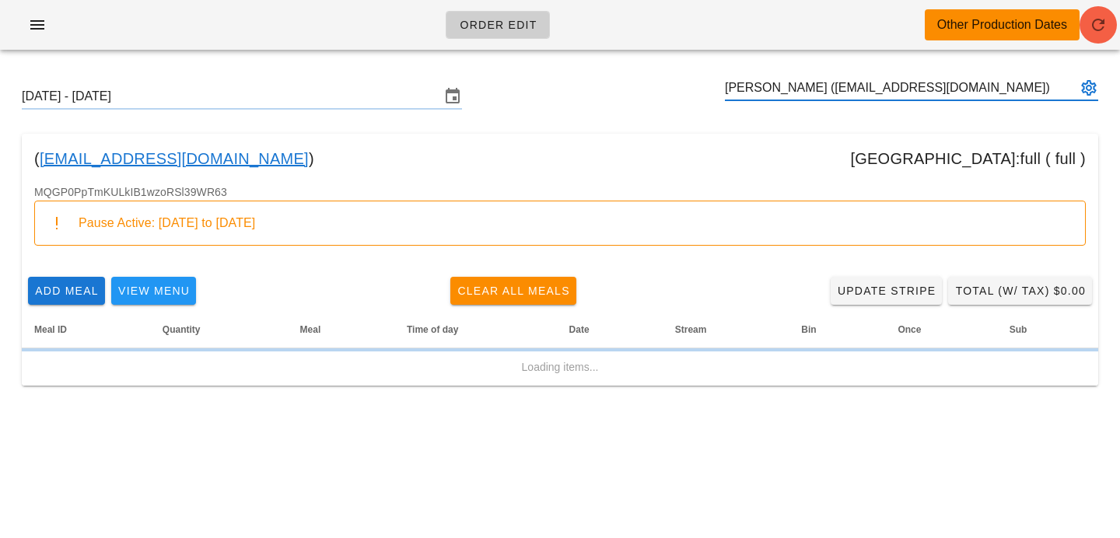
type input "[PERSON_NAME] ([EMAIL_ADDRESS][DOMAIN_NAME])"
click at [1093, 30] on icon "button" at bounding box center [1098, 25] width 19 height 19
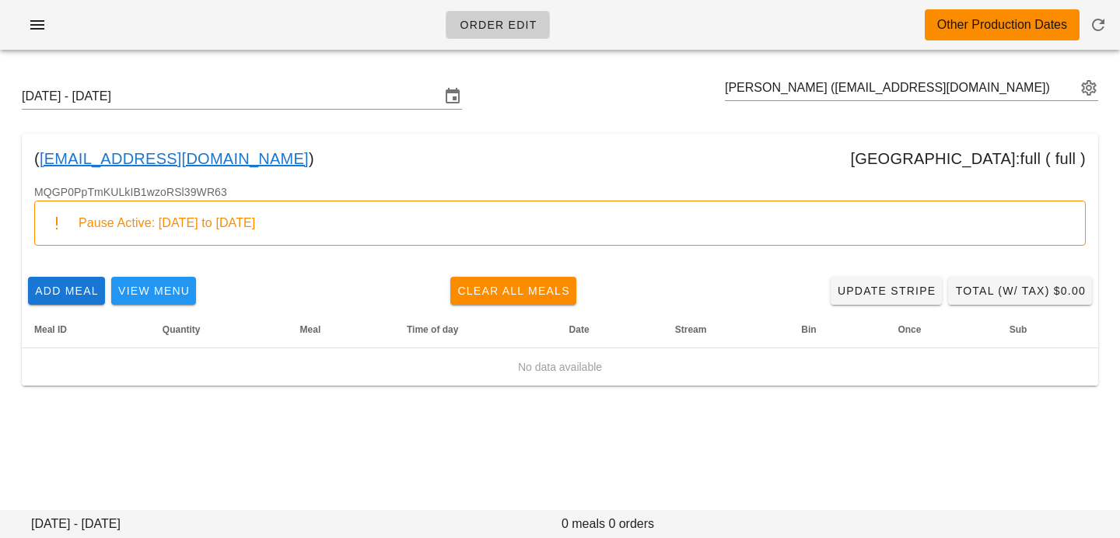
click at [473, 187] on div "MQGP0PpTmKULkIB1wzoRSl39WR63 Pause Active: [DATE] to [DATE]" at bounding box center [560, 226] width 1076 height 87
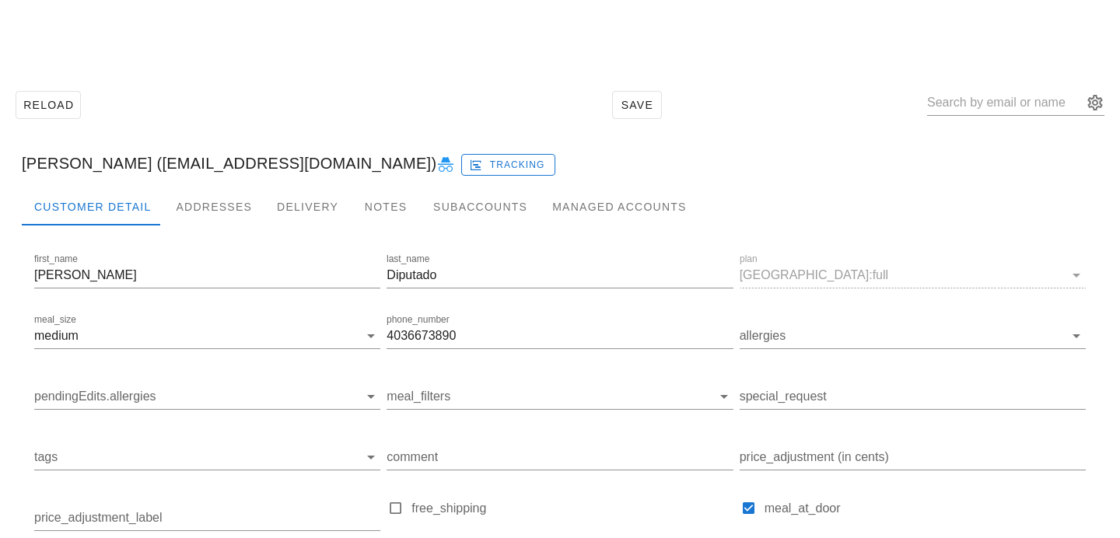
scroll to position [47, 0]
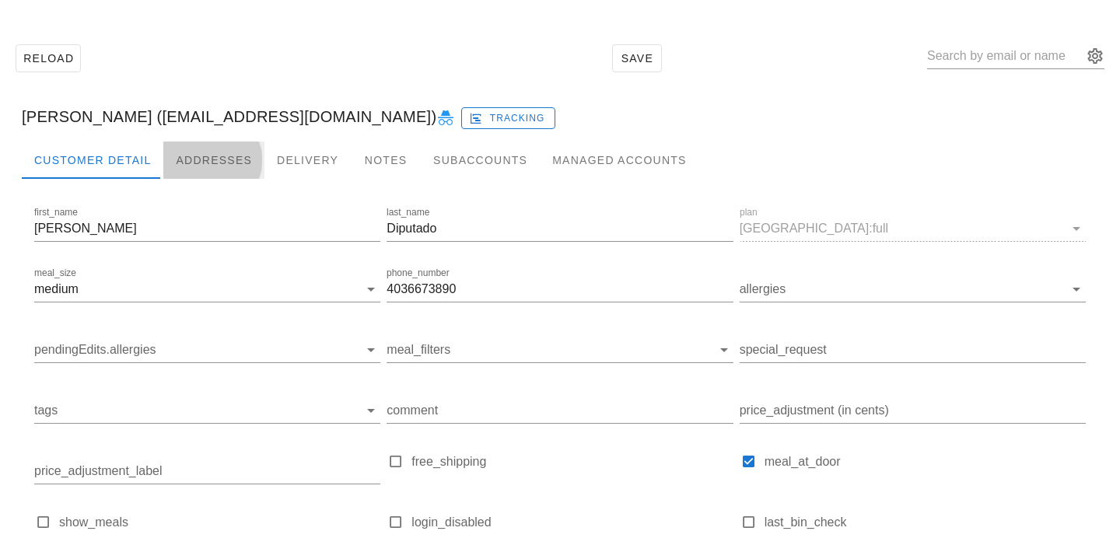
click at [212, 163] on div "Addresses" at bounding box center [213, 160] width 101 height 37
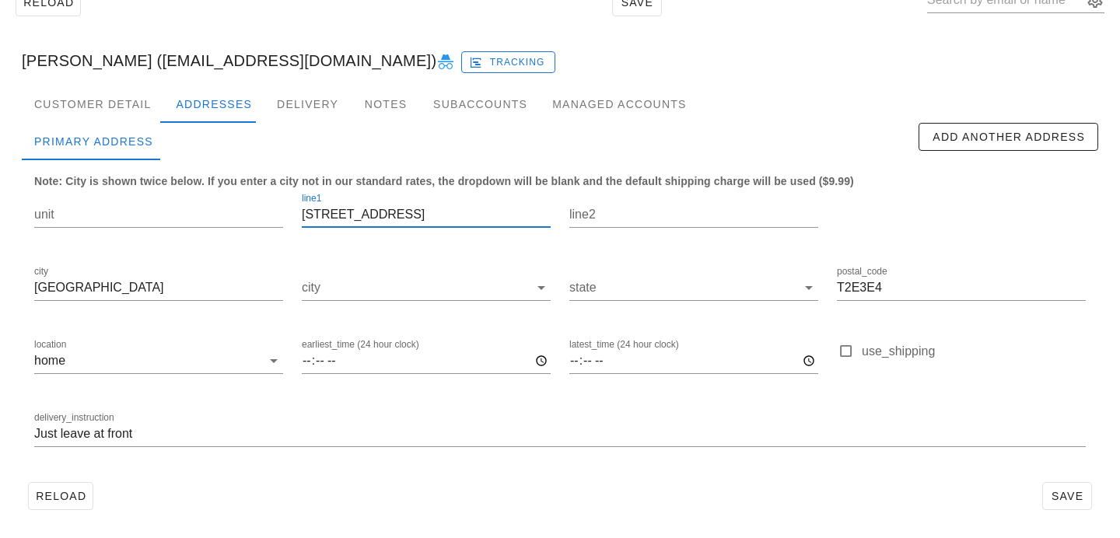
drag, startPoint x: 416, startPoint y: 215, endPoint x: 206, endPoint y: 183, distance: 212.3
click at [208, 183] on div "unit line1 [STREET_ADDRESS] postal_code T2E3E4 location home earliest_time (24 …" at bounding box center [560, 326] width 1070 height 292
click at [121, 90] on div "Customer Detail" at bounding box center [93, 104] width 142 height 37
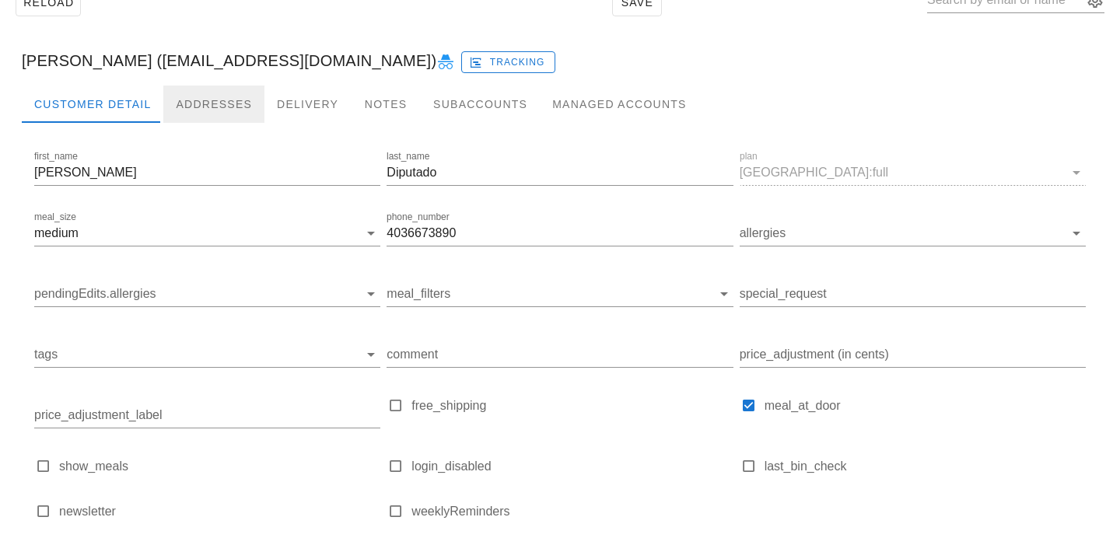
click at [193, 99] on div "Addresses" at bounding box center [213, 104] width 101 height 37
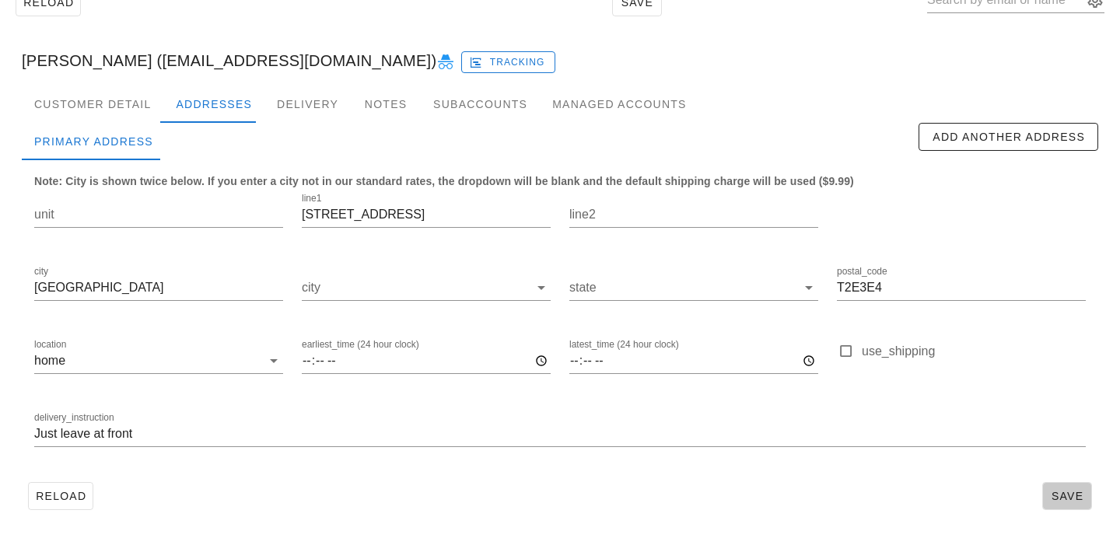
click at [1070, 497] on span "Save" at bounding box center [1067, 496] width 36 height 12
click at [121, 82] on div "[PERSON_NAME] ([EMAIL_ADDRESS][DOMAIN_NAME]) Tracking" at bounding box center [559, 61] width 1101 height 50
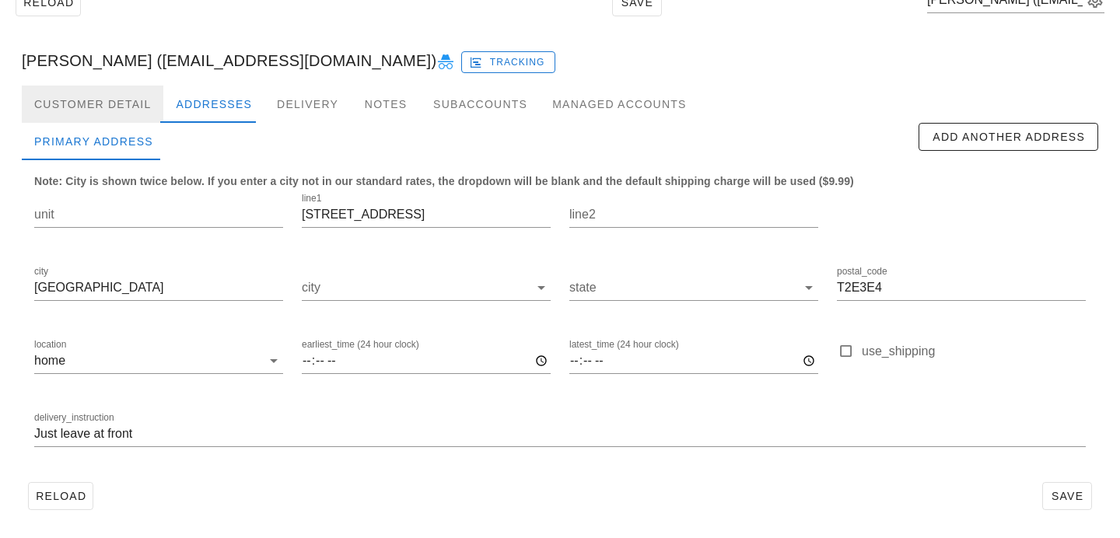
click at [123, 97] on div "Customer Detail" at bounding box center [93, 104] width 142 height 37
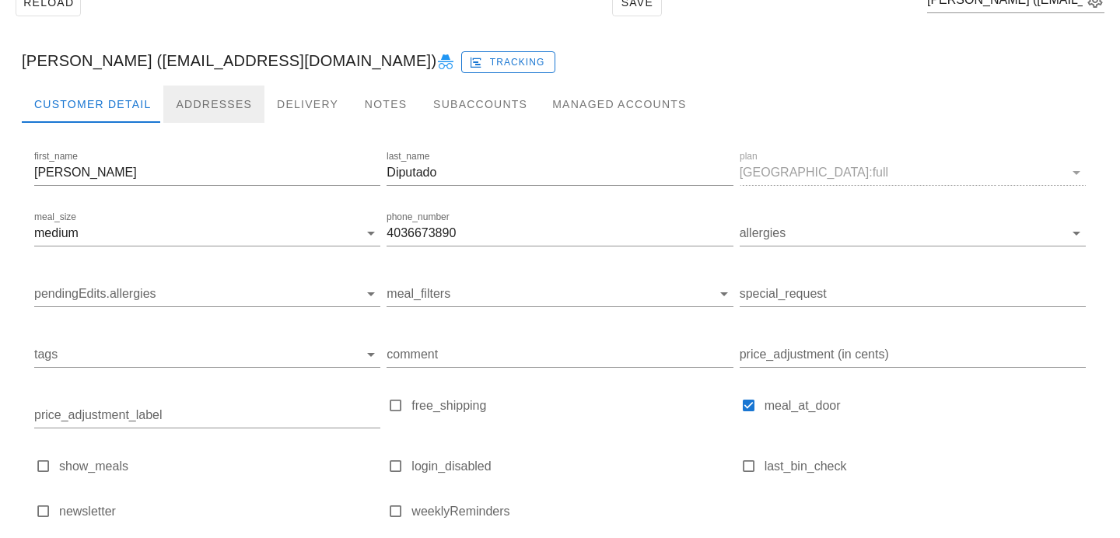
click at [196, 106] on div "Addresses" at bounding box center [213, 104] width 101 height 37
